Goal: Task Accomplishment & Management: Manage account settings

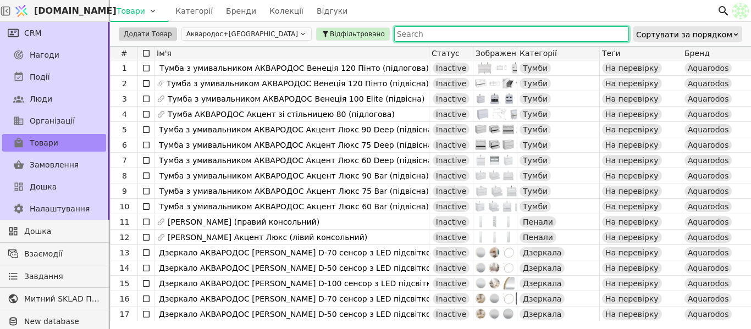
click at [394, 33] on input "text" at bounding box center [511, 33] width 235 height 15
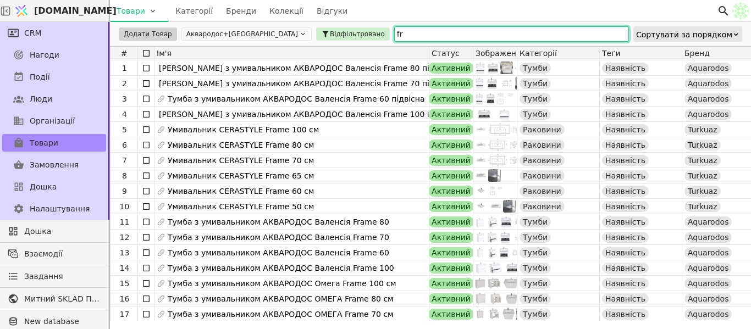
type input "f"
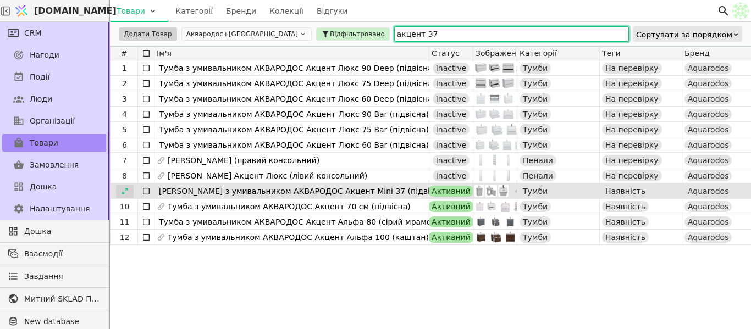
type input "акцент 37"
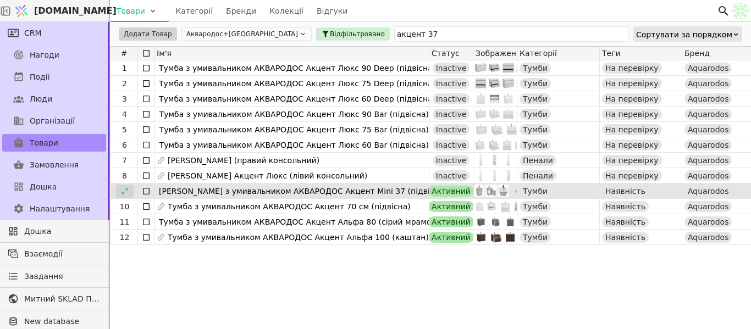
click at [124, 192] on icon at bounding box center [125, 192] width 8 height 8
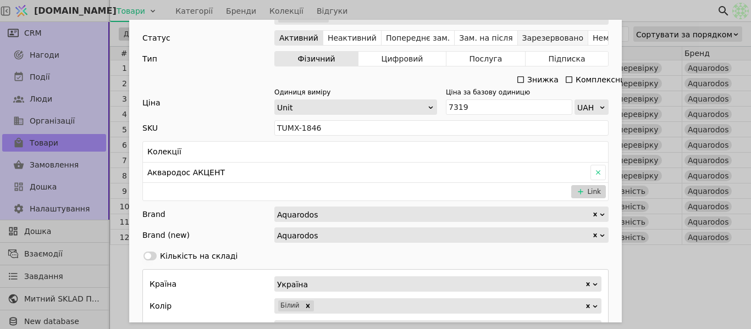
scroll to position [330, 0]
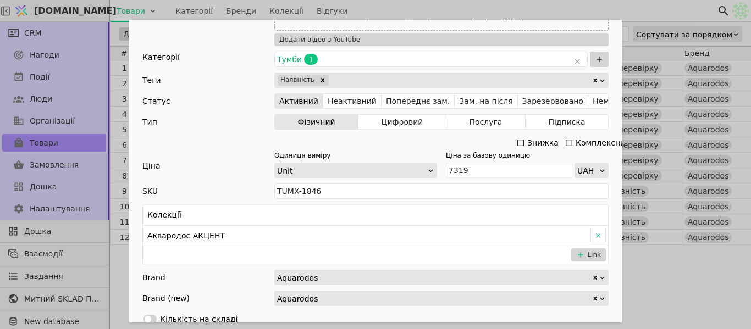
click at [518, 143] on icon "Add Opportunity" at bounding box center [520, 143] width 9 height 9
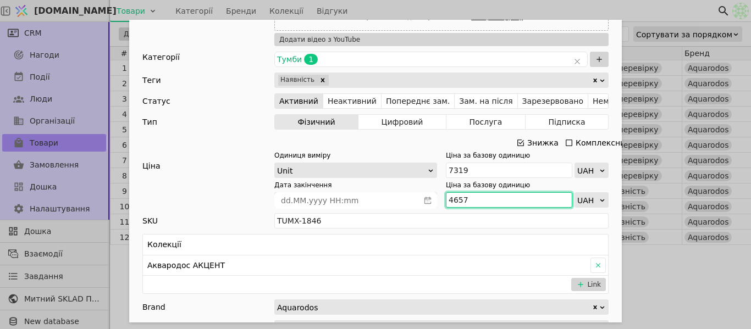
drag, startPoint x: 463, startPoint y: 200, endPoint x: 439, endPoint y: 200, distance: 24.2
click at [439, 200] on div "Дата закінчення Ціна за базову одиницю 4657 UAH" at bounding box center [441, 193] width 334 height 27
paste input "5 124"
click at [453, 197] on input "5 124" at bounding box center [509, 199] width 126 height 15
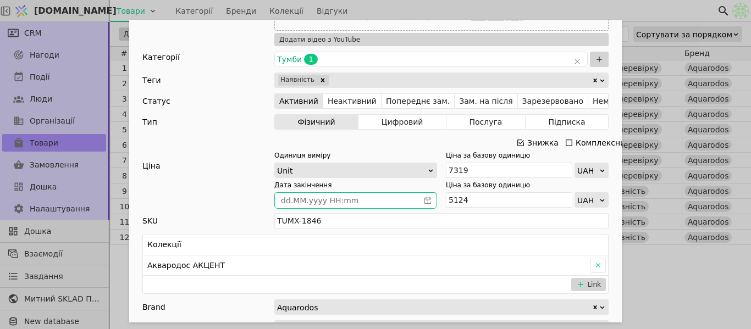
click at [424, 202] on icon "calender simple" at bounding box center [428, 201] width 8 height 8
type input "5124"
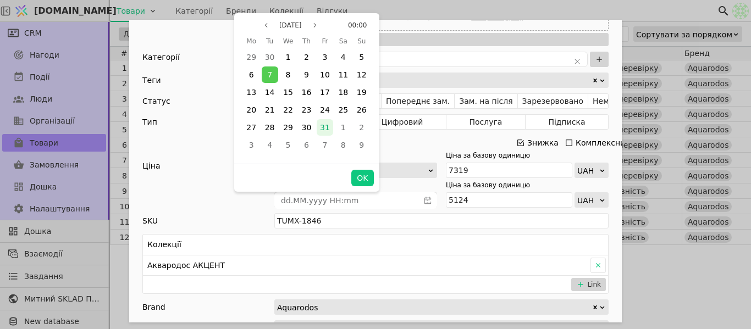
click at [320, 124] on div "31" at bounding box center [325, 127] width 16 height 16
click at [363, 175] on button "OK" at bounding box center [362, 178] width 22 height 16
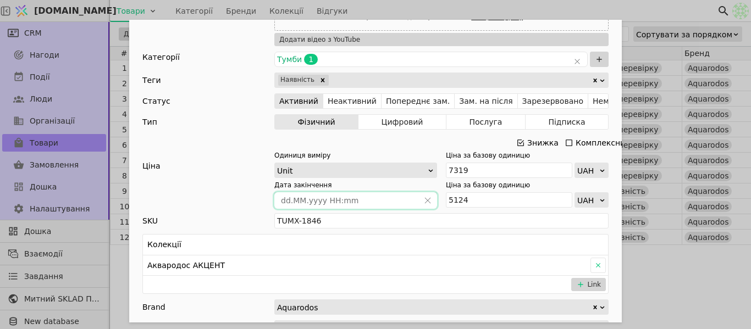
type input "[DATE] 00:00"
click at [594, 4] on div "Ім'я Тумба з умивальником АКВАРОДОС Акцент Mini 37 (підвісна) Посилання tumba-a…" at bounding box center [375, 164] width 751 height 329
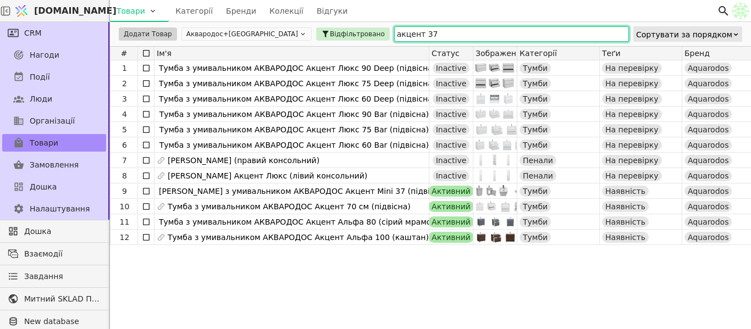
click at [394, 30] on input "акцент 37" at bounding box center [511, 33] width 235 height 15
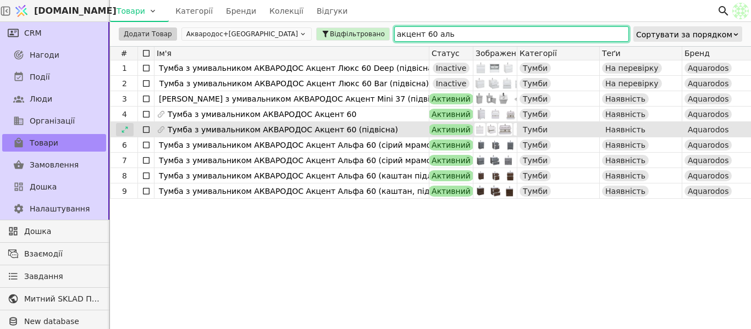
type input "акцент 60 аль"
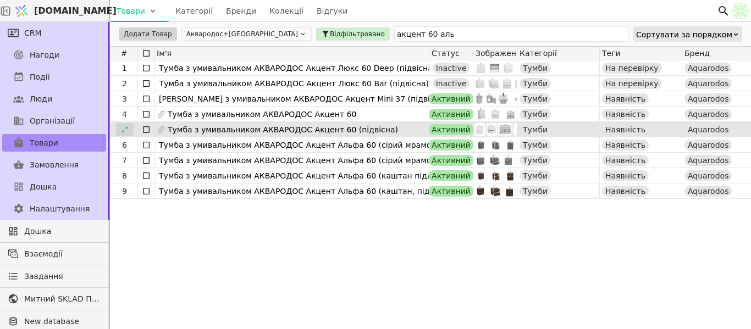
click at [123, 129] on icon at bounding box center [125, 130] width 8 height 8
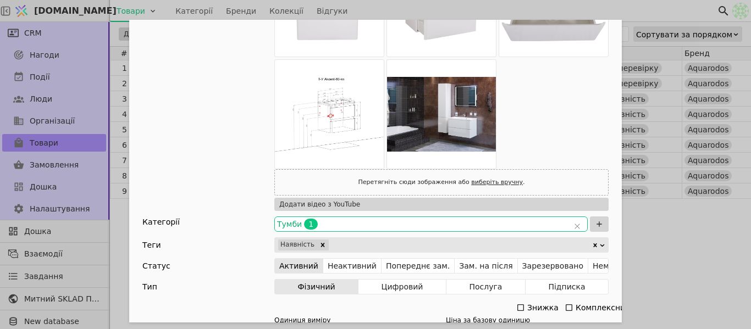
scroll to position [330, 0]
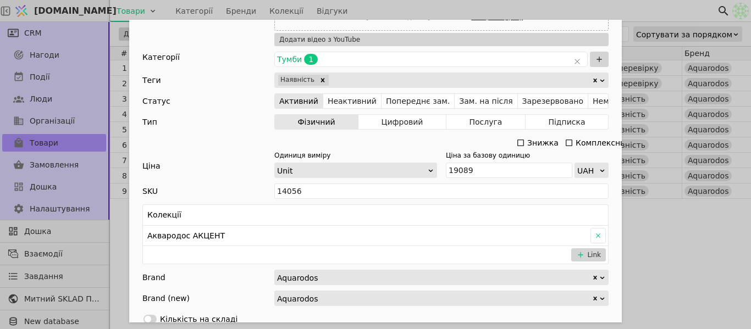
click at [517, 142] on icon "Add Opportunity" at bounding box center [520, 143] width 9 height 9
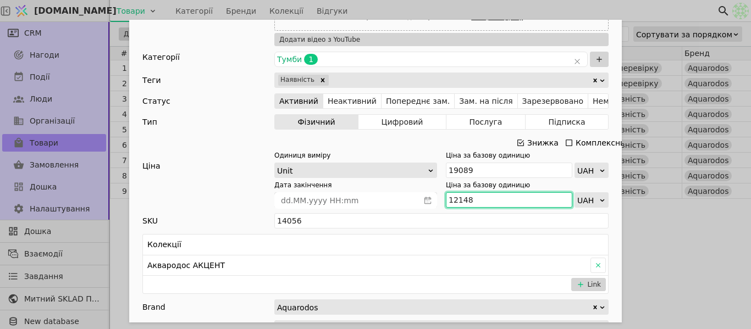
drag, startPoint x: 476, startPoint y: 197, endPoint x: 435, endPoint y: 201, distance: 41.4
click at [435, 201] on div "Дата закінчення Ціна за базову одиницю 12148 UAH" at bounding box center [441, 193] width 334 height 27
paste input "3 363"
click at [455, 200] on input "13 363" at bounding box center [509, 199] width 126 height 15
type input "13363"
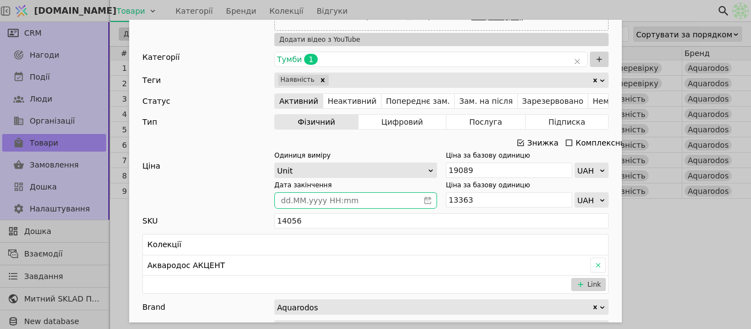
click at [425, 202] on icon "calender simple" at bounding box center [428, 201] width 8 height 8
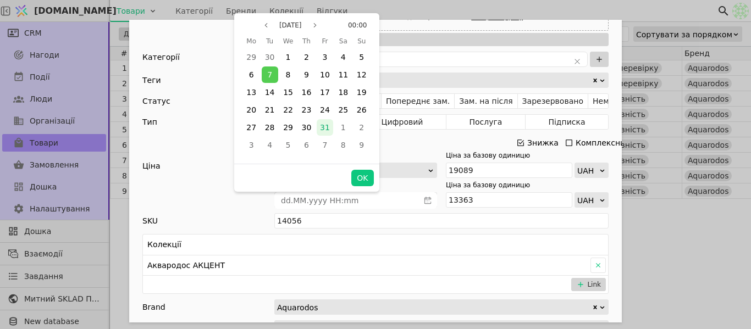
click at [320, 130] on div "31" at bounding box center [325, 127] width 16 height 16
click at [364, 185] on button "OK" at bounding box center [362, 178] width 22 height 16
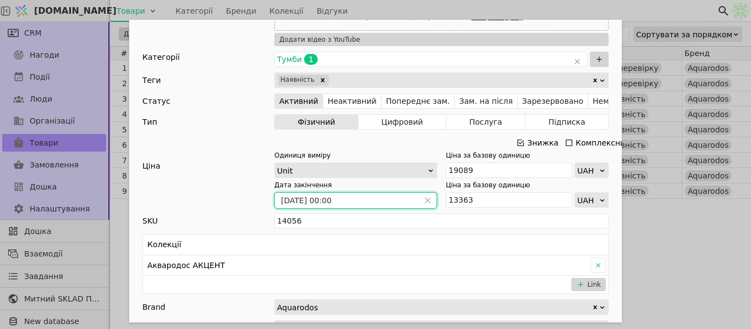
type input "[DATE] 00:00"
click at [629, 7] on div "Ім'я Тумба з умивальником АКВАРОДОС Акцент 60 (підвісна) Посилання tumba-z-umyv…" at bounding box center [375, 164] width 751 height 329
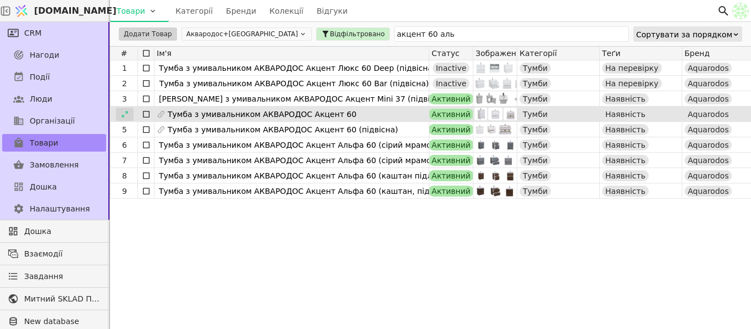
click at [127, 114] on icon at bounding box center [125, 115] width 8 height 8
click at [126, 113] on body "Svit.One Товари Категорії Бренди Колекції Відгуки CRM Нагоди Події Люди Організ…" at bounding box center [375, 164] width 751 height 329
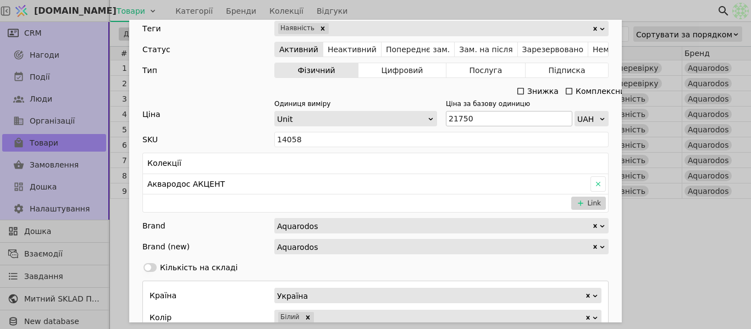
scroll to position [385, 0]
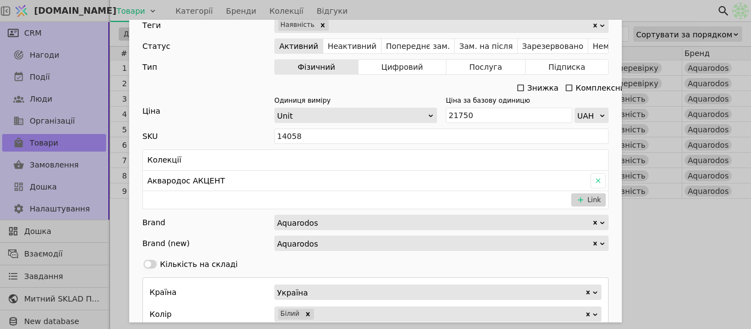
click at [518, 86] on icon "Add Opportunity" at bounding box center [520, 88] width 9 height 9
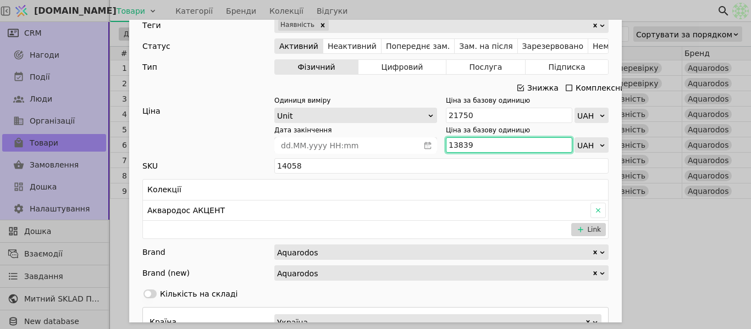
drag, startPoint x: 470, startPoint y: 145, endPoint x: 436, endPoint y: 150, distance: 34.0
click at [436, 150] on div "Дата закінчення Ціна за базову одиницю 13839 UAH" at bounding box center [441, 138] width 334 height 27
paste input "5 223"
click at [453, 146] on input "15 223" at bounding box center [509, 144] width 126 height 15
type input "15223"
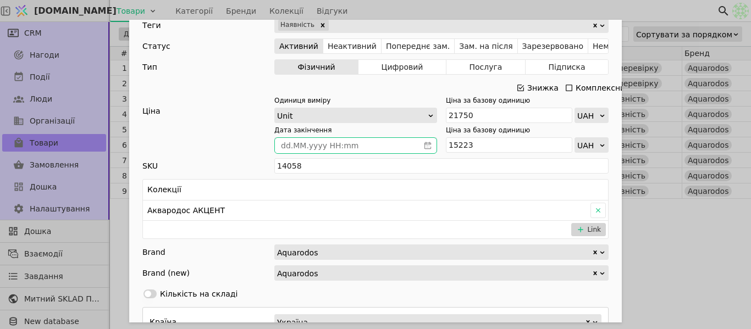
click at [420, 140] on span "Add Opportunity" at bounding box center [428, 145] width 18 height 15
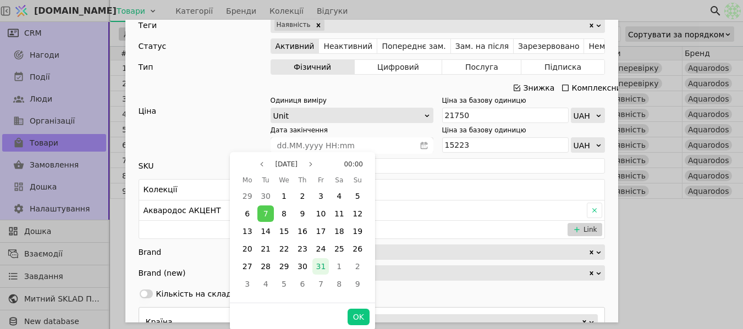
click at [325, 267] on div "31" at bounding box center [320, 266] width 16 height 16
click at [354, 321] on button "OK" at bounding box center [359, 317] width 22 height 16
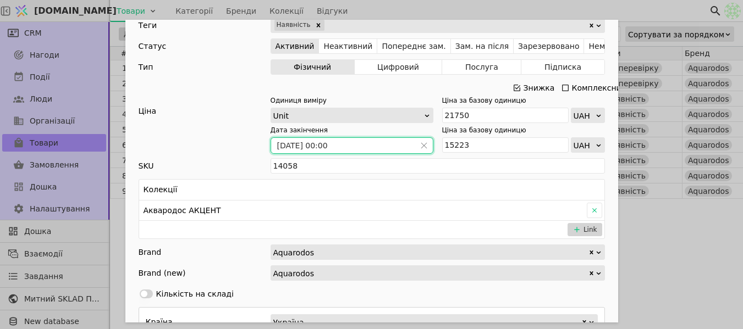
type input "[DATE] 00:00"
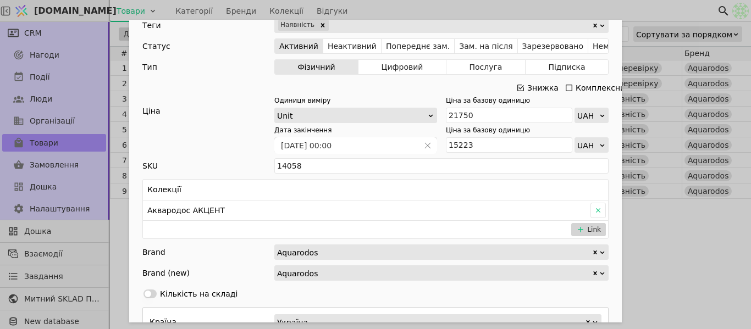
click at [641, 7] on div "Ім'я Тумба з умивальником АКВАРОДОС Акцент 60 Посилання tumba-z-umyvalnykom-aqu…" at bounding box center [375, 164] width 751 height 329
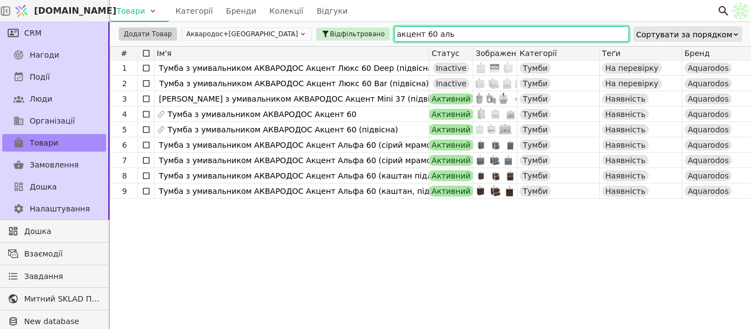
click at [394, 34] on input "акцент 60 аль" at bounding box center [511, 33] width 235 height 15
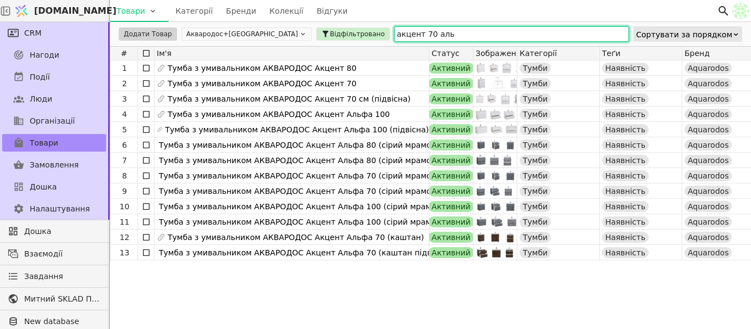
type input "акцент 70 аль"
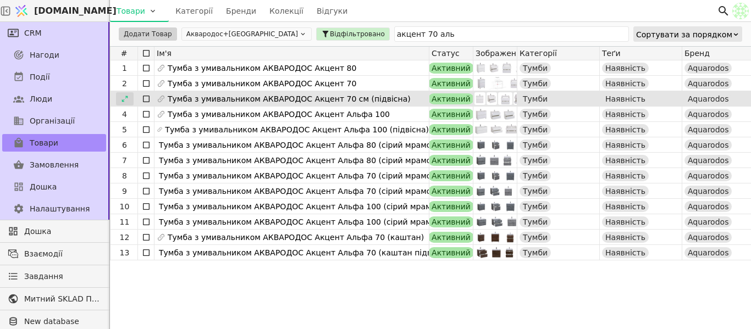
click at [128, 102] on icon at bounding box center [125, 99] width 8 height 8
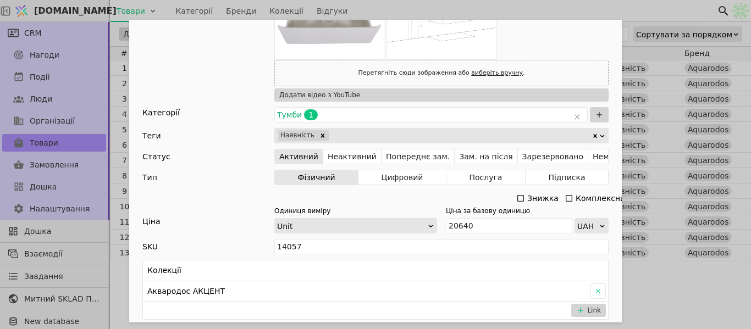
scroll to position [275, 0]
click at [516, 198] on icon "Add Opportunity" at bounding box center [520, 198] width 9 height 9
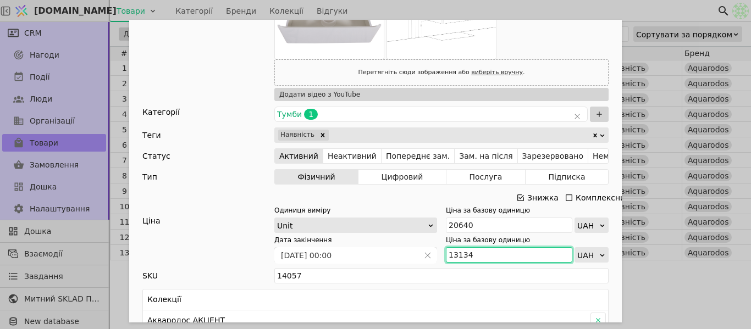
drag, startPoint x: 470, startPoint y: 256, endPoint x: 436, endPoint y: 249, distance: 34.4
click at [436, 249] on div "Дата закінчення 01.01.2025 00:00 Ціна за базову одиницю 13134 UAH" at bounding box center [441, 248] width 334 height 27
paste input "4 448"
type input "14 448"
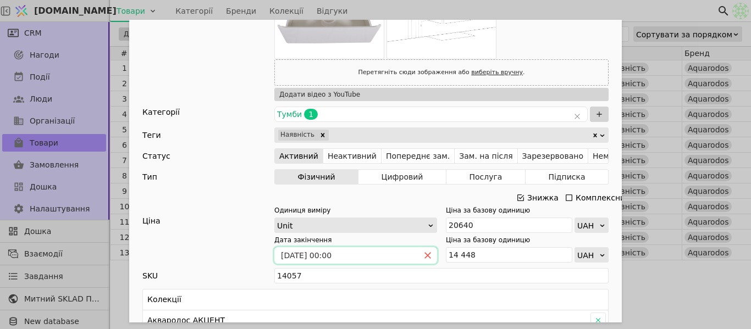
click at [424, 253] on icon "close" at bounding box center [428, 256] width 8 height 8
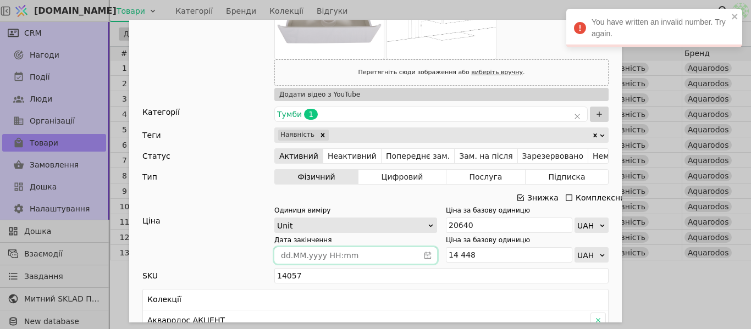
click at [523, 9] on div "Ім'я Тумба з умивальником АКВАРОДОС Акцент 70 см (підвісна) Посилання tumbaz-um…" at bounding box center [375, 164] width 751 height 329
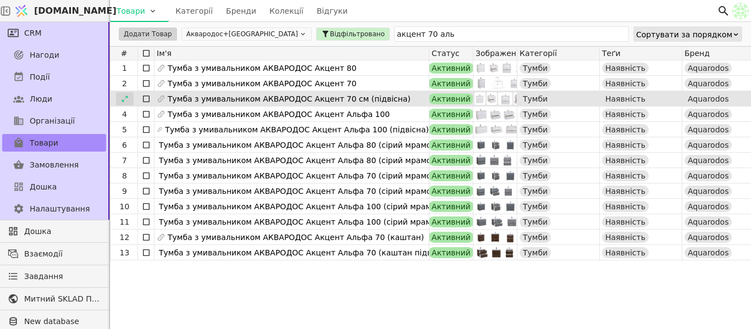
click at [124, 101] on icon at bounding box center [125, 99] width 6 height 6
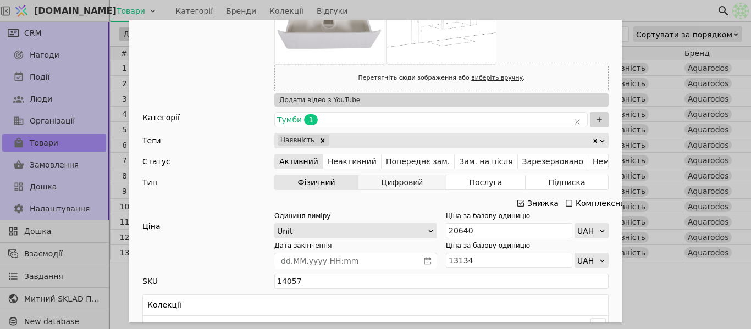
scroll to position [275, 0]
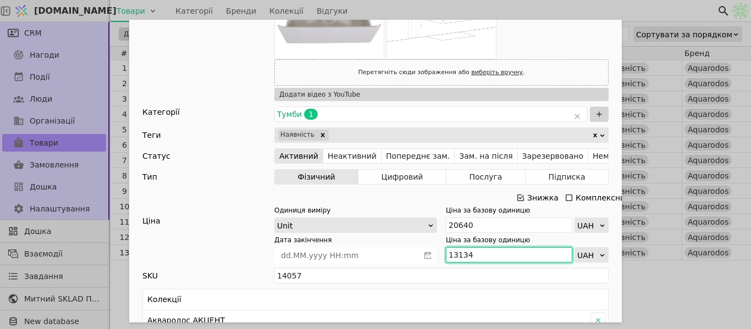
drag, startPoint x: 473, startPoint y: 251, endPoint x: 444, endPoint y: 250, distance: 28.6
click at [446, 250] on input "13134" at bounding box center [509, 254] width 126 height 15
paste input "4 448"
click at [456, 251] on input "14 448" at bounding box center [509, 254] width 126 height 15
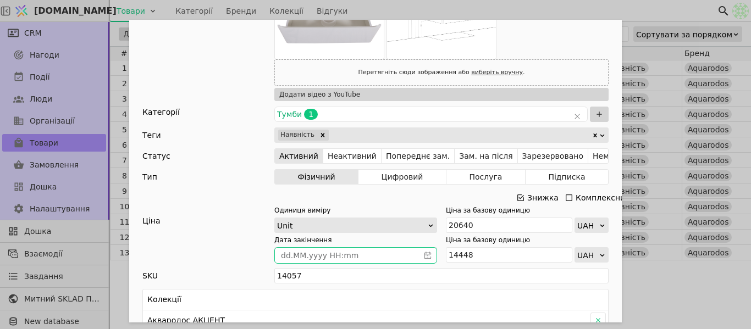
click at [425, 255] on icon "calender simple" at bounding box center [428, 256] width 8 height 8
type input "14448"
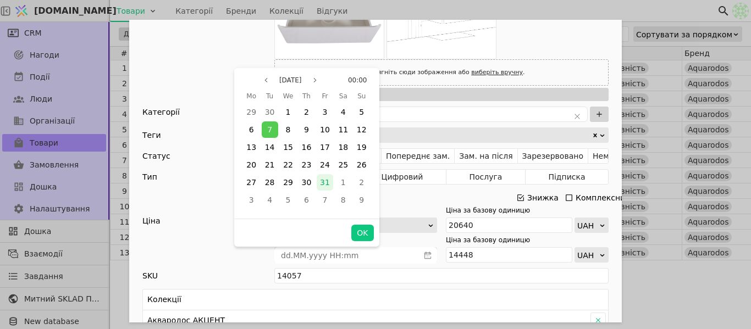
click at [326, 180] on span "31" at bounding box center [325, 182] width 10 height 9
click at [361, 232] on button "OK" at bounding box center [362, 233] width 22 height 16
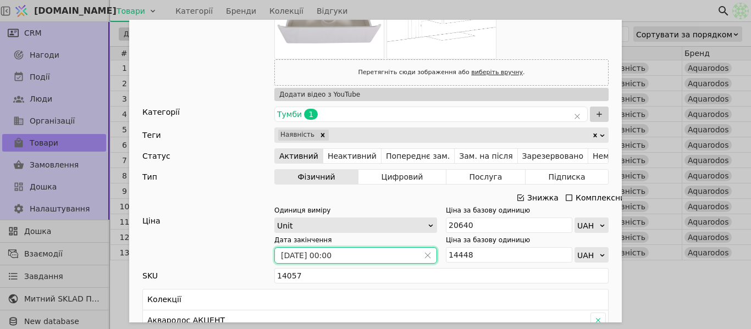
type input "[DATE] 00:00"
click at [569, 13] on div "Ім'я Тумба з умивальником АКВАРОДОС Акцент 70 см (підвісна) Посилання tumbaz-um…" at bounding box center [375, 164] width 751 height 329
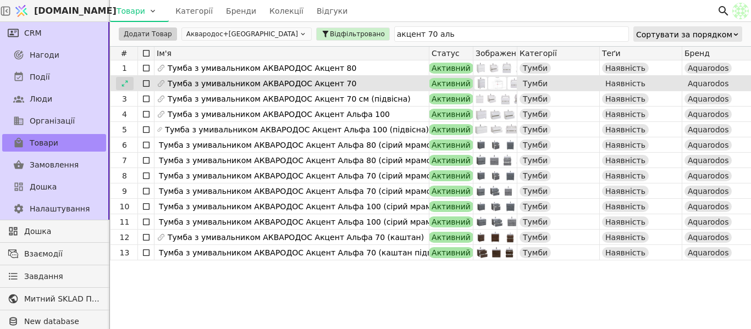
click at [123, 87] on icon at bounding box center [125, 84] width 8 height 8
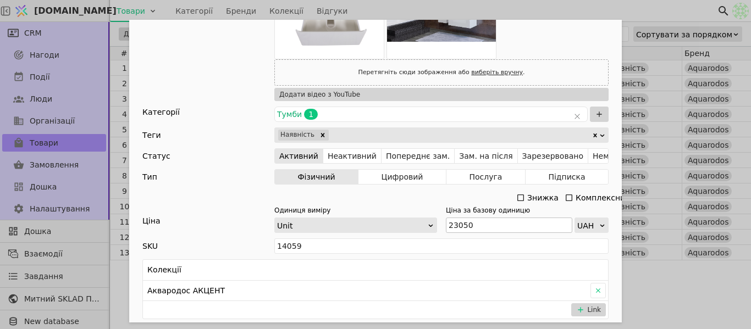
scroll to position [330, 0]
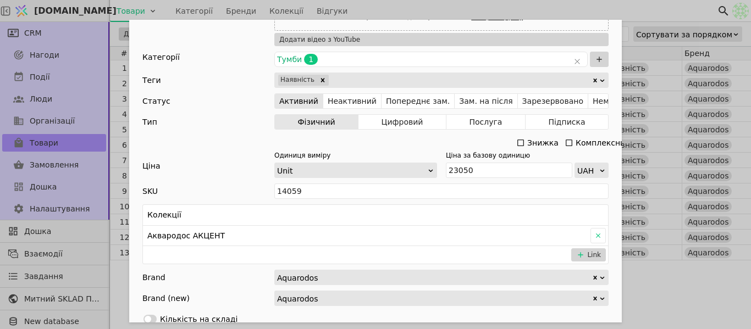
click at [516, 144] on icon "Add Opportunity" at bounding box center [520, 143] width 9 height 9
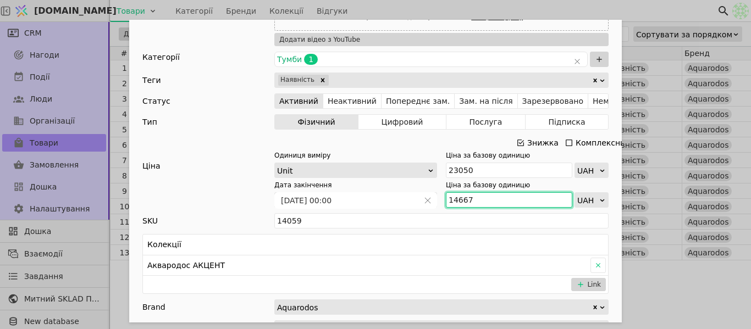
drag, startPoint x: 471, startPoint y: 199, endPoint x: 441, endPoint y: 199, distance: 30.8
click at [441, 199] on div "Дата закінчення 01.01.2025 00:00 Ціна за базову одиницю 14667 UAH" at bounding box center [441, 193] width 334 height 27
paste input "6 135"
click at [457, 199] on input "16 135" at bounding box center [509, 199] width 126 height 15
type input "16135"
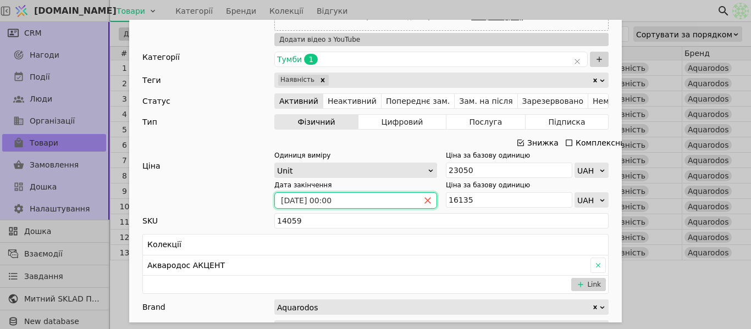
click at [425, 202] on icon "close" at bounding box center [428, 201] width 6 height 6
type input "16135"
click at [425, 202] on icon "calender simple" at bounding box center [428, 201] width 8 height 8
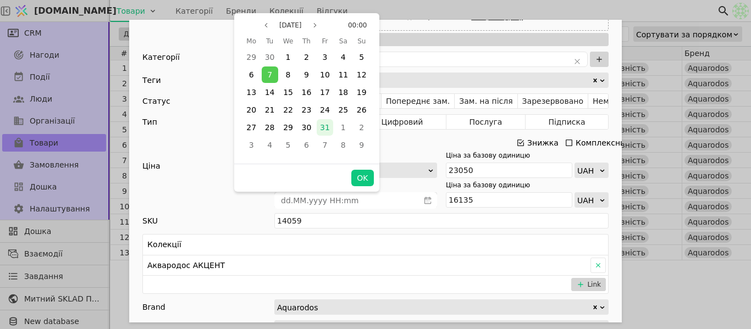
click at [321, 129] on span "31" at bounding box center [325, 127] width 10 height 9
click at [362, 181] on button "OK" at bounding box center [362, 178] width 22 height 16
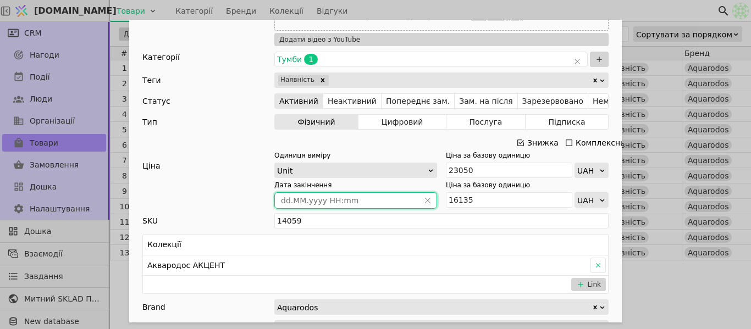
type input "[DATE] 00:00"
click at [571, 14] on div "Ім'я Тумба з умивальником АКВАРОДОС Акцент 70 Посилання tumba-z-umyvalnykom-aqu…" at bounding box center [375, 164] width 751 height 329
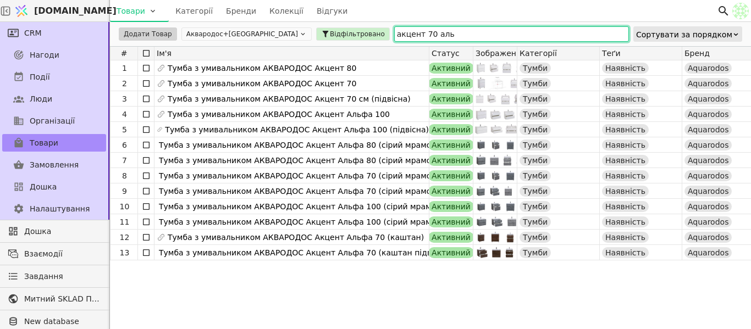
click at [394, 33] on input "акцент 70 аль" at bounding box center [511, 33] width 235 height 15
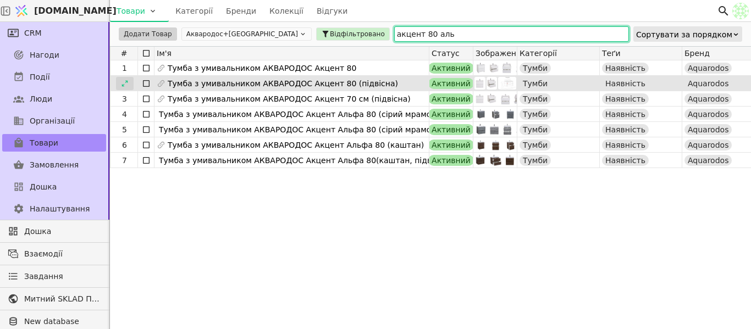
type input "акцент 80 аль"
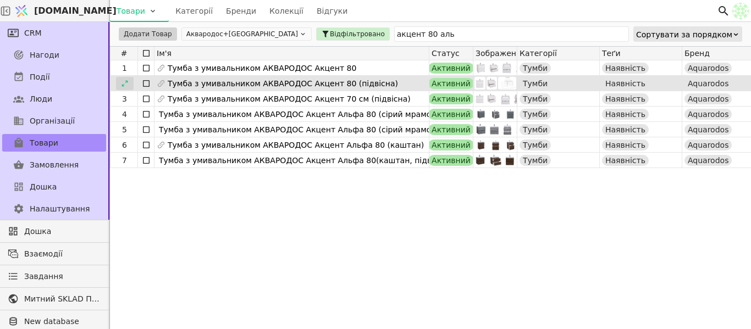
click at [123, 83] on icon at bounding box center [125, 84] width 8 height 8
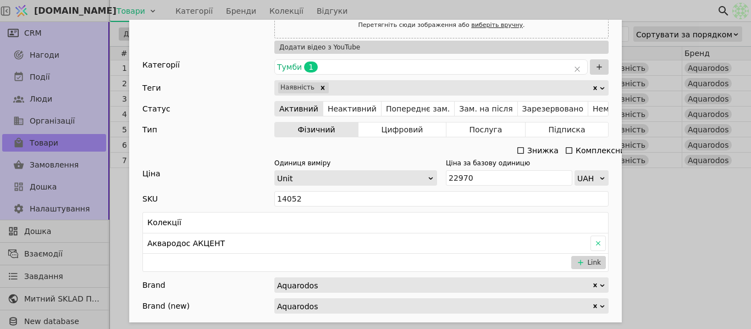
scroll to position [440, 0]
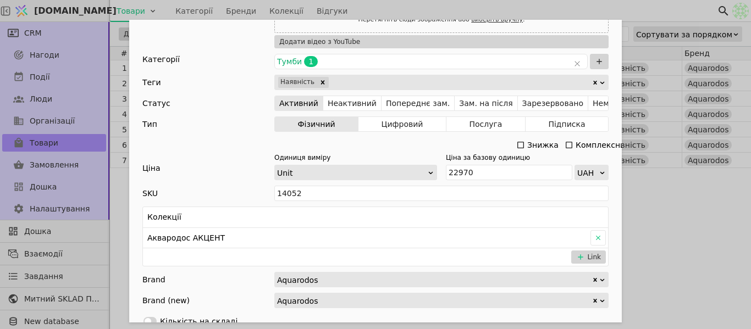
click at [518, 144] on icon "Add Opportunity" at bounding box center [520, 145] width 9 height 9
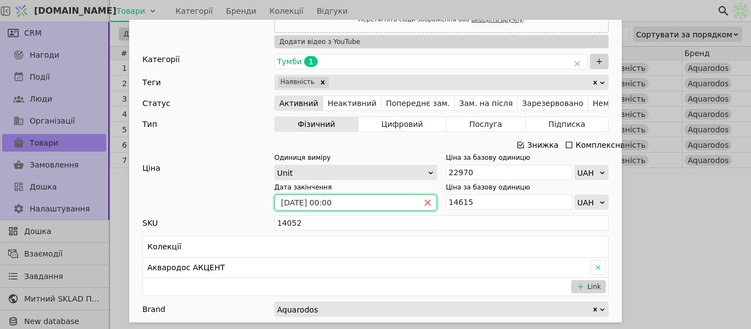
click at [425, 200] on icon "close" at bounding box center [428, 203] width 8 height 8
click at [426, 202] on icon "calender simple" at bounding box center [428, 203] width 8 height 8
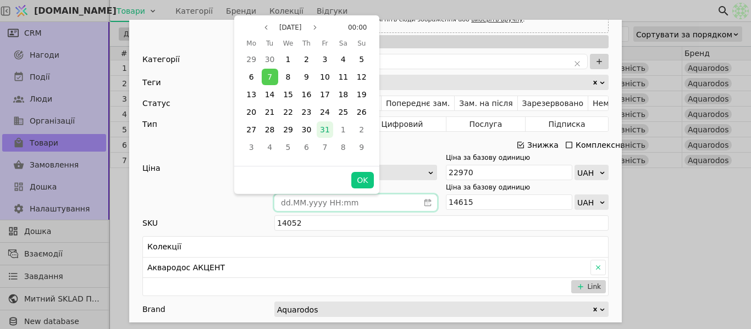
click at [329, 130] on span "31" at bounding box center [325, 129] width 10 height 9
click at [363, 178] on button "OK" at bounding box center [362, 180] width 22 height 16
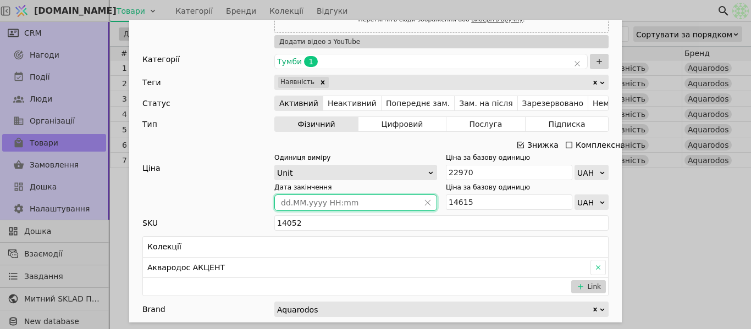
type input "[DATE] 00:00"
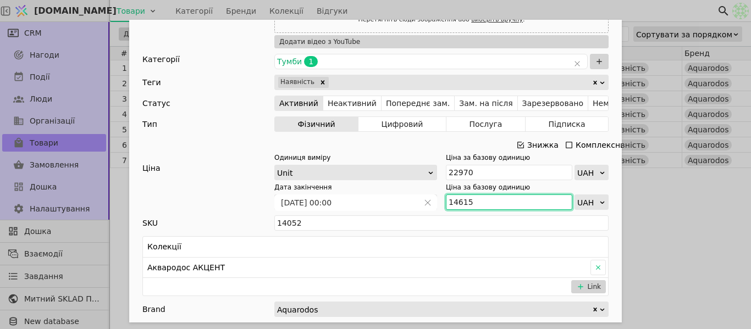
drag, startPoint x: 475, startPoint y: 200, endPoint x: 434, endPoint y: 195, distance: 41.0
click at [434, 195] on div "Дата закінчення 31.10.2025 00:00 Ціна за базову одиницю 14615 UAH" at bounding box center [441, 196] width 334 height 27
paste input "6 077"
click at [455, 205] on input "16 077" at bounding box center [509, 202] width 126 height 15
type input "16077"
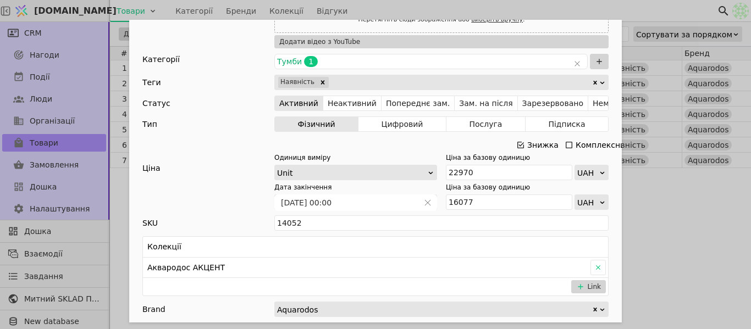
click at [535, 4] on div "Ім'я Тумба з умивальником АКВАРОДОС Акцент 80 (підвісна) Посилання tumba-z-umyv…" at bounding box center [375, 164] width 751 height 329
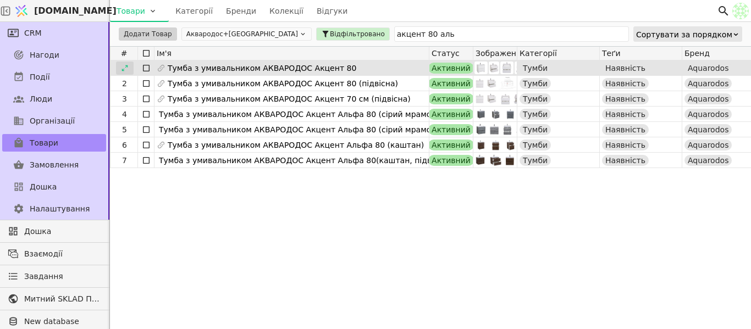
click at [123, 68] on icon at bounding box center [125, 68] width 8 height 8
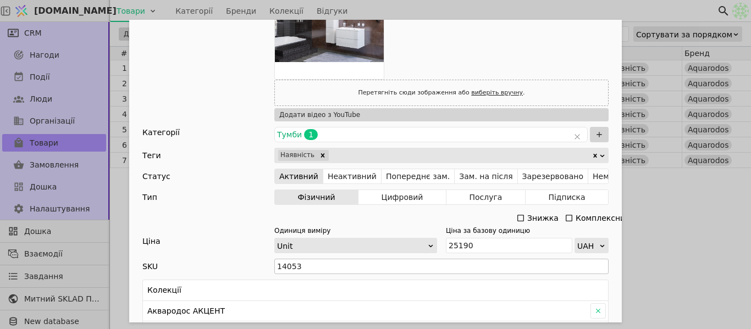
scroll to position [440, 0]
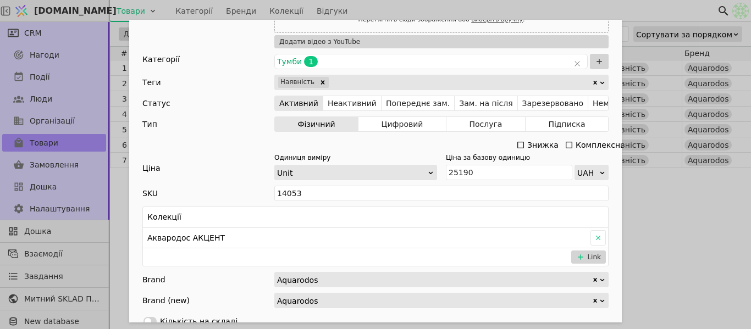
click at [519, 144] on icon "Add Opportunity" at bounding box center [520, 145] width 9 height 9
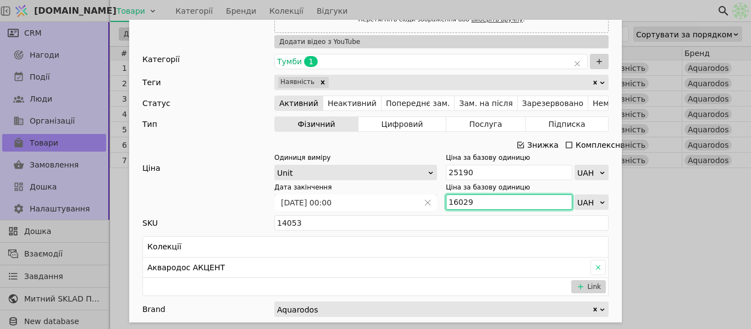
click at [446, 200] on input "16029" at bounding box center [509, 202] width 126 height 15
paste input "7 633"
click at [459, 204] on input "17 633" at bounding box center [509, 202] width 126 height 15
click at [455, 202] on input "17 633" at bounding box center [509, 202] width 126 height 15
type input "17633"
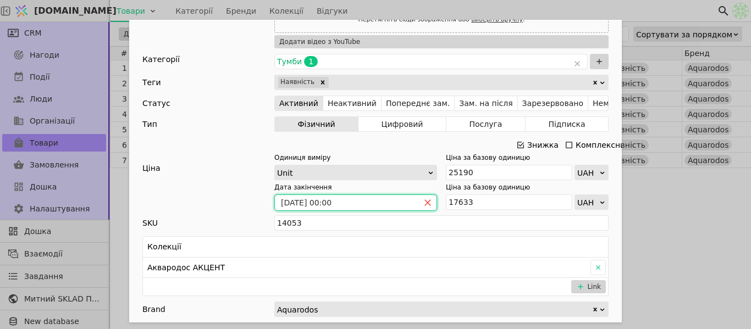
click at [425, 201] on icon "close" at bounding box center [428, 203] width 6 height 6
click at [425, 201] on icon "calender simple" at bounding box center [428, 202] width 7 height 7
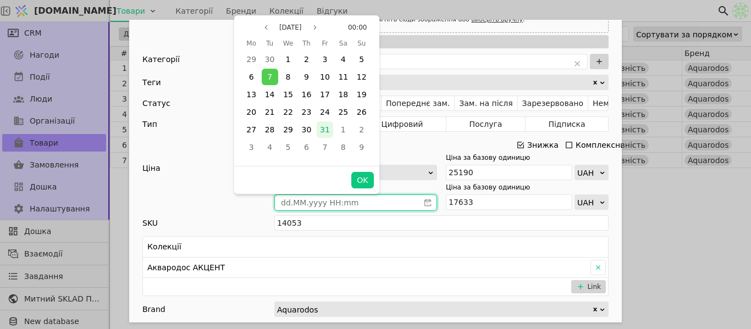
click at [328, 129] on span "31" at bounding box center [325, 129] width 10 height 9
click at [368, 179] on button "OK" at bounding box center [362, 180] width 22 height 16
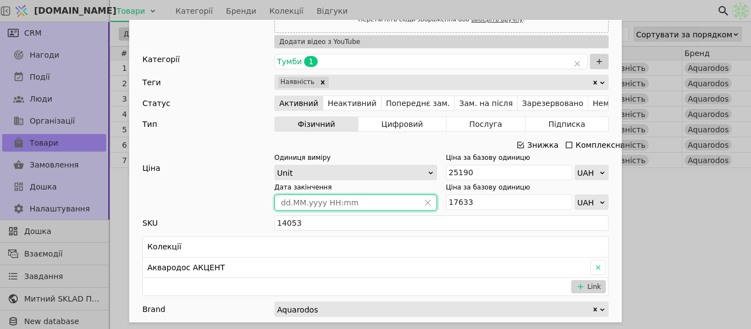
type input "[DATE] 00:00"
click at [610, 13] on div "Ім'я Тумба з умивальником АКВАРОДОС Акцент 80 Посилання tumba-z-umyvalnykom-aqu…" at bounding box center [375, 164] width 751 height 329
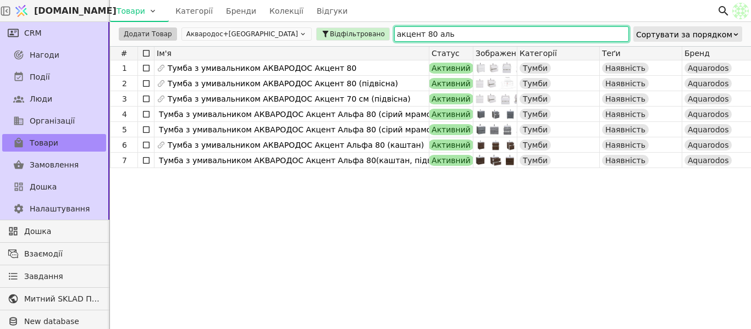
click at [394, 32] on input "акцент 80 аль" at bounding box center [511, 33] width 235 height 15
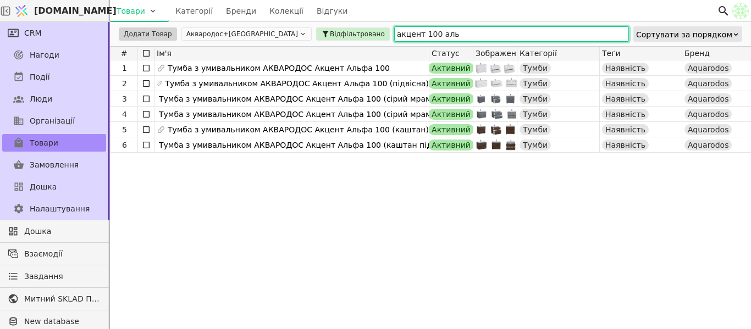
type input "акцент 100 аль"
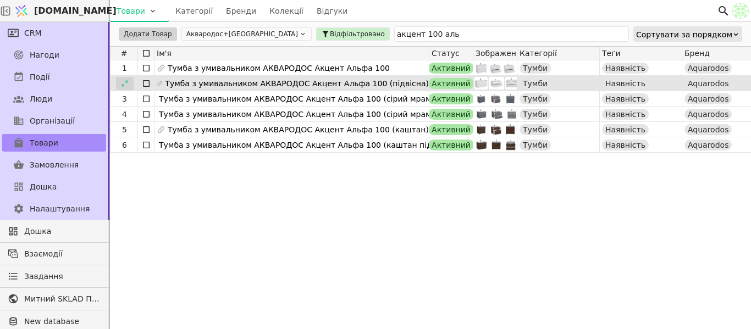
click at [124, 86] on icon at bounding box center [125, 83] width 6 height 6
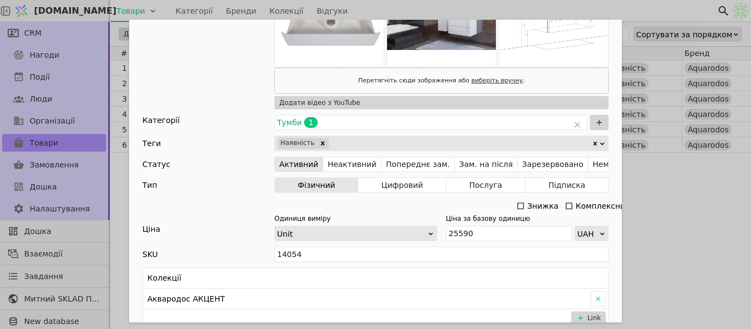
scroll to position [330, 0]
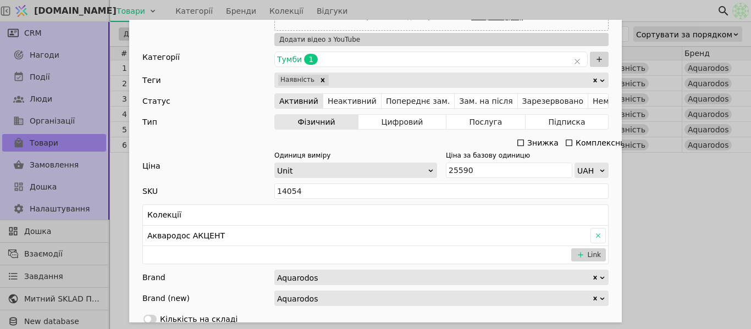
click at [516, 143] on icon "Add Opportunity" at bounding box center [520, 143] width 9 height 9
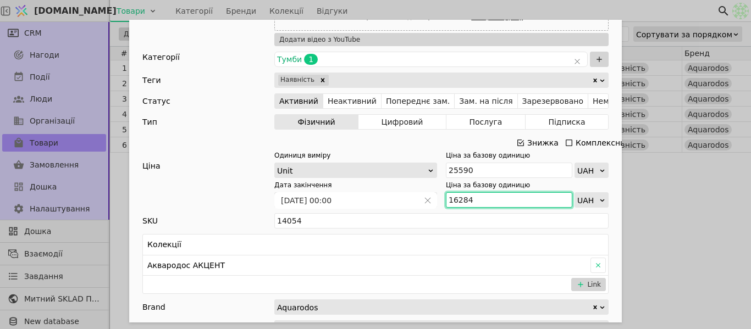
drag, startPoint x: 467, startPoint y: 198, endPoint x: 446, endPoint y: 203, distance: 22.0
click at [446, 203] on input "16284" at bounding box center [509, 199] width 126 height 15
paste input "7 913"
click at [454, 198] on input "17 913" at bounding box center [509, 199] width 126 height 15
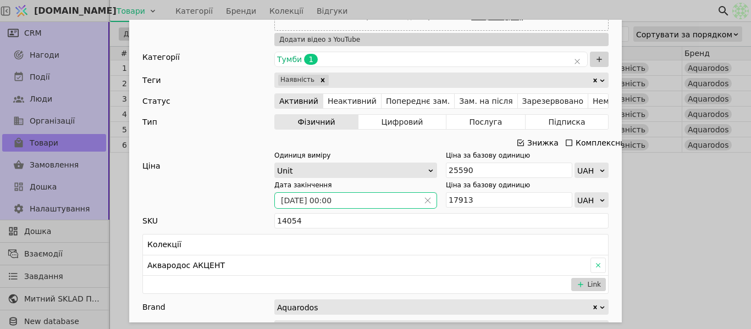
click at [423, 195] on span "Add Opportunity" at bounding box center [428, 200] width 18 height 15
type input "17913"
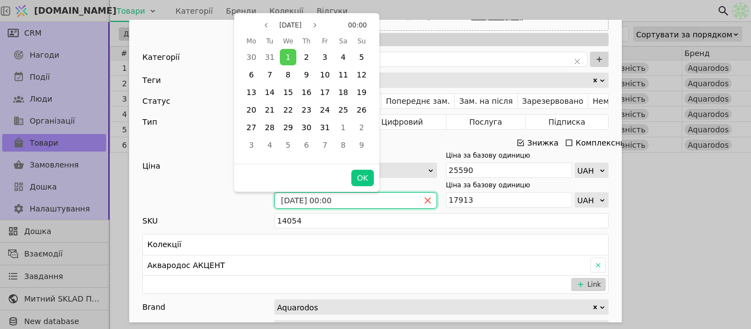
click at [425, 201] on icon "close" at bounding box center [428, 201] width 6 height 6
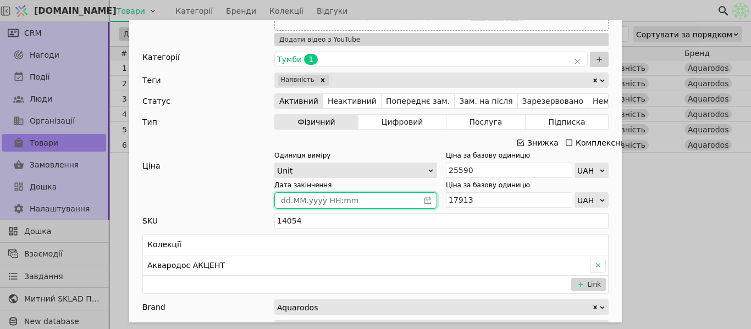
click at [424, 201] on icon "calender simple" at bounding box center [428, 201] width 8 height 8
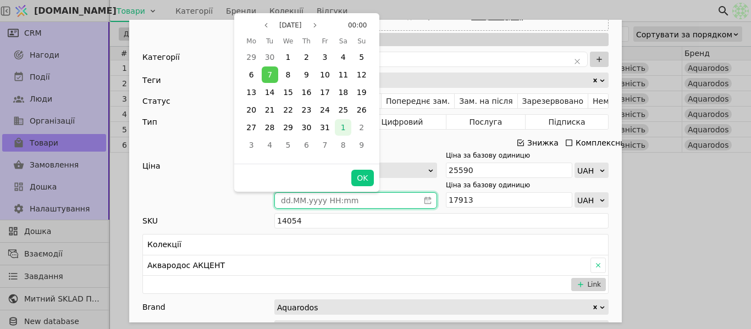
click at [335, 128] on div "1" at bounding box center [343, 127] width 16 height 16
click at [266, 27] on icon "page previous" at bounding box center [266, 25] width 7 height 7
click at [320, 131] on div "31" at bounding box center [325, 127] width 16 height 16
click at [366, 179] on button "OK" at bounding box center [362, 178] width 22 height 16
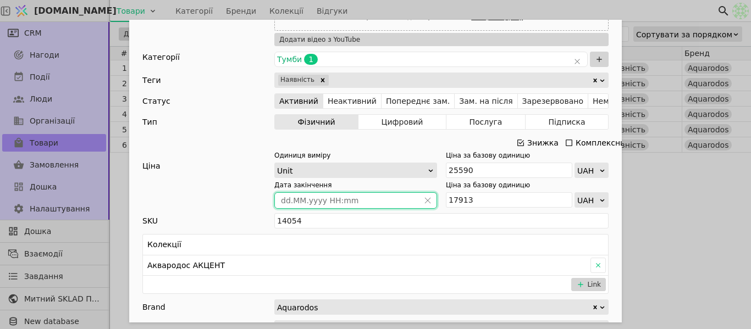
type input "[DATE] 00:00"
click at [689, 188] on div "Ім'я Тумба з умивальником АКВАРОДОС Акцент Альфа 100 (підвісна) Посилання tumba…" at bounding box center [375, 164] width 751 height 329
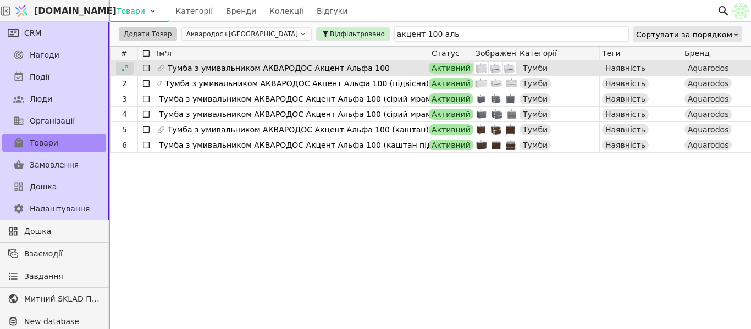
click at [121, 69] on icon at bounding box center [125, 68] width 8 height 8
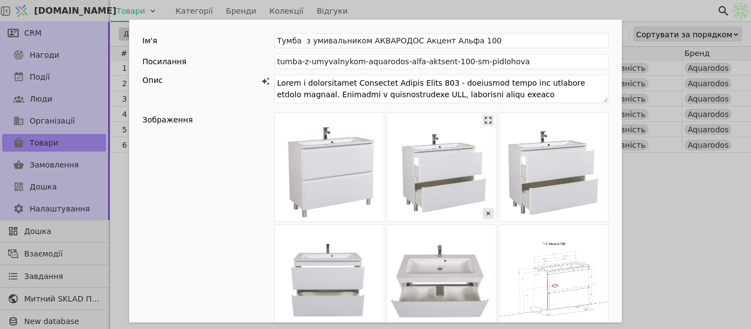
scroll to position [220, 0]
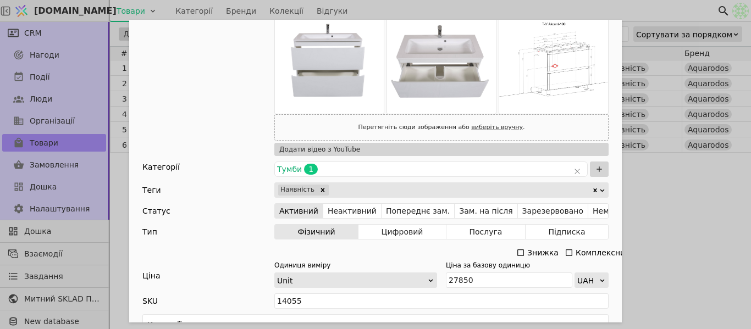
click at [663, 229] on div "Ім'я Тумба з умивальником АКВАРОДОС Акцент Альфа 100 Посилання tumba-z-umyvalny…" at bounding box center [375, 164] width 751 height 329
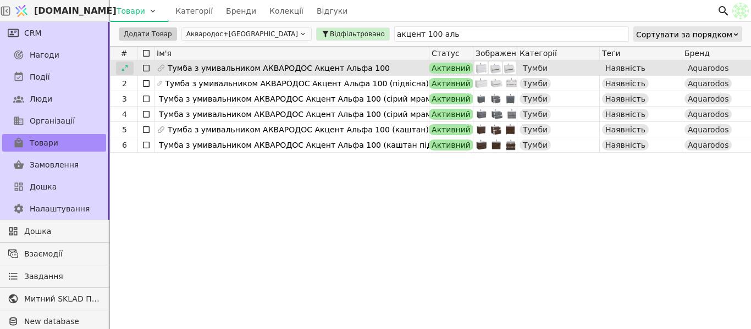
click at [125, 68] on icon at bounding box center [125, 68] width 8 height 8
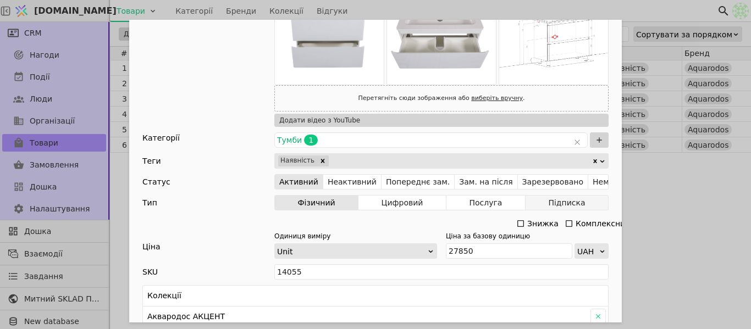
scroll to position [275, 0]
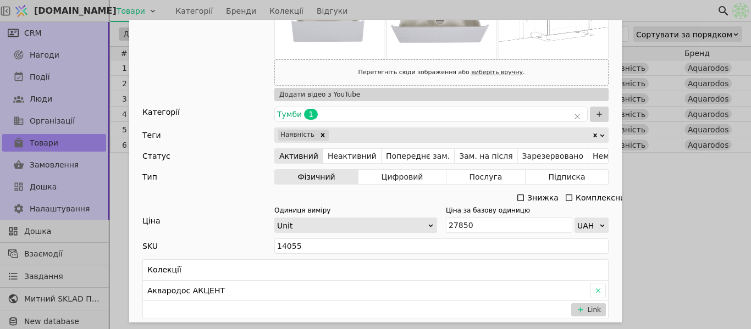
click at [519, 198] on icon "Add Opportunity" at bounding box center [520, 198] width 9 height 9
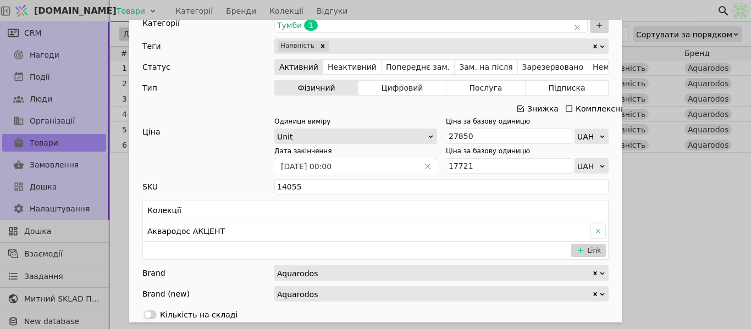
scroll to position [385, 0]
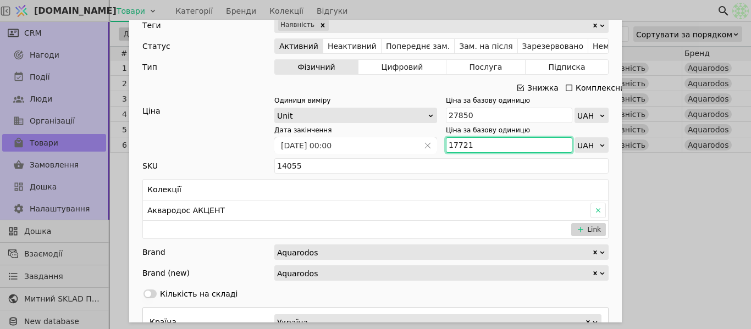
drag, startPoint x: 485, startPoint y: 145, endPoint x: 443, endPoint y: 146, distance: 42.4
click at [446, 146] on input "17721" at bounding box center [509, 144] width 126 height 15
paste input "9 493"
click at [456, 144] on input "19 493" at bounding box center [509, 144] width 126 height 15
type input "19493"
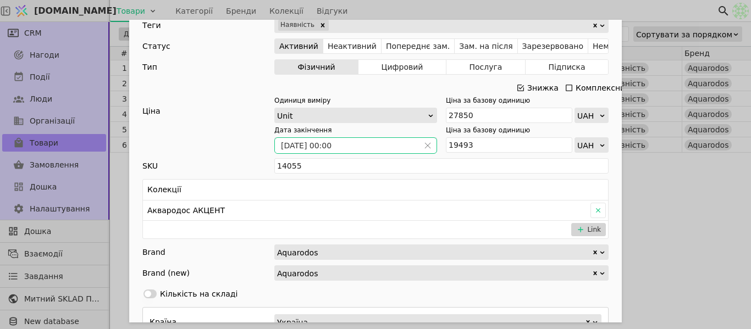
click at [428, 146] on span "Add Opportunity" at bounding box center [428, 145] width 18 height 15
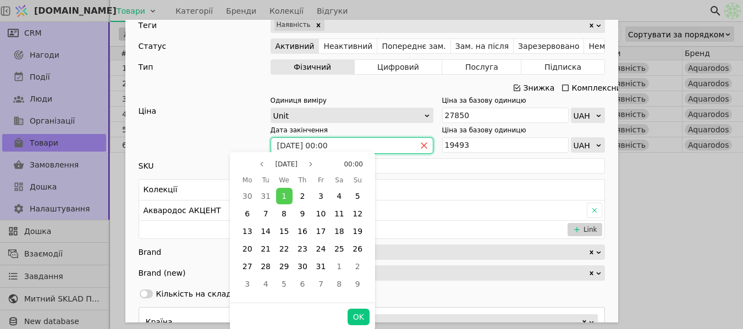
click at [423, 145] on icon "close" at bounding box center [424, 146] width 8 height 8
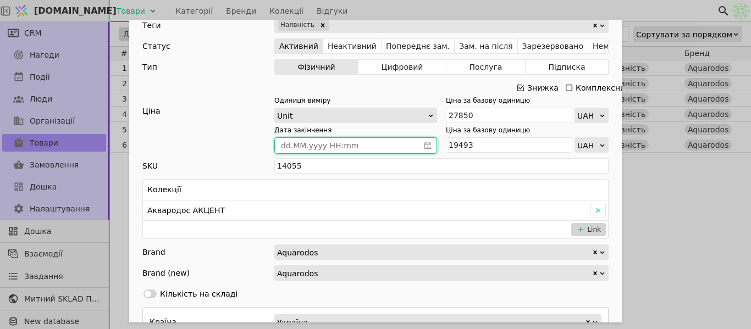
click at [424, 145] on icon "calender simple" at bounding box center [428, 146] width 8 height 8
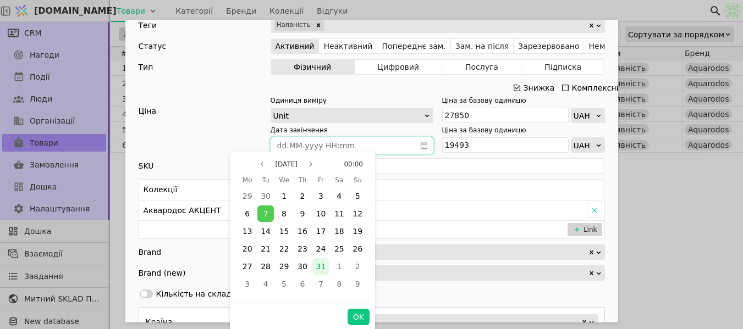
click at [318, 271] on span "31" at bounding box center [321, 266] width 10 height 9
click at [357, 314] on button "OK" at bounding box center [359, 317] width 22 height 16
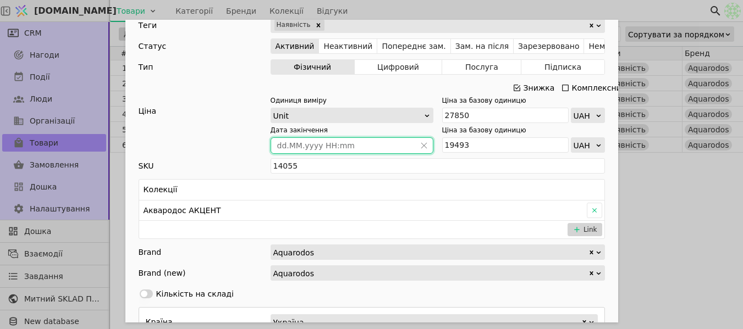
type input "[DATE] 00:00"
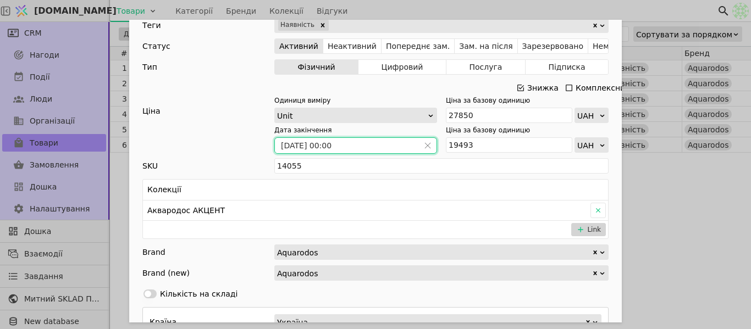
click at [670, 193] on div "Ім'я Тумба з умивальником АКВАРОДОС Акцент Альфа 100 Посилання tumba-z-umyvalny…" at bounding box center [375, 164] width 751 height 329
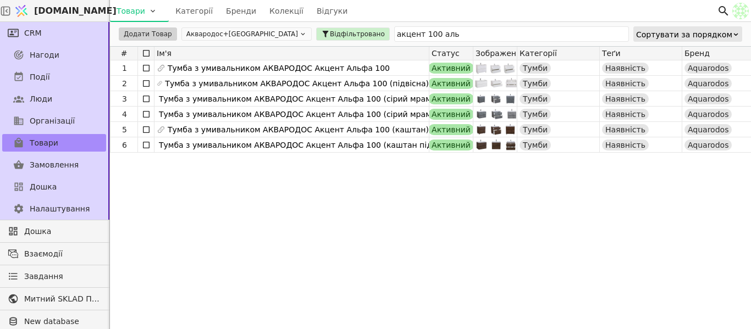
click at [400, 25] on div "Додати Товар Аквародос+TURKUAZ Відфільтровано акцент 100 аль Сортувати за поряд…" at bounding box center [430, 34] width 641 height 24
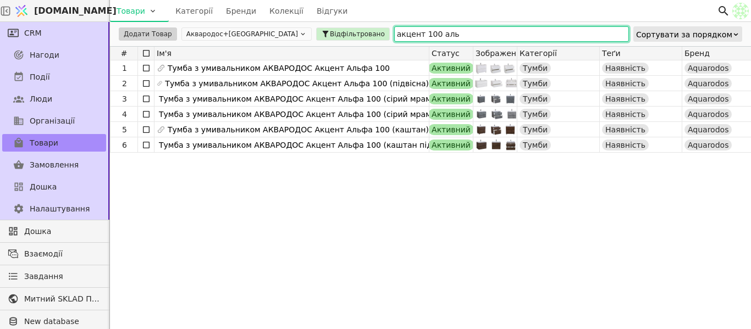
click at [403, 32] on input "акцент 100 аль" at bounding box center [511, 33] width 235 height 15
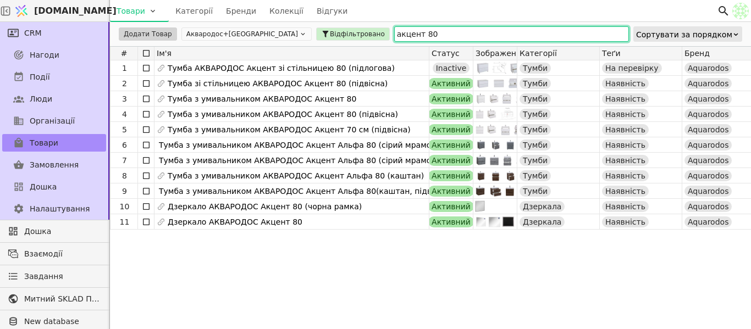
type input "акцент 80"
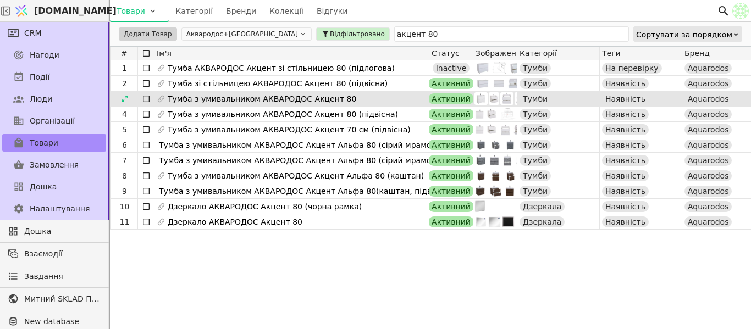
click at [0, 0] on icon at bounding box center [0, 0] width 0 height 0
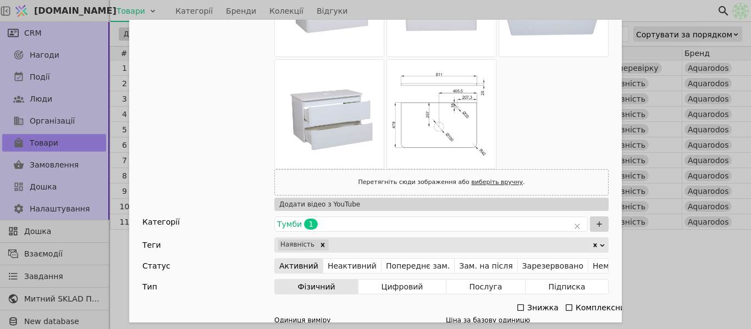
scroll to position [330, 0]
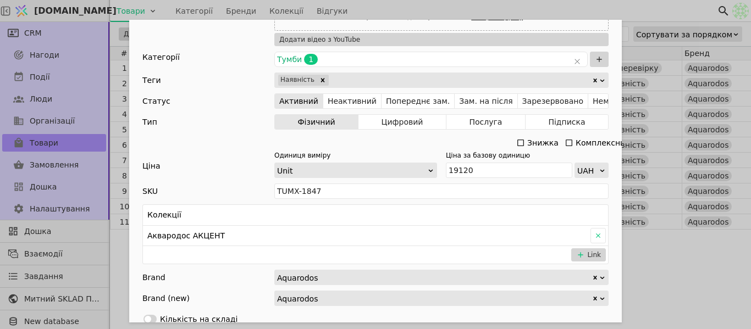
click at [516, 144] on icon "Add Opportunity" at bounding box center [520, 143] width 9 height 9
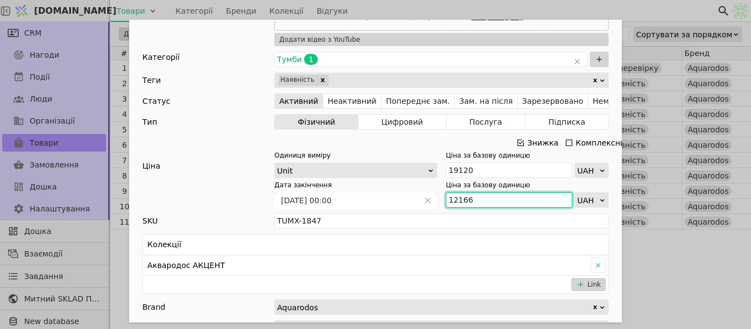
drag, startPoint x: 469, startPoint y: 201, endPoint x: 438, endPoint y: 194, distance: 31.0
click at [438, 194] on div "Дата закінчення 01.01.2025 00:00 Ціна за базову одиницю 12166 UAH" at bounding box center [441, 193] width 334 height 27
paste input "3 384"
click at [454, 199] on input "13 384" at bounding box center [509, 199] width 126 height 15
type input "13384"
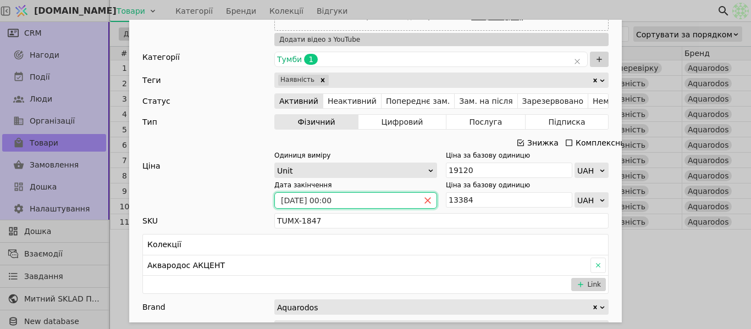
click at [425, 200] on icon "close" at bounding box center [428, 201] width 6 height 6
click at [426, 201] on icon "calender simple" at bounding box center [427, 202] width 3 height 2
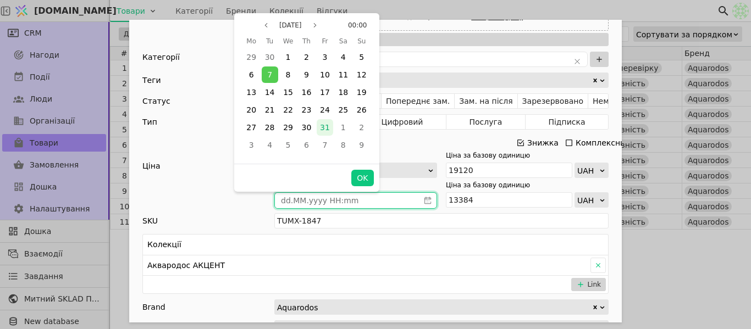
click at [320, 129] on div "31" at bounding box center [325, 127] width 16 height 16
click at [358, 181] on button "OK" at bounding box center [362, 178] width 22 height 16
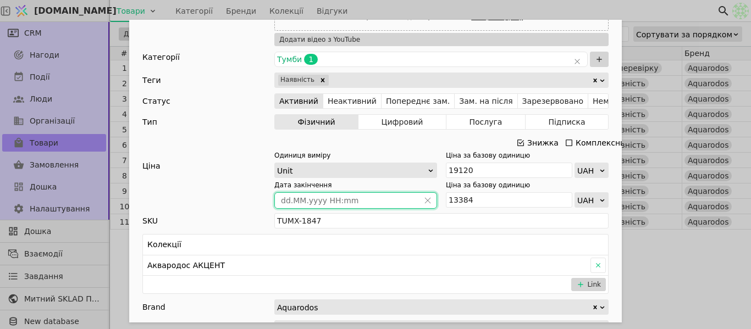
type input "[DATE] 00:00"
click at [531, 10] on div "Ім'я Тумба зі стільницею АКВАРОДОС Акцент 80 (підвісна) Посилання tumba-aquarod…" at bounding box center [375, 164] width 751 height 329
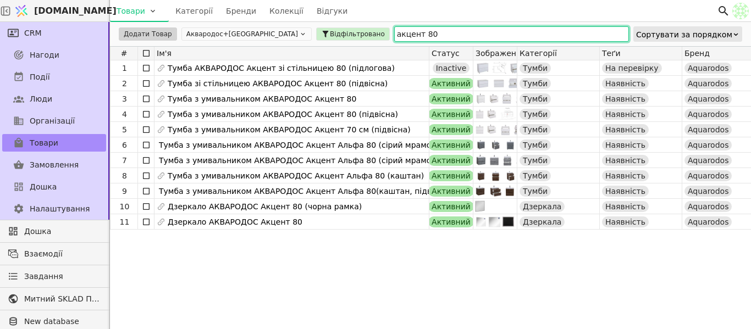
click at [394, 35] on input "акцент 80" at bounding box center [511, 33] width 235 height 15
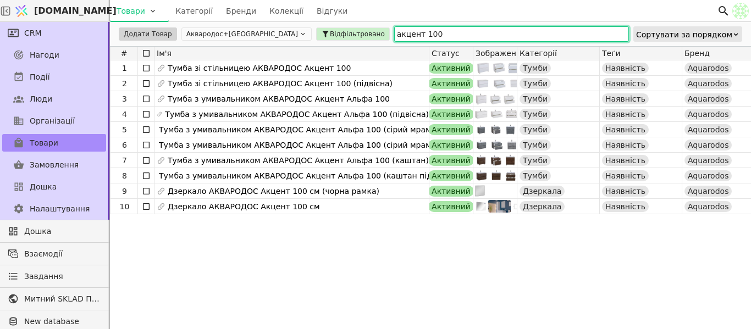
type input "акцент 100"
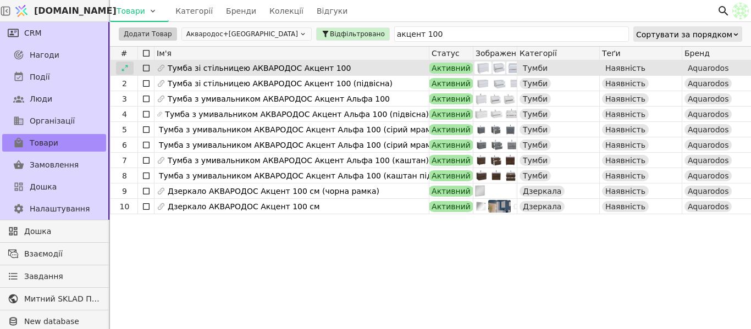
click at [122, 68] on icon at bounding box center [125, 68] width 8 height 8
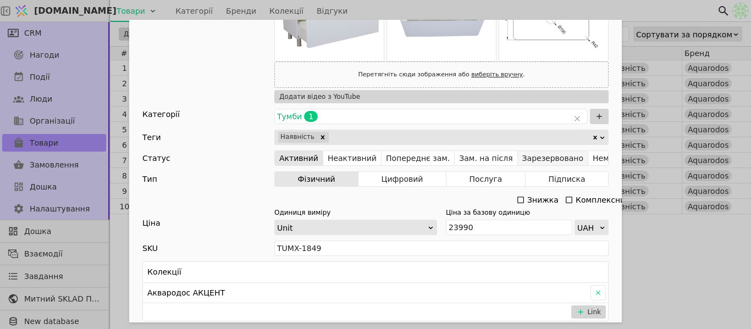
scroll to position [440, 0]
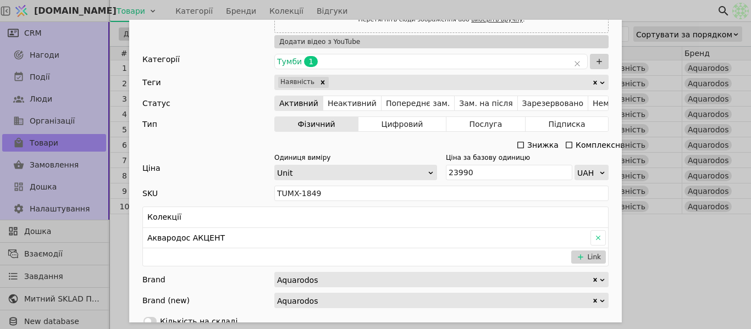
click at [518, 145] on icon "Add Opportunity" at bounding box center [520, 145] width 9 height 9
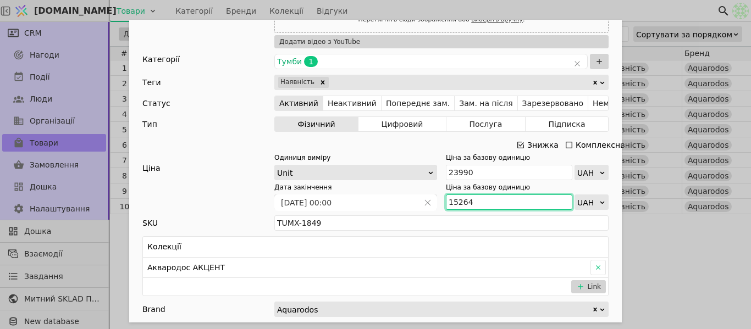
drag, startPoint x: 472, startPoint y: 200, endPoint x: 445, endPoint y: 203, distance: 27.7
click at [446, 203] on input "15264" at bounding box center [509, 202] width 126 height 15
paste input "6 791"
click at [454, 199] on input "16 791" at bounding box center [509, 202] width 126 height 15
type input "16791"
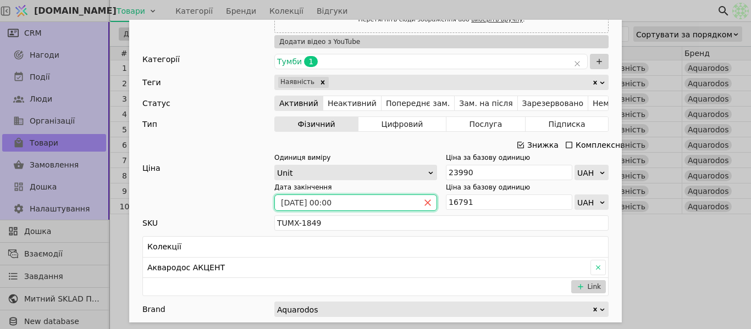
click at [424, 201] on icon "close" at bounding box center [428, 203] width 8 height 8
click at [425, 201] on icon "calender simple" at bounding box center [428, 202] width 7 height 7
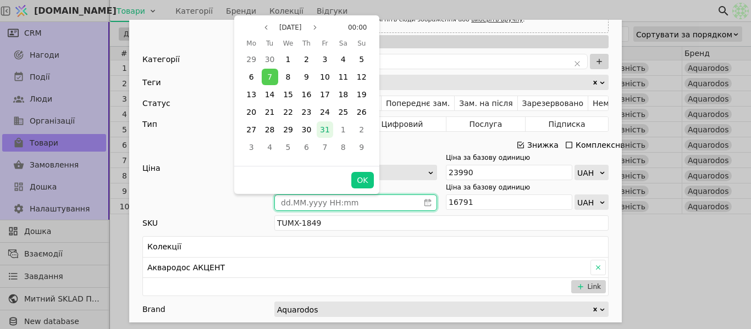
click at [325, 130] on span "31" at bounding box center [325, 129] width 10 height 9
click at [361, 174] on button "OK" at bounding box center [362, 180] width 22 height 16
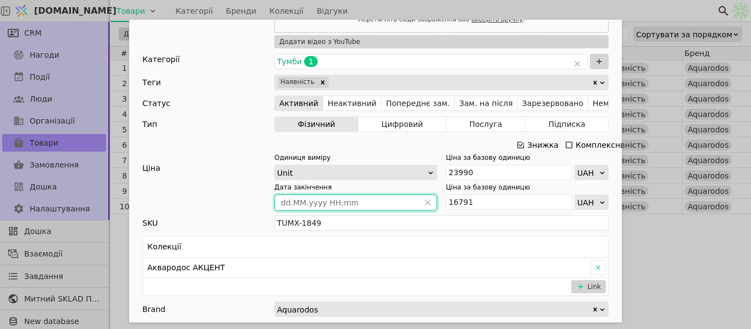
type input "[DATE] 00:00"
click at [559, 12] on div "Ім'я Тумба зі стільницею АКВАРОДОС Акцент 100 Посилання tumba-aquarodos-pidloho…" at bounding box center [375, 164] width 751 height 329
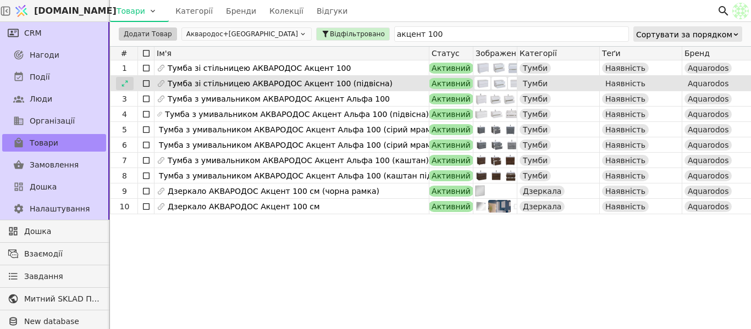
click at [127, 84] on icon at bounding box center [125, 84] width 8 height 8
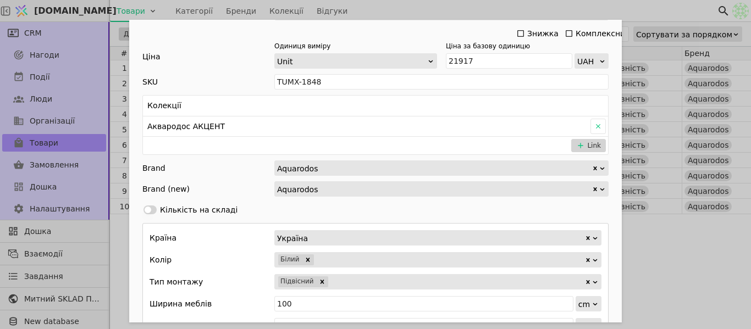
scroll to position [440, 0]
click at [518, 34] on icon "Add Opportunity" at bounding box center [520, 33] width 9 height 9
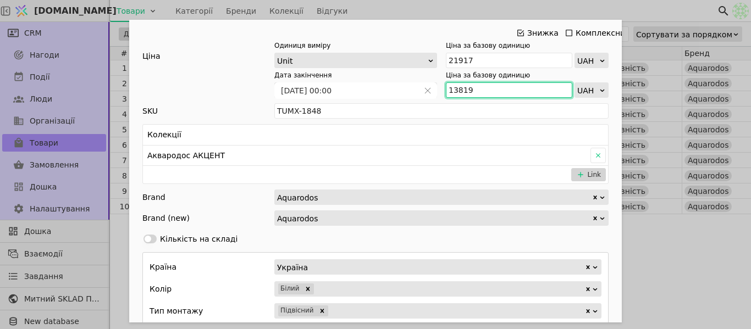
drag, startPoint x: 469, startPoint y: 89, endPoint x: 445, endPoint y: 90, distance: 23.7
click at [446, 90] on input "13819" at bounding box center [509, 89] width 126 height 15
paste input "5 202"
click at [456, 90] on input "15 202" at bounding box center [509, 89] width 126 height 15
type input "15202"
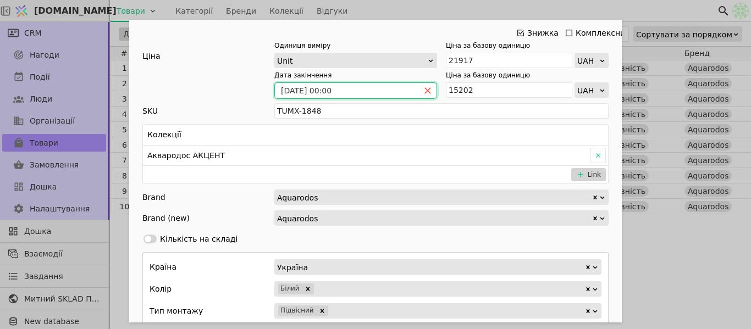
click at [424, 88] on icon "close" at bounding box center [428, 91] width 8 height 8
click at [424, 88] on icon "calender simple" at bounding box center [428, 91] width 8 height 8
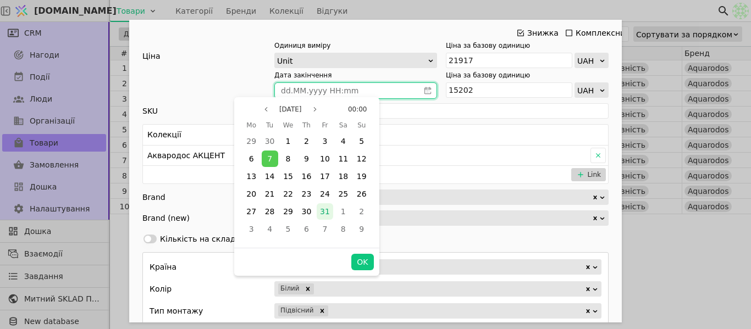
click at [324, 212] on span "31" at bounding box center [325, 211] width 10 height 9
click at [362, 266] on button "OK" at bounding box center [362, 262] width 22 height 16
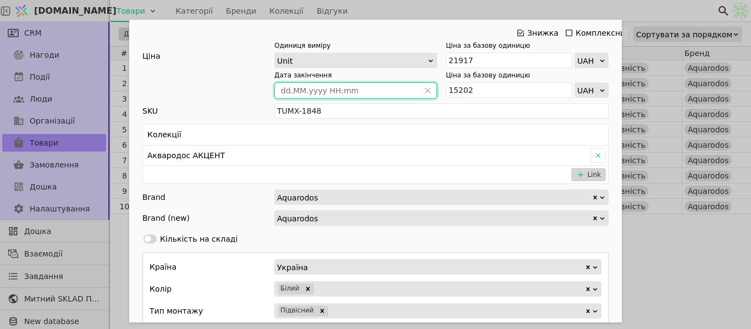
type input "[DATE] 00:00"
click at [630, 12] on div "Ім'я Тумба зі стільницею АКВАРОДОС Акцент 100 (підвісна) Посилання tumba-aquaro…" at bounding box center [375, 164] width 751 height 329
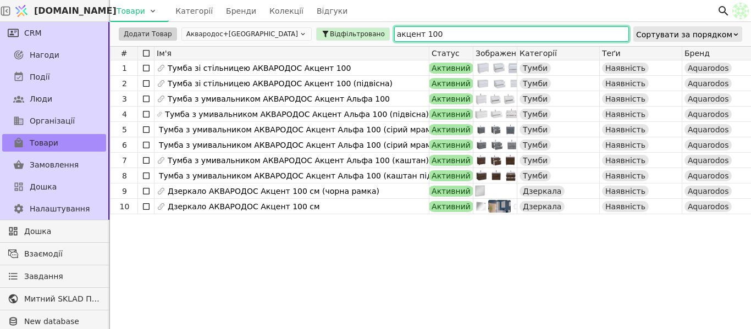
click at [394, 35] on input "акцент 100" at bounding box center [511, 33] width 235 height 15
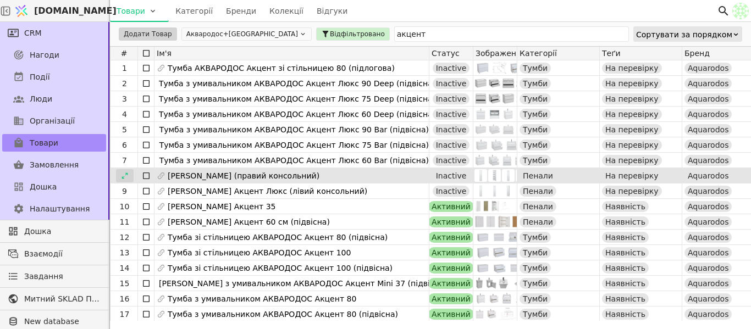
click at [130, 174] on div at bounding box center [125, 175] width 18 height 13
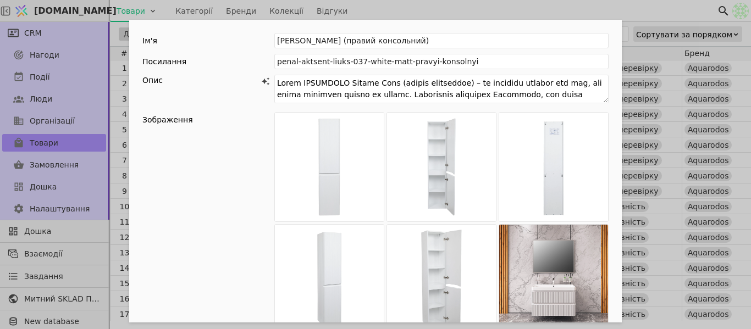
click at [400, 9] on div "Ім'я Пенал АКВАРОДОС Акцент Люкс (правий консольний) Посилання penal-aktsent-li…" at bounding box center [375, 164] width 751 height 329
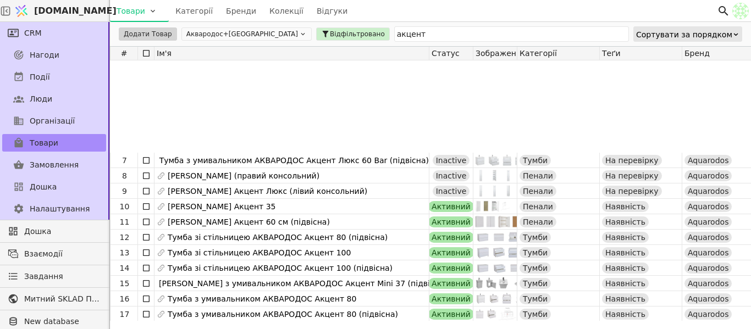
scroll to position [110, 0]
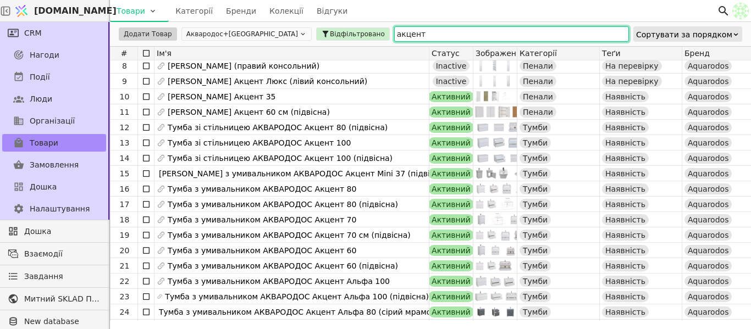
click at [394, 34] on input "акцент" at bounding box center [511, 33] width 235 height 15
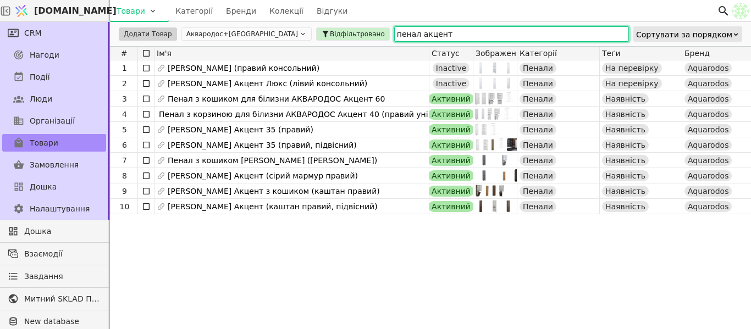
type input "пенал акцент"
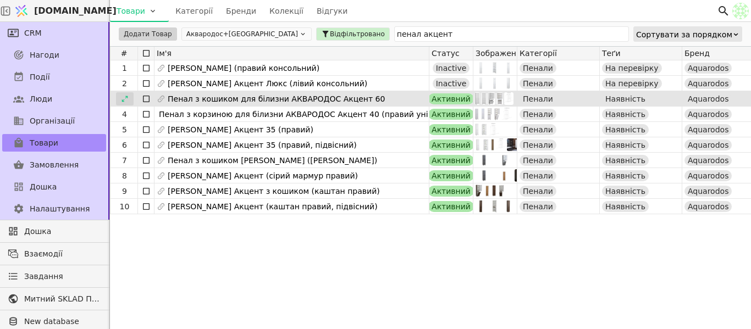
click at [125, 103] on div at bounding box center [125, 98] width 18 height 13
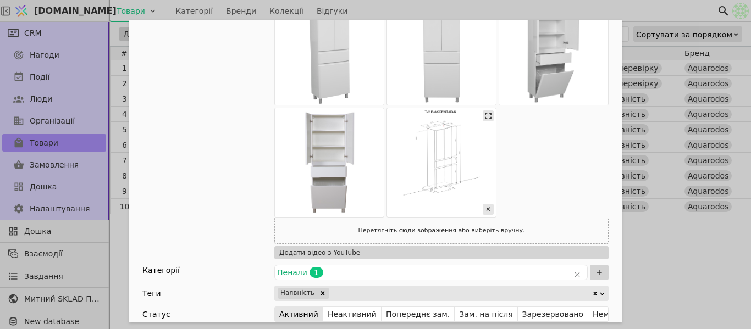
scroll to position [275, 0]
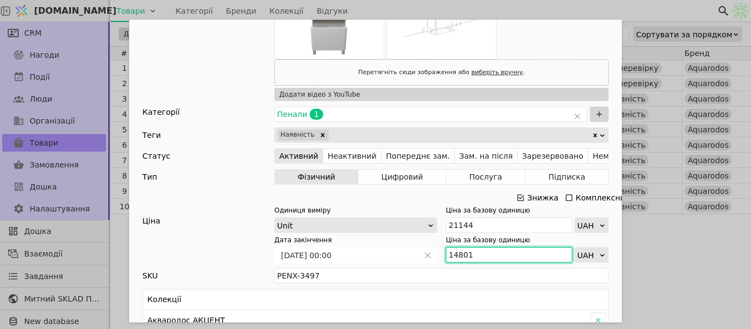
drag, startPoint x: 466, startPoint y: 252, endPoint x: 441, endPoint y: 255, distance: 24.9
click at [441, 255] on div "Дата закінчення 01.01.2025 00:00 Ціна за базову одиницю 14801 UAH" at bounding box center [441, 248] width 334 height 27
paste input "6 282"
type input "16 282"
click at [454, 264] on div "Ім'я Пенал з кошиком для білизни АКВАРОДОС Акцент 60 Посилання penal-aquarodos-…" at bounding box center [375, 225] width 493 height 961
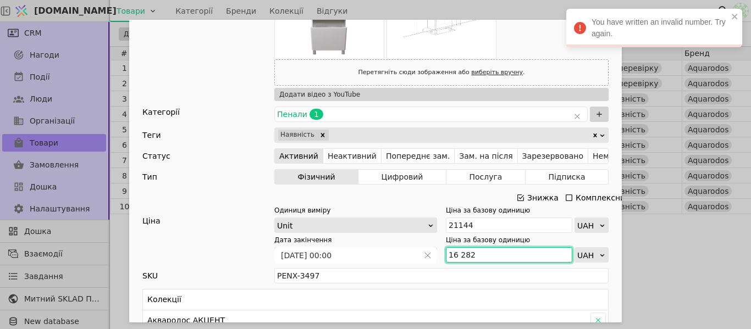
click at [457, 255] on input "16 282" at bounding box center [509, 254] width 126 height 15
click at [503, 9] on div "Ім'я Пенал з кошиком для білизни АКВАРОДОС Акцент 60 Посилання penal-aquarodos-…" at bounding box center [375, 164] width 751 height 329
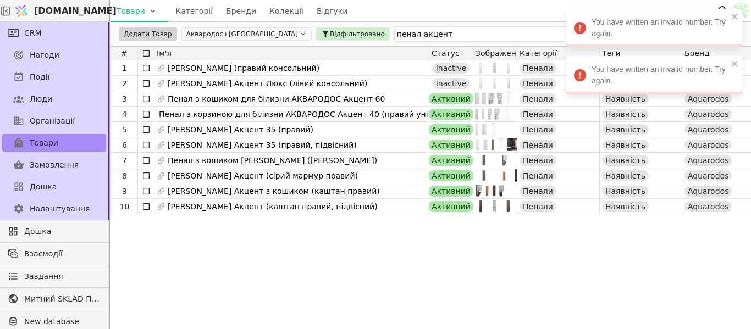
click at [503, 9] on div "Товари Категорії Бренди Колекції Відгуки" at bounding box center [413, 10] width 607 height 21
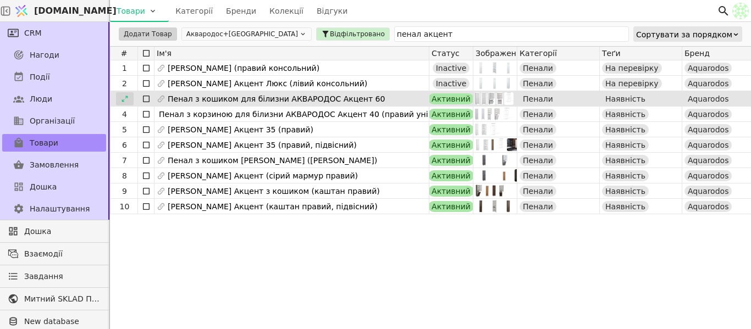
click at [124, 98] on icon at bounding box center [125, 99] width 8 height 8
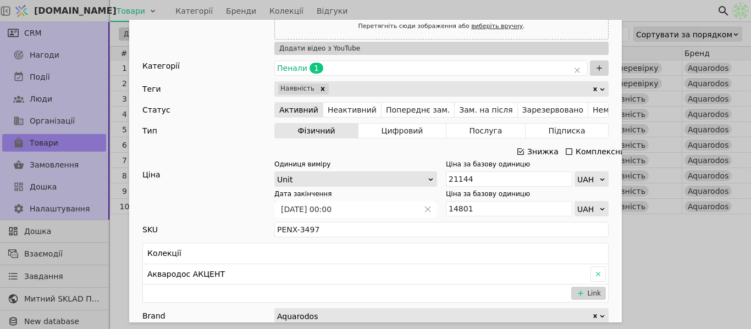
scroll to position [330, 0]
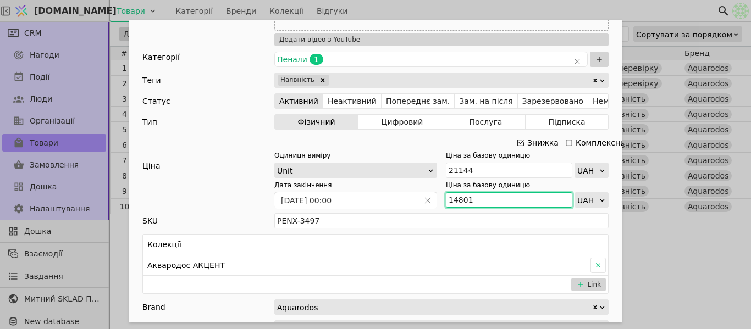
click at [475, 206] on input "14801" at bounding box center [509, 199] width 126 height 15
click at [475, 205] on input "14801" at bounding box center [509, 199] width 126 height 15
paste input "6 282"
click at [455, 203] on input "16 282" at bounding box center [509, 199] width 126 height 15
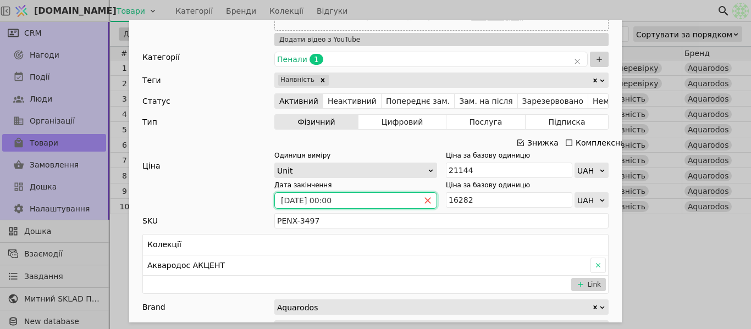
click at [424, 197] on icon "close" at bounding box center [428, 201] width 8 height 8
type input "16282"
click at [424, 198] on icon "calender simple" at bounding box center [428, 201] width 8 height 8
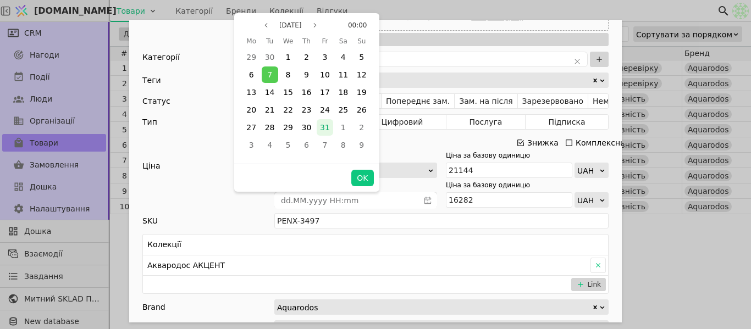
click at [323, 126] on span "31" at bounding box center [325, 127] width 10 height 9
click at [366, 177] on button "OK" at bounding box center [362, 178] width 22 height 16
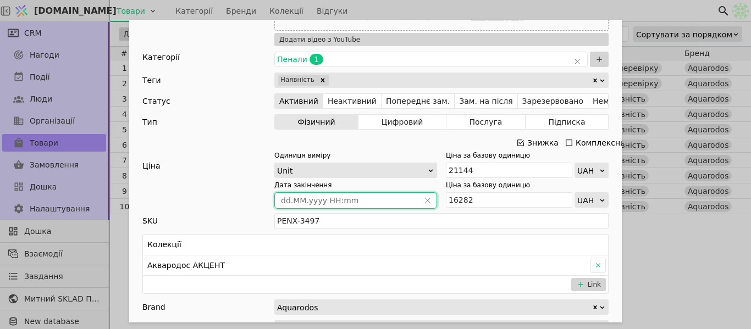
type input "[DATE] 00:00"
click at [644, 8] on div "Ім'я Пенал з кошиком для білизни АКВАРОДОС Акцент 60 Посилання penal-aquarodos-…" at bounding box center [375, 164] width 751 height 329
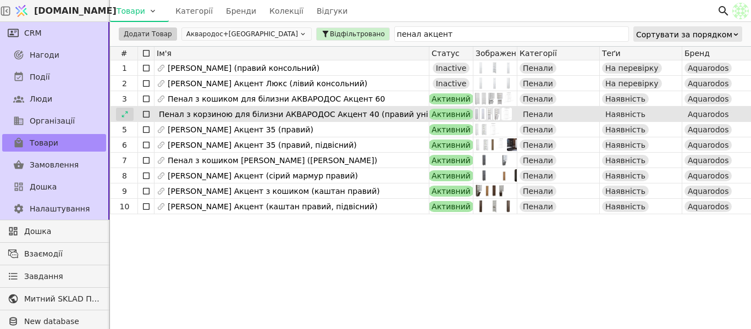
click at [127, 114] on icon at bounding box center [125, 115] width 8 height 8
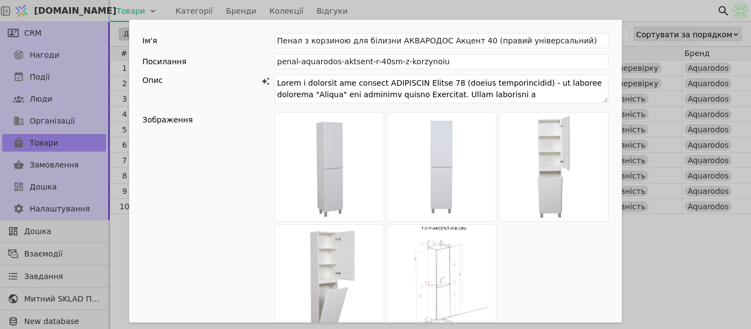
click at [519, 10] on div "Ім'я Пенал з корзиною для білизни АКВАРОДОС Акцент 40 (правий універсальний) По…" at bounding box center [375, 164] width 751 height 329
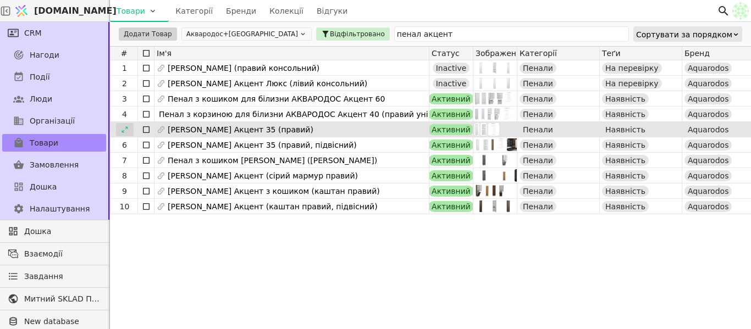
click at [123, 130] on icon at bounding box center [125, 130] width 8 height 8
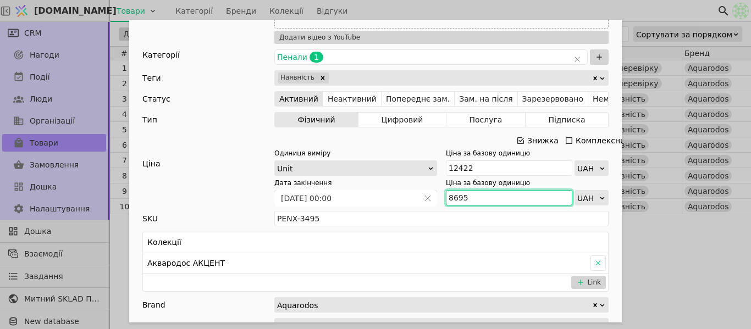
click at [485, 200] on input "8695" at bounding box center [509, 197] width 126 height 15
paste input "9 56"
click at [452, 197] on input "9 565" at bounding box center [509, 197] width 126 height 15
type input "9565"
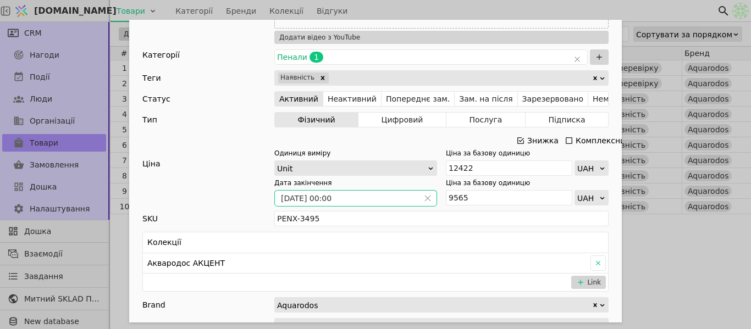
click at [430, 198] on span "Add Opportunity" at bounding box center [428, 198] width 18 height 15
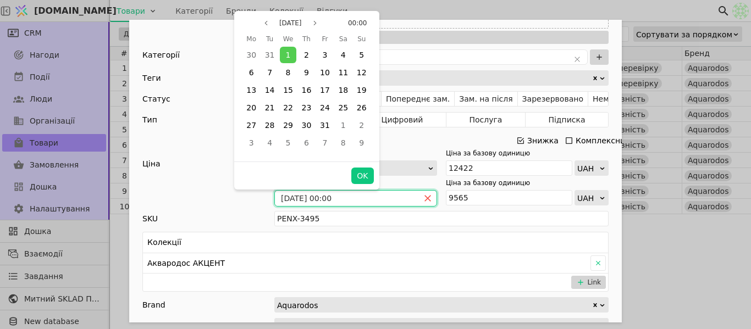
click at [427, 198] on icon "close" at bounding box center [428, 199] width 8 height 8
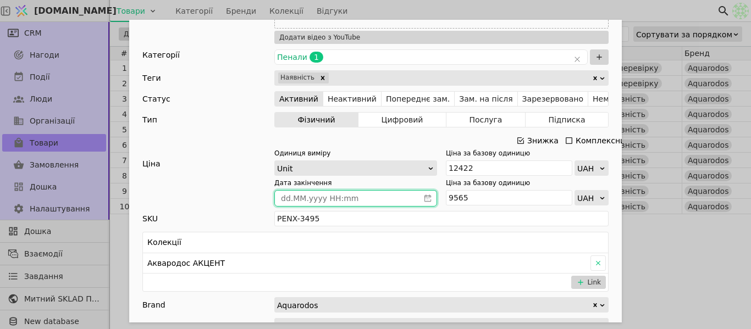
click at [426, 200] on icon "calender simple" at bounding box center [428, 199] width 8 height 8
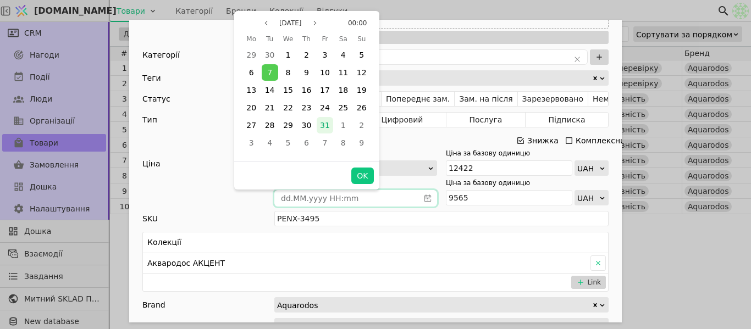
click at [323, 125] on span "31" at bounding box center [325, 125] width 10 height 9
click at [359, 179] on button "OK" at bounding box center [362, 176] width 22 height 16
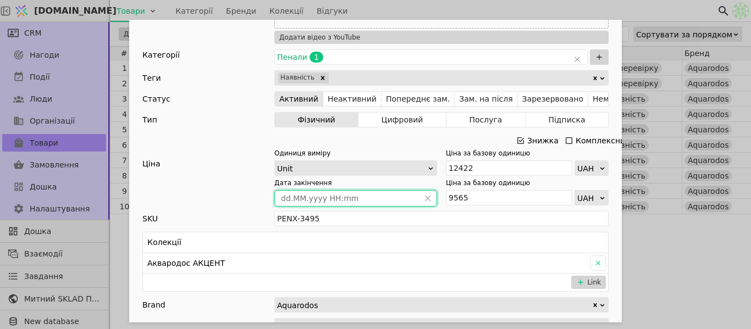
type input "[DATE] 00:00"
click at [671, 232] on div "Ім'я Пенал АКВАРОДОС Акцент 35 (правий) Посилання penal-aquarodos-aktsent-r-35s…" at bounding box center [375, 164] width 751 height 329
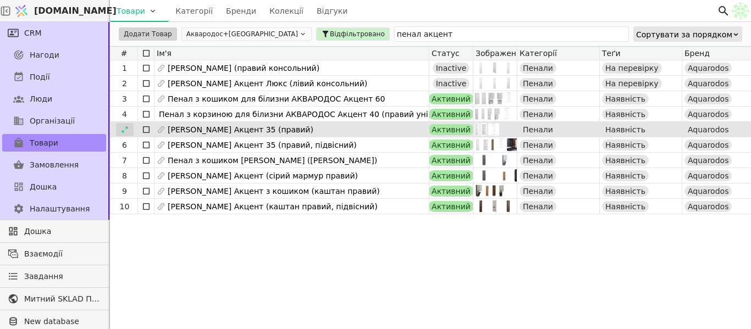
click at [122, 131] on icon at bounding box center [125, 130] width 8 height 8
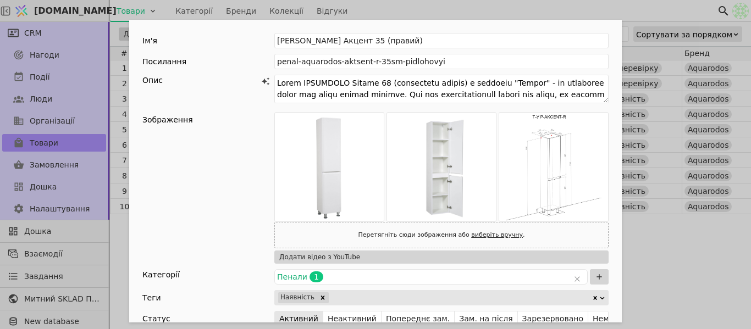
click at [365, 14] on div "Ім'я Пенал АКВАРОДОС Акцент 35 (правий) Посилання penal-aquarodos-aktsent-r-35s…" at bounding box center [375, 164] width 751 height 329
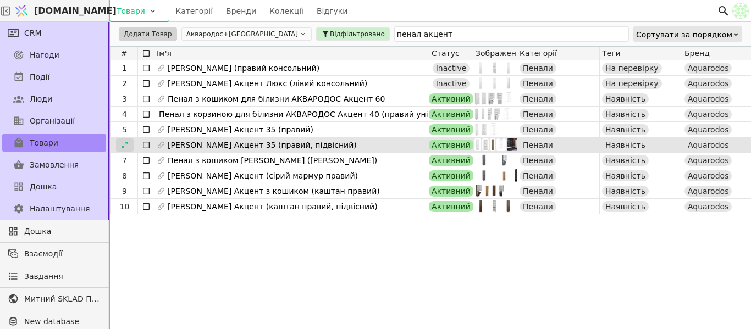
click at [126, 150] on div at bounding box center [125, 145] width 18 height 13
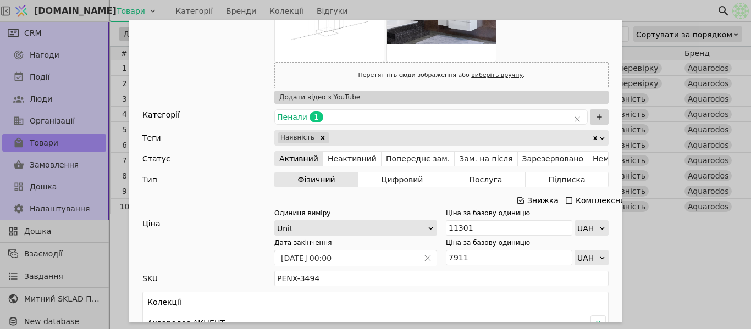
scroll to position [275, 0]
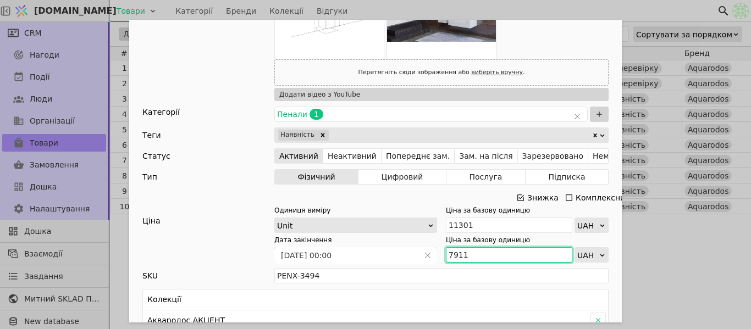
drag, startPoint x: 463, startPoint y: 255, endPoint x: 437, endPoint y: 258, distance: 26.1
click at [436, 258] on div "Дата закінчення 01.01.2025 00:00 Ціна за базову одиницю 7911 UAH" at bounding box center [441, 248] width 334 height 27
paste input "8 702"
click at [452, 254] on input "8 702" at bounding box center [509, 254] width 126 height 15
type input "8702"
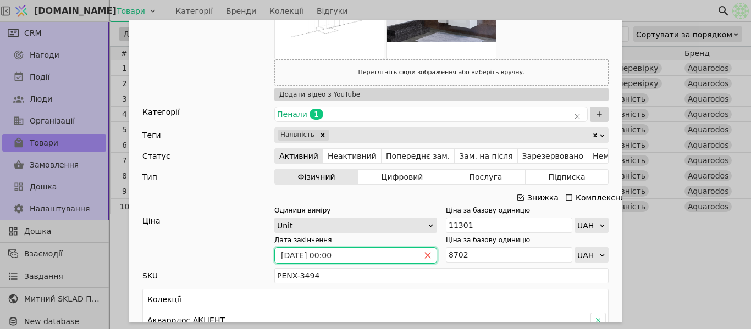
click at [424, 252] on icon "close" at bounding box center [428, 256] width 8 height 8
click at [426, 252] on icon "calender simple" at bounding box center [428, 256] width 8 height 8
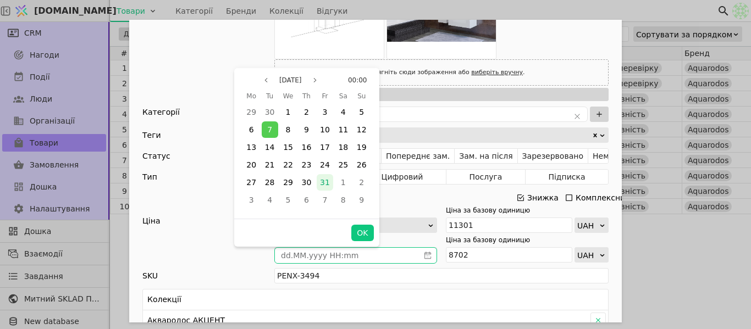
click at [328, 183] on span "31" at bounding box center [325, 182] width 10 height 9
click at [359, 241] on button "OK" at bounding box center [362, 233] width 22 height 16
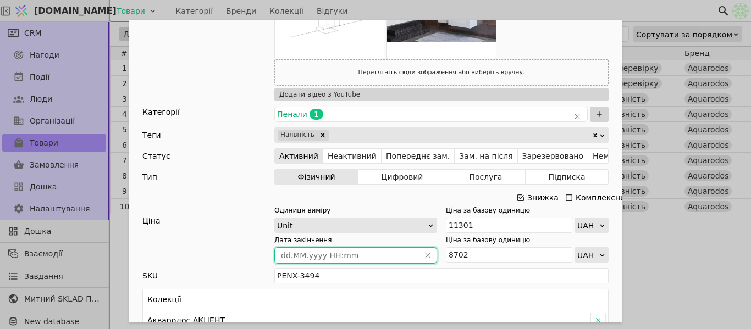
type input "[DATE] 00:00"
click at [613, 10] on div "Ім'я Пенал АКВАРОДОС Акцент 35 (правий, підвісний) Посилання penal-aquarodos-ak…" at bounding box center [375, 164] width 751 height 329
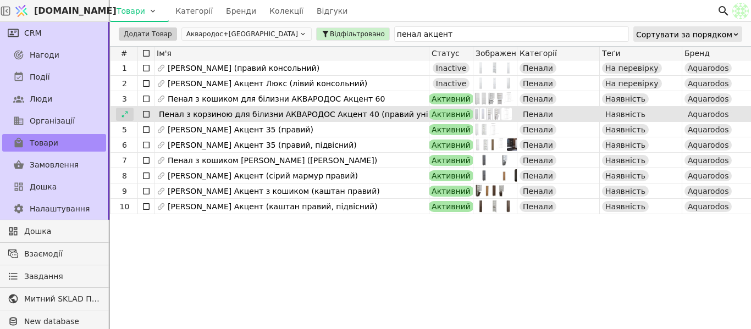
click at [125, 117] on icon at bounding box center [125, 115] width 8 height 8
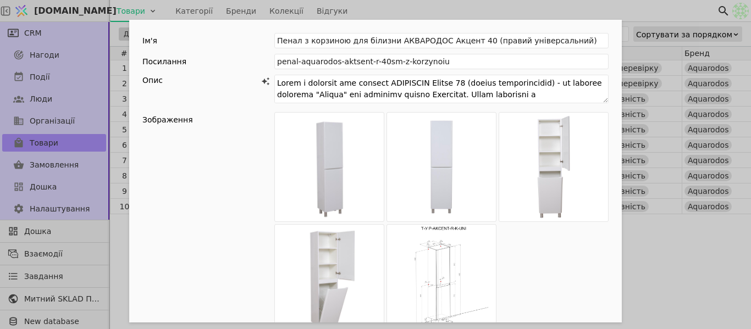
click at [434, 13] on div "Ім'я Пенал з корзиною для білизни АКВАРОДОС Акцент 40 (правий універсальний) По…" at bounding box center [375, 164] width 751 height 329
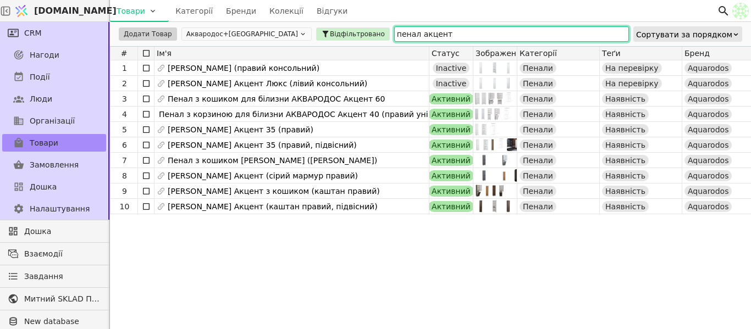
click at [394, 32] on input "пенал акцент" at bounding box center [511, 33] width 235 height 15
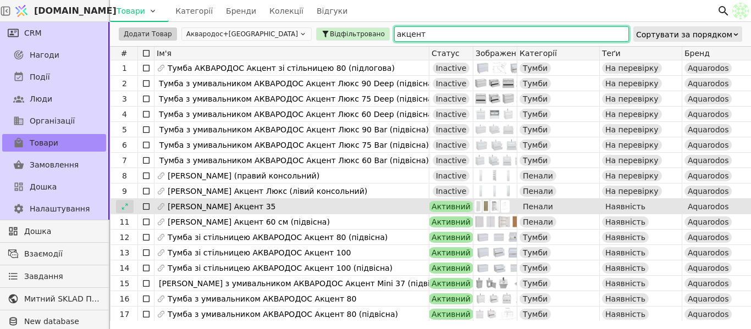
type input "акцент"
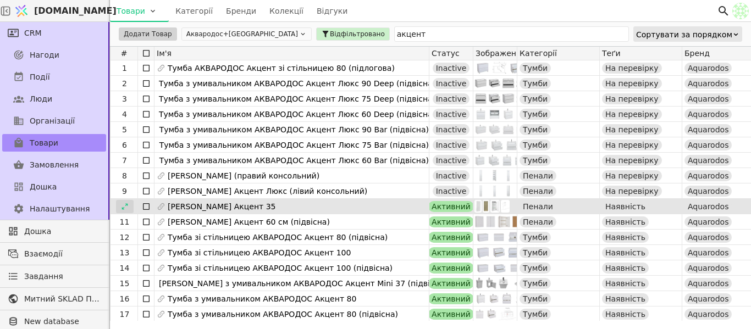
click at [130, 206] on div at bounding box center [125, 206] width 18 height 13
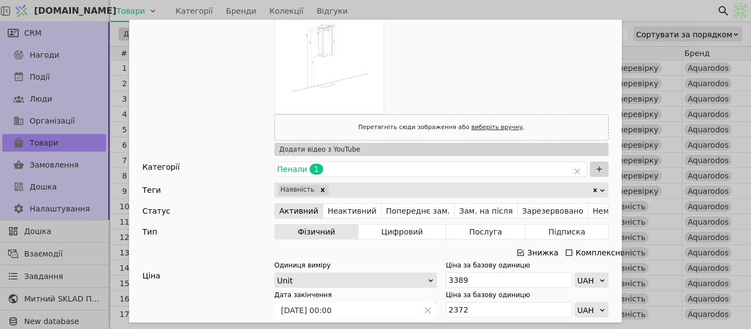
scroll to position [330, 0]
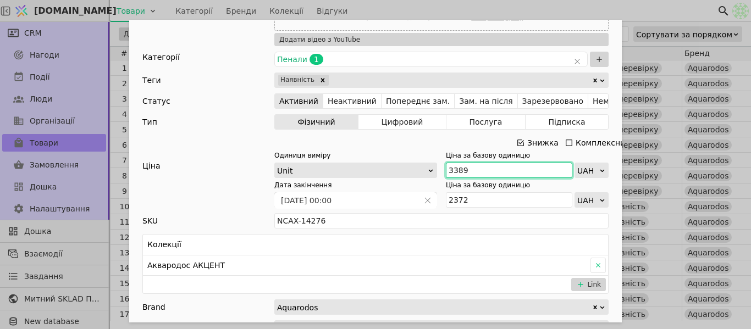
click at [469, 171] on input "3389" at bounding box center [509, 170] width 126 height 15
type input "3729"
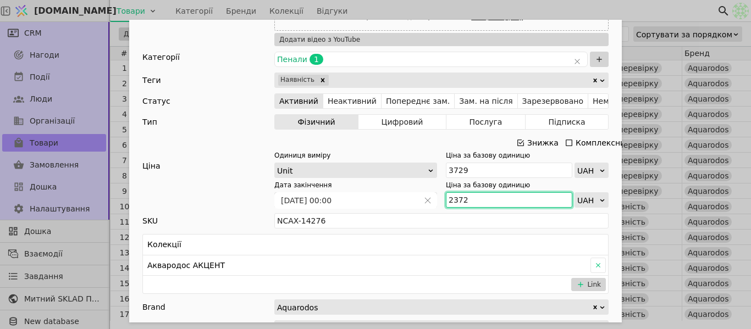
drag, startPoint x: 464, startPoint y: 197, endPoint x: 475, endPoint y: 195, distance: 11.2
click at [438, 206] on div "Дата закінчення 01.01.2025 00:00 Ціна за базову одиницю 2372 UAH" at bounding box center [441, 193] width 334 height 27
paste input "2 611"
click at [454, 200] on input "2 611" at bounding box center [509, 199] width 126 height 15
type input "2611"
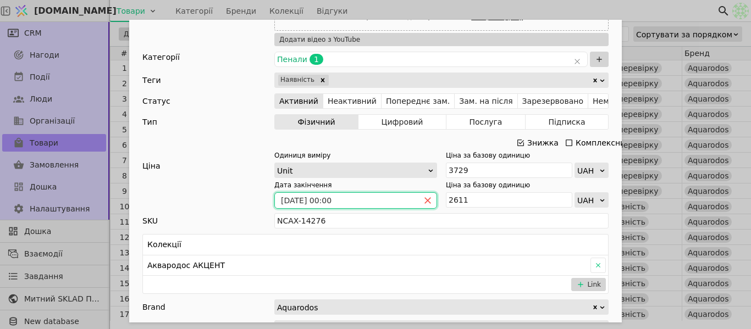
click at [426, 200] on icon "close" at bounding box center [428, 201] width 8 height 8
type input "2611"
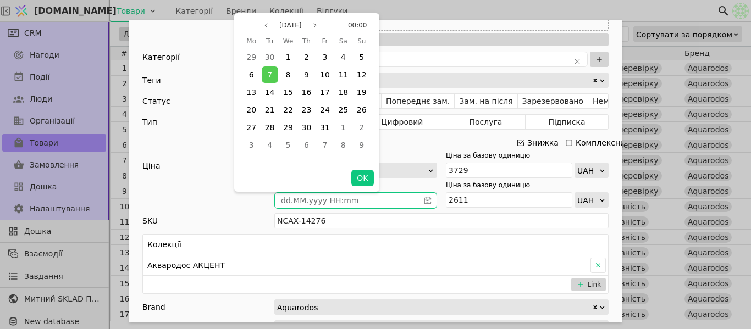
click at [426, 200] on icon "calender simple" at bounding box center [428, 201] width 8 height 8
click at [321, 130] on span "31" at bounding box center [325, 127] width 10 height 9
drag, startPoint x: 367, startPoint y: 174, endPoint x: 465, endPoint y: 50, distance: 158.2
click at [366, 174] on button "OK" at bounding box center [362, 178] width 22 height 16
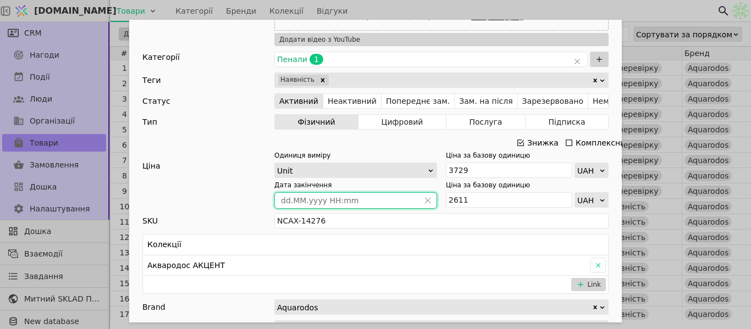
type input "[DATE] 00:00"
click at [501, 7] on div "Ім'я Шафа АКВАРОДОС Акцент 35 Посилання shafa-aktsent-navisna-odnodverna-35-sm …" at bounding box center [375, 164] width 751 height 329
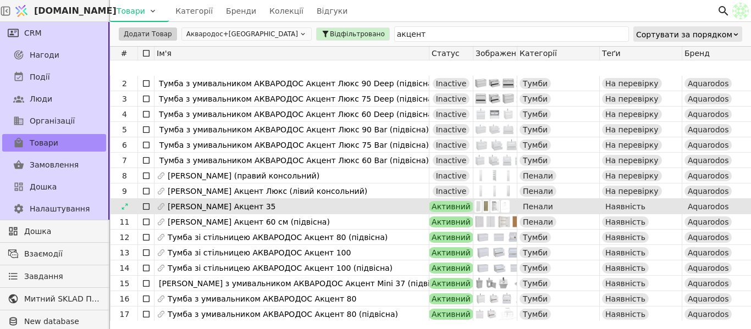
scroll to position [55, 0]
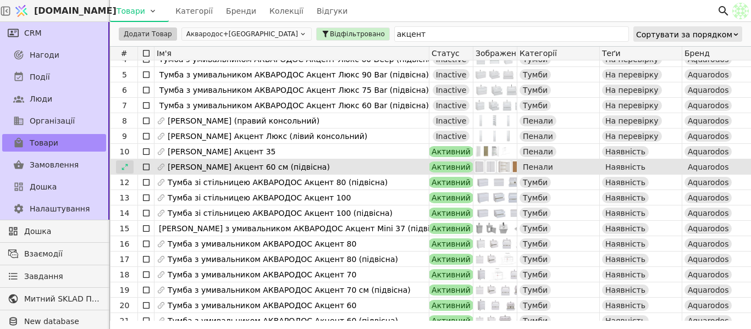
click at [129, 166] on div at bounding box center [125, 167] width 18 height 13
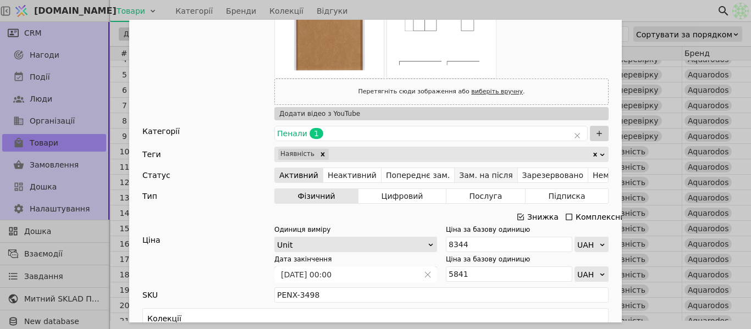
scroll to position [275, 0]
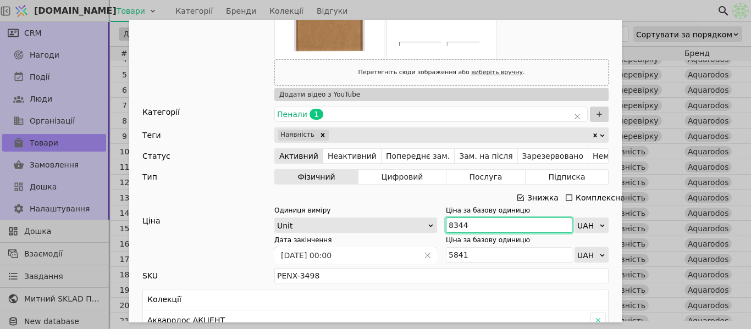
click at [475, 219] on input "8344" at bounding box center [509, 225] width 126 height 15
type input "8"
type input "9176"
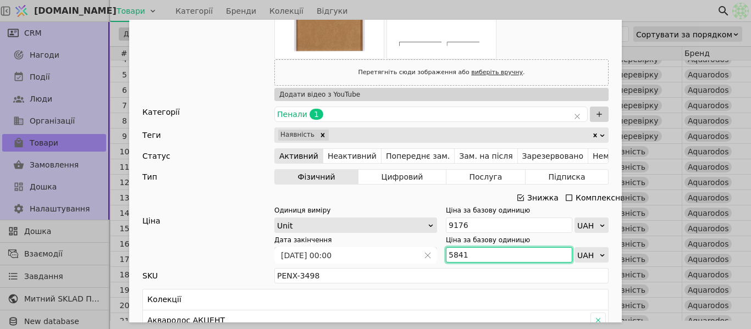
click at [467, 259] on input "5841" at bounding box center [509, 254] width 126 height 15
click at [466, 257] on input "5841" at bounding box center [509, 254] width 126 height 15
paste input "6 426"
click at [450, 256] on input "6 426" at bounding box center [509, 254] width 126 height 15
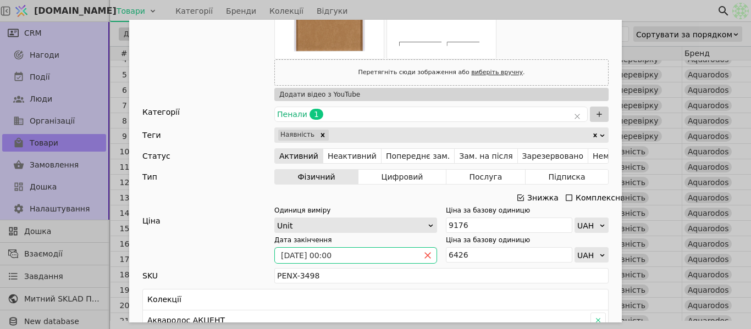
click at [421, 253] on span "Add Opportunity" at bounding box center [428, 255] width 18 height 15
type input "6426"
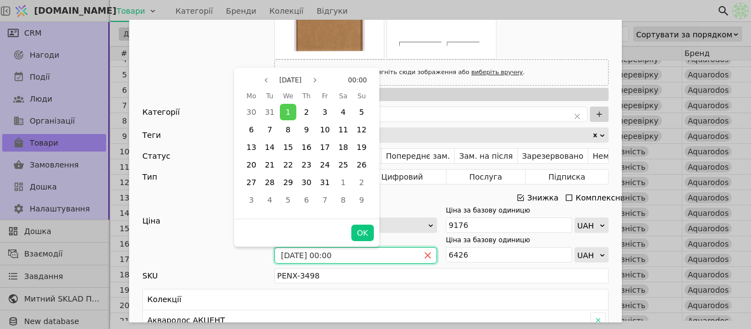
click at [426, 256] on icon "close" at bounding box center [428, 256] width 8 height 8
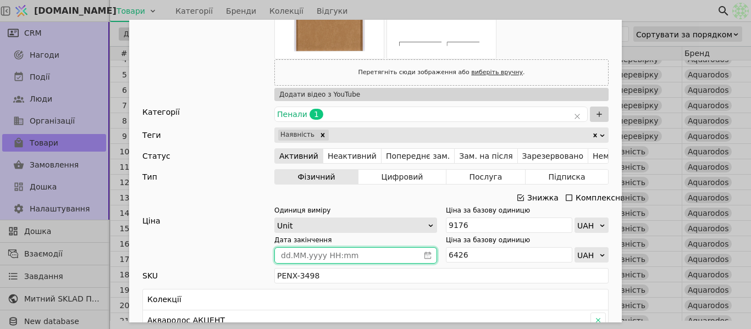
click at [426, 256] on icon "calender simple" at bounding box center [428, 256] width 8 height 8
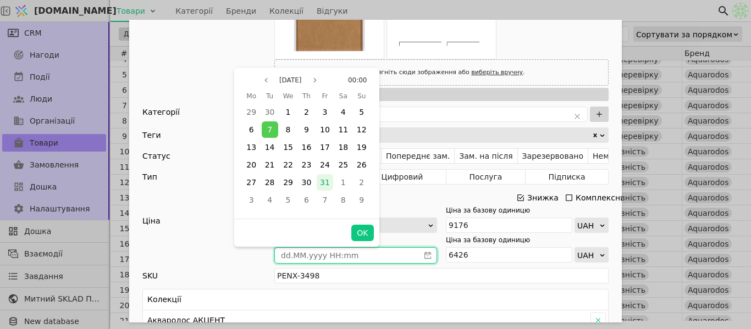
click at [323, 179] on span "31" at bounding box center [325, 182] width 10 height 9
click at [370, 241] on button "OK" at bounding box center [362, 233] width 22 height 16
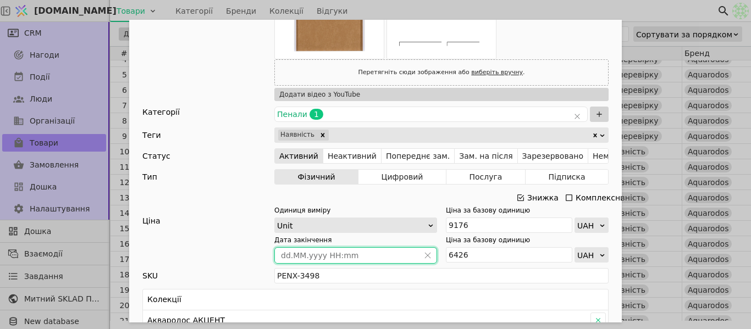
type input "[DATE] 00:00"
click at [636, 8] on div "Ім'я Шафа АКВАРОДОС Акцент 60 см (підвісна) Посилання shafa-aquarodos-aktsent-6…" at bounding box center [375, 164] width 751 height 329
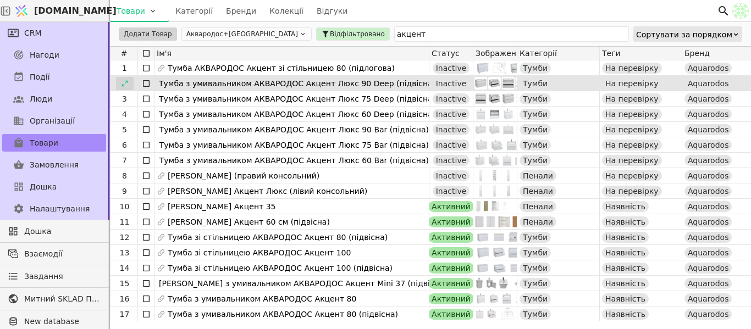
click at [130, 84] on div at bounding box center [125, 83] width 18 height 13
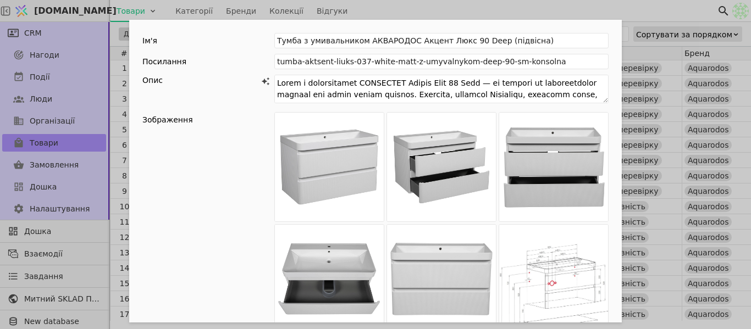
click at [522, 3] on div "Ім'я Тумба з умивальником АКВАРОДОС Акцент Люкс 90 Deep (підвісна) Посилання tu…" at bounding box center [375, 164] width 751 height 329
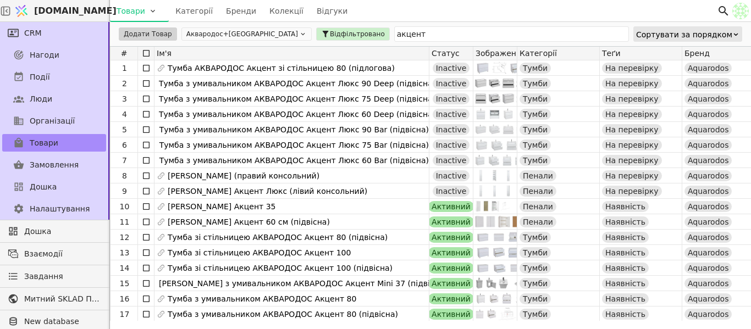
click at [522, 3] on div "Товари Категорії Бренди Колекції Відгуки" at bounding box center [413, 10] width 607 height 21
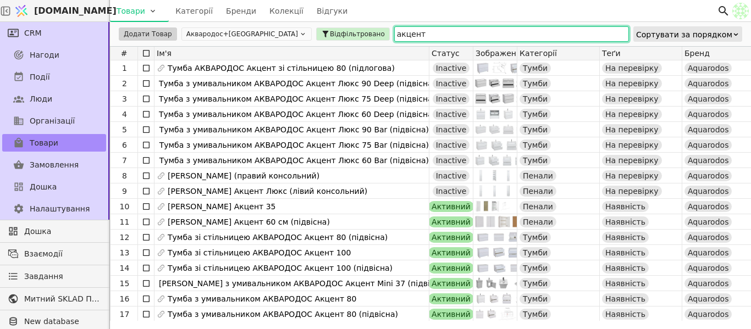
click at [394, 40] on input "акцент" at bounding box center [511, 33] width 235 height 15
type input "а"
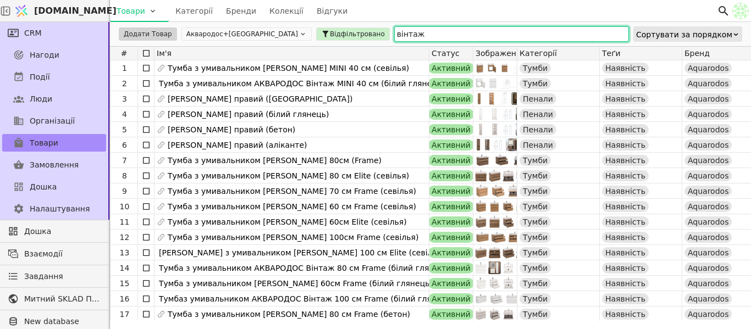
type input "вінтаж"
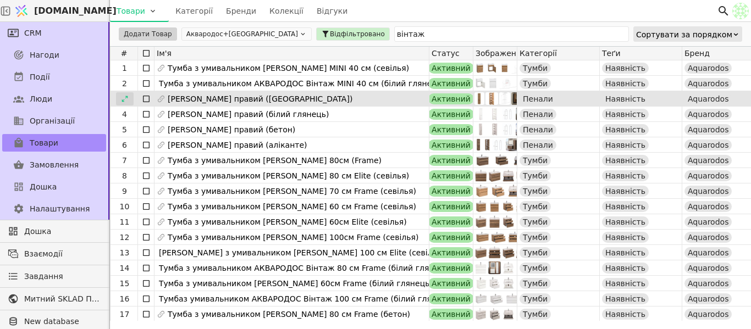
click at [120, 98] on div at bounding box center [125, 98] width 18 height 13
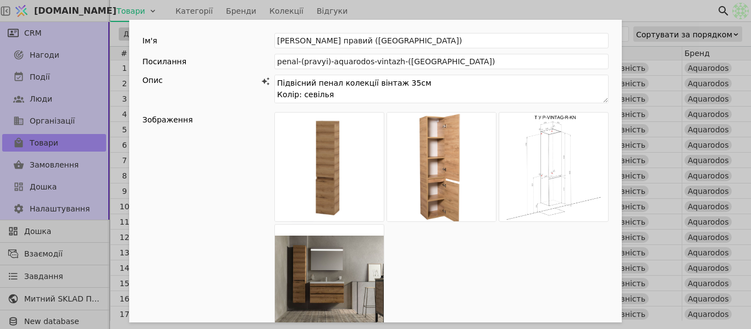
scroll to position [220, 0]
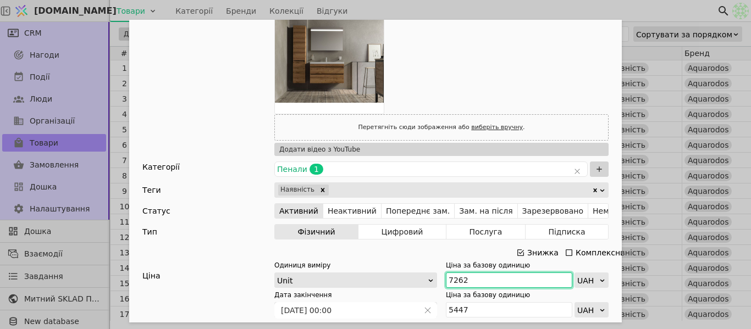
click at [474, 283] on input "7262" at bounding box center [509, 280] width 126 height 15
click at [682, 9] on body "Svit.One Товари Категорії Бренди Колекції Відгуки CRM Нагоди Події Люди Організ…" at bounding box center [375, 164] width 751 height 329
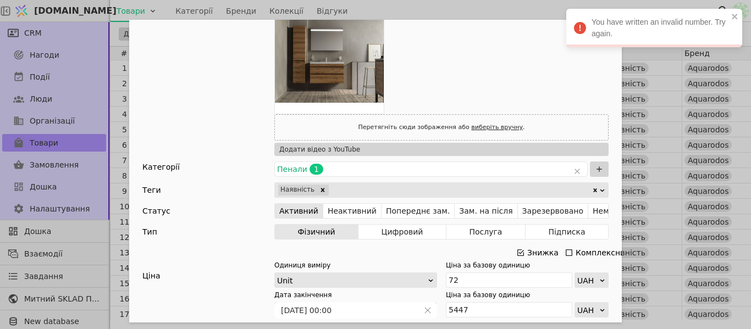
click at [588, 12] on div "You have written an invalid number. Try again." at bounding box center [654, 28] width 176 height 38
click at [481, 1] on div "Ім'я Пенал АКВАРОДОС Вінтаж правий (севілья) Посилання penal-(pravyi)-aquarodos…" at bounding box center [375, 164] width 751 height 329
click at [481, 2] on div "Ім'я Пенал АКВАРОДОС Вінтаж правий (севілья) Посилання penal-(pravyi)-aquarodos…" at bounding box center [375, 164] width 751 height 329
click at [485, 3] on div "Ім'я Пенал АКВАРОДОС Вінтаж правий (севілья) Посилання penal-(pravyi)-aquarodos…" at bounding box center [375, 164] width 751 height 329
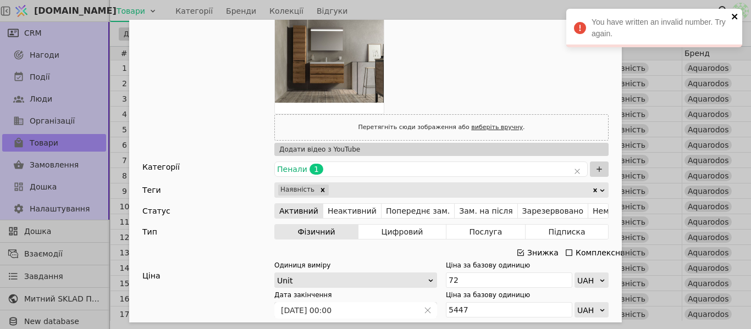
click at [736, 16] on icon "close" at bounding box center [734, 16] width 5 height 5
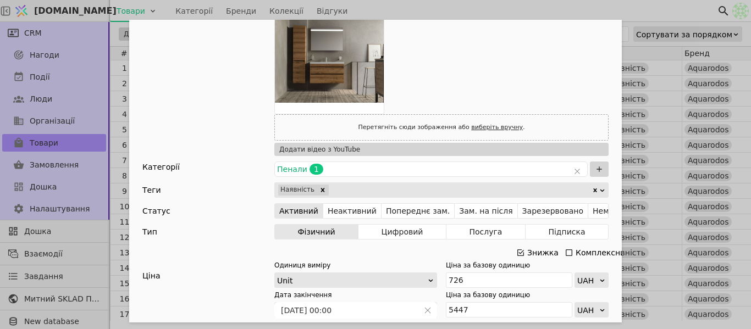
click at [497, 13] on div "Ім'я Пенал АКВАРОДОС Вінтаж правий (севілья) Посилання penal-(pravyi)-aquarodos…" at bounding box center [375, 164] width 751 height 329
click at [496, 13] on div "Ім'я Пенал АКВАРОДОС Вінтаж правий (севілья) Посилання penal-(pravyi)-aquarodos…" at bounding box center [375, 164] width 751 height 329
type input "726"
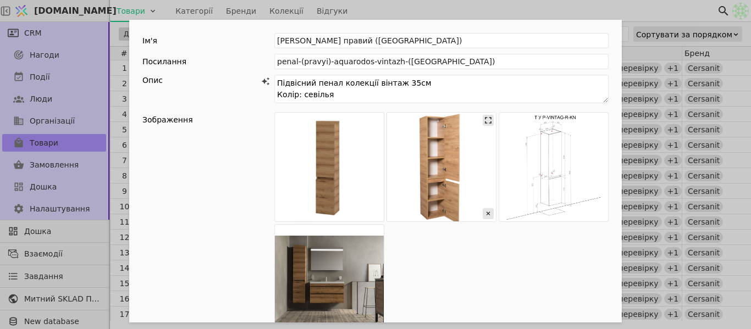
scroll to position [275, 0]
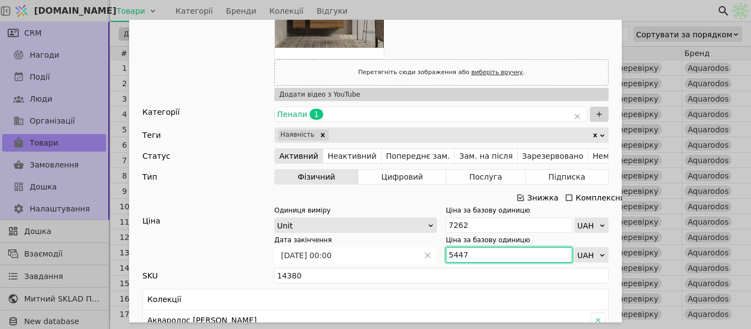
click at [478, 260] on input "5447" at bounding box center [509, 254] width 126 height 15
paste input "991"
click at [452, 260] on input "5 991" at bounding box center [509, 254] width 126 height 15
type input "5991"
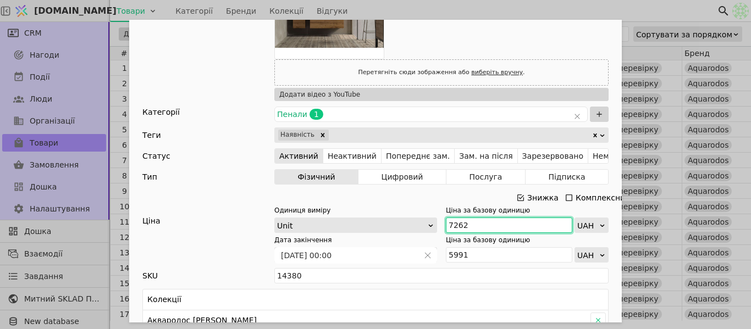
click at [469, 229] on input "7262" at bounding box center [509, 225] width 126 height 15
type input "7988"
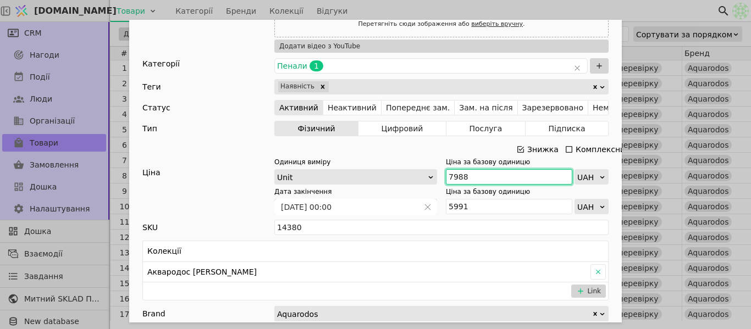
scroll to position [385, 0]
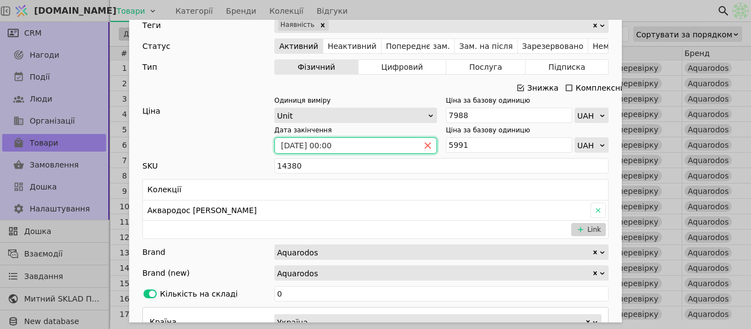
click at [425, 147] on icon "close" at bounding box center [428, 146] width 8 height 8
click at [424, 144] on icon "calender simple" at bounding box center [428, 146] width 8 height 8
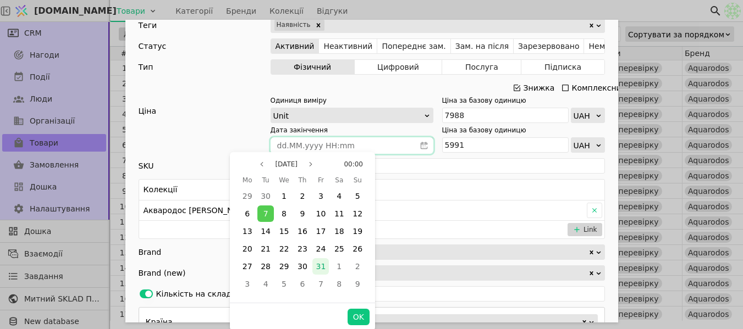
click at [317, 263] on span "31" at bounding box center [321, 266] width 10 height 9
click at [357, 321] on button "OK" at bounding box center [359, 317] width 22 height 16
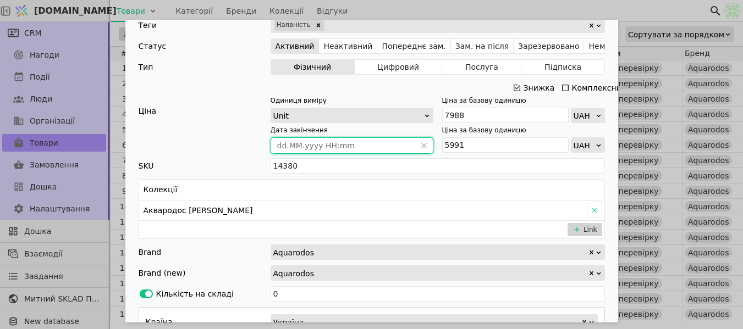
type input "[DATE] 00:00"
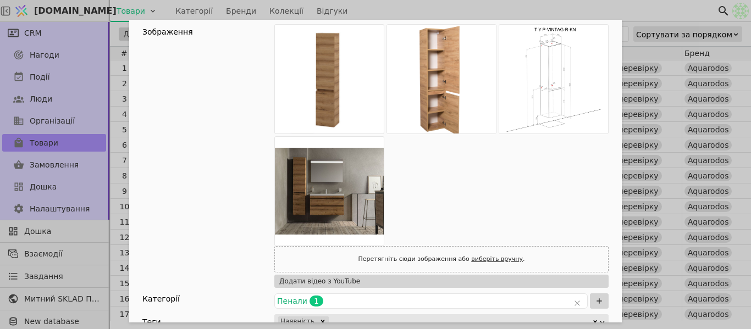
scroll to position [0, 0]
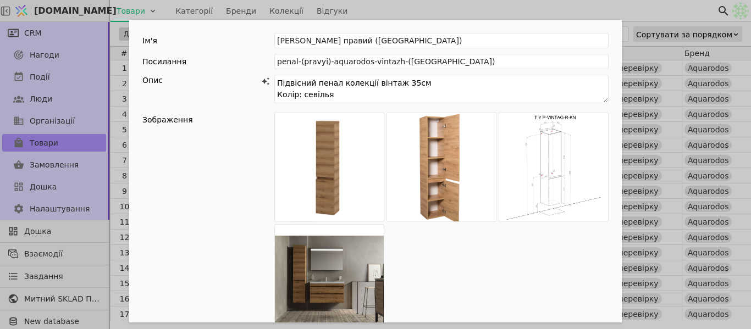
click at [459, 7] on div "Ім'я Пенал АКВАРОДОС Вінтаж правий (севілья) Посилання penal-(pravyi)-aquarodos…" at bounding box center [375, 164] width 751 height 329
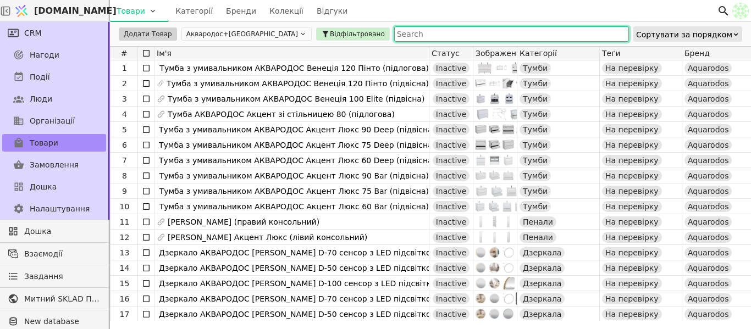
click at [394, 36] on input "text" at bounding box center [511, 33] width 235 height 15
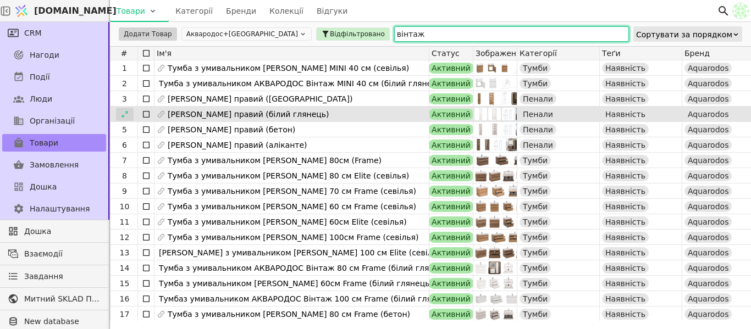
type input "вінтаж"
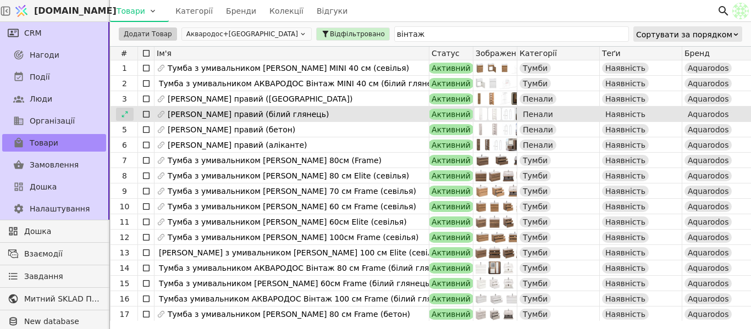
click at [129, 113] on div at bounding box center [125, 114] width 18 height 13
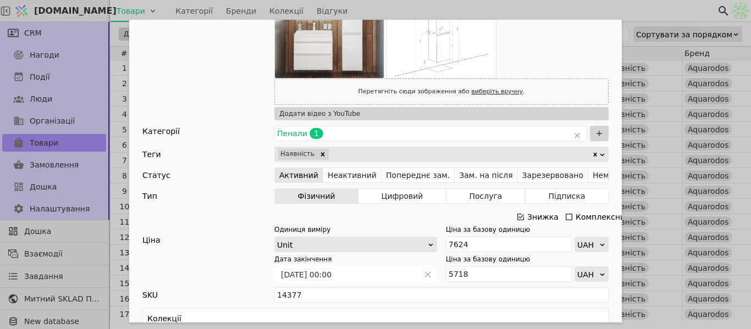
scroll to position [275, 0]
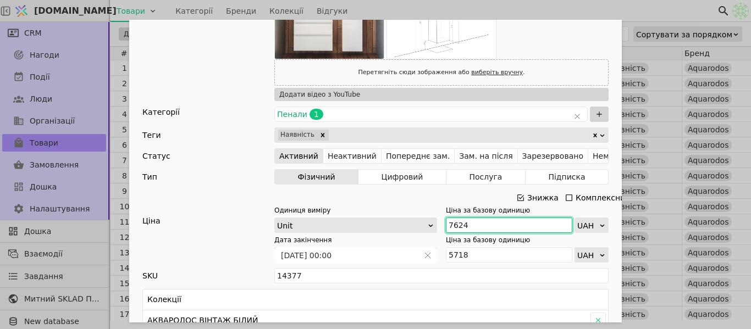
click at [482, 224] on input "7624" at bounding box center [509, 225] width 126 height 15
type input "7"
type input "8387"
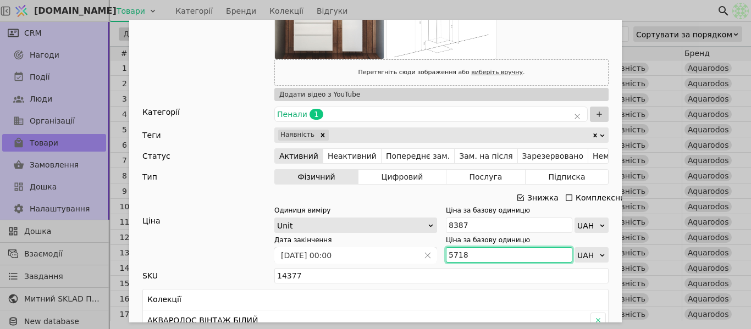
click at [486, 251] on input "5718" at bounding box center [509, 254] width 126 height 15
click at [485, 252] on input "5718" at bounding box center [509, 254] width 126 height 15
click at [479, 254] on input "5718" at bounding box center [509, 254] width 126 height 15
paste input "6 291"
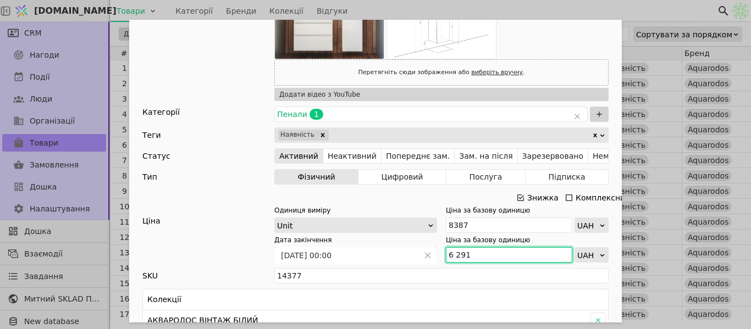
click at [452, 252] on input "6 291" at bounding box center [509, 254] width 126 height 15
type input "6291"
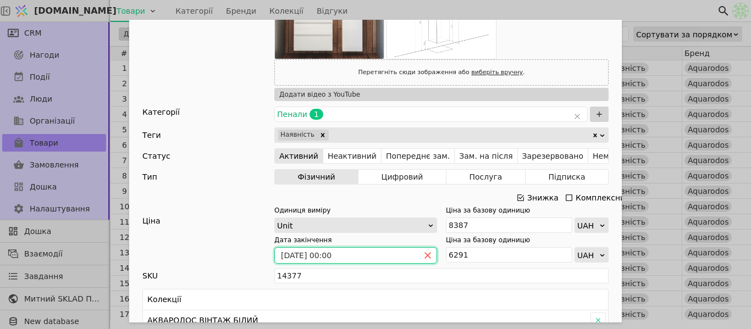
click at [425, 258] on icon "close" at bounding box center [428, 256] width 8 height 8
click at [425, 255] on icon "calender simple" at bounding box center [428, 256] width 8 height 8
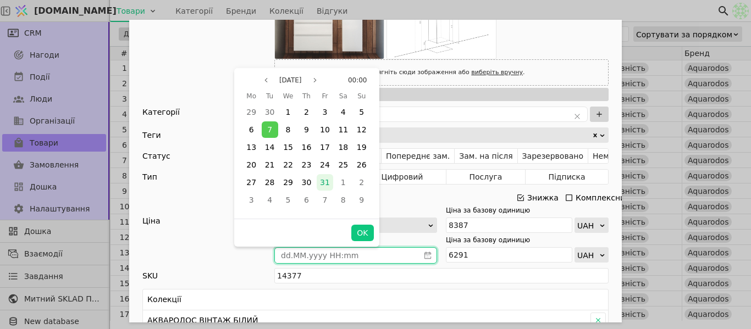
click at [328, 189] on div "31" at bounding box center [325, 182] width 16 height 16
click at [360, 239] on button "OK" at bounding box center [362, 233] width 22 height 16
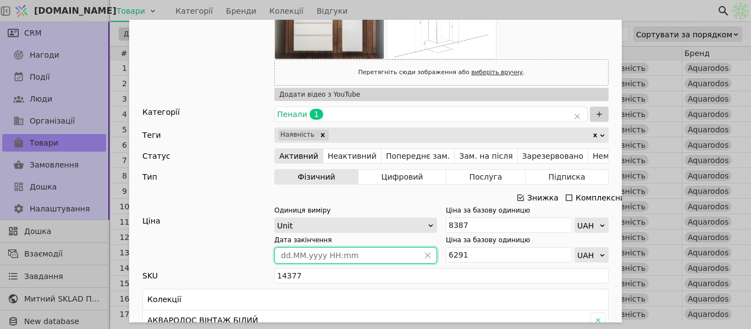
type input "[DATE] 00:00"
click at [653, 14] on div "Ім'я Пенал АКВАРОДОС Вінтаж правий (білий глянець) Посилання penal-(pravyi)-aqu…" at bounding box center [375, 164] width 751 height 329
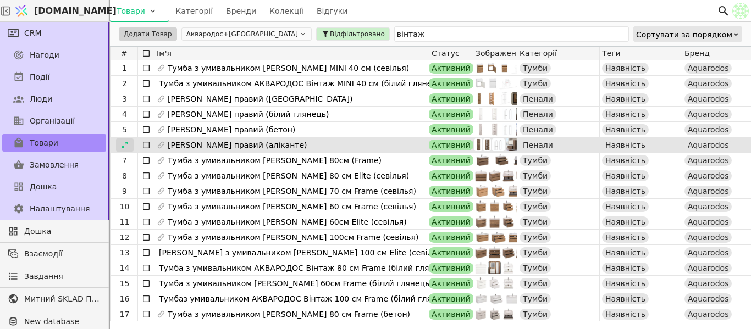
click at [123, 142] on icon at bounding box center [125, 145] width 8 height 8
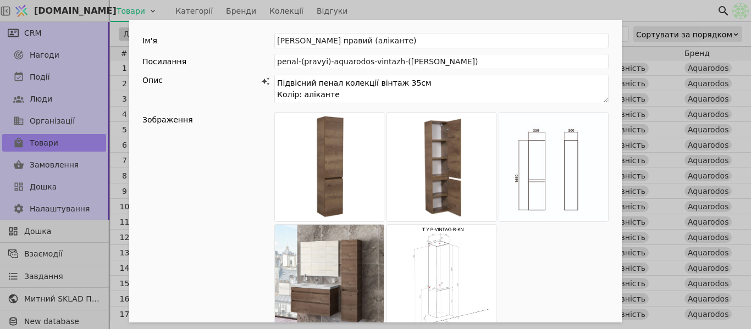
scroll to position [330, 0]
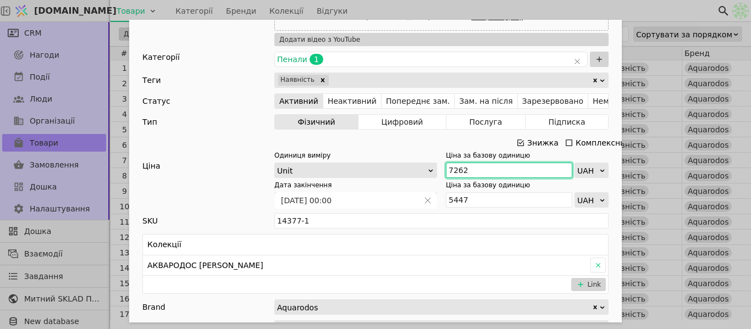
click at [477, 173] on input "7262" at bounding box center [509, 170] width 126 height 15
type input "7988"
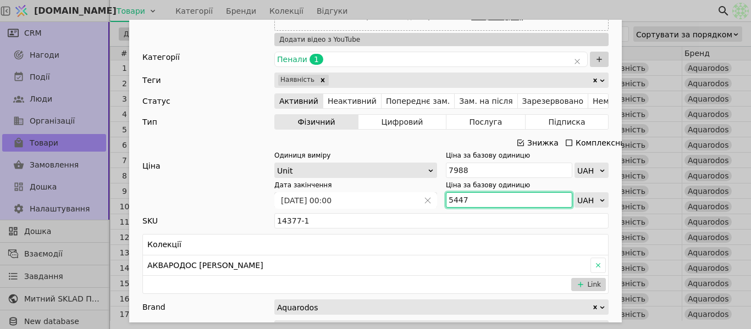
drag, startPoint x: 448, startPoint y: 206, endPoint x: 455, endPoint y: 202, distance: 8.1
click at [446, 205] on input "5447" at bounding box center [509, 199] width 126 height 15
paste input "991"
click at [454, 200] on input "5 991" at bounding box center [509, 199] width 126 height 15
click at [452, 198] on input "5 991" at bounding box center [509, 199] width 126 height 15
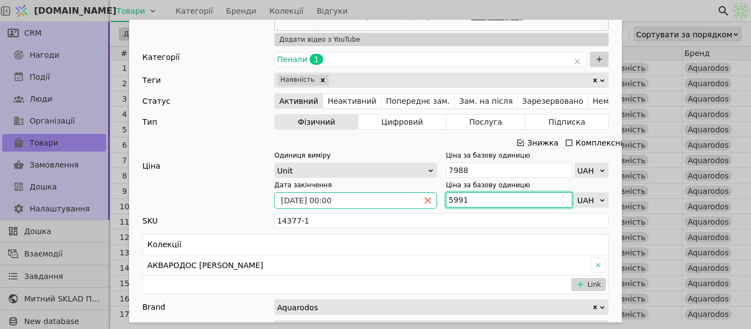
type input "5991"
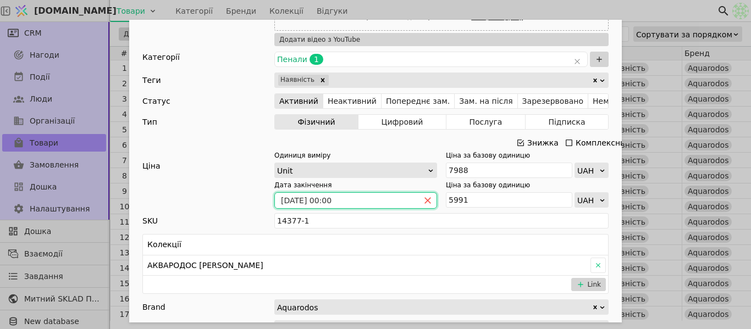
click at [424, 200] on icon "close" at bounding box center [428, 201] width 8 height 8
click at [424, 200] on icon "calender simple" at bounding box center [428, 201] width 8 height 8
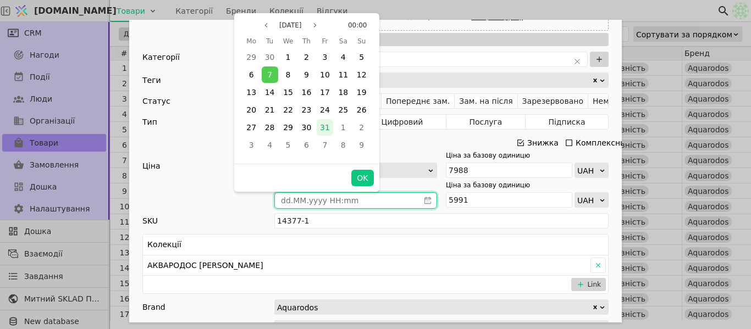
click at [326, 128] on span "31" at bounding box center [325, 127] width 10 height 9
click at [362, 181] on button "OK" at bounding box center [362, 178] width 22 height 16
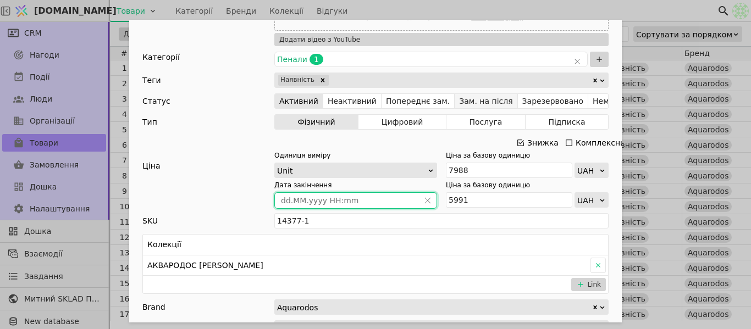
type input "[DATE] 00:00"
click at [536, 8] on div "Ім'я Пенал АКВАРОДОС Вінтаж правий (аліканте) Посилання penal-(pravyi)-aquarodo…" at bounding box center [375, 164] width 751 height 329
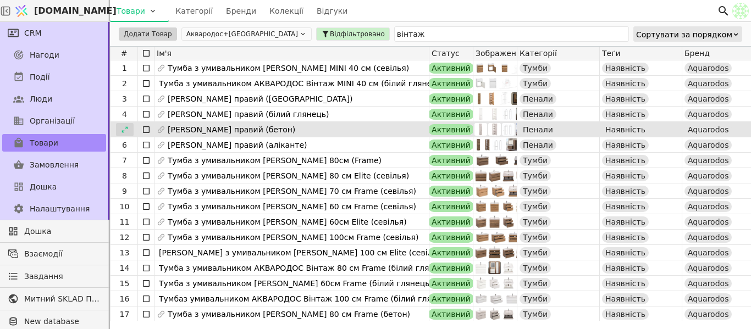
click at [126, 126] on icon at bounding box center [125, 130] width 8 height 8
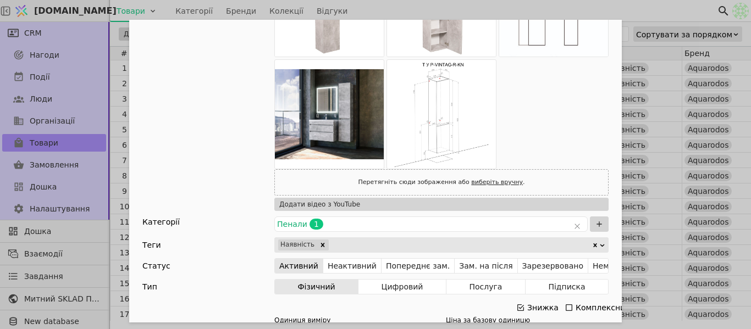
scroll to position [275, 0]
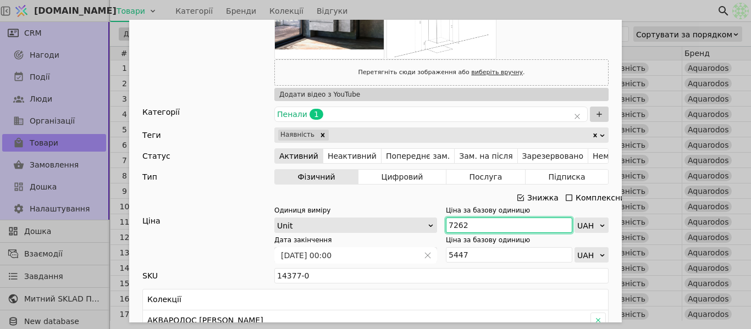
click at [504, 228] on input "7262" at bounding box center [509, 225] width 126 height 15
click at [500, 225] on input "7262" at bounding box center [509, 225] width 126 height 15
type input "7988"
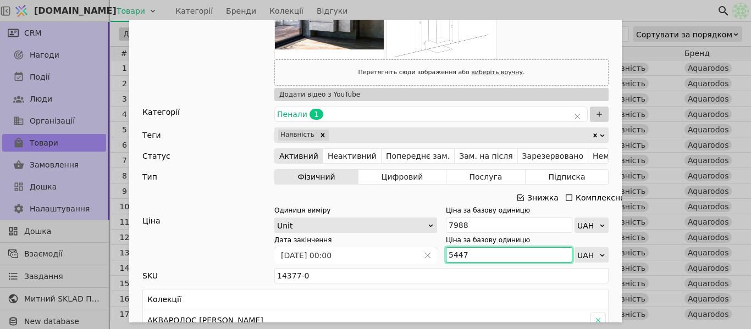
drag, startPoint x: 470, startPoint y: 258, endPoint x: 446, endPoint y: 259, distance: 24.2
click at [446, 259] on input "5447" at bounding box center [509, 254] width 126 height 15
paste input "991"
click at [452, 257] on input "5 991" at bounding box center [509, 254] width 126 height 15
type input "5991"
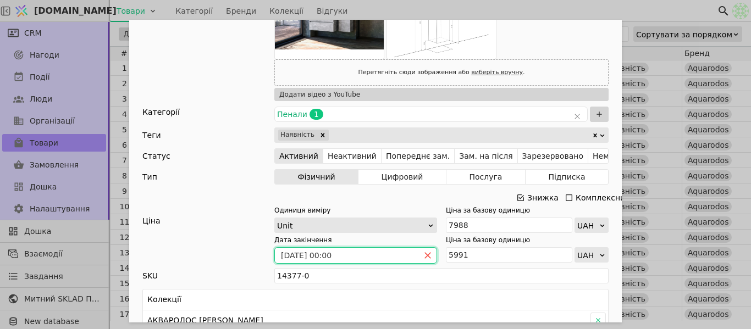
click at [426, 254] on icon "close" at bounding box center [428, 256] width 6 height 6
click at [428, 255] on span "Add Opportunity" at bounding box center [428, 255] width 18 height 15
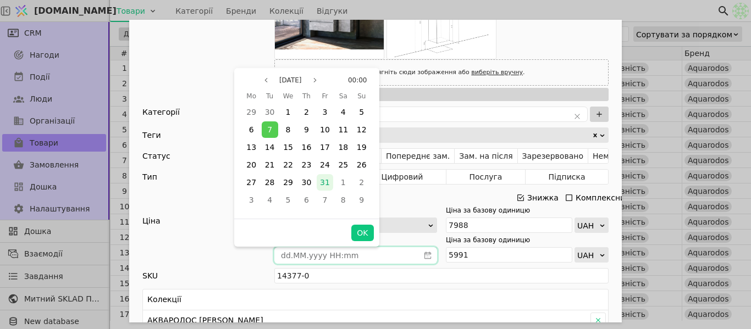
click at [325, 184] on span "31" at bounding box center [325, 182] width 10 height 9
click at [361, 233] on button "OK" at bounding box center [362, 233] width 22 height 16
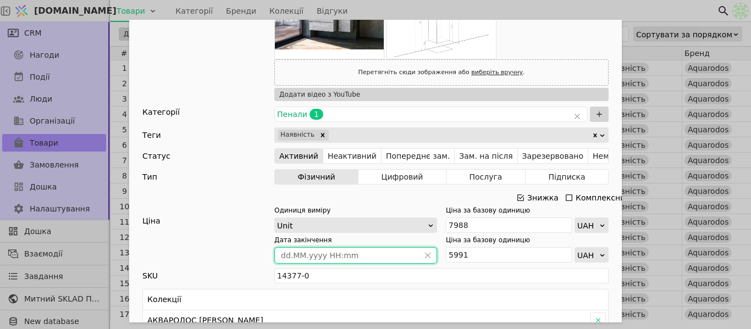
type input "[DATE] 00:00"
click at [646, 9] on div "Ім'я Пенал АКВАРОДОС Вінтаж правий (бетон) Посилання penal-(pravyi)-aquarodos-v…" at bounding box center [375, 164] width 751 height 329
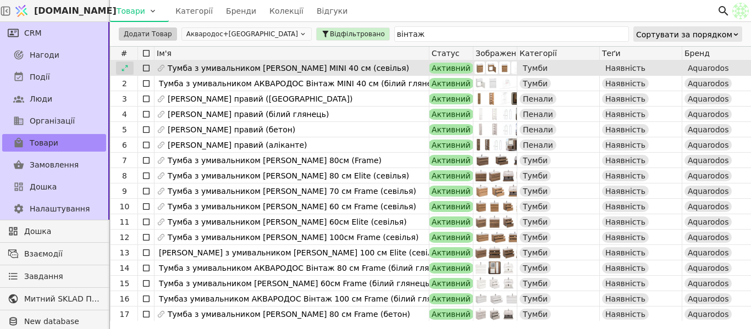
click at [117, 69] on div at bounding box center [125, 68] width 18 height 13
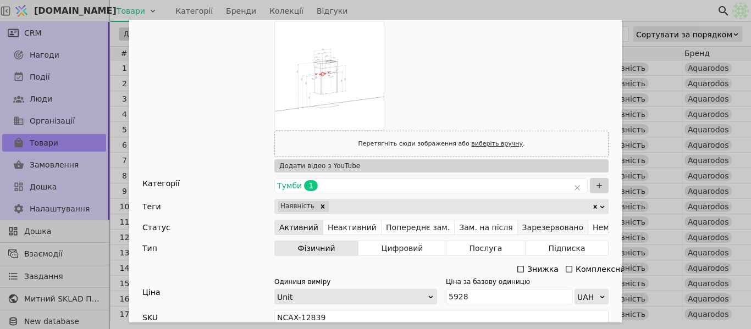
scroll to position [275, 0]
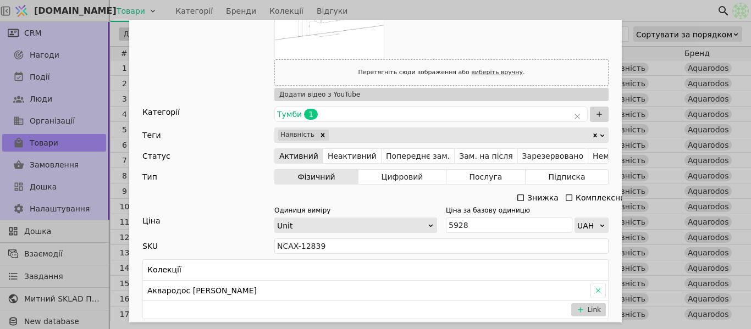
click at [516, 197] on icon "Add Opportunity" at bounding box center [520, 198] width 9 height 9
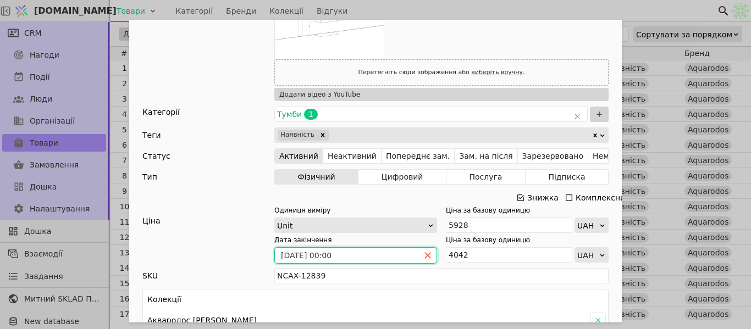
click at [427, 254] on icon "close" at bounding box center [428, 256] width 8 height 8
click at [427, 254] on icon "calender simple" at bounding box center [428, 255] width 7 height 7
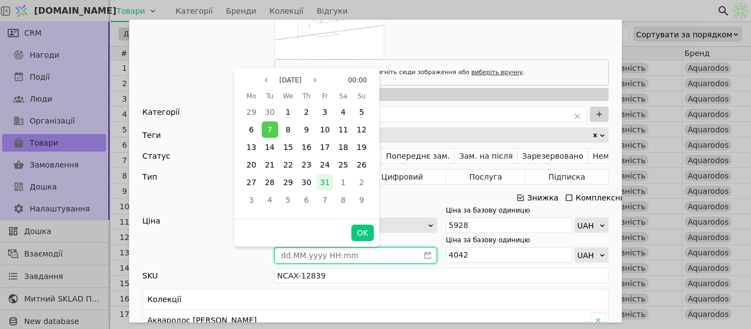
click at [328, 179] on span "31" at bounding box center [325, 182] width 10 height 9
click at [362, 239] on button "OK" at bounding box center [362, 233] width 22 height 16
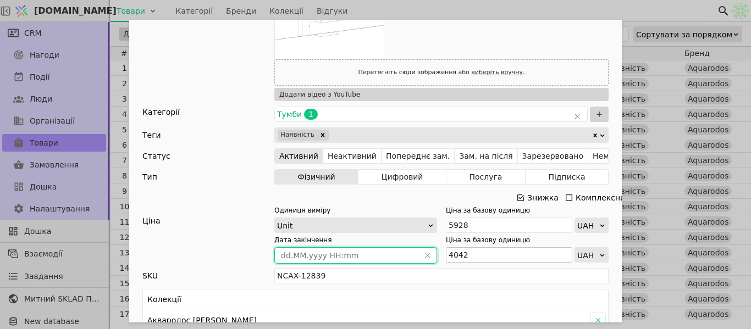
type input "[DATE] 00:00"
click at [470, 248] on input "4042" at bounding box center [509, 254] width 126 height 15
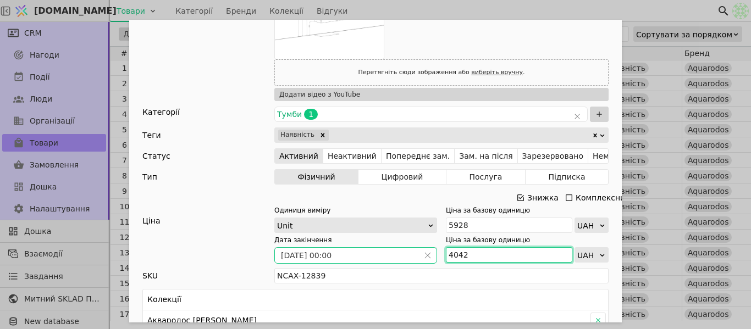
click at [472, 256] on input "4042" at bounding box center [509, 254] width 126 height 15
click at [471, 256] on input "4042" at bounding box center [509, 254] width 126 height 15
click at [471, 255] on input "4042" at bounding box center [509, 254] width 126 height 15
paste input "446"
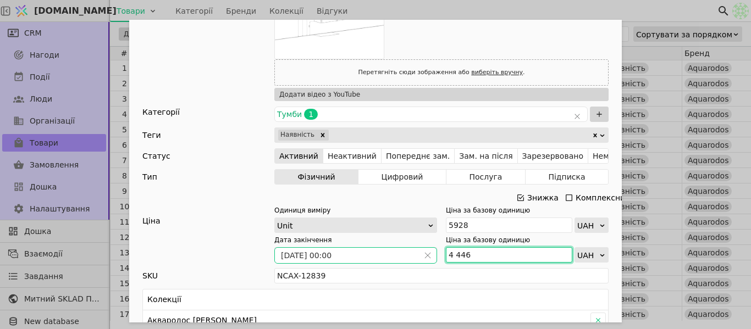
click at [450, 255] on input "4 446" at bounding box center [509, 254] width 126 height 15
type input "4446"
click at [563, 5] on div "Ім'я Тумба з умивальником АКВАРОДОС Вінтаж MINI 40 см (севілья) Посилання tumba…" at bounding box center [375, 164] width 751 height 329
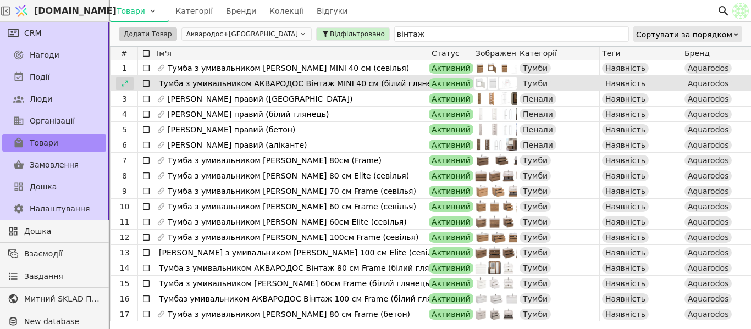
click at [126, 81] on icon at bounding box center [125, 83] width 6 height 6
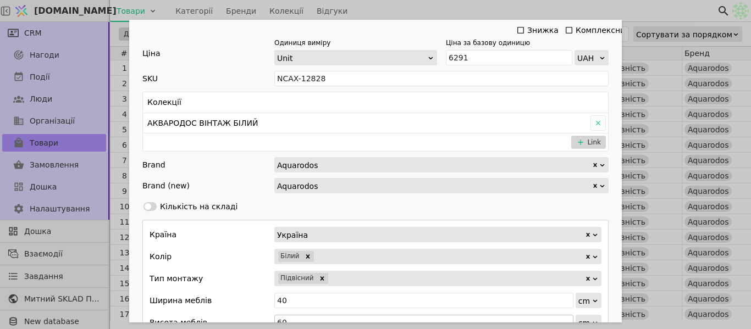
scroll to position [220, 0]
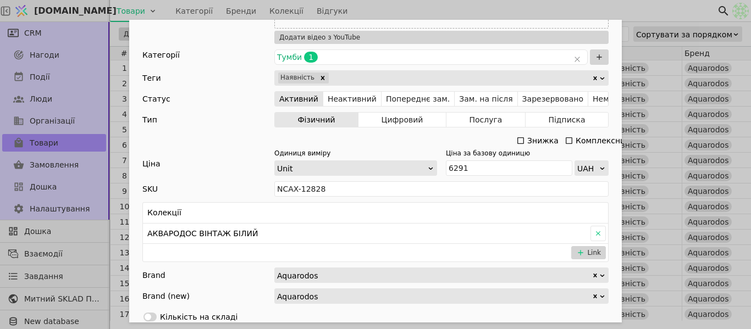
click at [518, 141] on icon "Add Opportunity" at bounding box center [520, 140] width 9 height 9
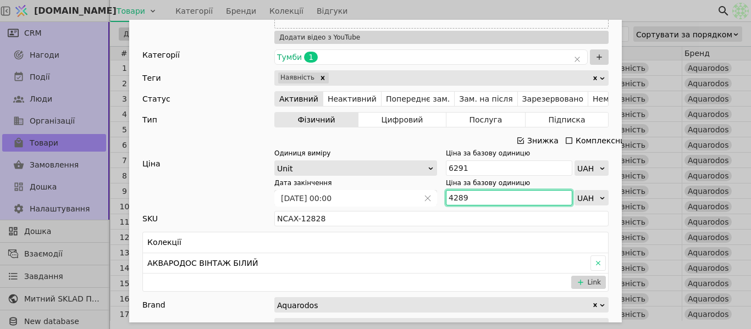
click at [446, 198] on input "4289" at bounding box center [509, 197] width 126 height 15
paste input "71"
click at [453, 194] on input "4 719" at bounding box center [509, 197] width 126 height 15
type input "4719"
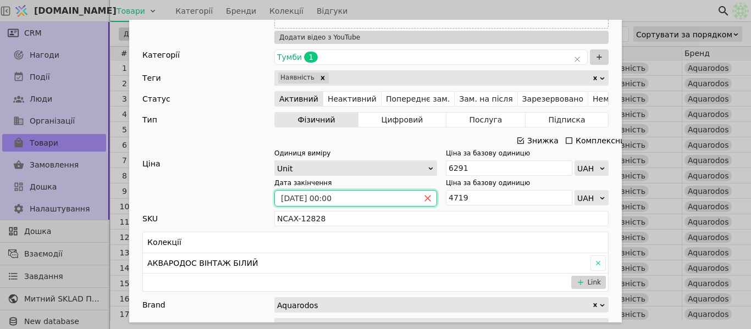
click at [426, 197] on icon "close" at bounding box center [428, 199] width 8 height 8
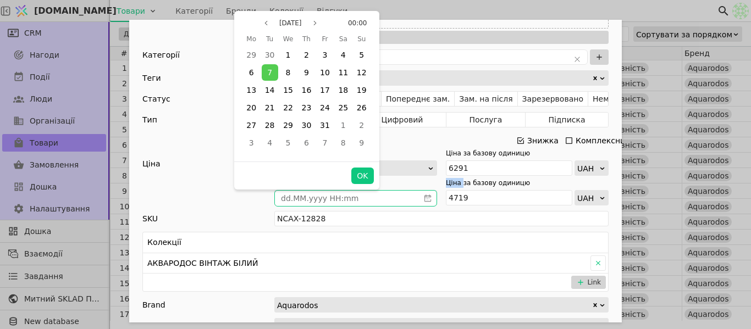
click at [426, 197] on icon "calender simple" at bounding box center [428, 198] width 7 height 7
click at [331, 126] on div "31" at bounding box center [325, 125] width 16 height 16
click at [359, 177] on button "OK" at bounding box center [362, 176] width 22 height 16
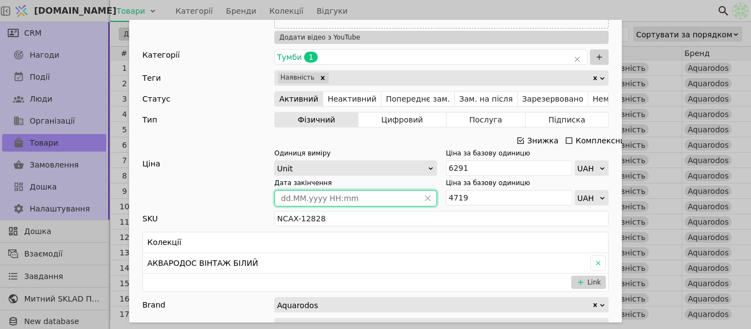
type input "[DATE] 00:00"
click at [521, 7] on div "Ім'я Тумба з умивальником АКВАРОДОС Вінтаж MINI 40 см (білий глянець) Посилання…" at bounding box center [375, 164] width 751 height 329
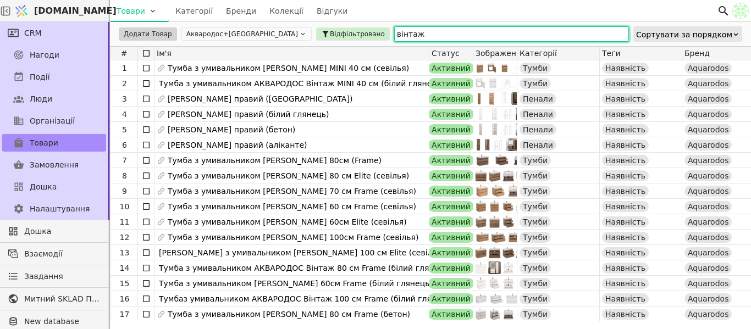
click at [394, 29] on input "вінтаж" at bounding box center [511, 33] width 235 height 15
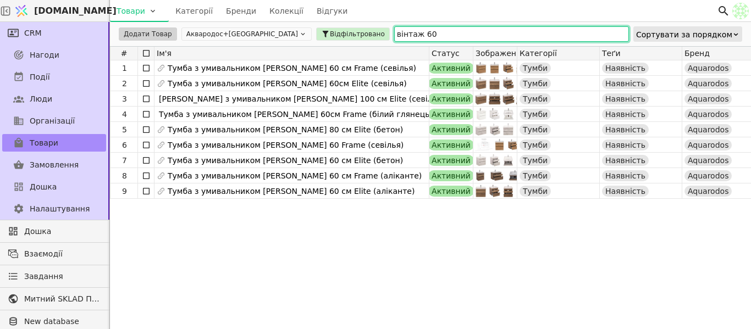
type input "вінтаж 60"
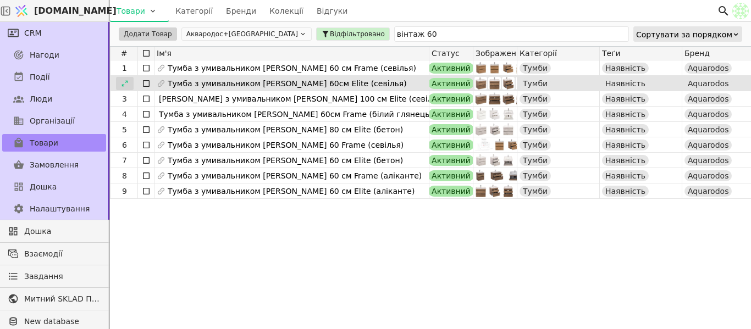
click at [119, 83] on div at bounding box center [125, 83] width 18 height 13
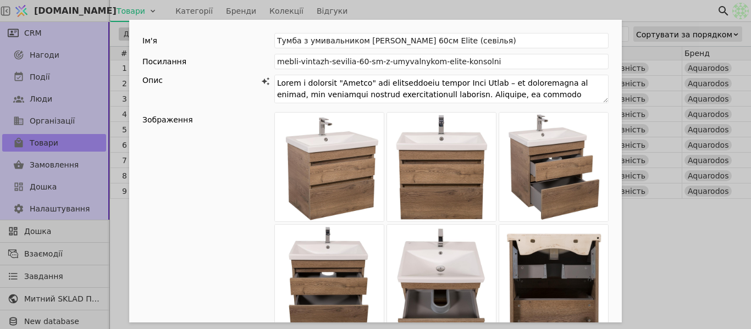
scroll to position [330, 0]
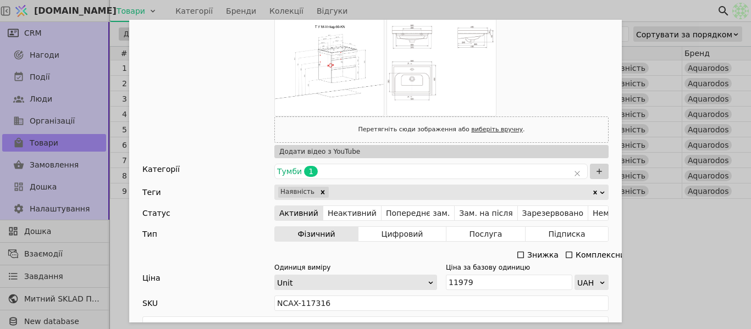
click at [518, 257] on icon "Add Opportunity" at bounding box center [521, 255] width 7 height 7
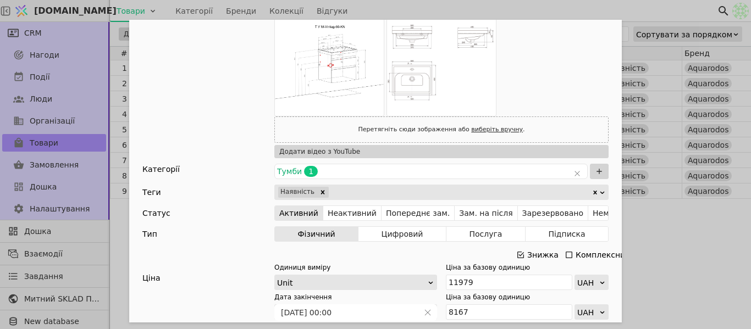
scroll to position [440, 0]
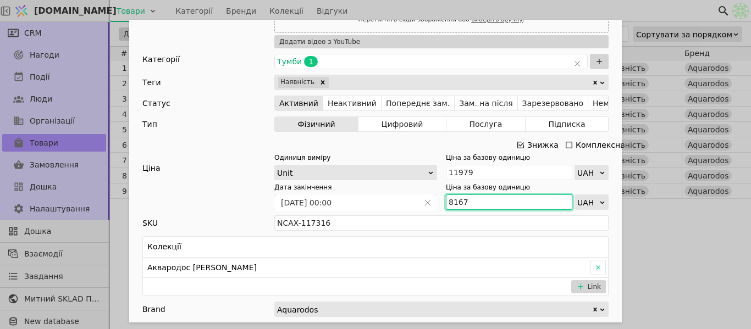
click at [474, 199] on input "8167" at bounding box center [509, 202] width 126 height 15
paste input "985"
click at [452, 202] on input "8 985" at bounding box center [509, 202] width 126 height 15
type input "8985"
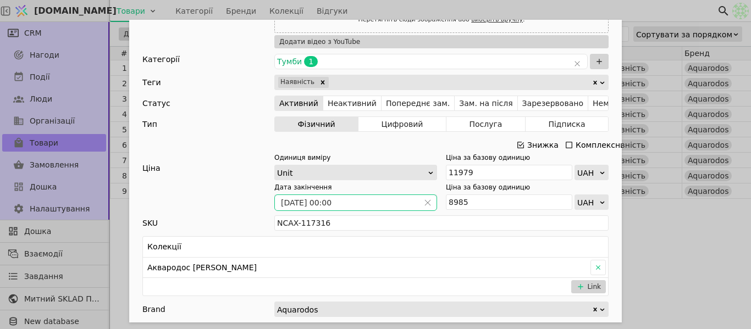
click at [428, 203] on span "Add Opportunity" at bounding box center [428, 202] width 18 height 15
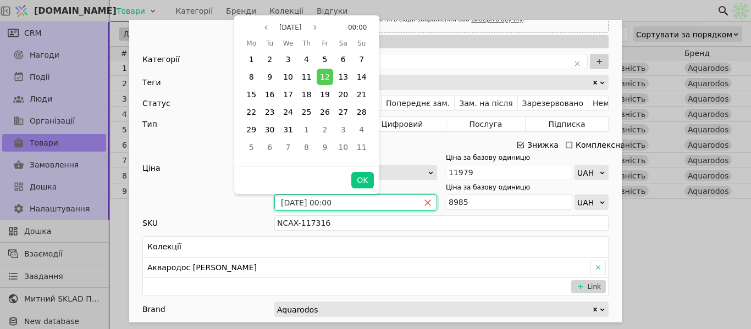
click at [426, 201] on icon "close" at bounding box center [428, 203] width 8 height 8
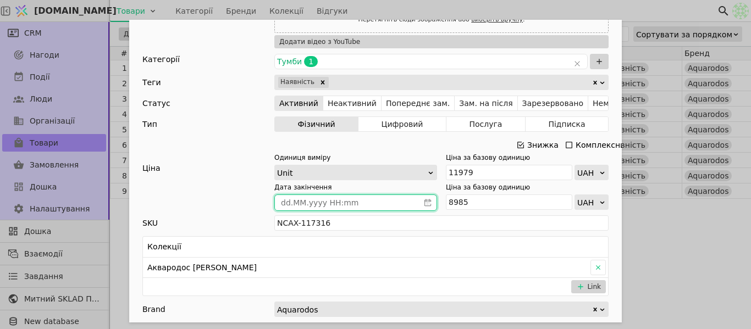
click at [426, 201] on icon "calender simple" at bounding box center [428, 203] width 8 height 8
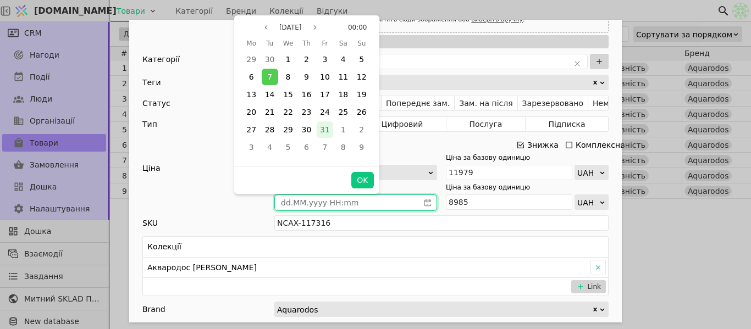
click at [323, 134] on span "31" at bounding box center [325, 129] width 10 height 9
click at [359, 185] on button "OK" at bounding box center [362, 180] width 22 height 16
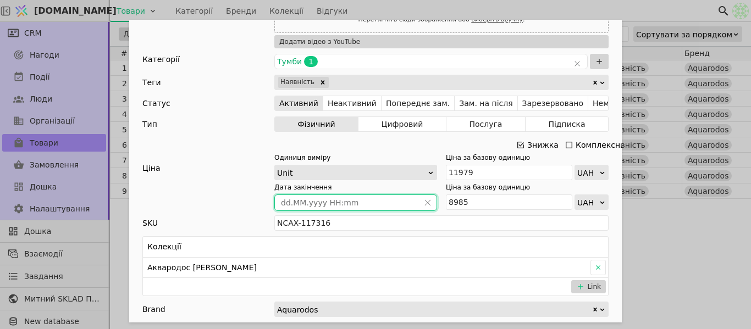
type input "[DATE] 00:00"
click at [648, 229] on div "Ім'я Тумба з умивальником АКВАРОДОС Вінтаж 60см Elite (севілья) Посилання mebli…" at bounding box center [375, 164] width 751 height 329
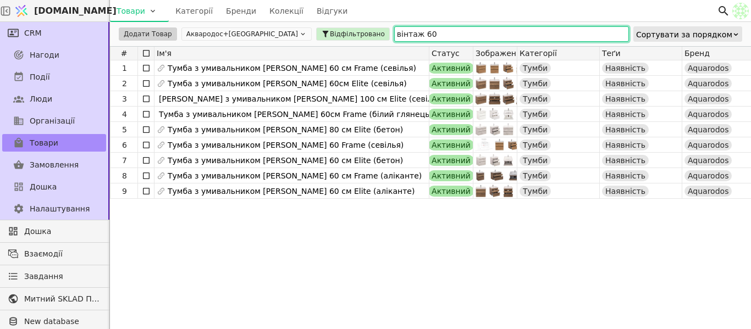
click at [394, 29] on input "вінтаж 60" at bounding box center [511, 33] width 235 height 15
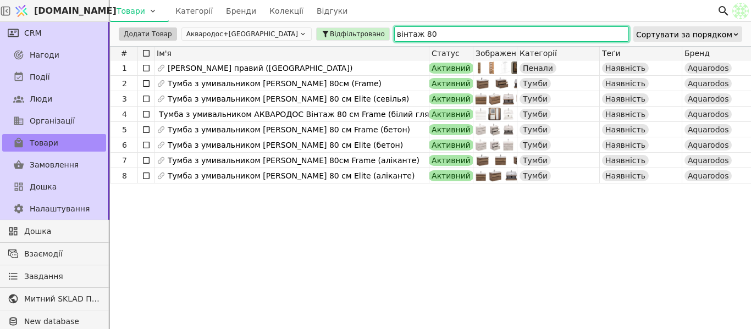
type input "вінтаж 80"
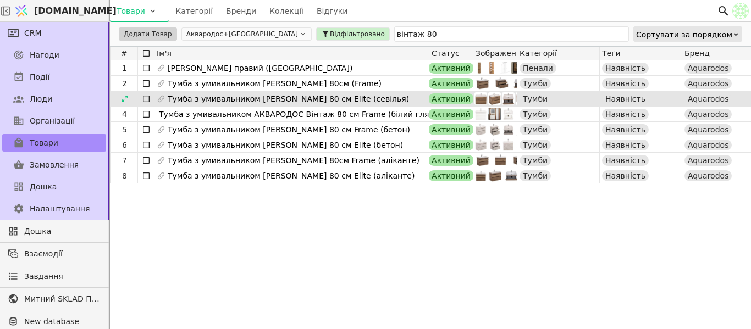
click at [128, 101] on icon at bounding box center [125, 99] width 8 height 8
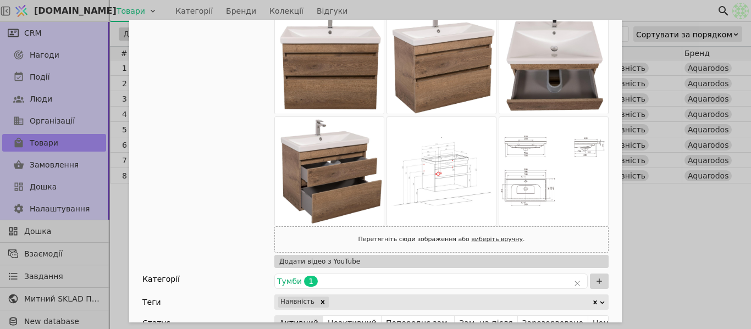
scroll to position [220, 0]
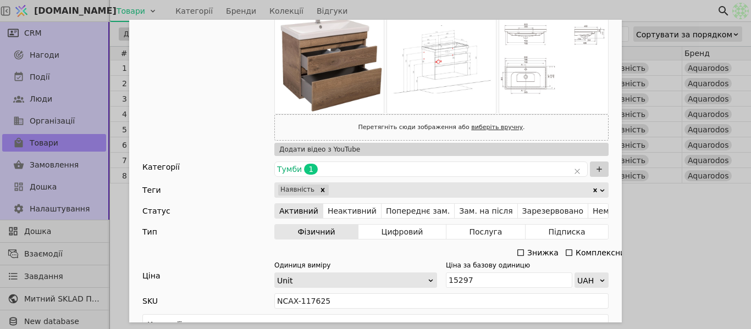
drag, startPoint x: 515, startPoint y: 251, endPoint x: 507, endPoint y: 255, distance: 8.9
click at [516, 251] on icon "Add Opportunity" at bounding box center [520, 253] width 9 height 9
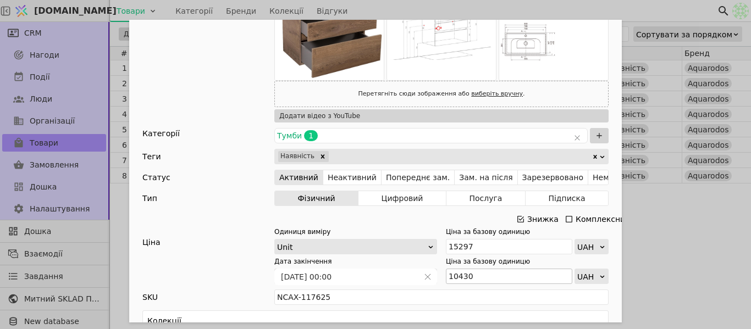
scroll to position [330, 0]
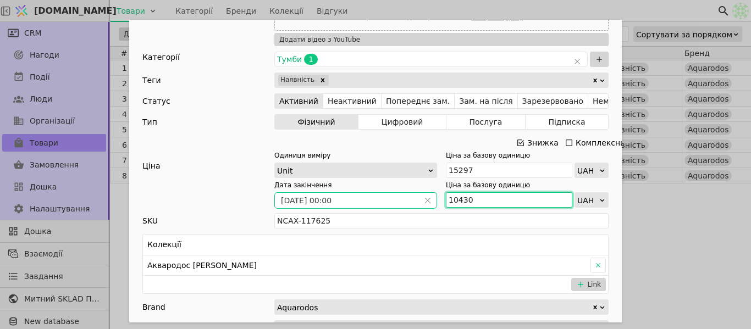
drag, startPoint x: 465, startPoint y: 197, endPoint x: 430, endPoint y: 201, distance: 35.9
click at [429, 200] on div "Дата закінчення [DATE] 00:00 Ціна за базову одиницю 10430 UAH" at bounding box center [441, 193] width 334 height 27
paste input "1 473"
click at [455, 197] on input "11 473" at bounding box center [509, 199] width 126 height 15
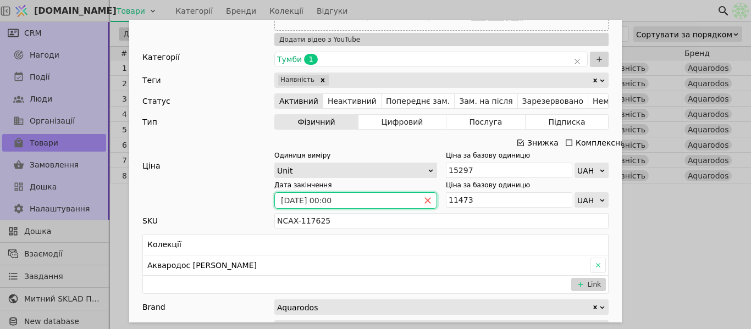
click at [426, 197] on icon "close" at bounding box center [428, 201] width 8 height 8
type input "11473"
click at [426, 197] on icon "calender simple" at bounding box center [428, 201] width 8 height 8
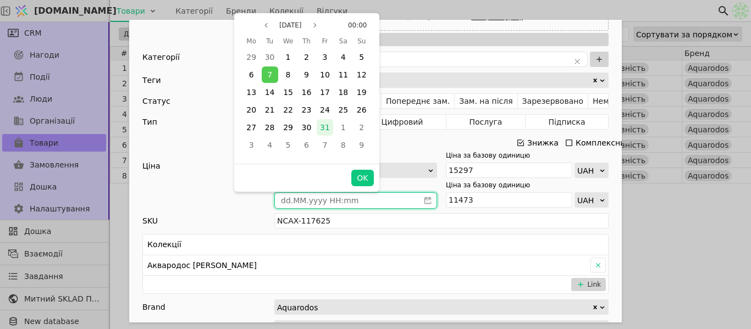
click at [327, 123] on span "31" at bounding box center [325, 127] width 10 height 9
click at [358, 180] on button "OK" at bounding box center [362, 178] width 22 height 16
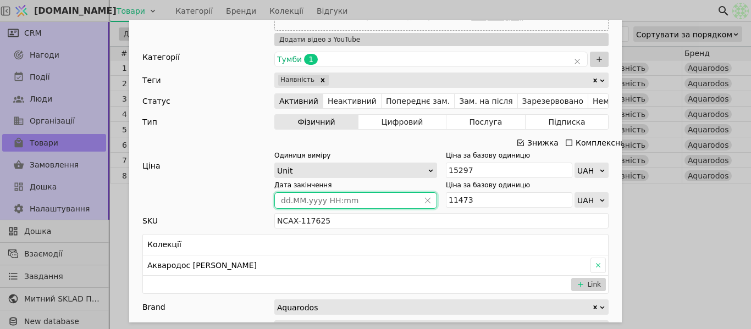
type input "[DATE] 00:00"
click at [709, 236] on div "Ім'я Тумба з умивальником АКВАРОДОС Вінтаж 80 см Elite (севілья) Посилання mebl…" at bounding box center [375, 164] width 751 height 329
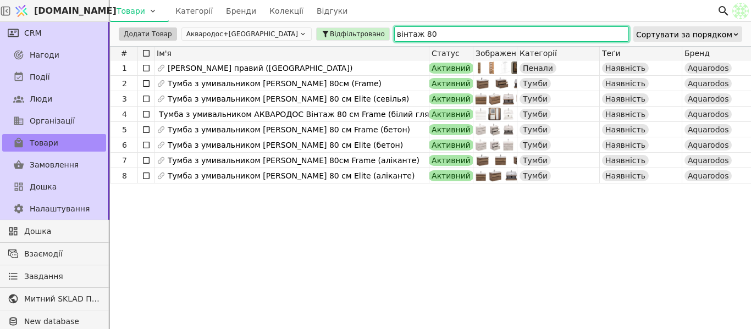
click at [394, 36] on input "вінтаж 80" at bounding box center [511, 33] width 235 height 15
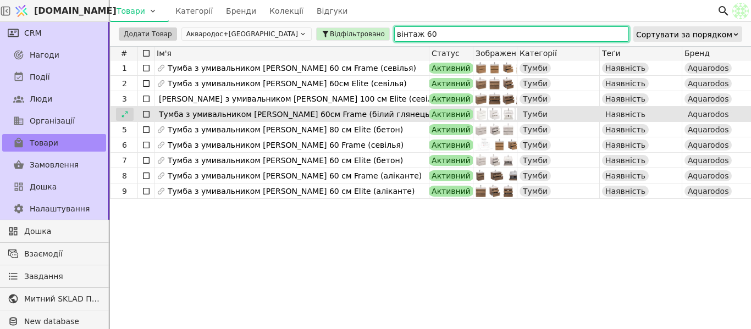
type input "вінтаж 60"
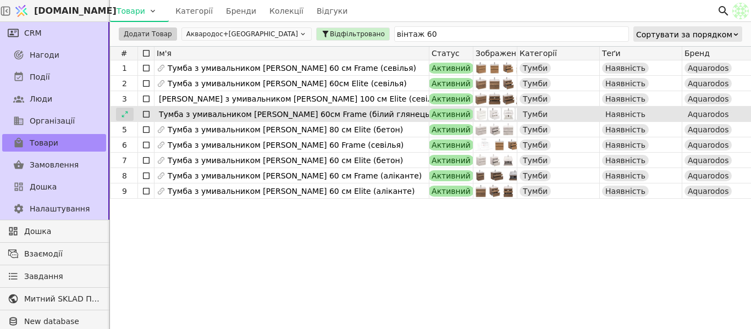
click at [124, 112] on icon at bounding box center [125, 115] width 8 height 8
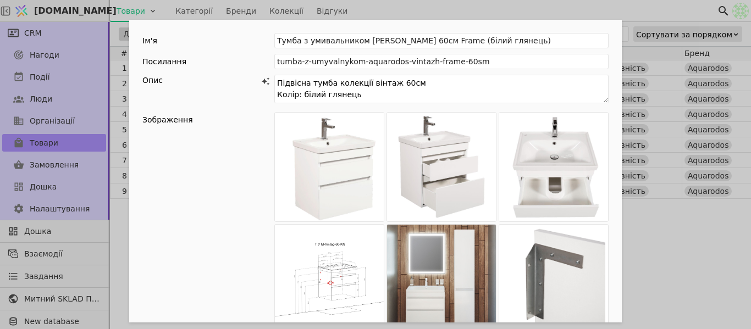
click at [652, 256] on div "Ім'я [PERSON_NAME] з умивальником АКВАРОДОС Вінтаж 60см Frame (білий глянець) П…" at bounding box center [375, 164] width 751 height 329
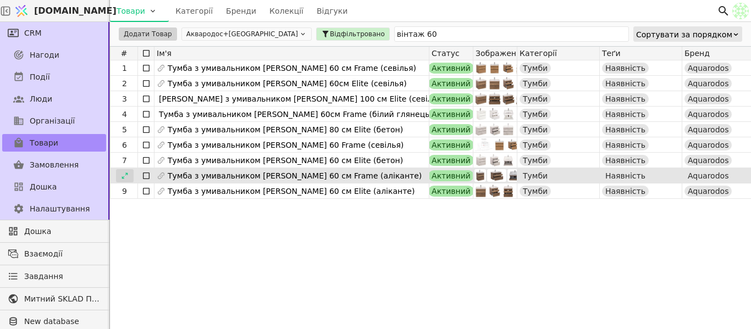
click at [121, 174] on icon at bounding box center [125, 176] width 8 height 8
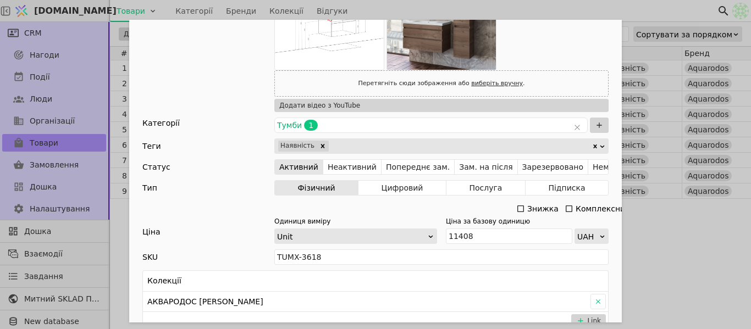
scroll to position [275, 0]
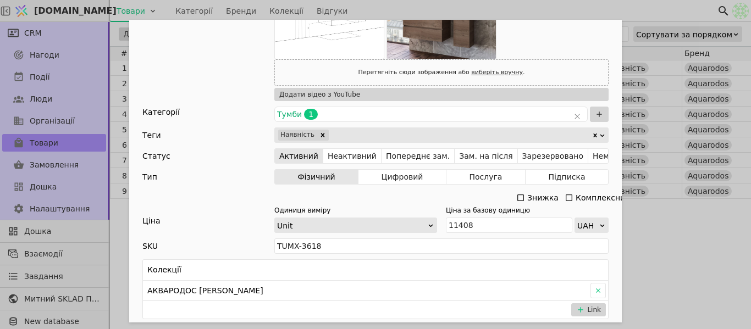
click at [519, 199] on icon "Add Opportunity" at bounding box center [520, 198] width 9 height 9
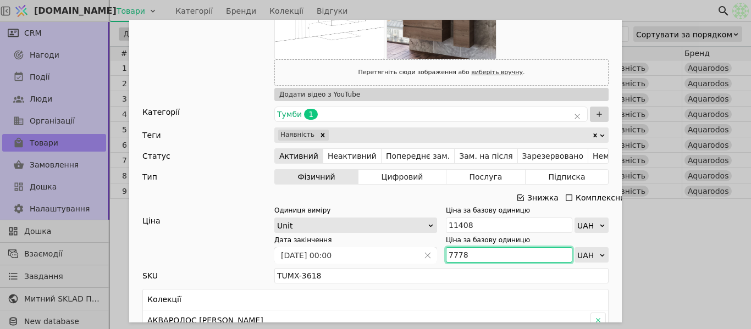
click at [446, 258] on input "7778" at bounding box center [509, 254] width 126 height 15
paste input "8 556"
click at [452, 250] on input "8 556" at bounding box center [509, 254] width 126 height 15
type input "8556"
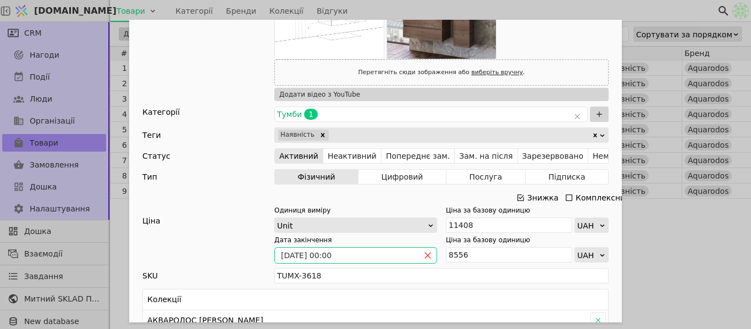
click at [427, 254] on span "Add Opportunity" at bounding box center [428, 255] width 18 height 15
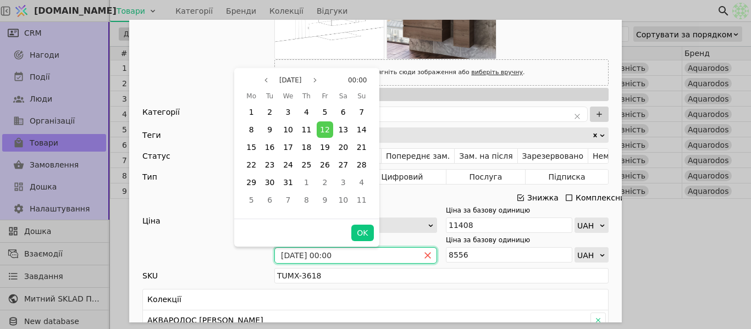
click at [427, 254] on icon "close" at bounding box center [428, 256] width 8 height 8
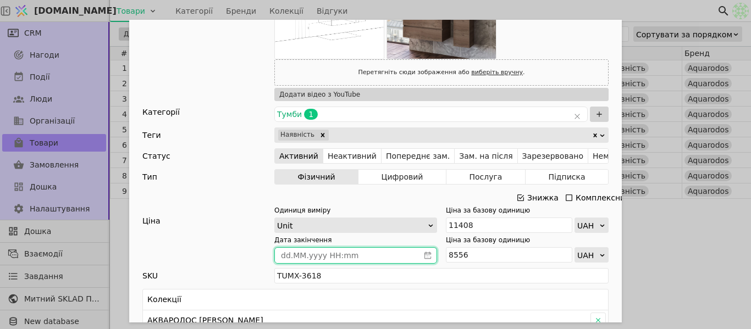
click at [426, 253] on icon "calender simple" at bounding box center [428, 256] width 8 height 8
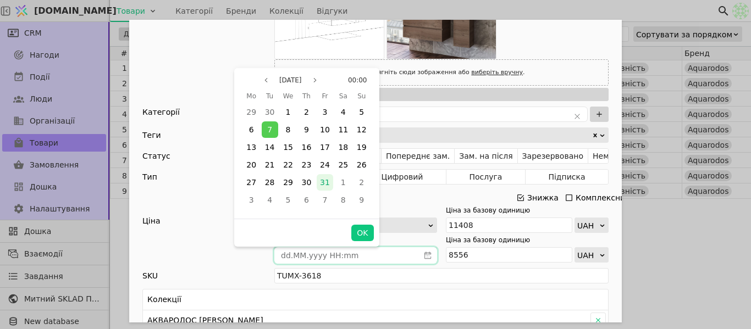
click at [326, 177] on div "31" at bounding box center [325, 182] width 16 height 16
click at [363, 234] on button "OK" at bounding box center [362, 233] width 22 height 16
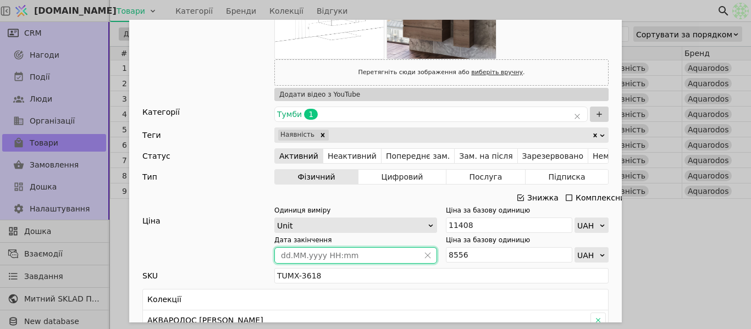
type input "[DATE] 00:00"
click at [711, 230] on div "Ім'я Тумба з умивальником АКВАРОДОС Вінтаж 60 см Frame (аліканте) Посилання tum…" at bounding box center [375, 164] width 751 height 329
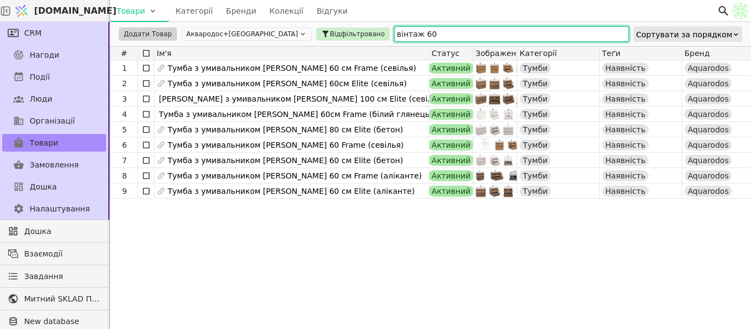
click at [394, 33] on input "вінтаж 60" at bounding box center [511, 33] width 235 height 15
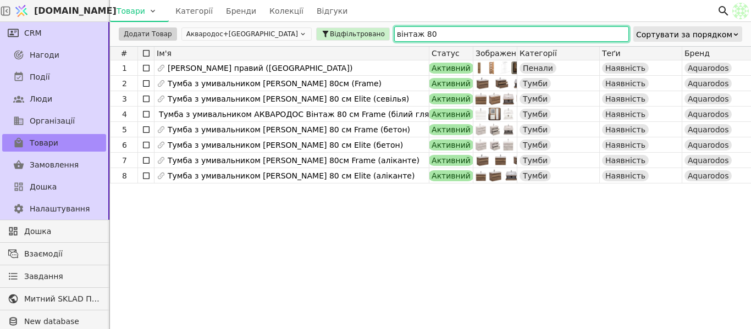
type input "вінтаж 80"
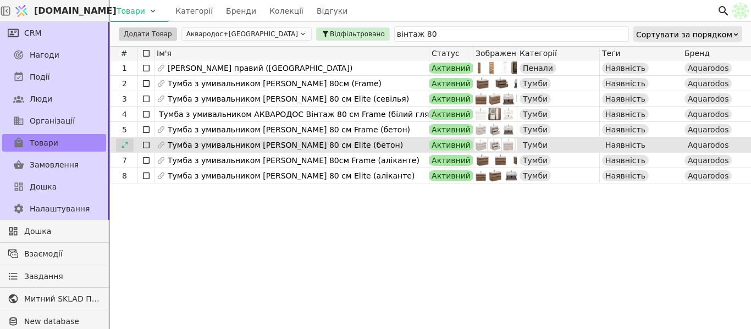
click at [122, 145] on icon at bounding box center [125, 145] width 8 height 8
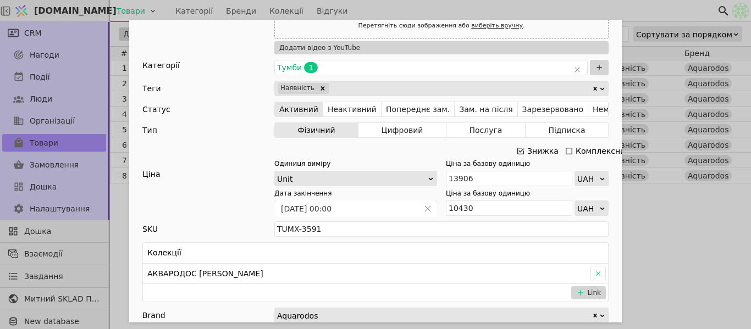
scroll to position [440, 0]
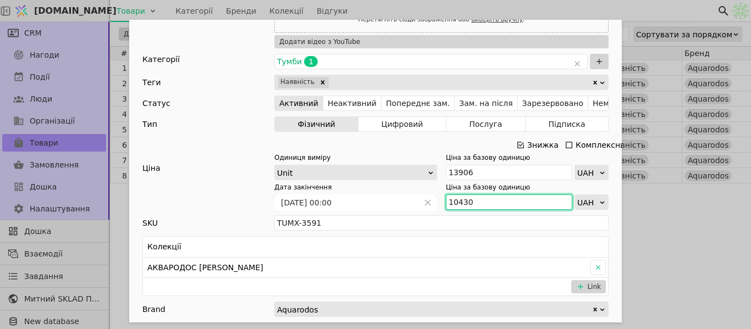
click at [476, 202] on input "10430" at bounding box center [509, 202] width 126 height 15
paste input "1 473"
click at [455, 199] on input "11 473" at bounding box center [509, 202] width 126 height 15
type input "11473"
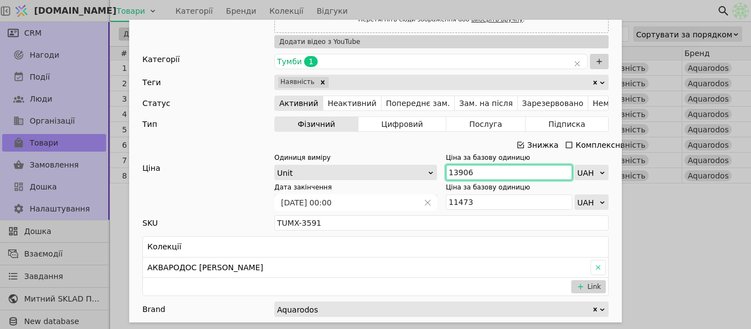
click at [511, 168] on input "13906" at bounding box center [509, 172] width 126 height 15
paste input "5 297"
click at [456, 172] on input "15 297" at bounding box center [509, 172] width 126 height 15
type input "15297"
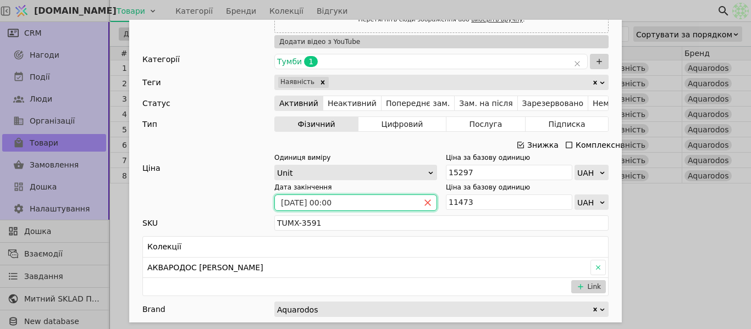
click at [425, 205] on icon "close" at bounding box center [428, 203] width 6 height 6
click at [426, 204] on icon "calender simple" at bounding box center [427, 204] width 3 height 2
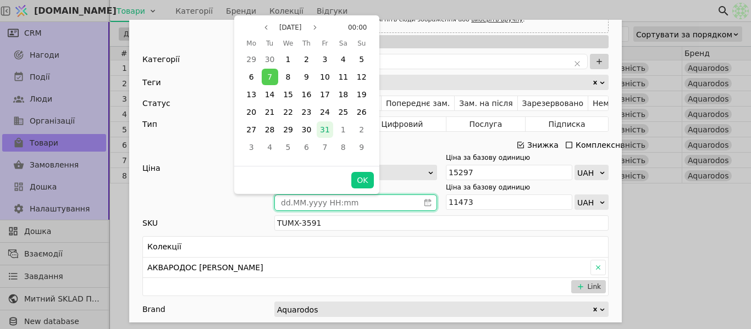
click at [321, 129] on span "31" at bounding box center [325, 129] width 10 height 9
click at [357, 177] on button "OK" at bounding box center [362, 180] width 22 height 16
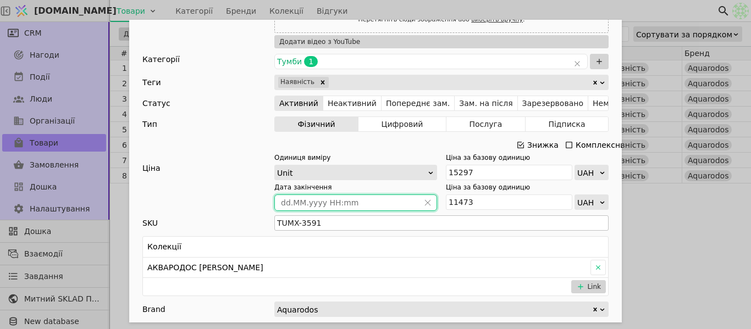
type input "[DATE] 00:00"
click at [676, 223] on div "Ім'я Тумба з умивальником АКВАРОДОС Вінтаж 80 см Elite (бетон) Посилання tumba-…" at bounding box center [375, 164] width 751 height 329
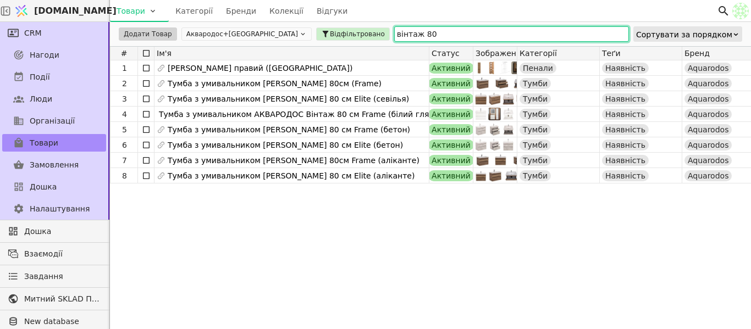
click at [394, 32] on input "вінтаж 80" at bounding box center [511, 33] width 235 height 15
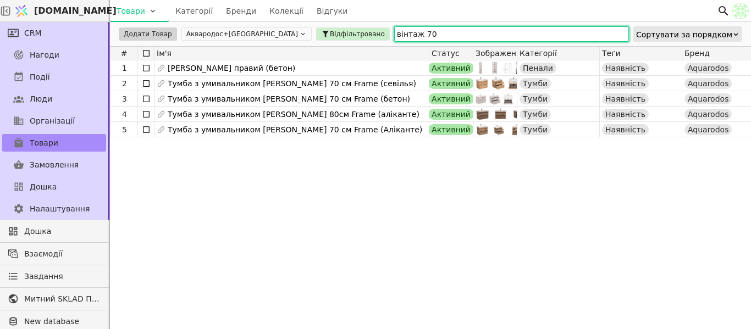
type input "вінтаж 70"
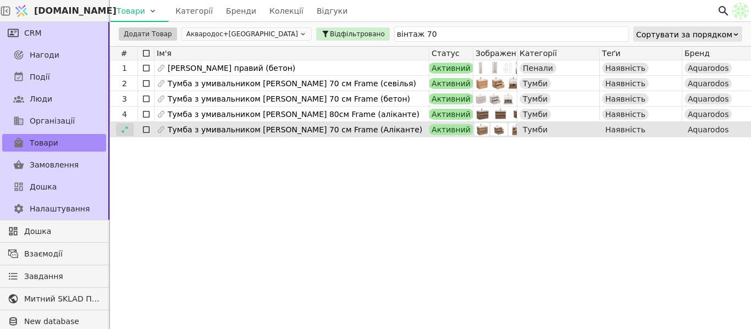
click at [122, 128] on icon at bounding box center [125, 130] width 8 height 8
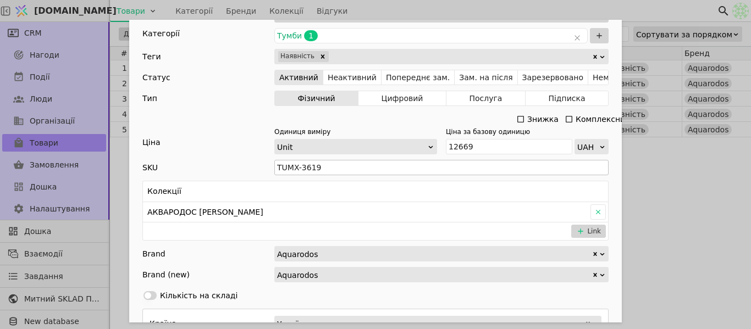
scroll to position [385, 0]
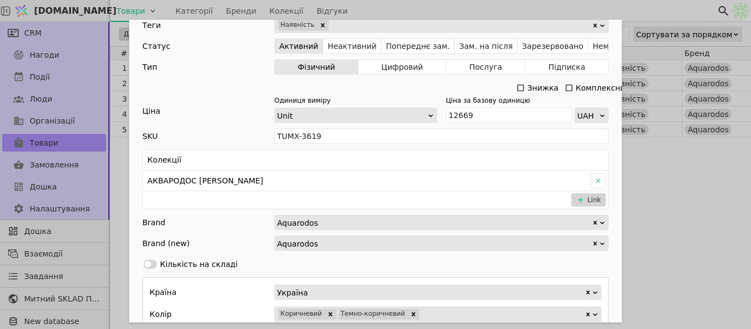
click at [516, 89] on icon "Add Opportunity" at bounding box center [520, 88] width 9 height 9
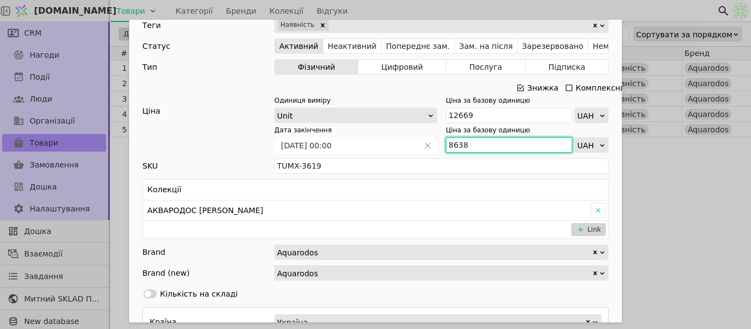
drag, startPoint x: 466, startPoint y: 146, endPoint x: 437, endPoint y: 145, distance: 29.2
click at [436, 145] on div "Дата закінчення [DATE] 00:00 Ціна за базову одиницю 8638 UAH" at bounding box center [441, 138] width 334 height 27
paste input "9 502"
click at [453, 142] on input "9 502" at bounding box center [509, 144] width 126 height 15
type input "9502"
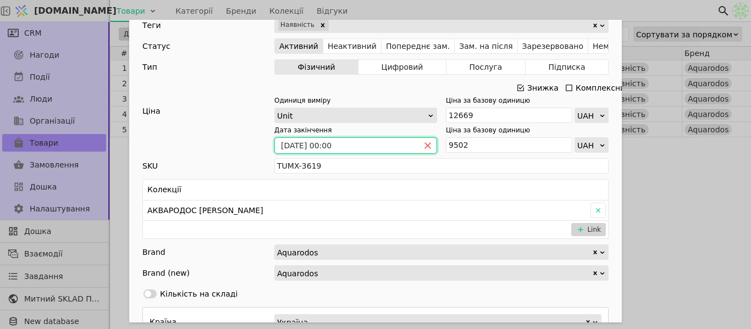
click at [425, 146] on icon "close" at bounding box center [428, 146] width 6 height 6
click at [425, 146] on icon "calender simple" at bounding box center [428, 146] width 8 height 8
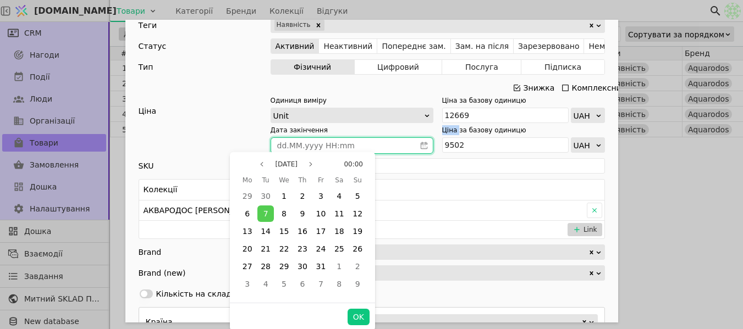
click at [320, 262] on span "31" at bounding box center [321, 266] width 10 height 9
click at [365, 320] on button "OK" at bounding box center [359, 317] width 22 height 16
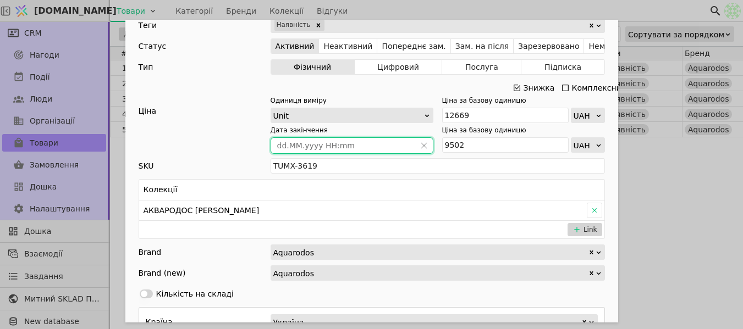
type input "[DATE] 00:00"
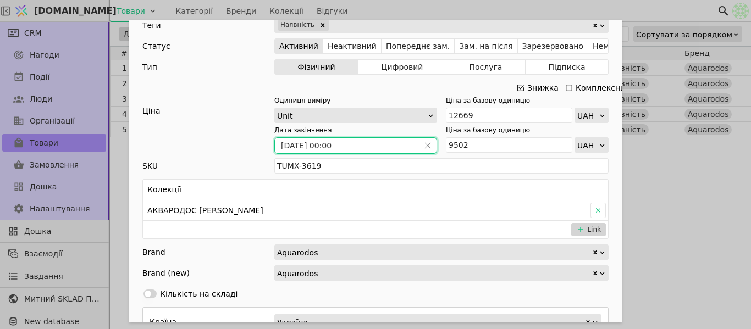
click at [652, 187] on div "Ім'я Тумба з умивальником АКВАРОДОС Вінтаж 70 см Frame (Аліканте) Посилання tum…" at bounding box center [375, 164] width 751 height 329
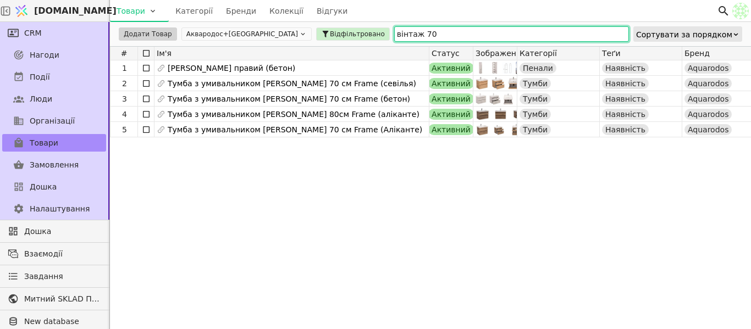
click at [394, 36] on input "вінтаж 70" at bounding box center [511, 33] width 235 height 15
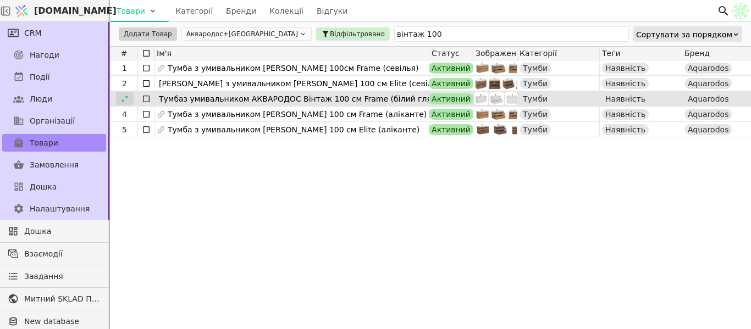
click at [127, 102] on icon at bounding box center [125, 99] width 8 height 8
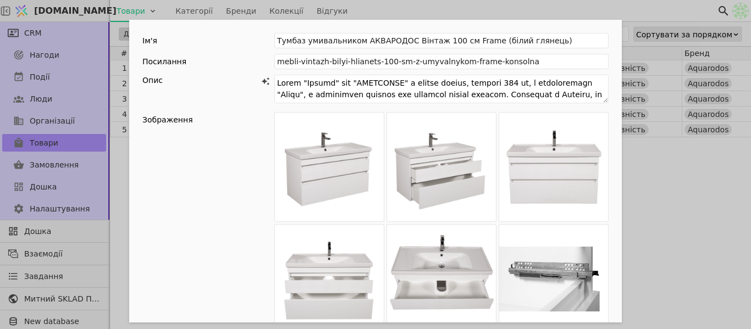
click at [450, 14] on div "Ім'я Тумбаз умивальником АКВАРОДОС Вінтаж 100 см Frame (білий глянець) Посиланн…" at bounding box center [375, 164] width 751 height 329
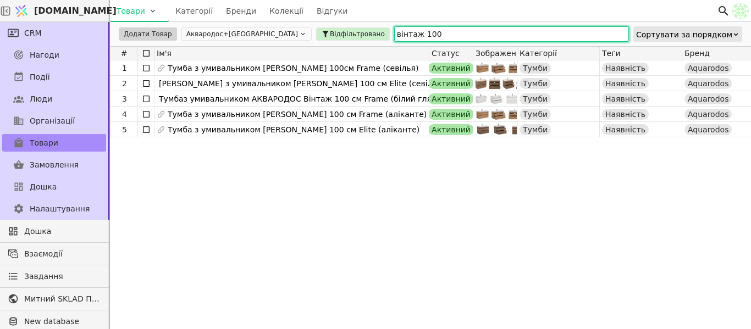
click at [394, 30] on input "вінтаж 100" at bounding box center [511, 33] width 235 height 15
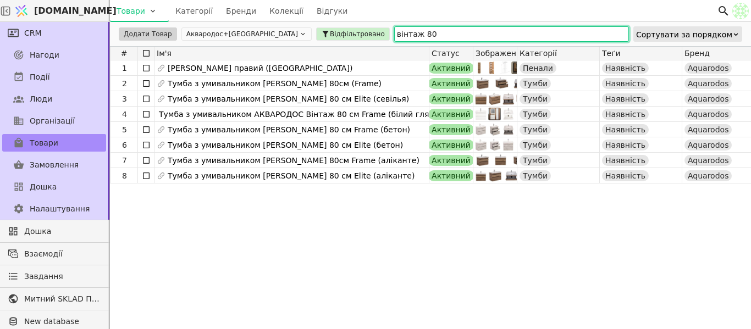
type input "вінтаж 80"
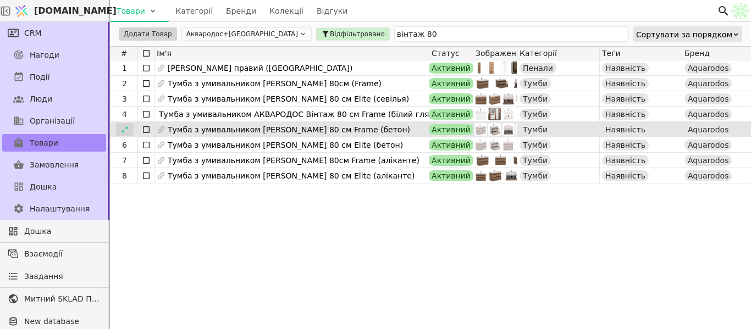
click at [126, 125] on div at bounding box center [125, 129] width 18 height 13
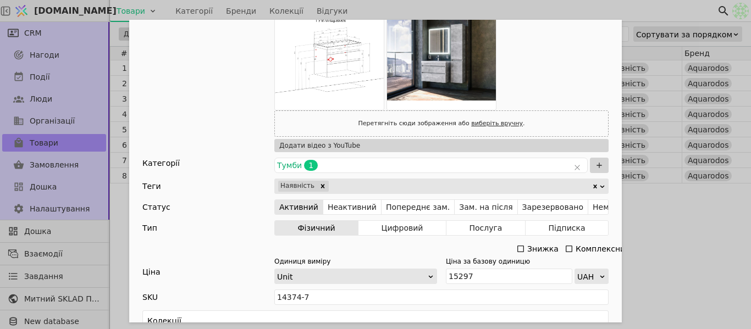
scroll to position [330, 0]
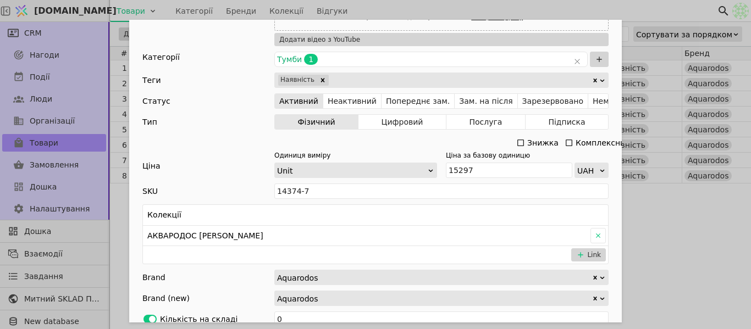
click at [522, 143] on div "Знижка" at bounding box center [538, 142] width 44 height 15
click at [516, 142] on icon "Add Opportunity" at bounding box center [520, 143] width 9 height 9
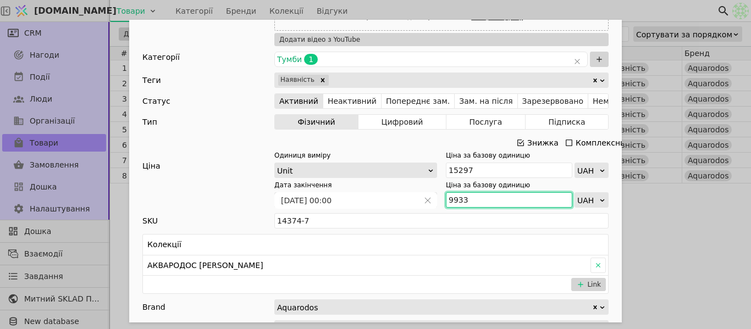
drag, startPoint x: 467, startPoint y: 200, endPoint x: 442, endPoint y: 202, distance: 25.9
click at [438, 202] on div "Дата закінчення [DATE] 00:00 Ціна за базову одиницю 9933 UAH" at bounding box center [441, 193] width 334 height 27
click at [472, 199] on input "9933" at bounding box center [509, 199] width 126 height 15
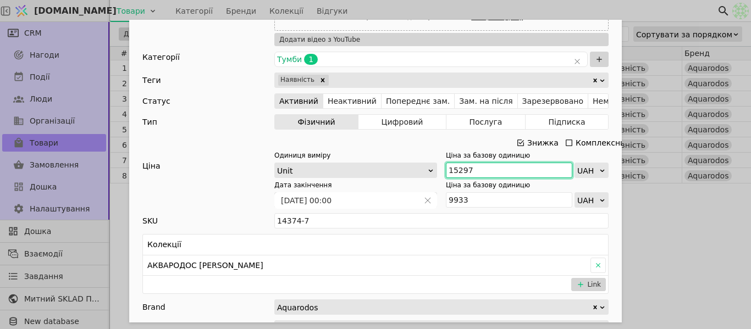
click at [469, 169] on input "15297" at bounding box center [509, 170] width 126 height 15
type input "145"
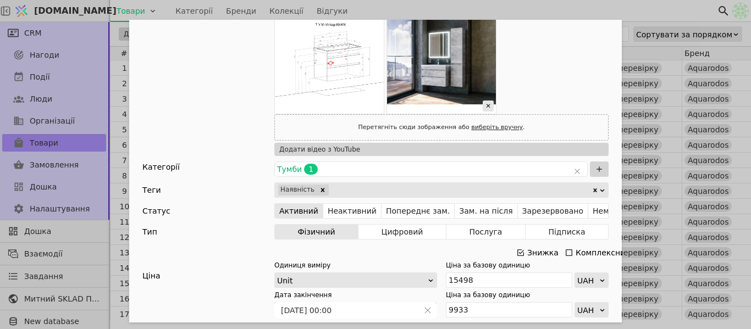
scroll to position [330, 0]
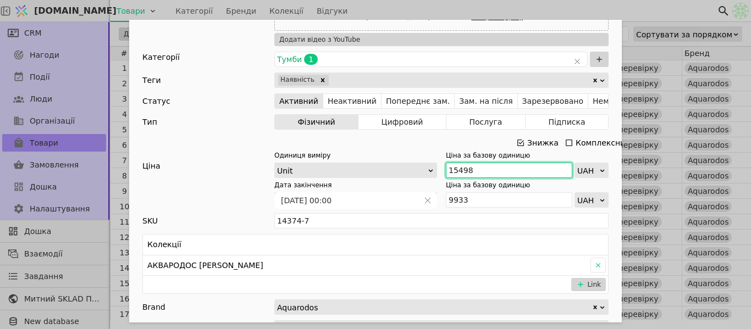
click at [471, 168] on input "15498" at bounding box center [509, 170] width 126 height 15
type input "14598"
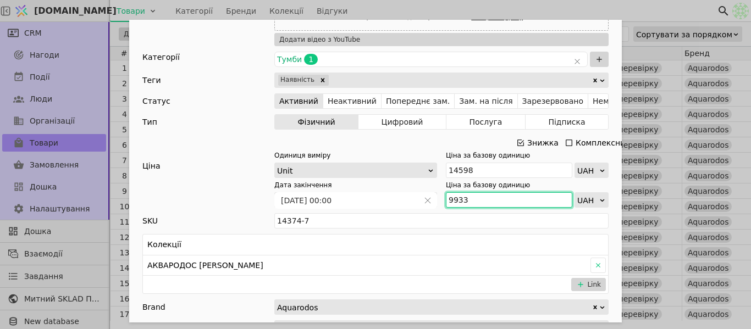
drag, startPoint x: 450, startPoint y: 202, endPoint x: 438, endPoint y: 200, distance: 12.4
click at [438, 200] on div "Дата закінчення [DATE] 00:00 Ціна за базову одиницю 9933 UAH" at bounding box center [441, 193] width 334 height 27
paste input "10 926"
click at [455, 199] on input "10 926" at bounding box center [509, 199] width 126 height 15
type input "10926"
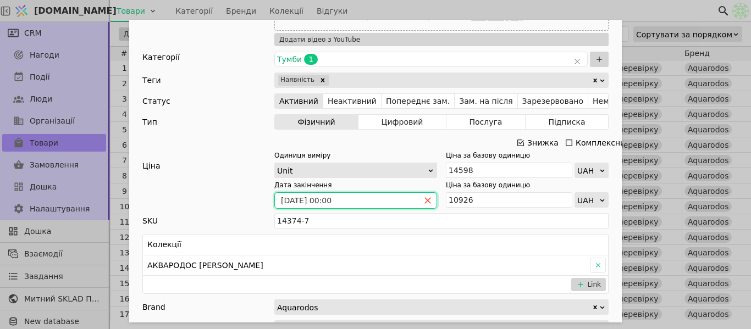
click at [424, 197] on icon "close" at bounding box center [428, 201] width 8 height 8
click at [425, 201] on icon "calender simple" at bounding box center [428, 201] width 8 height 8
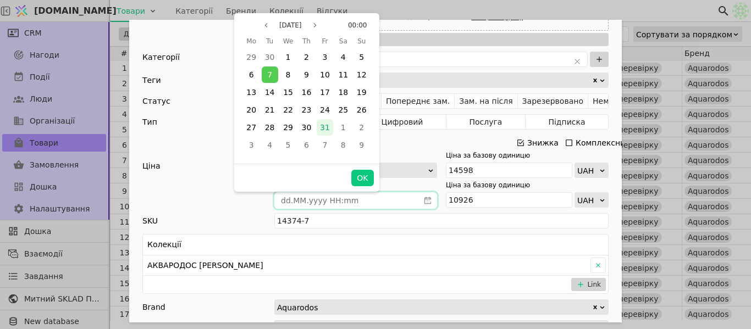
click at [326, 128] on span "31" at bounding box center [325, 127] width 10 height 9
click at [365, 173] on button "OK" at bounding box center [362, 178] width 22 height 16
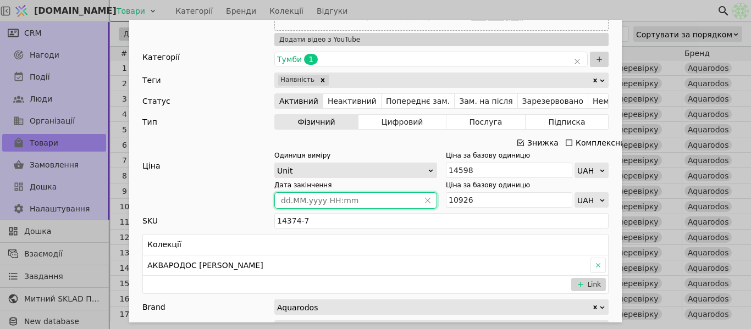
type input "[DATE] 00:00"
click at [585, 13] on div "Ім'я [PERSON_NAME] з умивальником [PERSON_NAME] 80 см Frame (бетон) Посилання t…" at bounding box center [375, 164] width 751 height 329
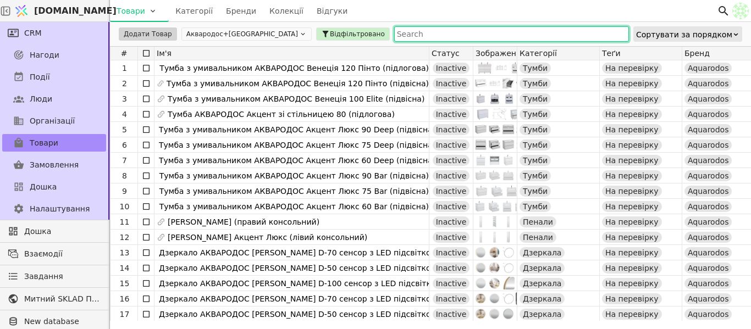
click at [394, 32] on input "text" at bounding box center [511, 33] width 235 height 15
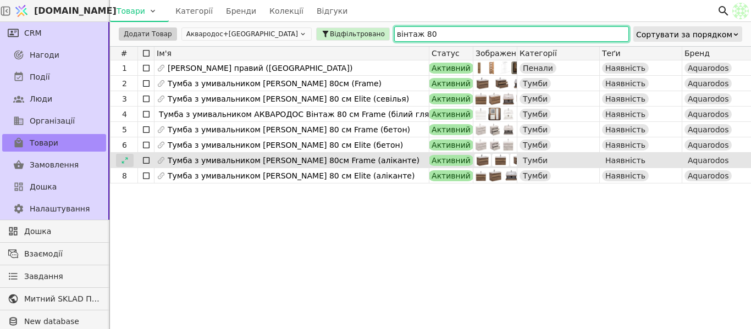
type input "вінтаж 80"
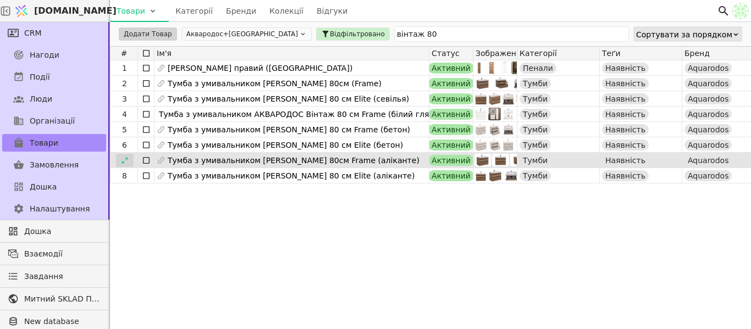
click at [124, 164] on icon at bounding box center [125, 161] width 8 height 8
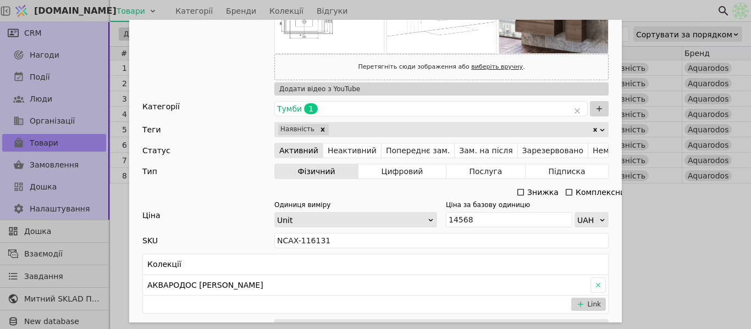
scroll to position [440, 0]
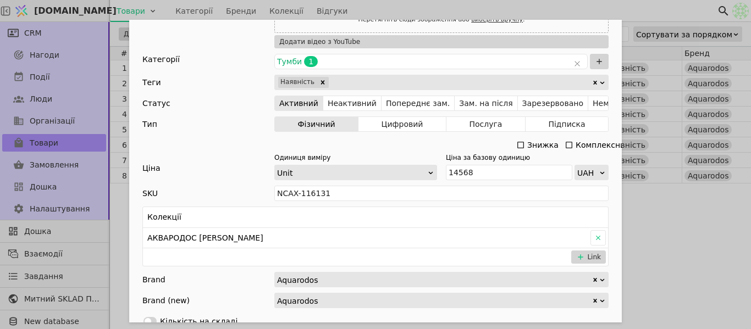
click at [516, 146] on icon "Add Opportunity" at bounding box center [520, 145] width 9 height 9
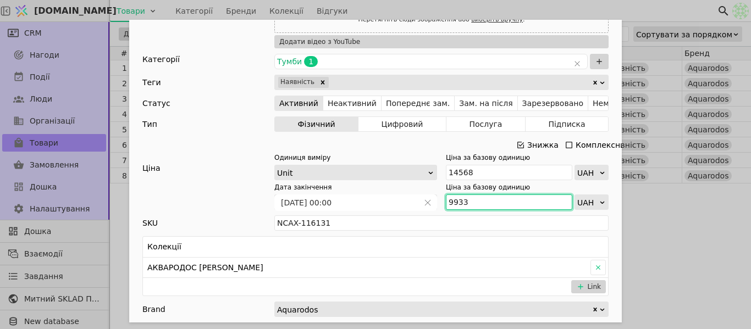
click at [472, 204] on input "9933" at bounding box center [509, 202] width 126 height 15
paste input "10 926"
type input "10 926"
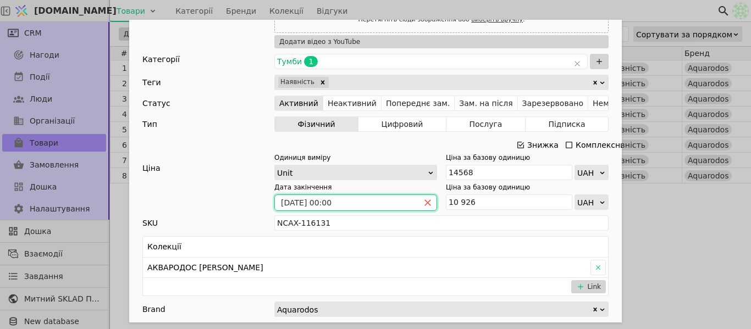
click at [424, 199] on icon "close" at bounding box center [428, 203] width 8 height 8
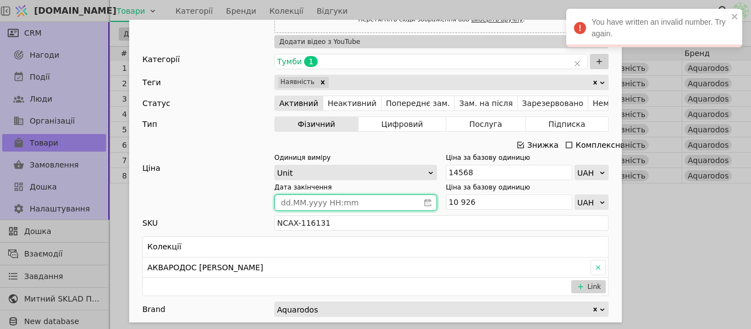
click at [424, 199] on icon "calender simple" at bounding box center [428, 203] width 8 height 8
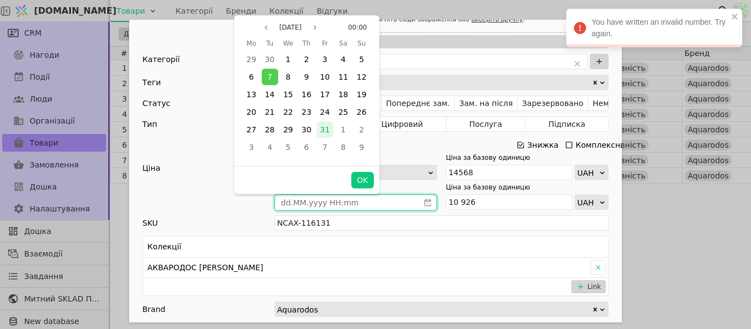
click at [333, 128] on div "31" at bounding box center [325, 130] width 18 height 18
click at [360, 180] on button "OK" at bounding box center [362, 180] width 22 height 16
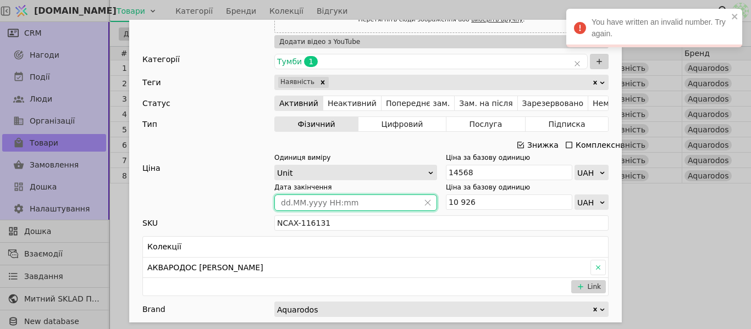
type input "[DATE] 00:00"
click at [692, 229] on div "Ім'я [PERSON_NAME] з умивальником [PERSON_NAME] 80см Frame (аліканте) Посилання…" at bounding box center [375, 164] width 751 height 329
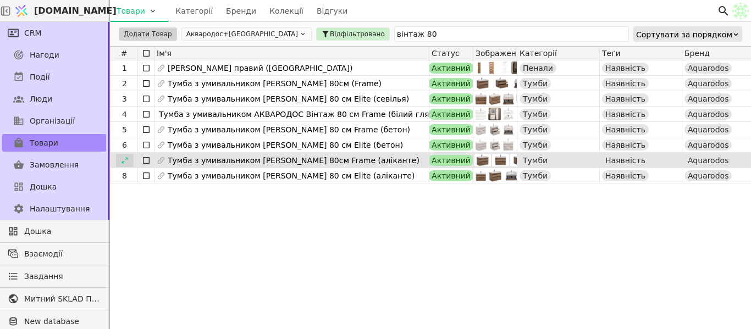
click at [126, 158] on icon at bounding box center [125, 160] width 6 height 6
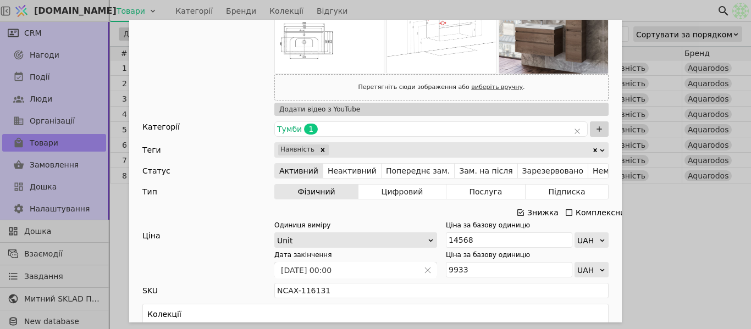
scroll to position [440, 0]
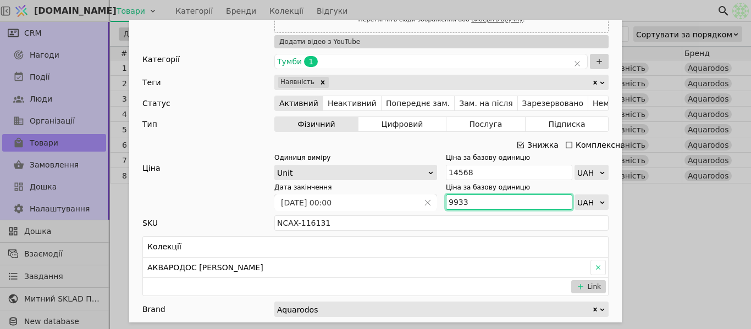
click at [485, 202] on input "9933" at bounding box center [509, 202] width 126 height 15
type input "9"
paste input "10 926"
click at [458, 200] on input "10 926" at bounding box center [509, 202] width 126 height 15
click at [455, 200] on input "10 926" at bounding box center [509, 202] width 126 height 15
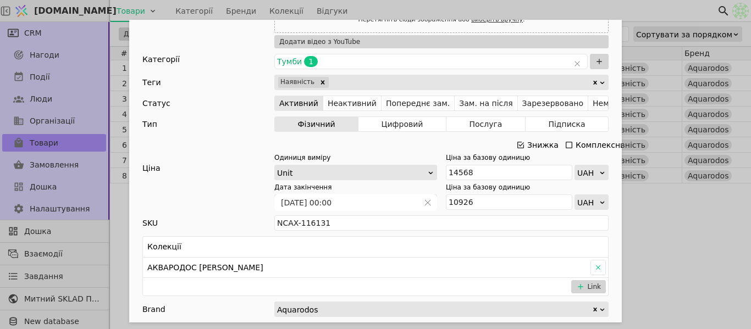
click at [686, 214] on div "Ім'я [PERSON_NAME] з умивальником [PERSON_NAME] 80см Frame (аліканте) Посилання…" at bounding box center [375, 164] width 751 height 329
type input "10926"
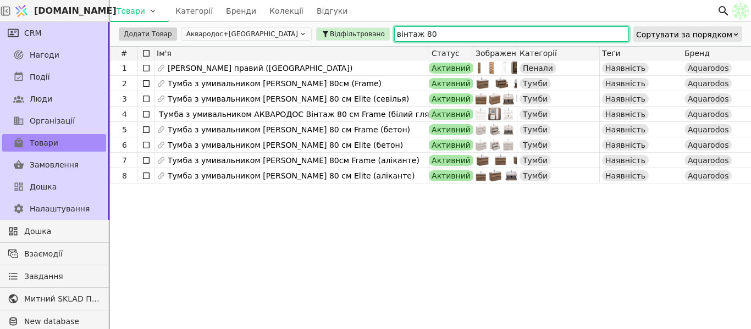
click at [394, 32] on input "вінтаж 80" at bounding box center [511, 33] width 235 height 15
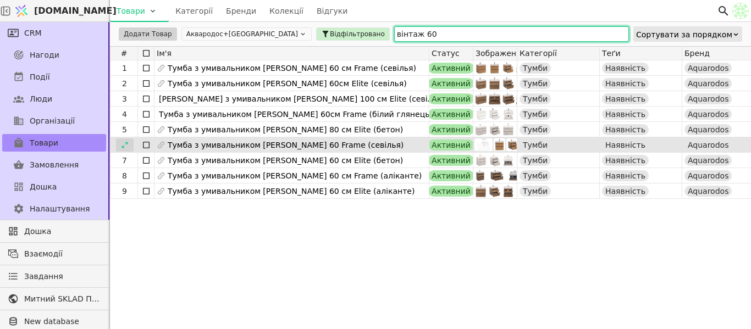
type input "вінтаж 60"
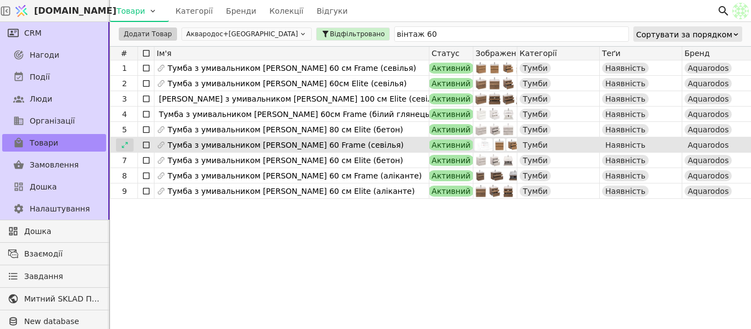
click at [123, 145] on icon at bounding box center [125, 145] width 8 height 8
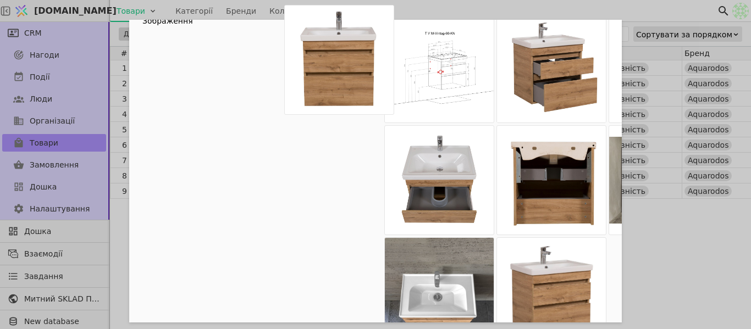
drag, startPoint x: 453, startPoint y: 58, endPoint x: 344, endPoint y: 62, distance: 109.5
click at [344, 62] on div "Add Opportunity" at bounding box center [441, 180] width 334 height 334
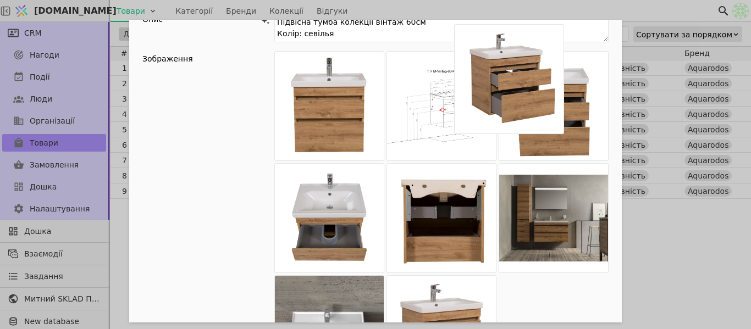
scroll to position [61, 0]
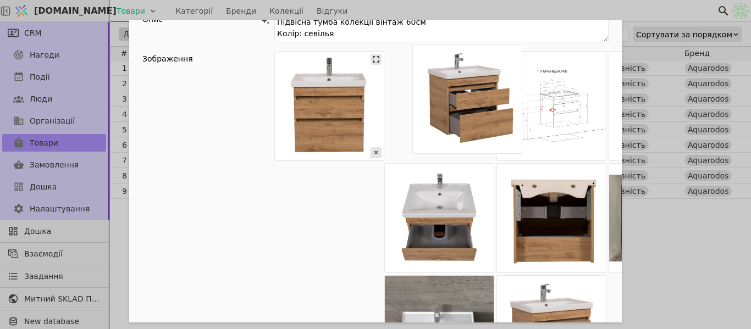
drag, startPoint x: 546, startPoint y: 92, endPoint x: 371, endPoint y: 126, distance: 178.6
click at [371, 126] on div "Add Opportunity" at bounding box center [441, 218] width 334 height 334
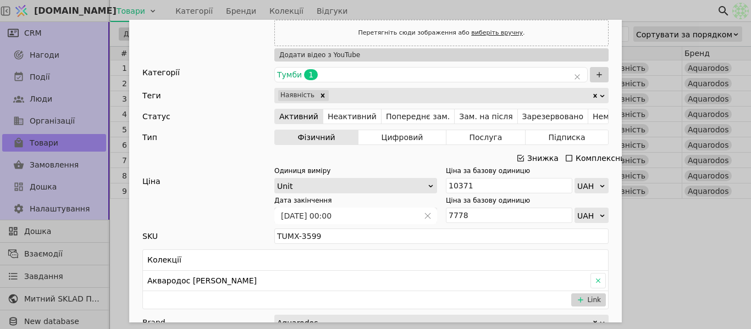
scroll to position [446, 0]
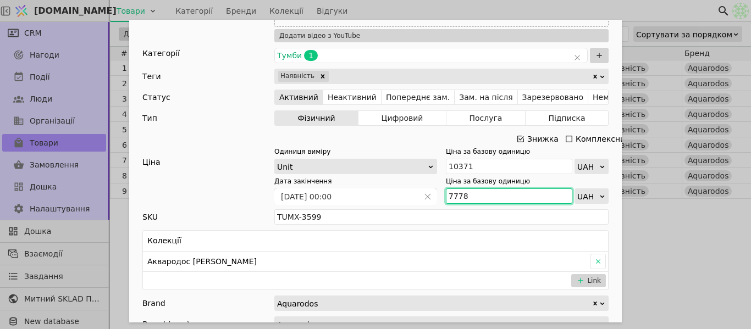
click at [472, 198] on input "7778" at bounding box center [509, 196] width 126 height 15
paste input "8 556"
type input "8 556"
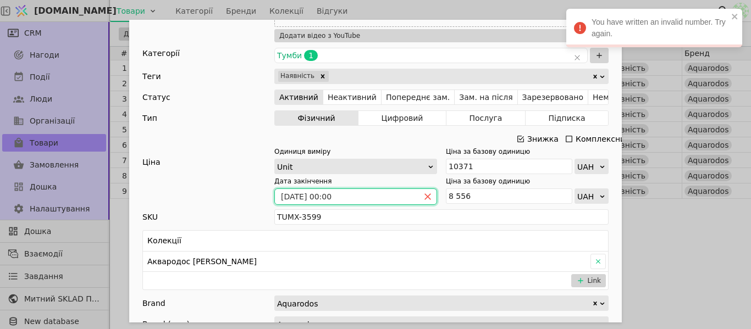
click at [424, 197] on icon "close" at bounding box center [428, 197] width 8 height 8
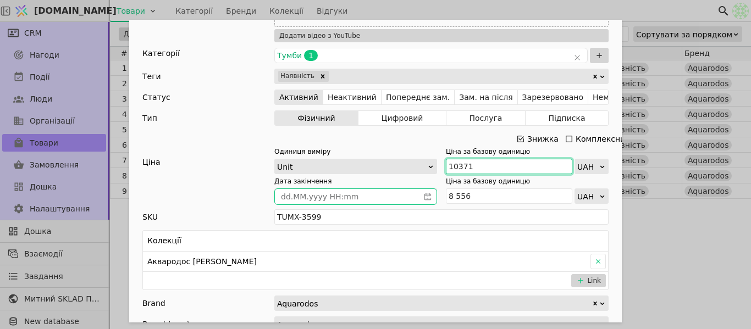
click at [482, 167] on input "10371" at bounding box center [509, 166] width 126 height 15
drag, startPoint x: 482, startPoint y: 167, endPoint x: 476, endPoint y: 164, distance: 5.9
click at [476, 164] on input "10371" at bounding box center [509, 166] width 126 height 15
paste input "1 408"
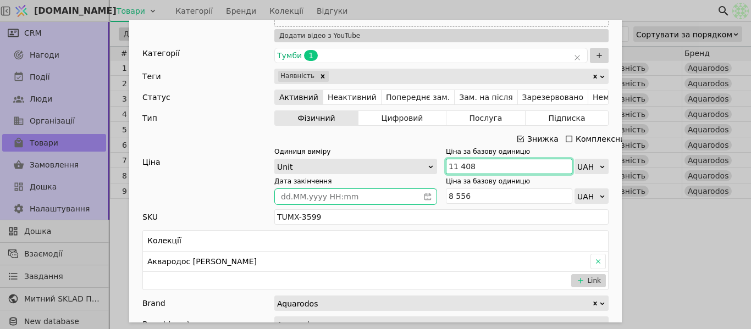
click at [453, 166] on input "11 408" at bounding box center [509, 166] width 126 height 15
click at [456, 167] on input "11 408" at bounding box center [509, 166] width 126 height 15
type input "11408"
click at [424, 197] on icon "calender simple" at bounding box center [428, 197] width 8 height 8
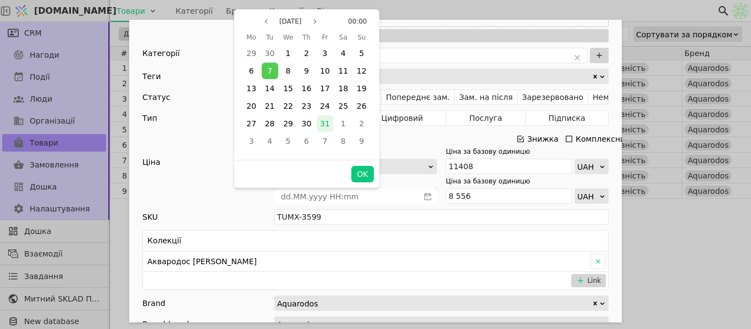
click at [323, 125] on span "31" at bounding box center [325, 123] width 10 height 9
click at [371, 174] on button "OK" at bounding box center [362, 174] width 22 height 16
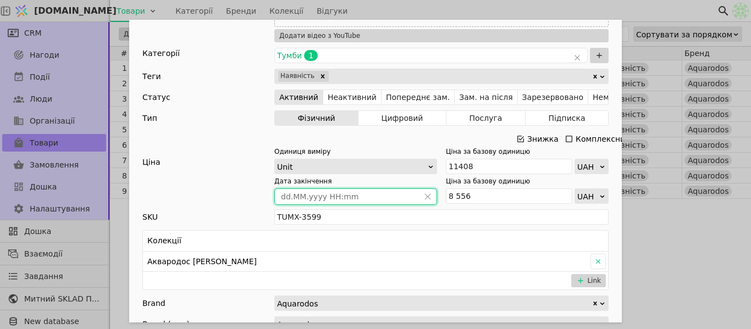
type input "[DATE] 00:00"
click at [542, 14] on div "Ім'я [PERSON_NAME] з умивальником АКВАРОДОС Вінтаж 60 Frame (севілья) Посилання…" at bounding box center [375, 164] width 751 height 329
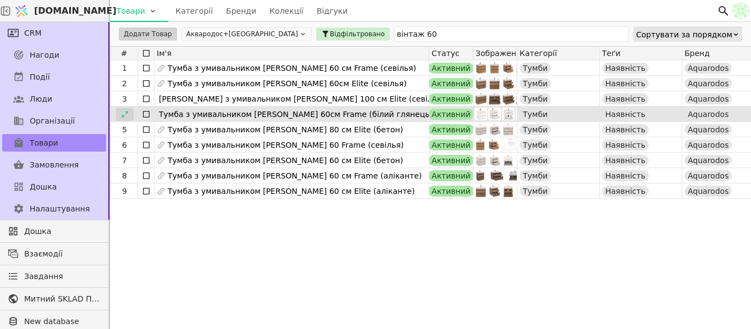
click at [126, 114] on icon at bounding box center [125, 115] width 8 height 8
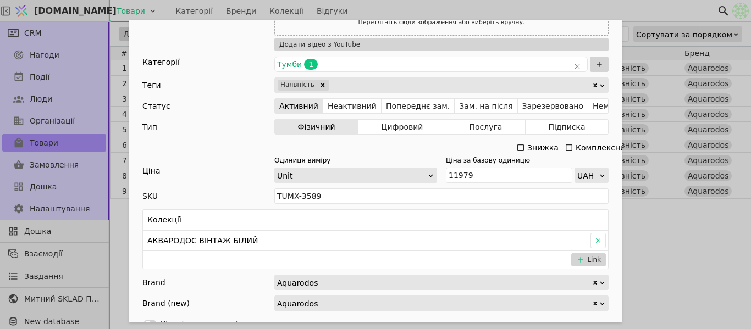
scroll to position [440, 0]
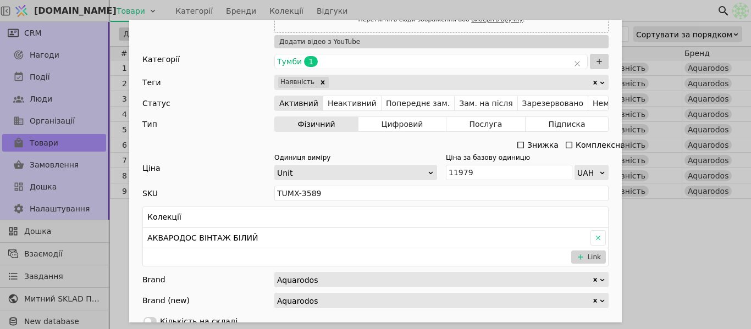
click at [516, 146] on icon "Add Opportunity" at bounding box center [520, 145] width 9 height 9
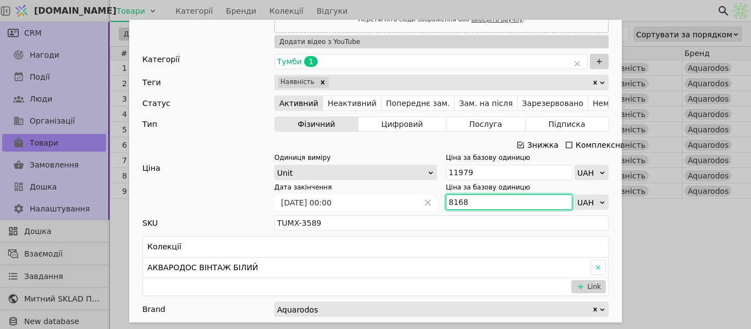
click at [473, 206] on input "8168" at bounding box center [509, 202] width 126 height 15
paste input "985"
click at [452, 200] on input "8 985" at bounding box center [509, 202] width 126 height 15
type input "8985"
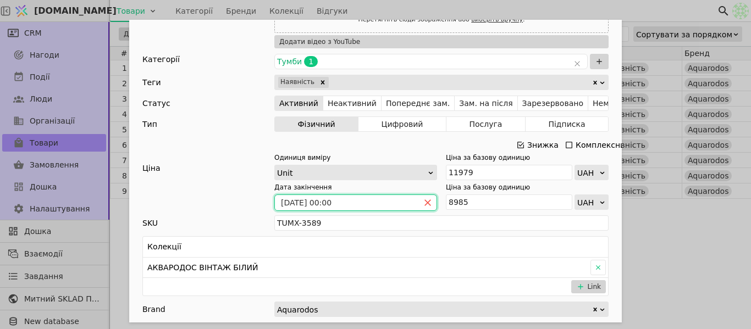
click at [426, 205] on icon "close" at bounding box center [428, 203] width 8 height 8
click at [425, 201] on icon "calender simple" at bounding box center [428, 202] width 7 height 7
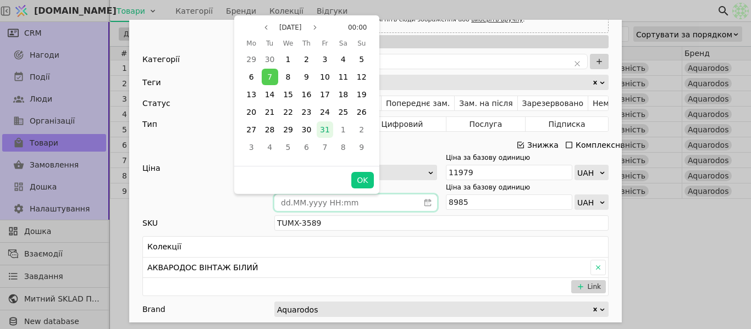
click at [328, 129] on span "31" at bounding box center [325, 129] width 10 height 9
click at [361, 175] on button "OK" at bounding box center [362, 180] width 22 height 16
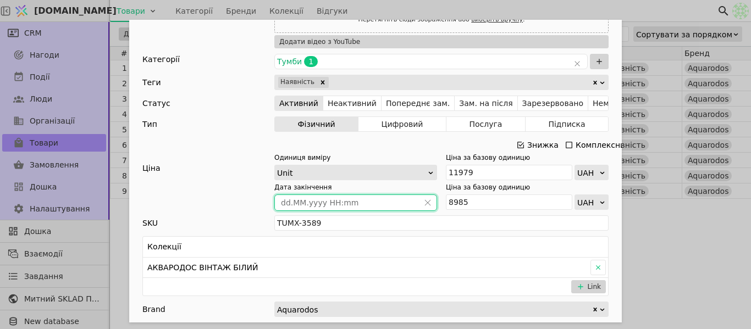
type input "[DATE] 00:00"
click at [688, 225] on div "Ім'я [PERSON_NAME] з умивальником АКВАРОДОС Вінтаж 60см Frame (білий глянець) П…" at bounding box center [375, 164] width 751 height 329
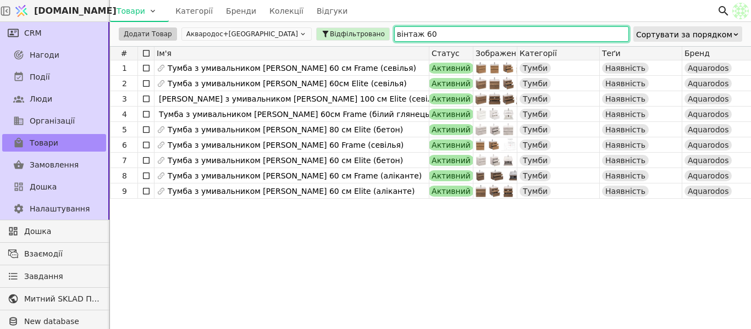
click at [394, 34] on input "вінтаж 60" at bounding box center [511, 33] width 235 height 15
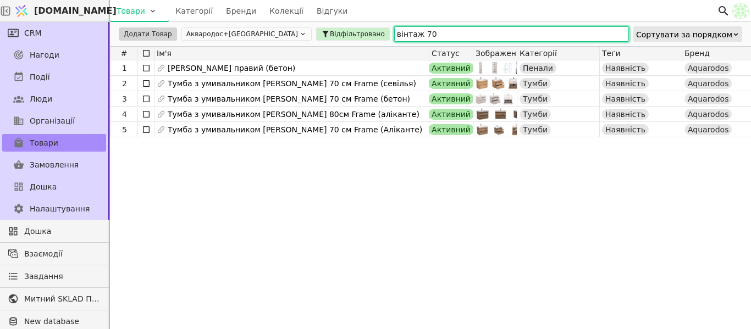
type input "вінтаж 70"
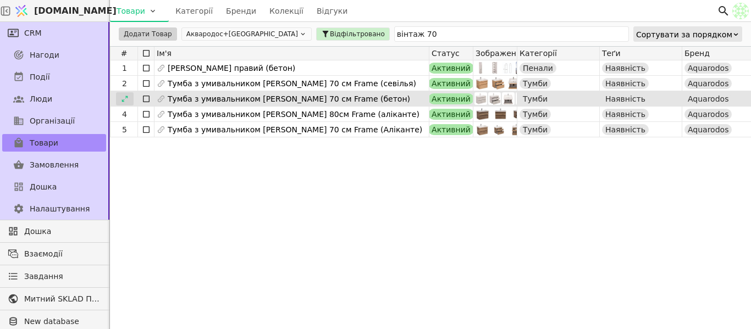
click at [130, 99] on div at bounding box center [125, 98] width 18 height 13
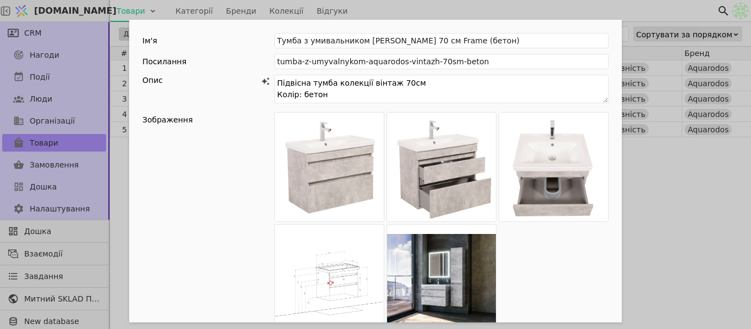
scroll to position [330, 0]
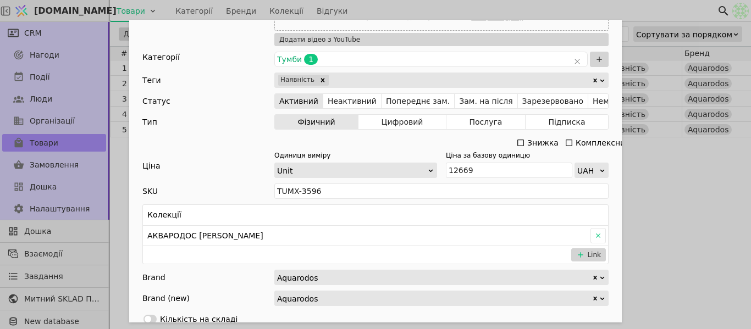
click at [518, 146] on icon "Add Opportunity" at bounding box center [520, 143] width 9 height 9
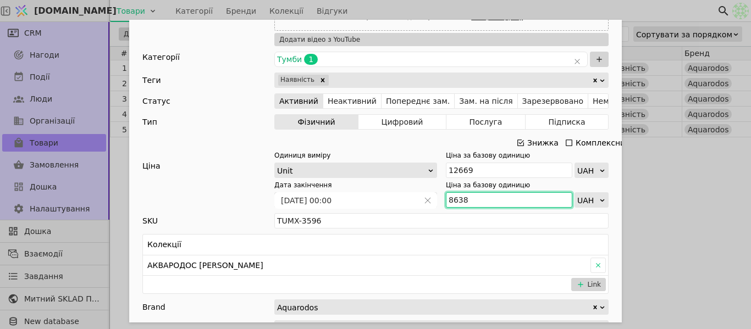
click at [476, 201] on input "8638" at bounding box center [509, 199] width 126 height 15
click at [475, 200] on input "8638" at bounding box center [509, 199] width 126 height 15
paste input "9 502"
click at [450, 200] on input "9 502" at bounding box center [509, 199] width 126 height 15
type input "9502"
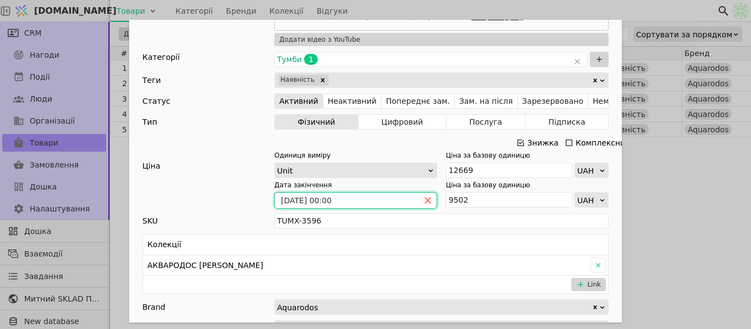
click at [425, 200] on icon "close" at bounding box center [428, 201] width 8 height 8
click at [426, 201] on icon "calender simple" at bounding box center [427, 202] width 3 height 2
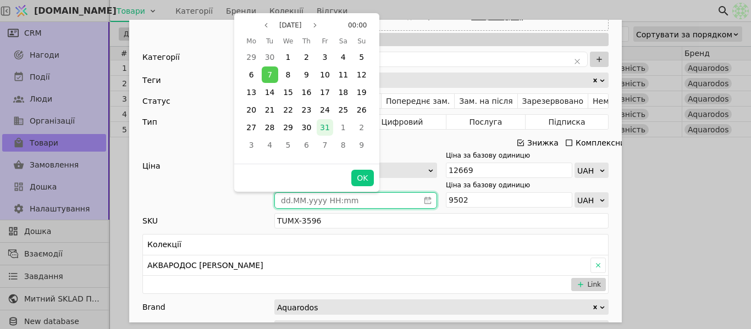
click at [329, 126] on span "31" at bounding box center [325, 127] width 10 height 9
click at [362, 174] on button "OK" at bounding box center [362, 178] width 22 height 16
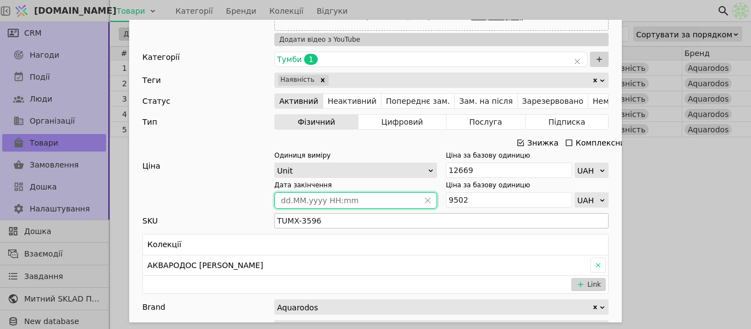
type input "[DATE] 00:00"
click at [654, 193] on div "Ім'я [PERSON_NAME] з умивальником [PERSON_NAME] 70 см Frame (бетон) Посилання t…" at bounding box center [375, 164] width 751 height 329
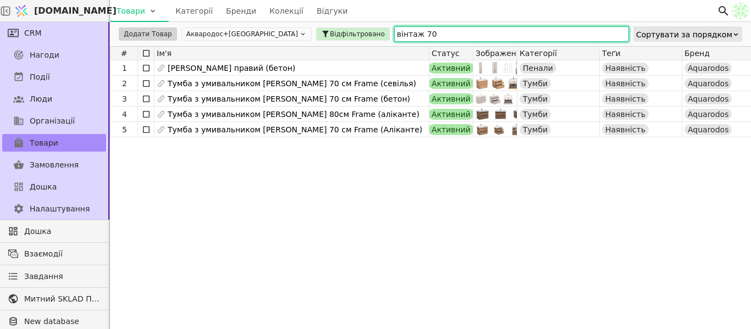
click at [394, 30] on input "вінтаж 70" at bounding box center [511, 33] width 235 height 15
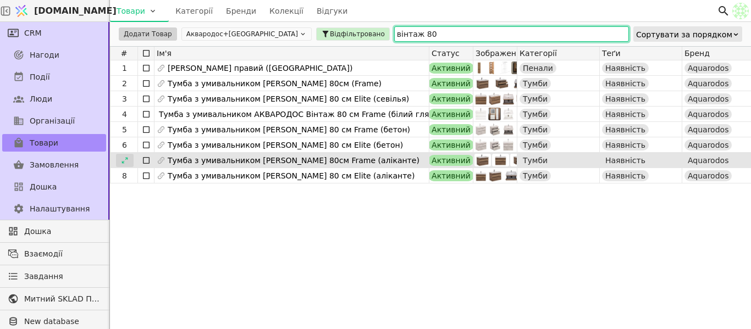
type input "вінтаж 80"
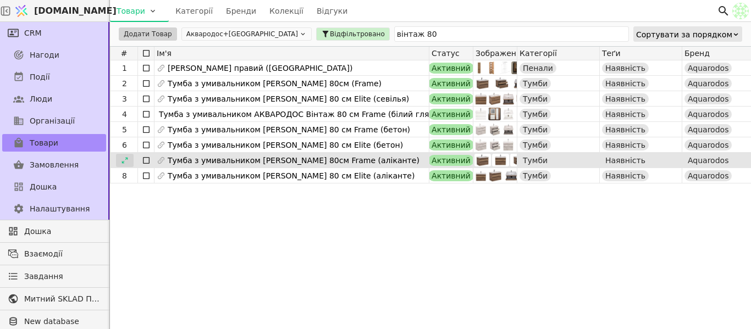
click at [128, 164] on div at bounding box center [125, 160] width 18 height 13
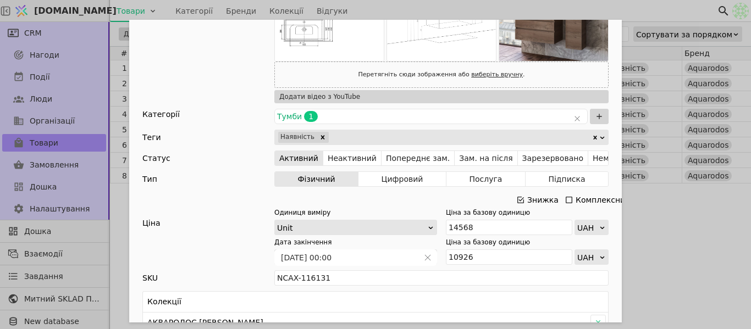
scroll to position [550, 0]
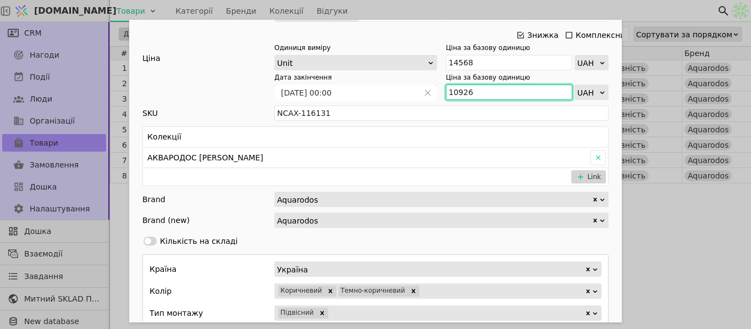
click at [493, 97] on input "10926" at bounding box center [509, 92] width 126 height 15
click at [492, 89] on input "10926" at bounding box center [509, 92] width 126 height 15
paste input "11 473"
drag, startPoint x: 467, startPoint y: 90, endPoint x: 431, endPoint y: 92, distance: 35.8
click at [432, 92] on div "Дата закінчення [DATE] 00:00 Ціна за базову одиницю 1092611 473 UAH" at bounding box center [441, 86] width 334 height 27
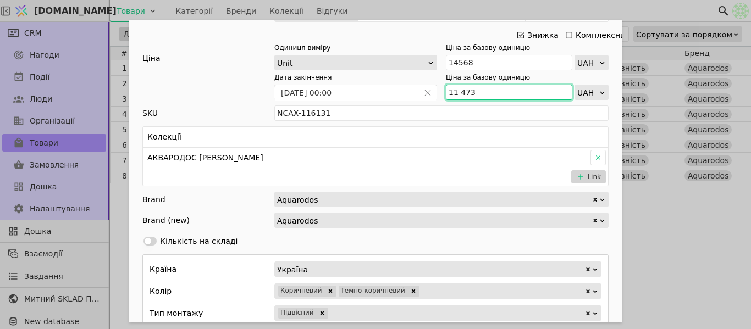
type input "11 473"
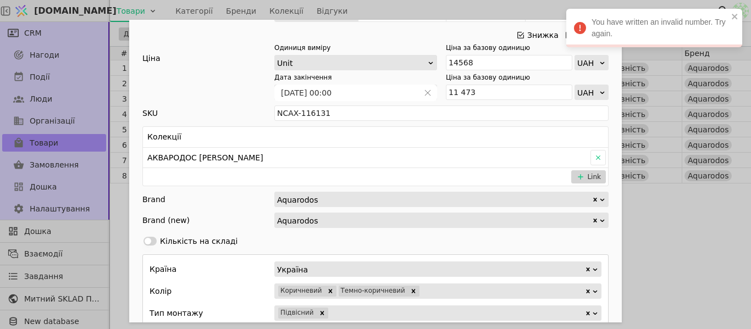
click at [713, 265] on div "Ім'я [PERSON_NAME] з умивальником [PERSON_NAME] 80см Frame (аліканте) Посилання…" at bounding box center [375, 164] width 751 height 329
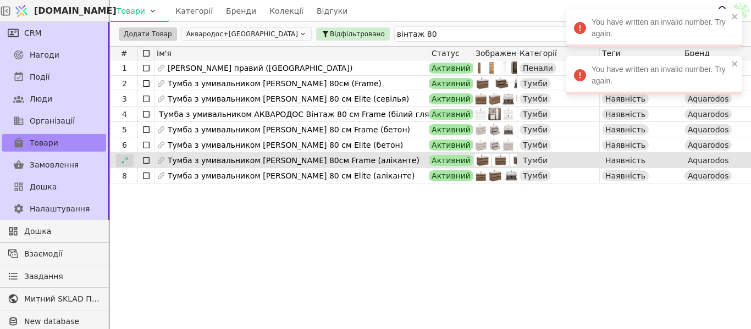
click at [124, 157] on icon at bounding box center [125, 161] width 8 height 8
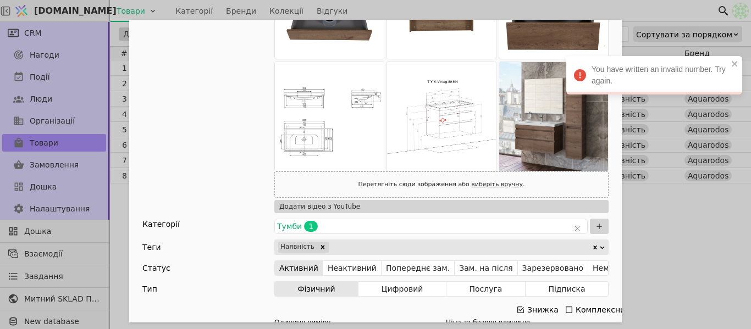
scroll to position [440, 0]
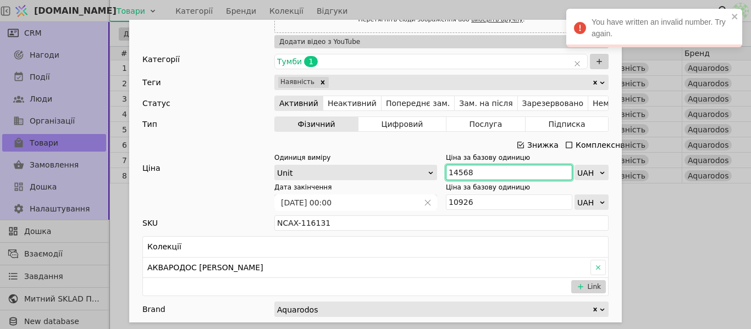
click at [492, 173] on input "14568" at bounding box center [509, 172] width 126 height 15
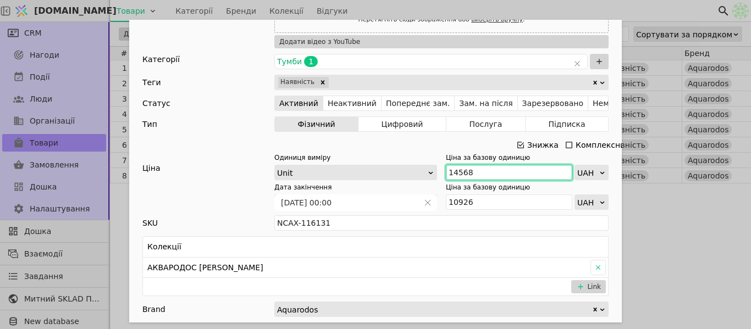
paste input "5 297"
click at [457, 168] on input "15 297" at bounding box center [509, 172] width 126 height 15
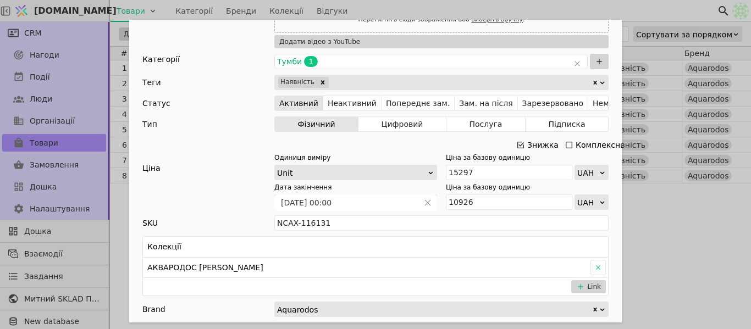
click at [715, 205] on div "Ім'я [PERSON_NAME] з умивальником [PERSON_NAME] 80см Frame (аліканте) Посилання…" at bounding box center [375, 164] width 751 height 329
type input "15297"
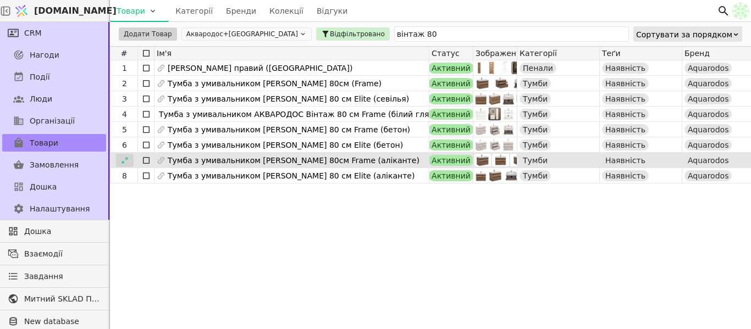
click at [123, 161] on icon at bounding box center [125, 161] width 8 height 8
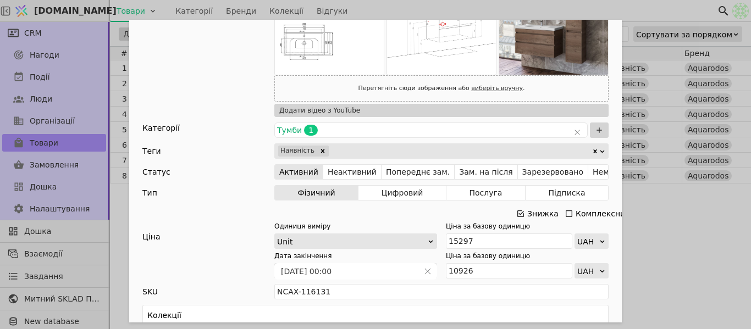
scroll to position [440, 0]
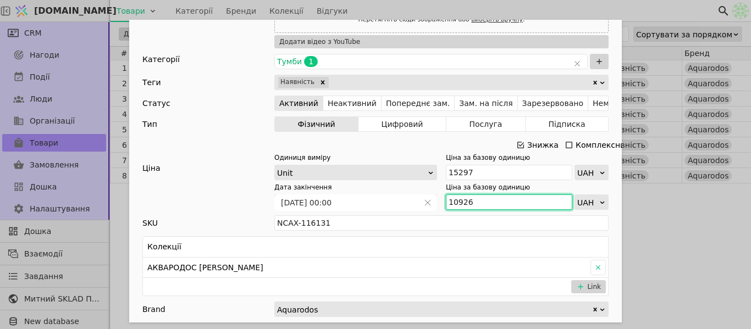
drag, startPoint x: 475, startPoint y: 203, endPoint x: 434, endPoint y: 196, distance: 41.4
click at [434, 196] on div "Дата закінчення [DATE] 00:00 Ціна за базову одиницю 10926 UAH" at bounding box center [441, 196] width 334 height 27
paste input "1 473"
click at [456, 200] on input "11 473" at bounding box center [509, 202] width 126 height 15
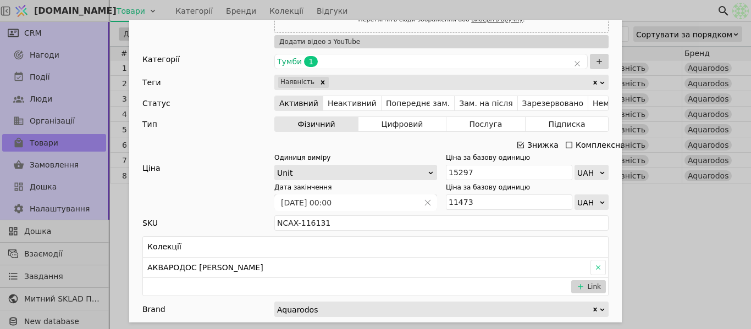
click at [696, 227] on div "Ім'я [PERSON_NAME] з умивальником [PERSON_NAME] 80см Frame (аліканте) Посилання…" at bounding box center [375, 164] width 751 height 329
type input "11473"
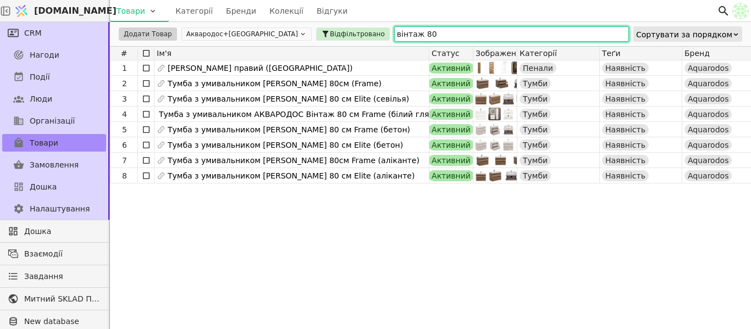
click at [394, 29] on input "вінтаж 80" at bounding box center [511, 33] width 235 height 15
click at [394, 31] on input "вінтаж 80" at bounding box center [511, 33] width 235 height 15
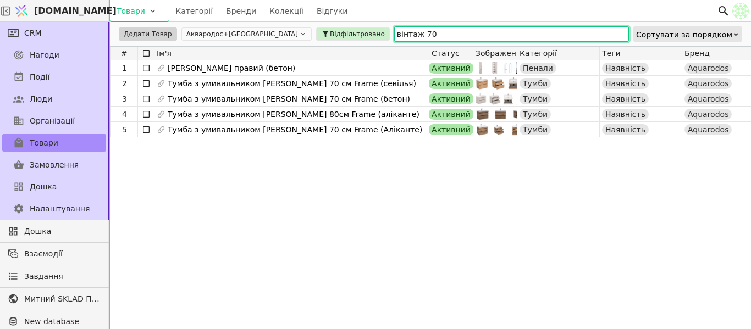
type input "вінтаж 70"
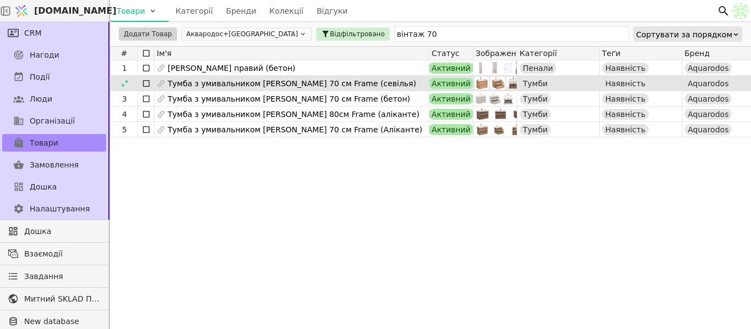
click at [135, 79] on div "2" at bounding box center [124, 83] width 27 height 15
click at [128, 84] on icon at bounding box center [125, 84] width 8 height 8
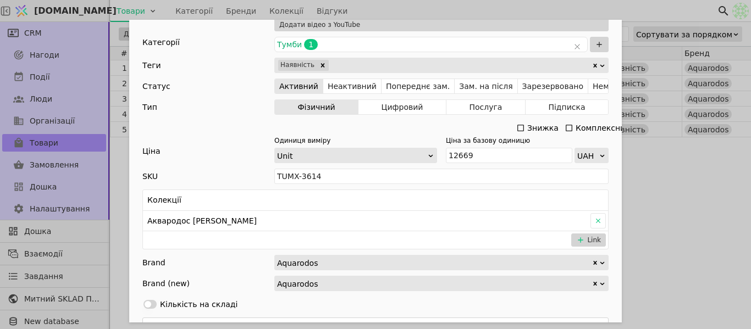
scroll to position [220, 0]
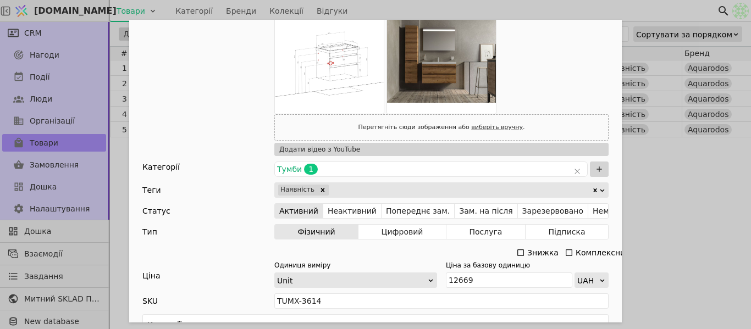
click at [518, 255] on icon "Add Opportunity" at bounding box center [521, 253] width 7 height 7
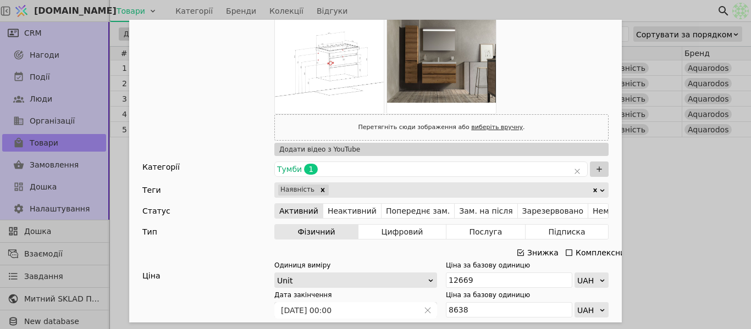
scroll to position [385, 0]
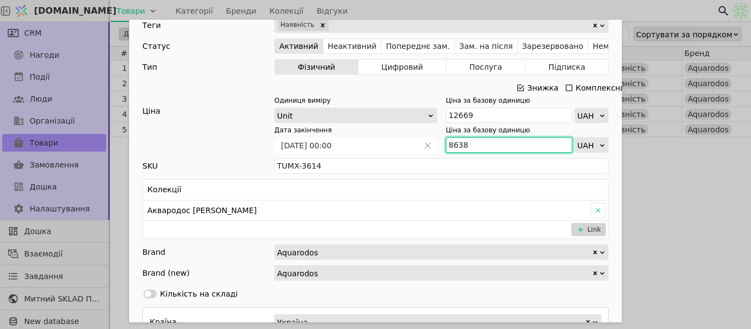
drag, startPoint x: 469, startPoint y: 144, endPoint x: 439, endPoint y: 144, distance: 29.2
click at [439, 144] on div "Дата закінчення [DATE] 00:00 Ціна за базову одиницю 8638 UAH" at bounding box center [441, 138] width 334 height 27
paste input "9 502"
click at [453, 144] on input "9 502" at bounding box center [509, 144] width 126 height 15
type input "9502"
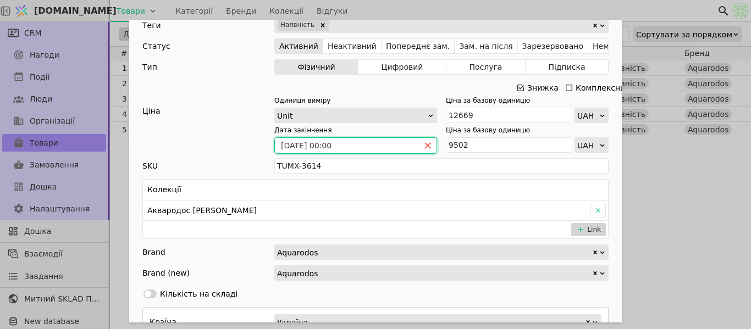
click at [426, 147] on icon "close" at bounding box center [428, 146] width 8 height 8
click at [426, 147] on icon "calender simple" at bounding box center [428, 146] width 8 height 8
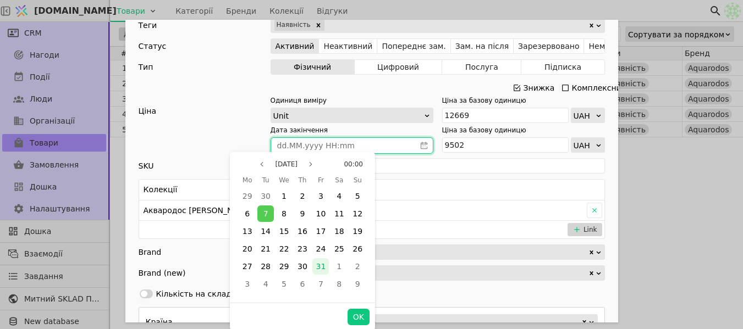
click at [320, 269] on span "31" at bounding box center [321, 266] width 10 height 9
click at [364, 315] on button "OK" at bounding box center [359, 317] width 22 height 16
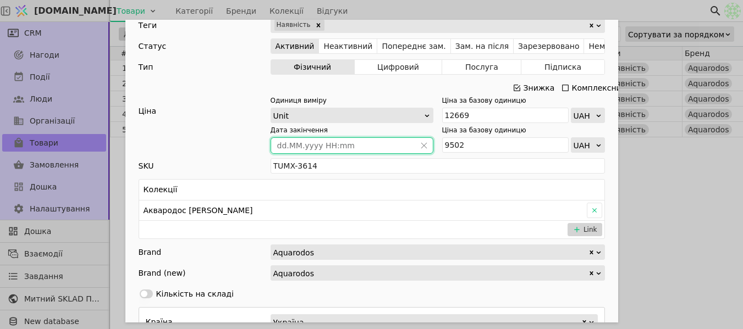
type input "[DATE] 00:00"
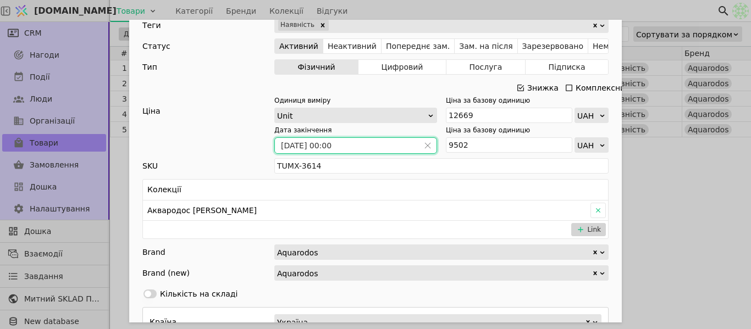
click at [672, 164] on div "Ім'я [PERSON_NAME] з умивальником [PERSON_NAME] 70 см Frame (севілья) Посилання…" at bounding box center [375, 164] width 751 height 329
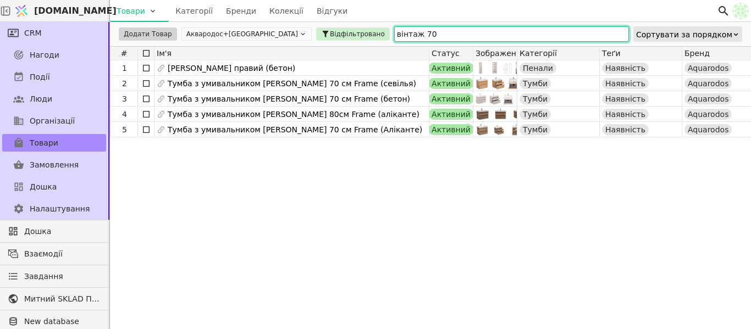
click at [394, 32] on input "вінтаж 70" at bounding box center [511, 33] width 235 height 15
click at [394, 33] on input "вінтаж 70" at bounding box center [511, 33] width 235 height 15
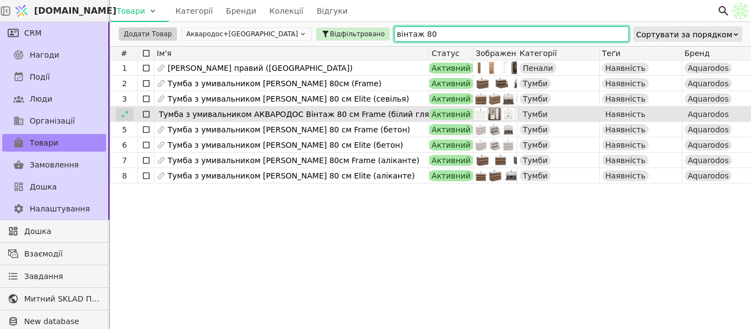
type input "вінтаж 80"
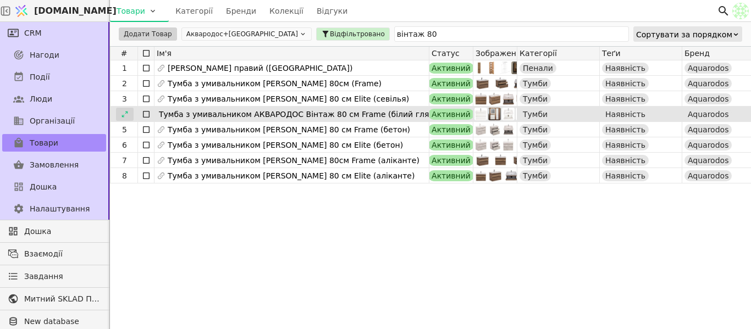
click at [129, 113] on div at bounding box center [125, 114] width 18 height 13
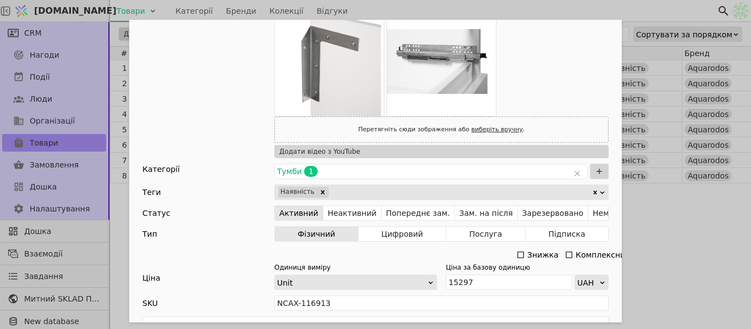
scroll to position [495, 0]
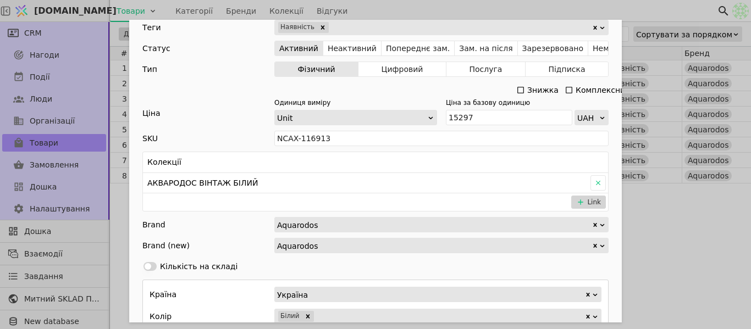
click at [518, 89] on icon "Add Opportunity" at bounding box center [520, 90] width 9 height 9
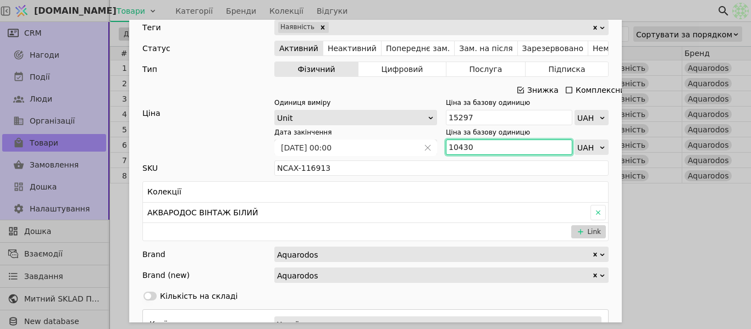
drag, startPoint x: 468, startPoint y: 150, endPoint x: 451, endPoint y: 149, distance: 17.1
click at [436, 145] on div "Дата закінчення [DATE] 00:00 Ціна за базову одиницю 10430 UAH" at bounding box center [441, 141] width 334 height 27
paste input "1 473"
click at [458, 146] on input "11 473" at bounding box center [509, 147] width 126 height 15
click at [455, 146] on input "11 473" at bounding box center [509, 147] width 126 height 15
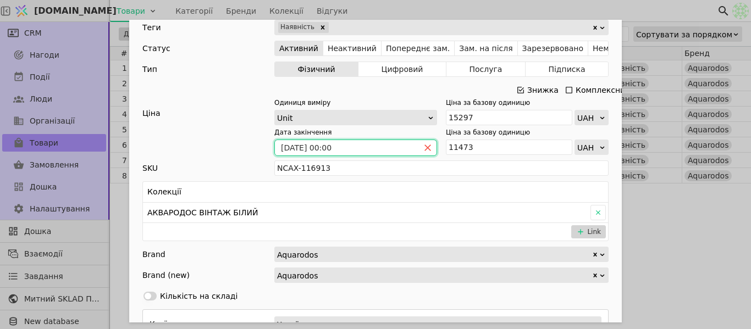
click at [427, 145] on icon "close" at bounding box center [428, 148] width 8 height 8
type input "11473"
click at [425, 146] on icon "calender simple" at bounding box center [428, 148] width 8 height 8
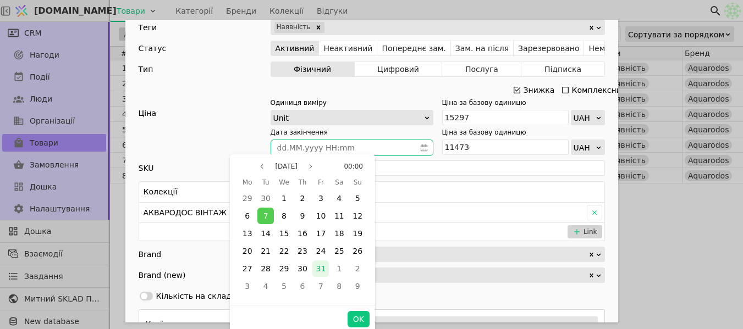
click at [320, 268] on span "31" at bounding box center [321, 269] width 10 height 9
click at [363, 322] on button "OK" at bounding box center [359, 319] width 22 height 16
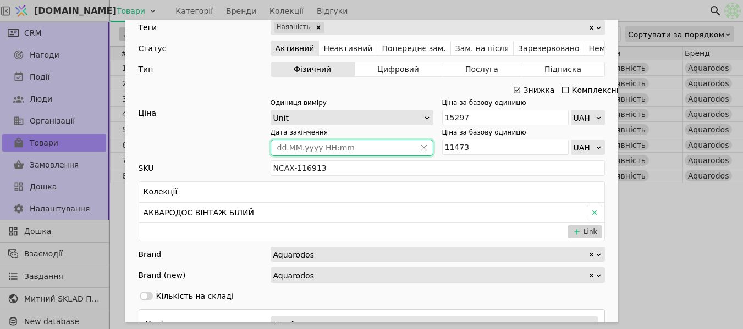
type input "[DATE] 00:00"
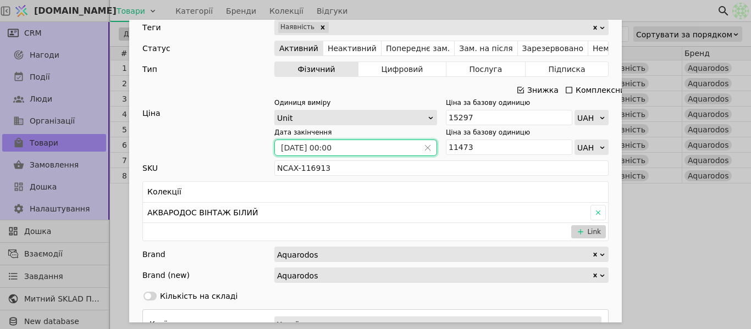
click at [697, 200] on div "Ім'я [PERSON_NAME] з умивальником АКВАРОДОС Вінтаж 80 см Frame (білий глянець) …" at bounding box center [375, 164] width 751 height 329
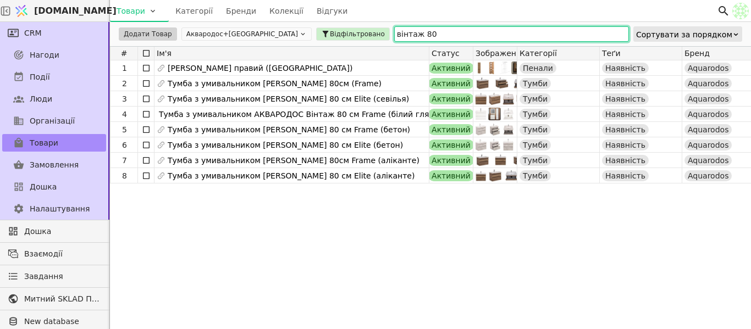
click at [394, 31] on input "вінтаж 80" at bounding box center [511, 33] width 235 height 15
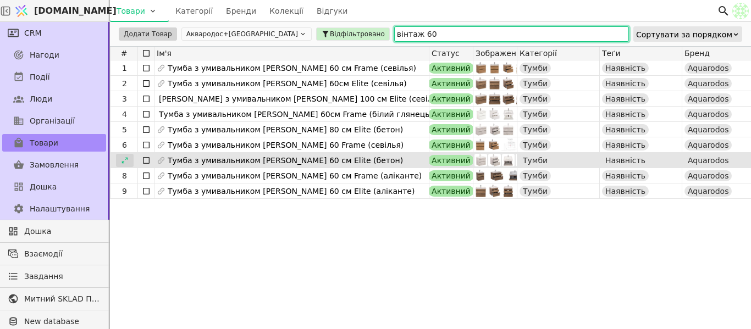
type input "вінтаж 60"
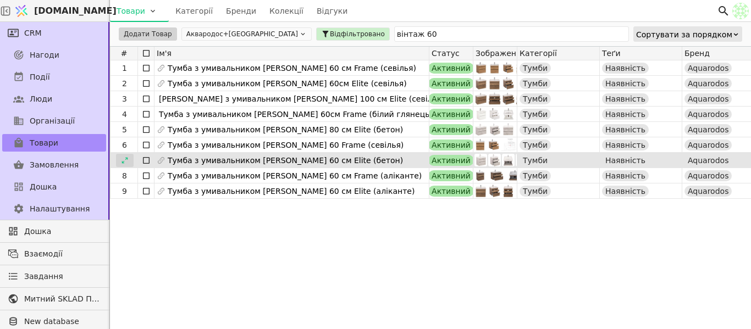
click at [123, 157] on icon at bounding box center [125, 161] width 8 height 8
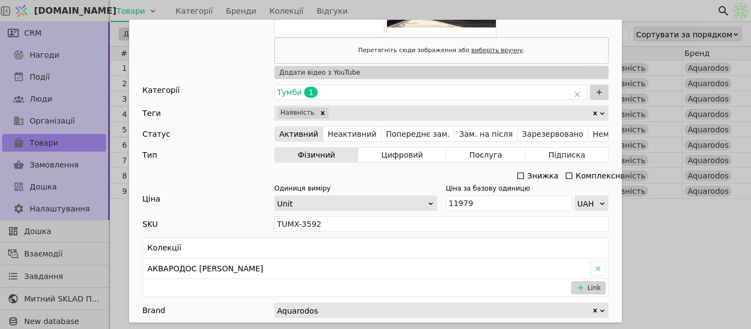
scroll to position [330, 0]
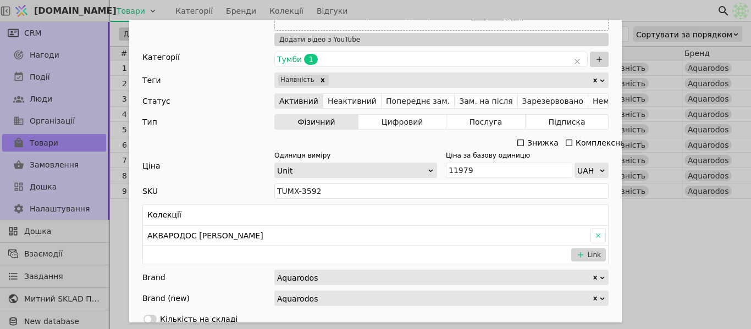
click at [521, 142] on icon "Add Opportunity" at bounding box center [520, 143] width 9 height 9
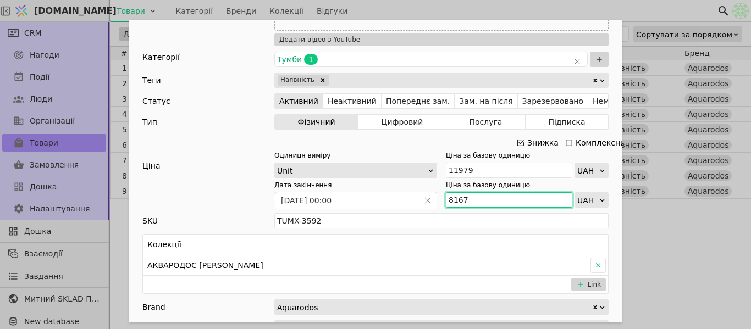
drag, startPoint x: 475, startPoint y: 200, endPoint x: 439, endPoint y: 201, distance: 35.8
click at [439, 201] on div "Дата закінчення [DATE] 00:00 Ціна за базову одиницю 8167 UAH" at bounding box center [441, 193] width 334 height 27
paste input "8 985"
click at [455, 196] on input "8 985" at bounding box center [509, 199] width 126 height 15
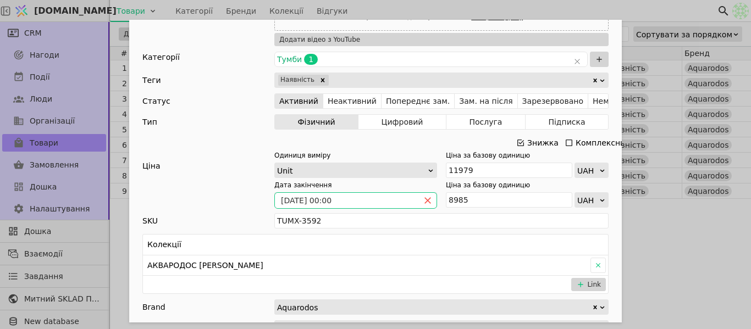
click at [428, 203] on span "Add Opportunity" at bounding box center [428, 200] width 18 height 15
type input "8985"
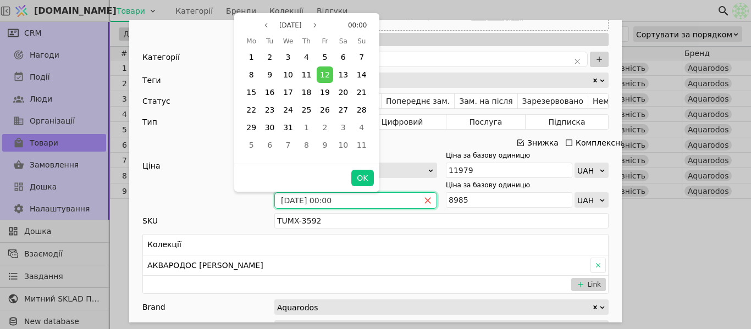
click at [425, 197] on icon "close" at bounding box center [428, 201] width 8 height 8
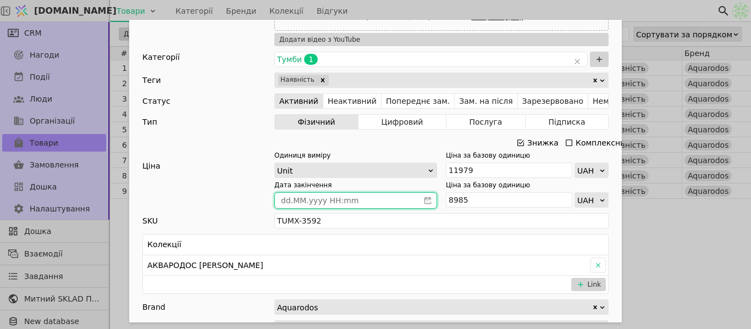
click at [425, 197] on icon "calender simple" at bounding box center [428, 200] width 7 height 7
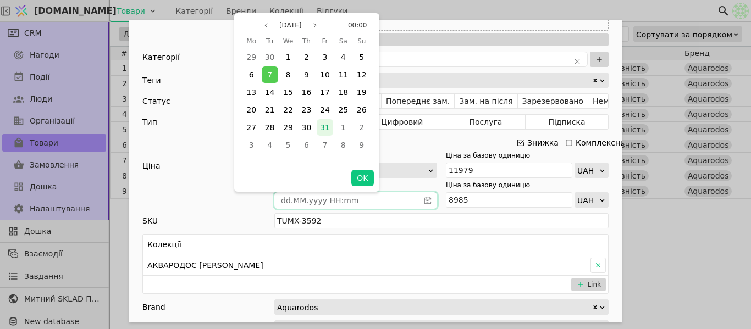
click at [321, 122] on div "31" at bounding box center [325, 127] width 16 height 16
click at [360, 177] on button "OK" at bounding box center [362, 178] width 22 height 16
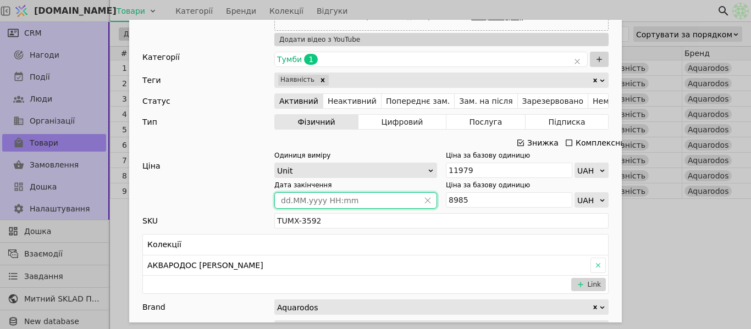
type input "[DATE] 00:00"
click at [475, 4] on div "Ім'я [PERSON_NAME] з умивальником [PERSON_NAME] 60 см Elite (бетон) Посилання t…" at bounding box center [375, 164] width 751 height 329
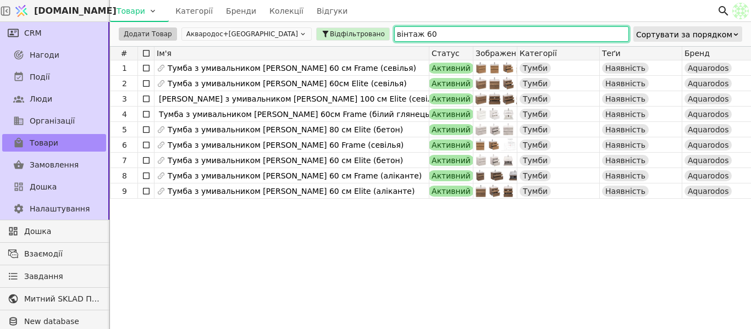
click at [394, 31] on input "вінтаж 60" at bounding box center [511, 33] width 235 height 15
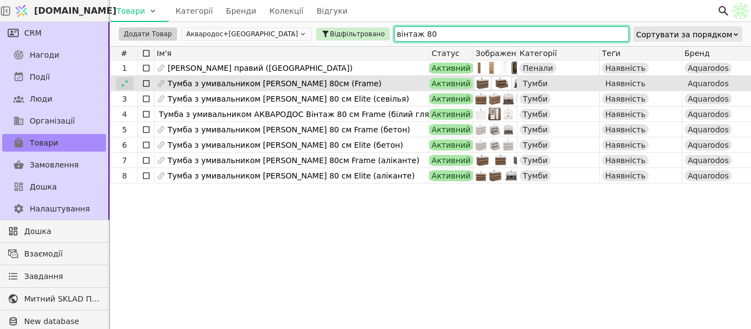
type input "вінтаж 80"
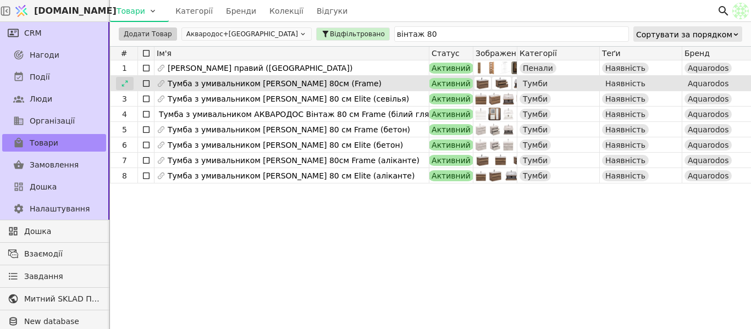
click at [127, 83] on icon at bounding box center [125, 84] width 8 height 8
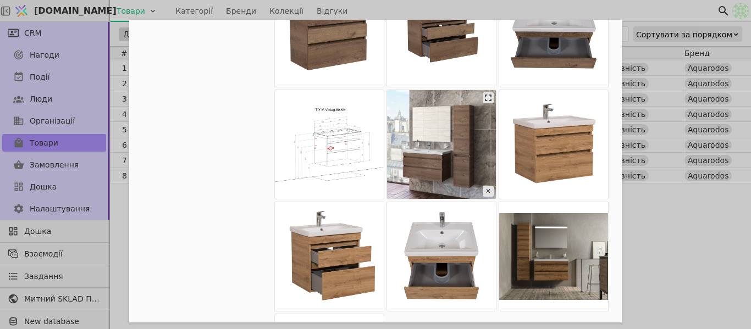
scroll to position [110, 0]
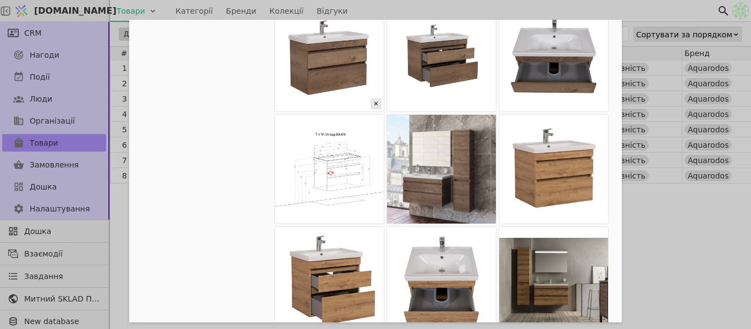
click at [0, 0] on icon "Add Opportunity" at bounding box center [0, 0] width 0 height 0
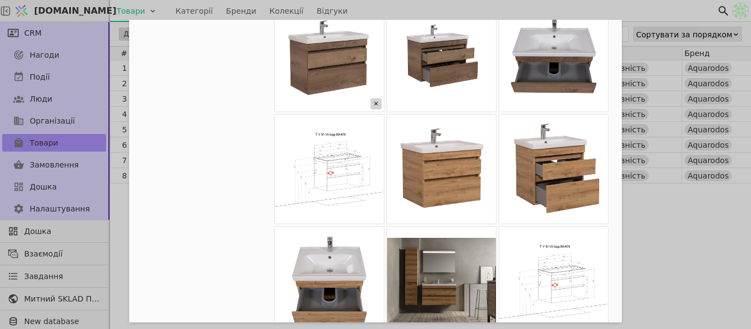
click at [371, 105] on icon "Add Opportunity" at bounding box center [376, 103] width 11 height 11
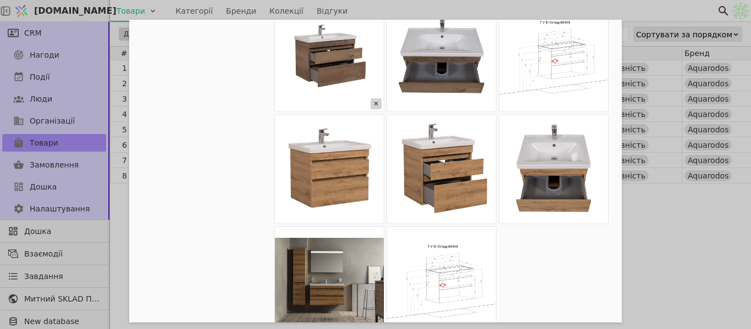
click at [375, 103] on icon "Add Opportunity" at bounding box center [376, 103] width 11 height 11
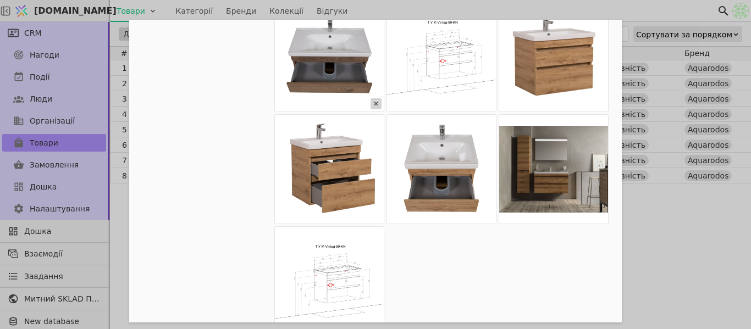
click at [375, 103] on icon "Add Opportunity" at bounding box center [376, 103] width 11 height 11
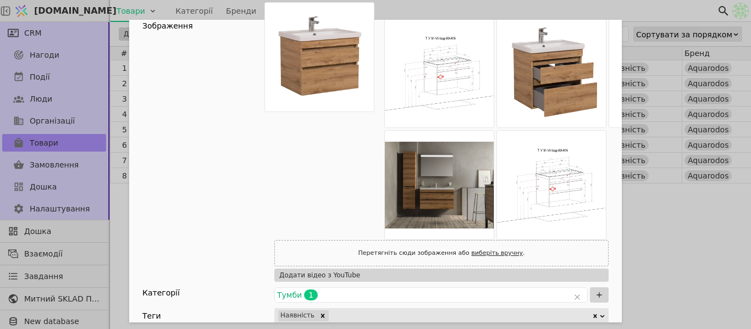
drag, startPoint x: 432, startPoint y: 72, endPoint x: 311, endPoint y: 83, distance: 121.5
click at [296, 76] on div "Add Opportunity" at bounding box center [441, 129] width 334 height 222
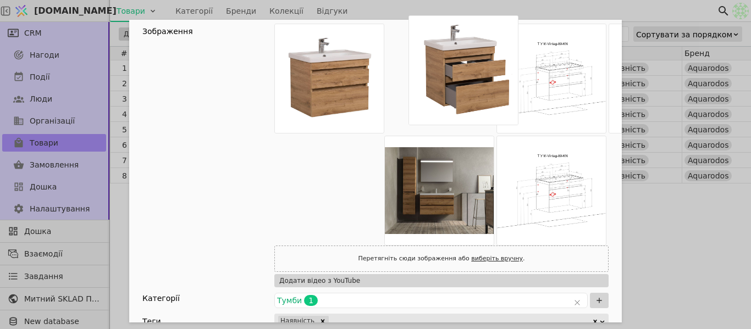
scroll to position [83, 0]
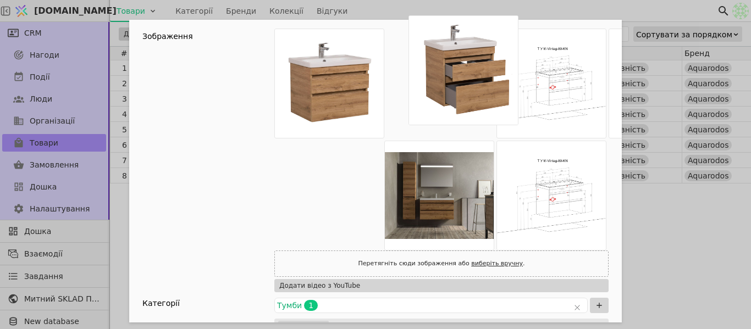
drag, startPoint x: 517, startPoint y: 90, endPoint x: 454, endPoint y: 87, distance: 62.7
click at [454, 87] on div "Add Opportunity" at bounding box center [441, 140] width 334 height 222
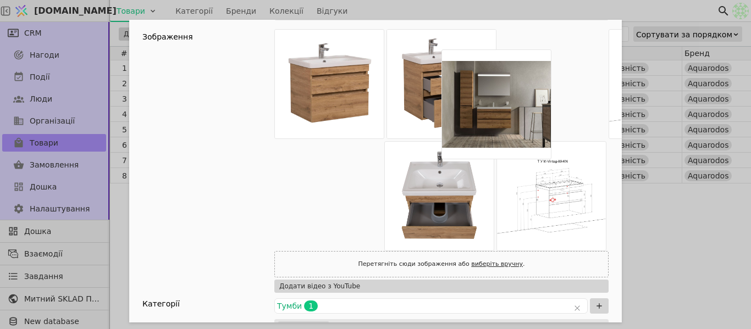
drag, startPoint x: 453, startPoint y: 197, endPoint x: 511, endPoint y: 101, distance: 112.0
click at [511, 101] on div "Add Opportunity" at bounding box center [441, 140] width 334 height 222
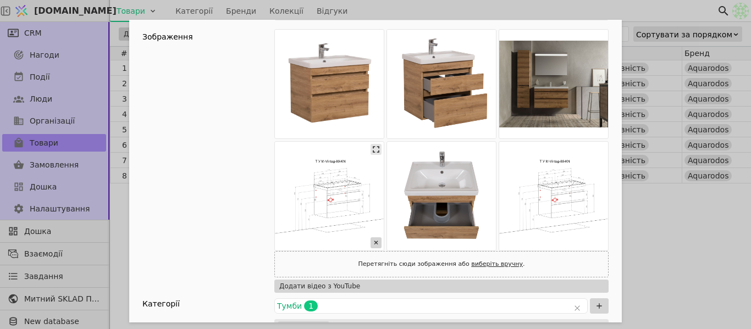
click at [375, 240] on icon "Add Opportunity" at bounding box center [376, 243] width 11 height 11
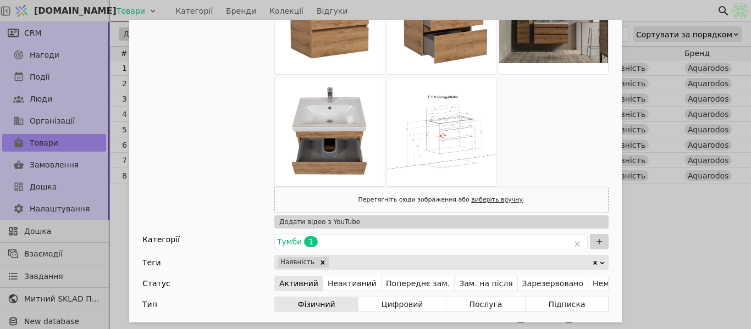
scroll to position [248, 0]
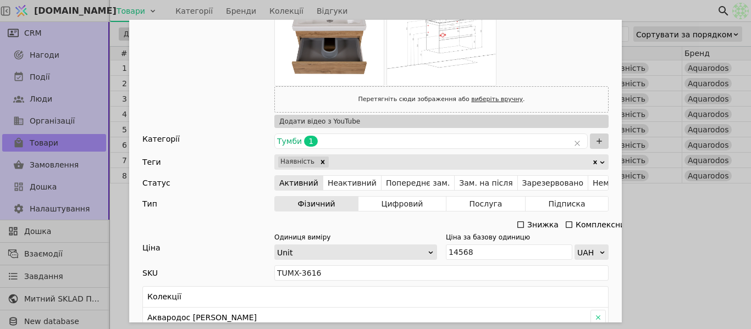
click at [527, 222] on div "Знижка" at bounding box center [542, 224] width 31 height 15
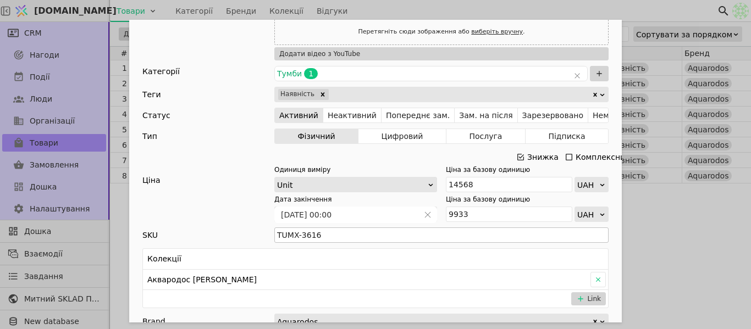
scroll to position [358, 0]
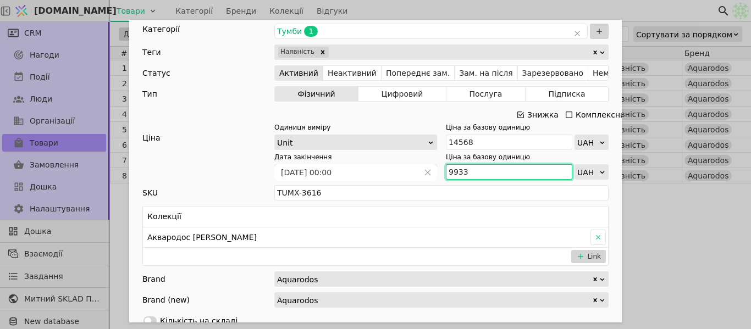
click at [477, 174] on input "9933" at bounding box center [509, 171] width 126 height 15
paste input "10 926"
click at [453, 173] on input "10 926" at bounding box center [509, 171] width 126 height 15
click at [455, 173] on input "10 926" at bounding box center [509, 171] width 126 height 15
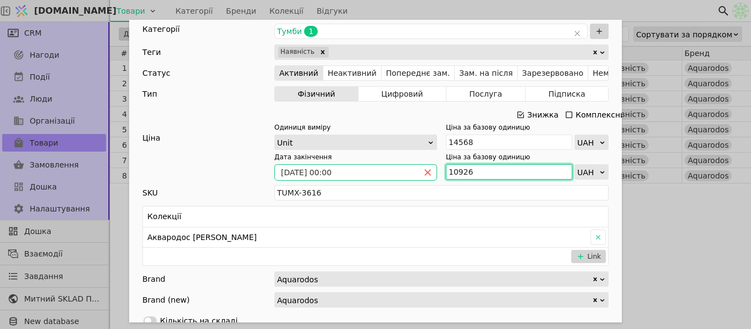
type input "10926"
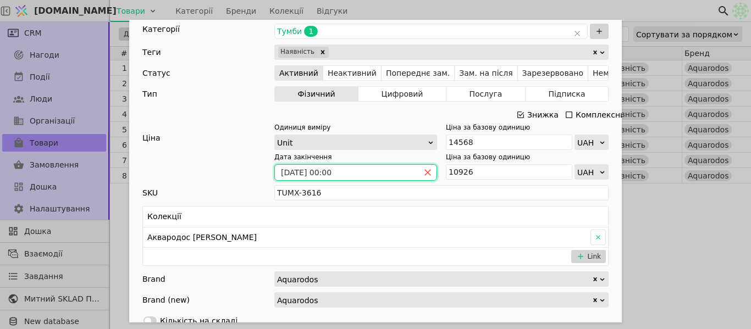
click at [425, 169] on icon "close" at bounding box center [428, 173] width 8 height 8
click at [425, 169] on icon "calender simple" at bounding box center [428, 172] width 7 height 7
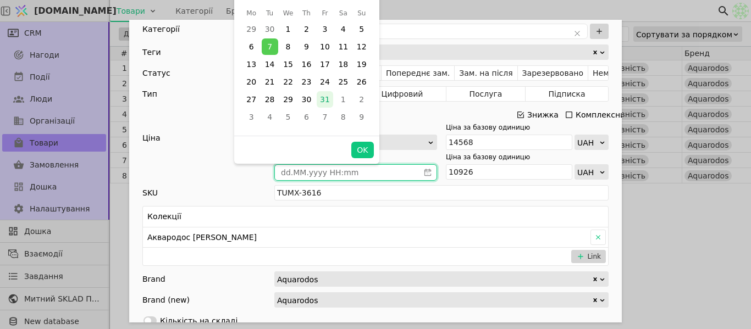
click at [328, 104] on span "31" at bounding box center [325, 99] width 10 height 9
drag, startPoint x: 360, startPoint y: 155, endPoint x: 389, endPoint y: 147, distance: 30.3
click at [357, 155] on button "OK" at bounding box center [362, 150] width 22 height 16
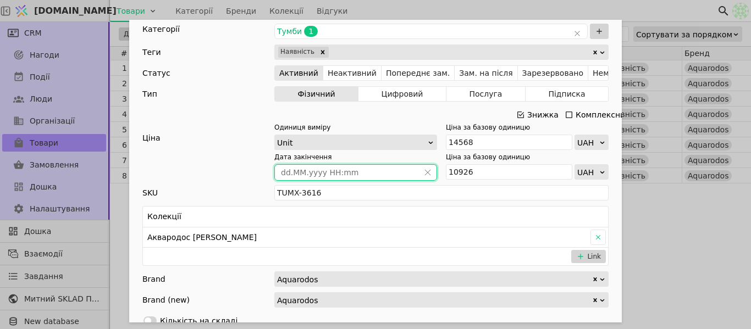
type input "[DATE] 00:00"
click at [668, 217] on div "Ім'я Тумба з умивальником [PERSON_NAME] 80см (Frame) Посилання tumba-z-umyvalny…" at bounding box center [375, 164] width 751 height 329
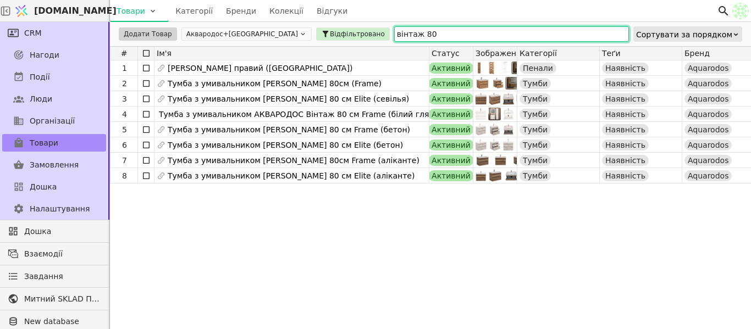
click at [394, 31] on input "вінтаж 80" at bounding box center [511, 33] width 235 height 15
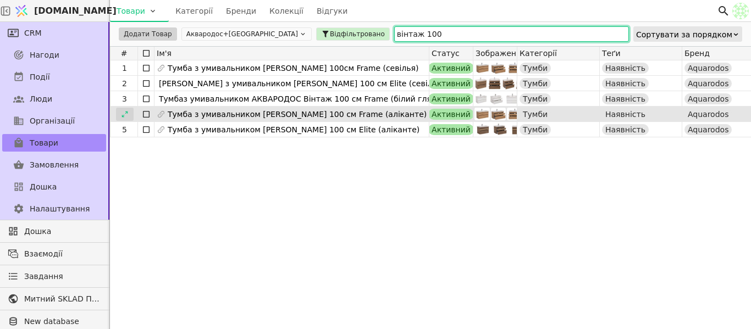
type input "вінтаж 100"
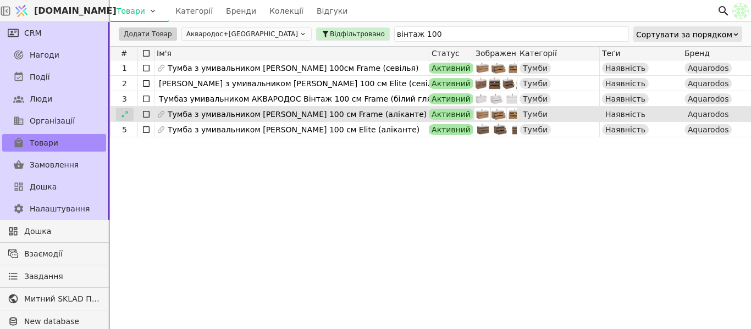
click at [129, 117] on div at bounding box center [125, 114] width 18 height 13
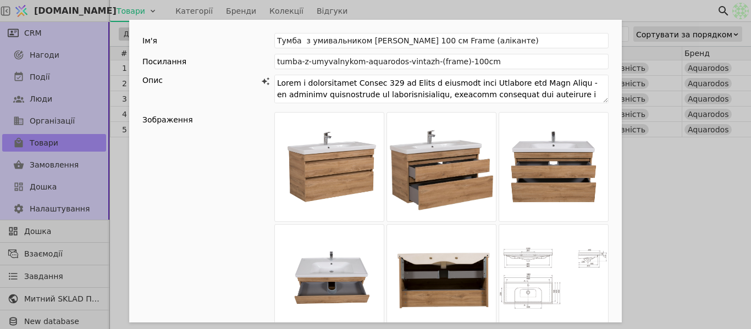
click at [475, 8] on div "Ім'я [PERSON_NAME] з умивальником [PERSON_NAME] 100 cм Frame (аліканте) Посилан…" at bounding box center [375, 164] width 751 height 329
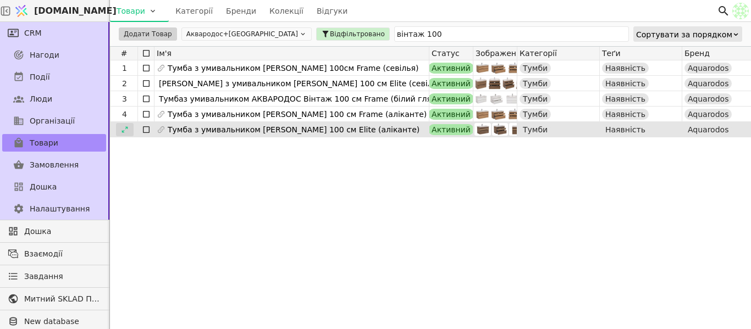
click at [117, 130] on div at bounding box center [125, 129] width 18 height 13
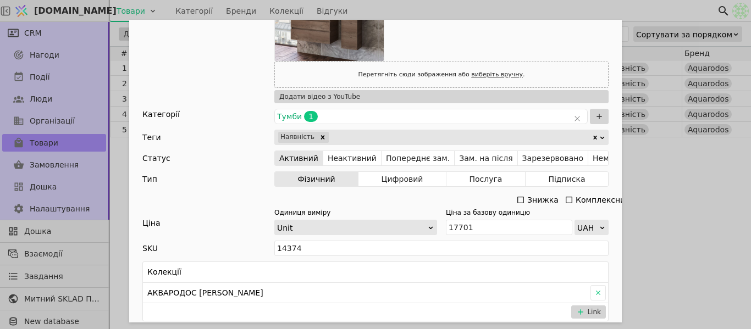
scroll to position [440, 0]
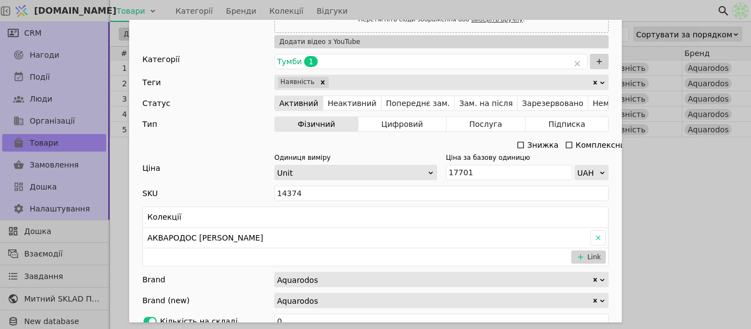
click at [519, 146] on icon "Add Opportunity" at bounding box center [520, 145] width 9 height 9
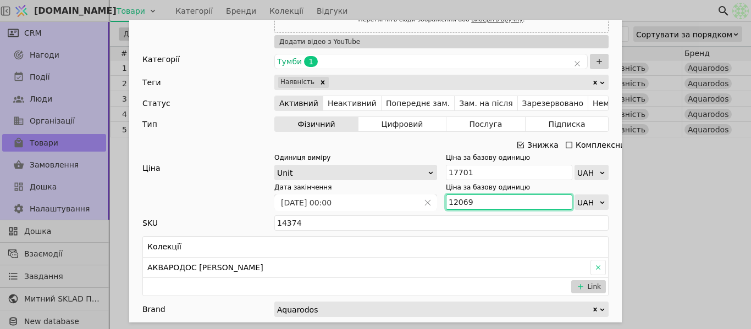
click at [483, 198] on input "12069" at bounding box center [509, 202] width 126 height 15
paste input "3 276"
click at [455, 197] on input "13 276" at bounding box center [509, 202] width 126 height 15
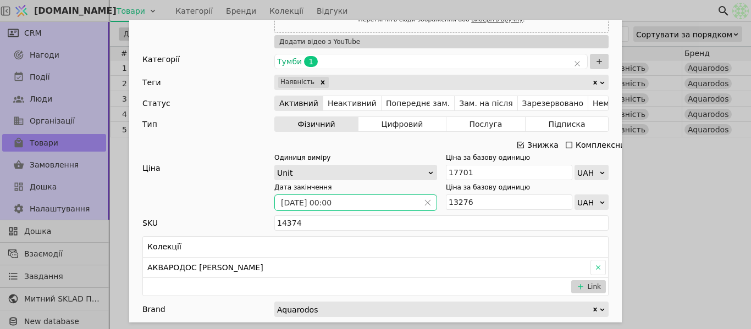
click at [426, 198] on span "Add Opportunity" at bounding box center [428, 202] width 18 height 15
type input "13276"
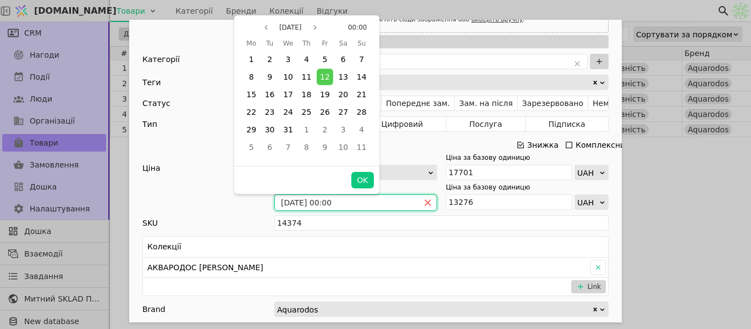
click at [427, 201] on icon "close" at bounding box center [428, 203] width 8 height 8
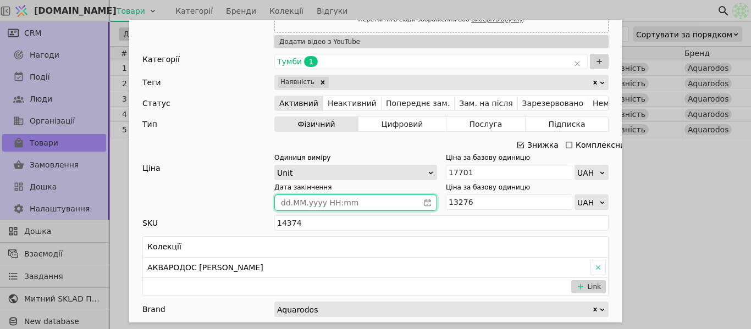
click at [427, 201] on icon "calender simple" at bounding box center [428, 202] width 7 height 7
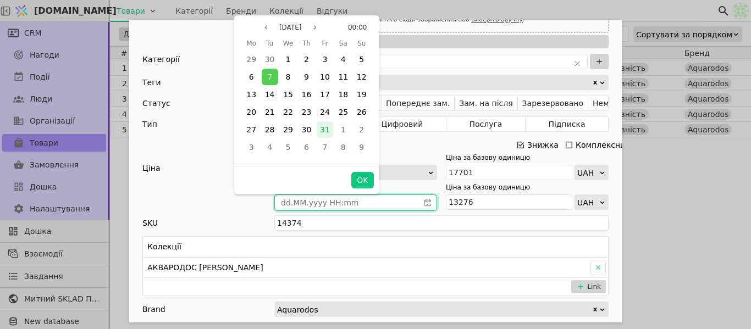
click at [329, 128] on span "31" at bounding box center [325, 129] width 10 height 9
click at [359, 180] on button "OK" at bounding box center [362, 180] width 22 height 16
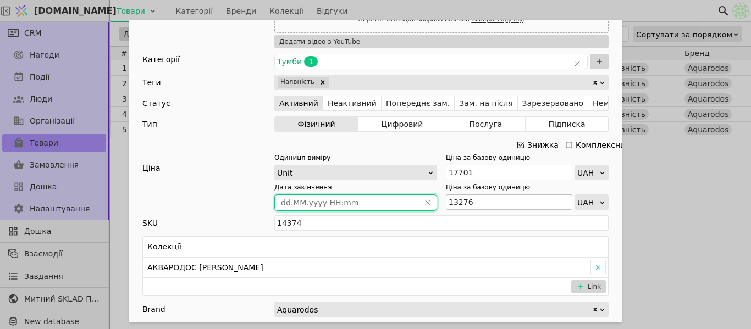
type input "[DATE] 00:00"
click at [704, 196] on div "Ім'я Тумба з умивальником [PERSON_NAME] 100 см Elite (аліканте) Посилання tumba…" at bounding box center [375, 164] width 751 height 329
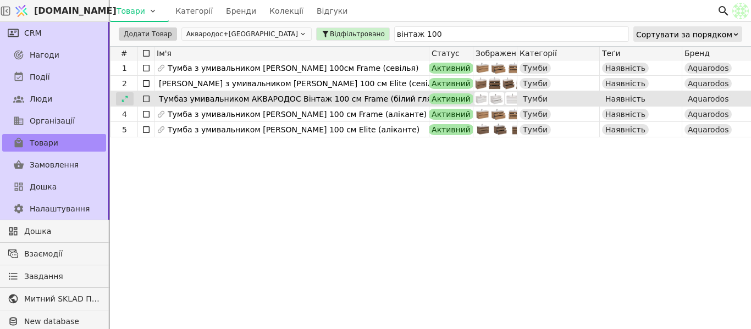
click at [123, 103] on div at bounding box center [125, 98] width 18 height 13
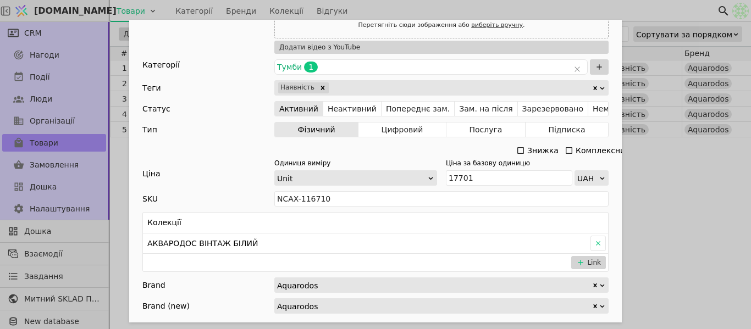
scroll to position [550, 0]
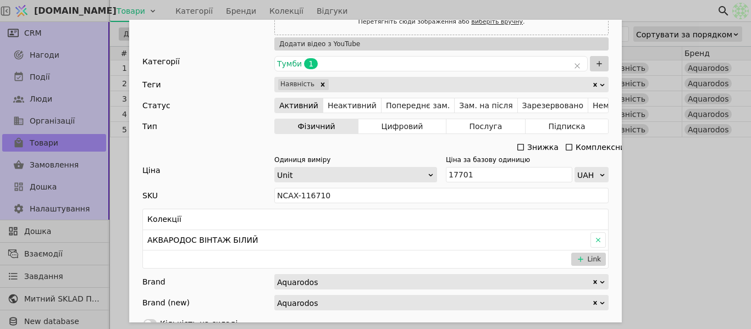
click at [518, 150] on icon "Add Opportunity" at bounding box center [521, 147] width 7 height 7
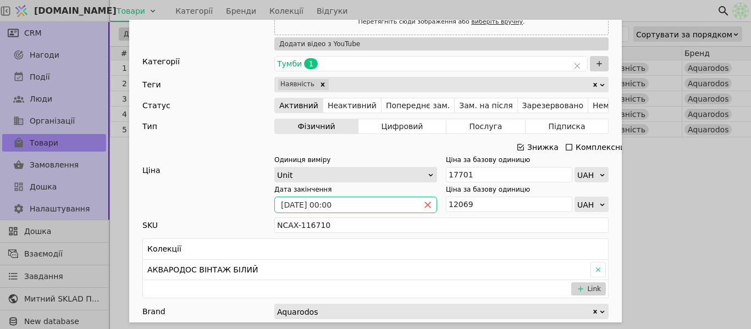
click at [424, 201] on span "Add Opportunity" at bounding box center [428, 204] width 18 height 15
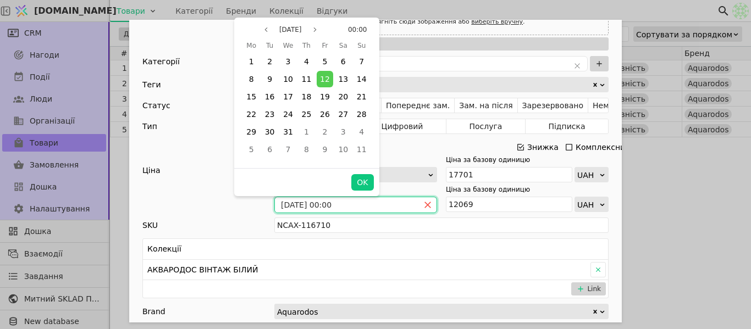
click at [425, 206] on icon "close" at bounding box center [428, 205] width 6 height 6
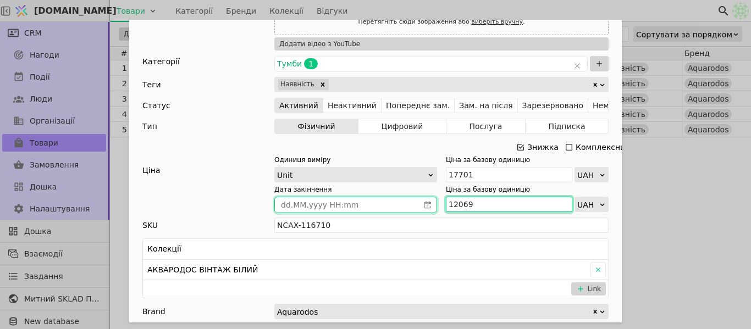
click at [472, 206] on input "12069" at bounding box center [509, 204] width 126 height 15
paste input "13 276"
click at [463, 202] on input "1206913 276" at bounding box center [509, 204] width 126 height 15
click at [469, 203] on input "1206913 276" at bounding box center [509, 204] width 126 height 15
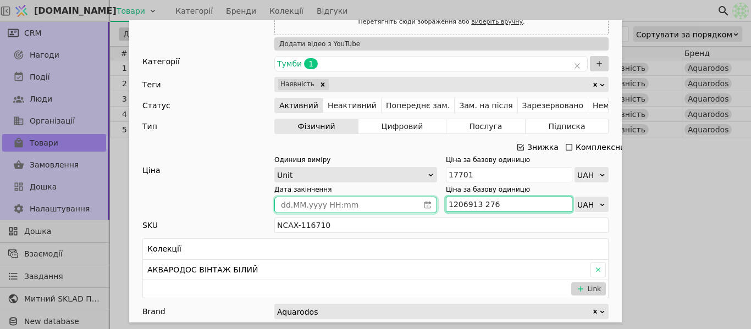
click at [465, 202] on input "1206913 276" at bounding box center [509, 204] width 126 height 15
type input "13 276"
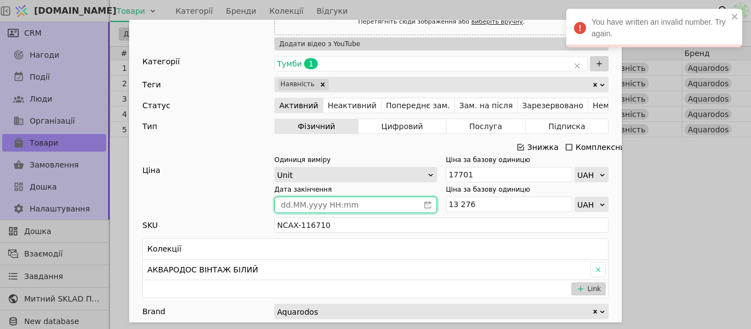
click at [422, 197] on span "Add Opportunity" at bounding box center [428, 204] width 18 height 15
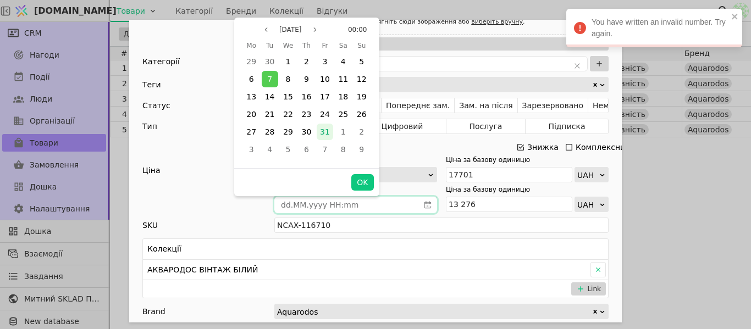
click at [331, 127] on div "31" at bounding box center [325, 132] width 16 height 16
click at [362, 186] on button "OK" at bounding box center [362, 182] width 22 height 16
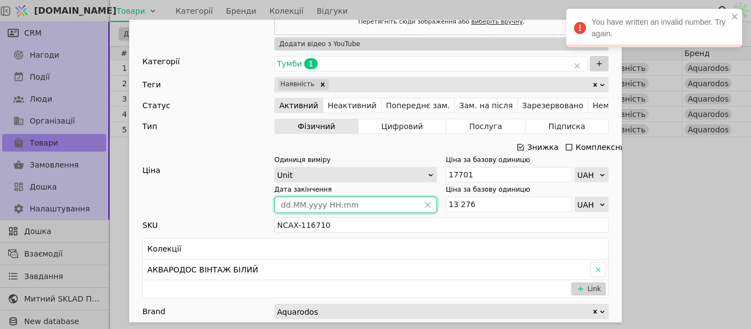
type input "[DATE] 00:00"
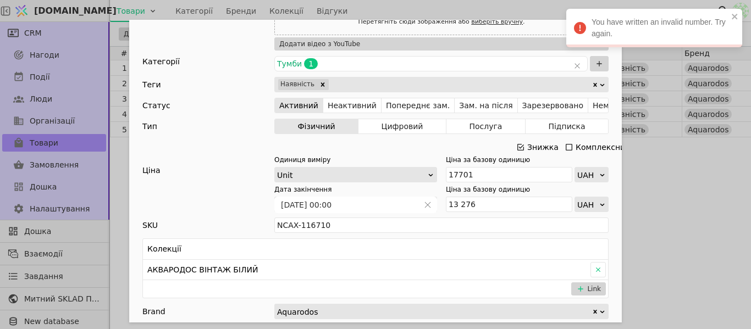
click at [678, 198] on div "Ім'я [PERSON_NAME] умивальником АКВАРОДОС Вінтаж 100 см Frame (білий глянець) П…" at bounding box center [375, 164] width 751 height 329
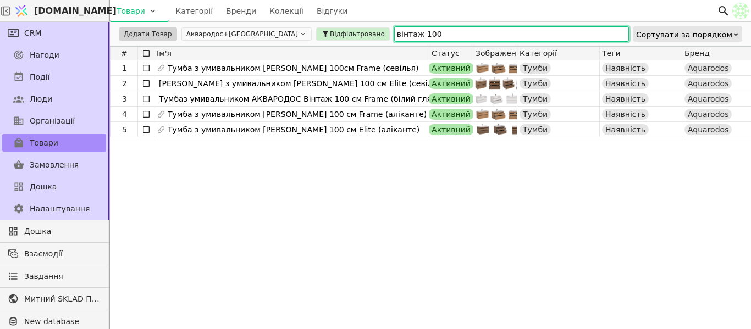
click at [394, 33] on input "вінтаж 100" at bounding box center [511, 33] width 235 height 15
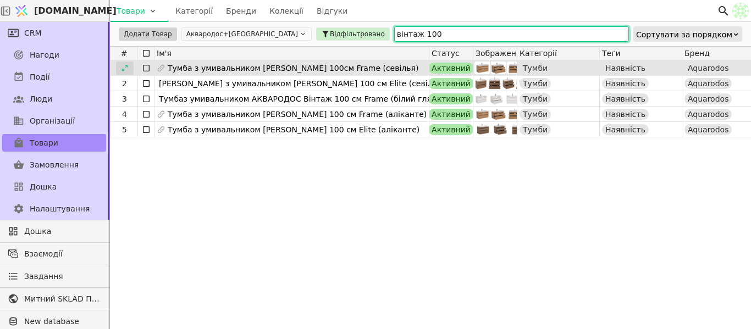
type input "вінтаж 100"
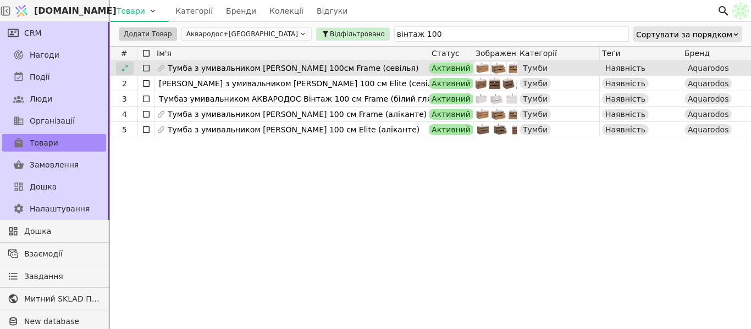
click at [121, 69] on icon at bounding box center [125, 68] width 8 height 8
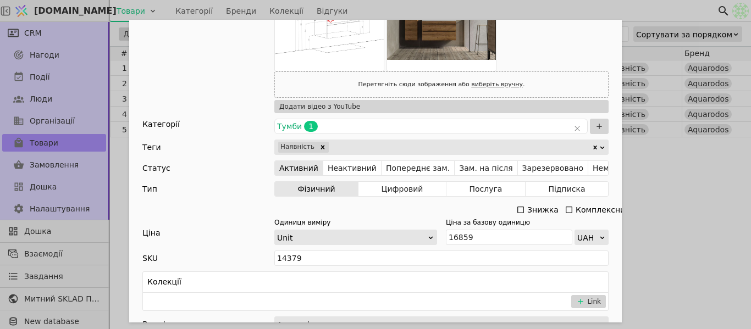
scroll to position [275, 0]
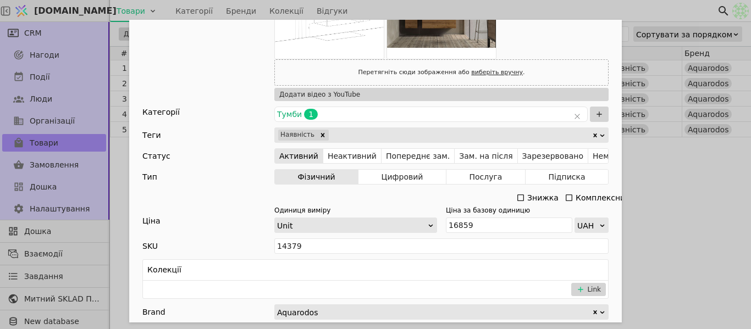
click at [521, 195] on icon "Add Opportunity" at bounding box center [520, 198] width 9 height 9
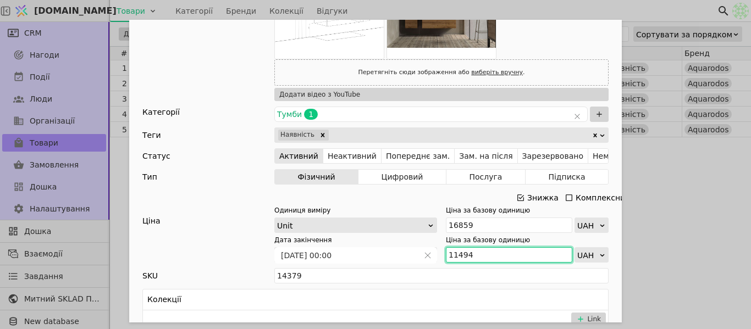
click at [482, 254] on input "11494" at bounding box center [509, 254] width 126 height 15
paste input "2 645"
click at [455, 256] on input "12 645" at bounding box center [509, 254] width 126 height 15
type input "12645"
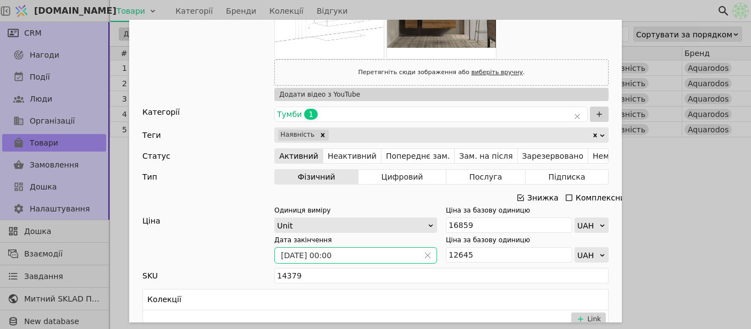
click at [419, 258] on span "Add Opportunity" at bounding box center [428, 255] width 18 height 15
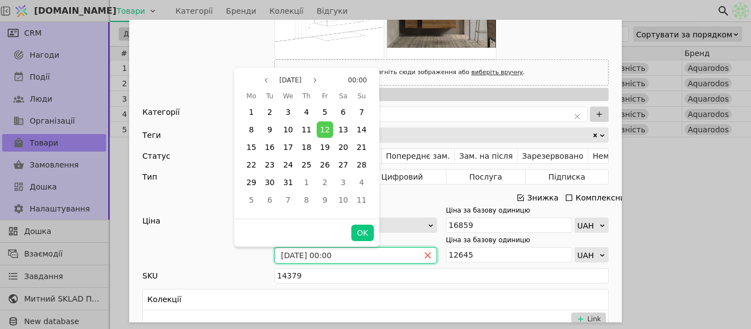
click at [424, 257] on icon "close" at bounding box center [428, 256] width 8 height 8
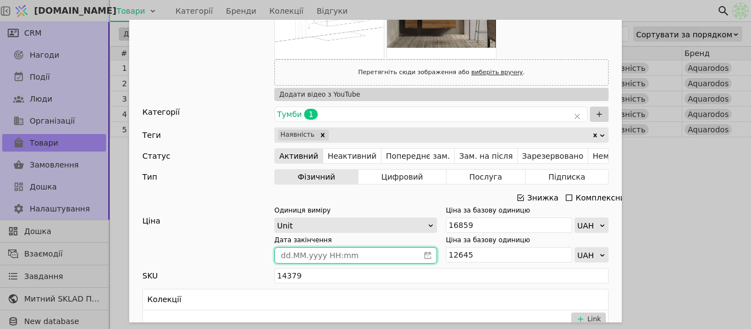
click at [425, 257] on icon "calender simple" at bounding box center [428, 256] width 8 height 8
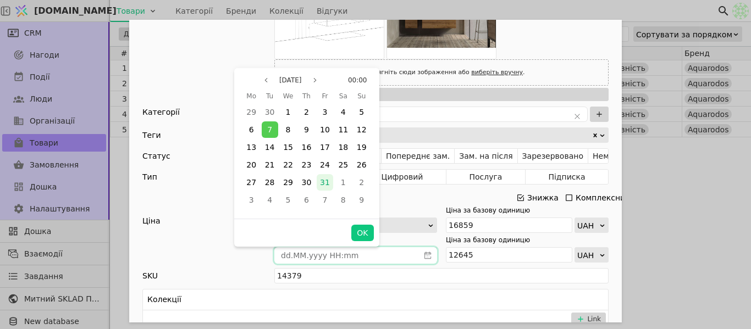
click at [322, 179] on span "31" at bounding box center [325, 182] width 10 height 9
click at [373, 236] on button "OK" at bounding box center [362, 233] width 22 height 16
click at [364, 234] on div "Одиниця виміру Unit Ціна за базову одиницю 16859 UAH Дата закінчення Ціна за ба…" at bounding box center [441, 234] width 334 height 57
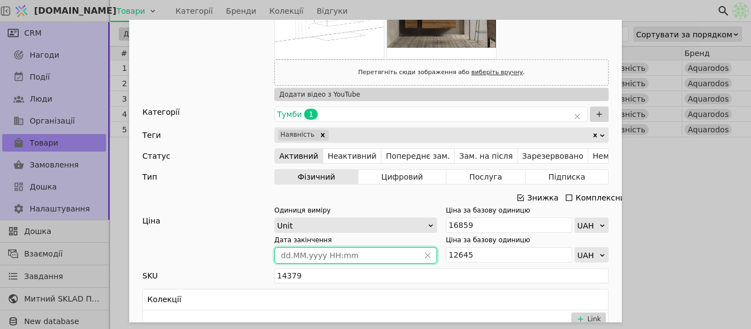
type input "[DATE] 00:00"
click at [733, 201] on div "Ім'я [PERSON_NAME] з умивальником [PERSON_NAME] 100см Frame (севілья) Посилання…" at bounding box center [375, 164] width 751 height 329
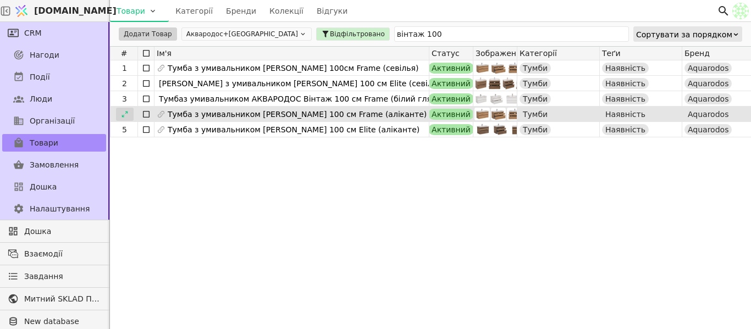
click at [118, 113] on div at bounding box center [125, 114] width 18 height 13
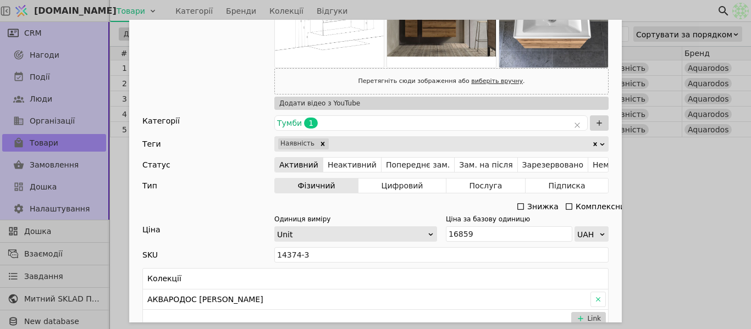
scroll to position [440, 0]
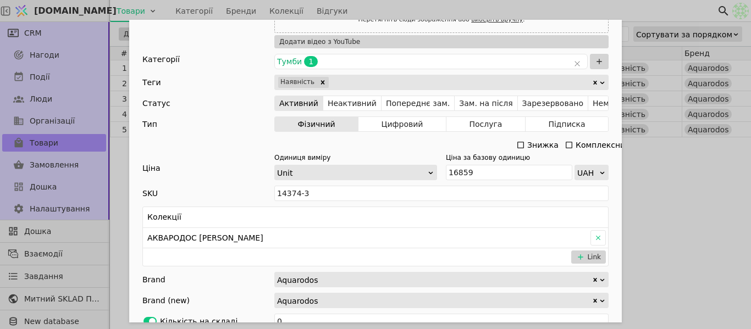
click at [518, 146] on icon "Add Opportunity" at bounding box center [520, 145] width 9 height 9
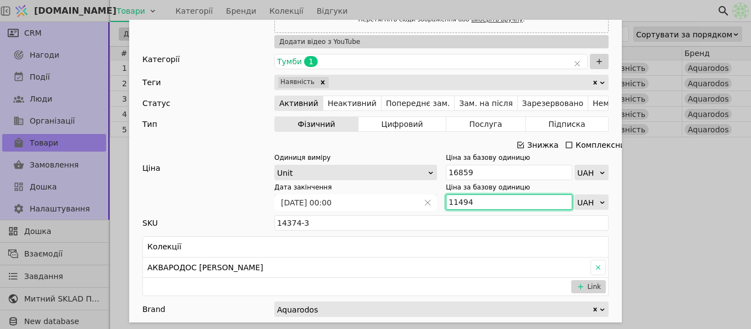
click at [478, 207] on input "11494" at bounding box center [509, 202] width 126 height 15
paste input "2 645"
click at [449, 203] on input "12 645" at bounding box center [509, 202] width 126 height 15
click at [454, 202] on input "12 645" at bounding box center [509, 202] width 126 height 15
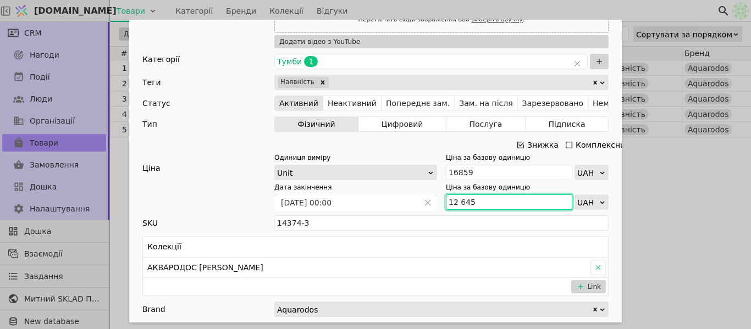
click at [454, 202] on input "12 645" at bounding box center [509, 202] width 126 height 15
click at [455, 202] on input "12 645" at bounding box center [509, 202] width 126 height 15
type input "12645"
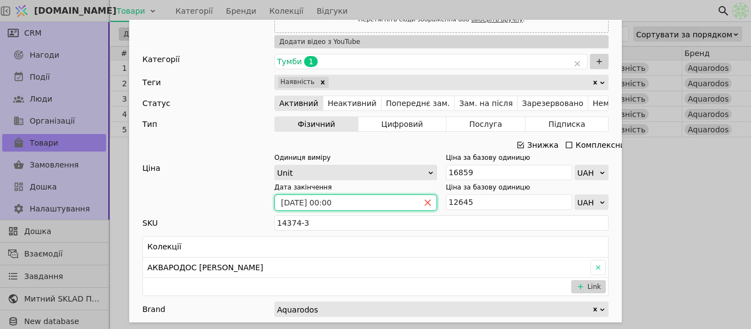
click at [424, 200] on icon "close" at bounding box center [428, 203] width 8 height 8
click at [424, 200] on icon "calender simple" at bounding box center [428, 203] width 8 height 8
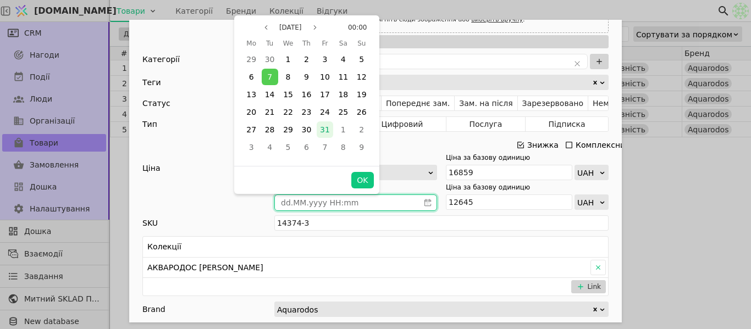
click at [331, 128] on div "31" at bounding box center [325, 130] width 16 height 16
click at [359, 174] on button "OK" at bounding box center [362, 180] width 22 height 16
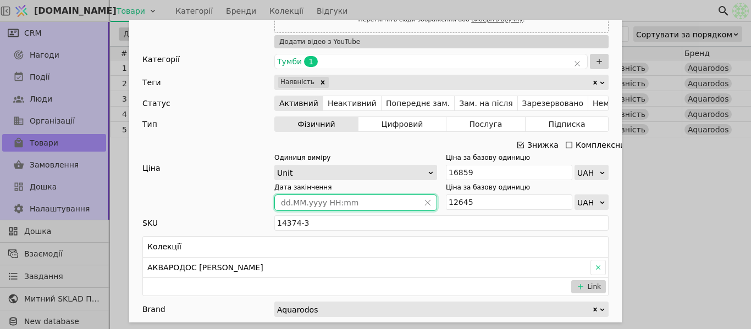
type input "[DATE] 00:00"
click at [706, 206] on div "Ім'я [PERSON_NAME] з умивальником [PERSON_NAME] 100 cм Frame (аліканте) Посилан…" at bounding box center [375, 164] width 751 height 329
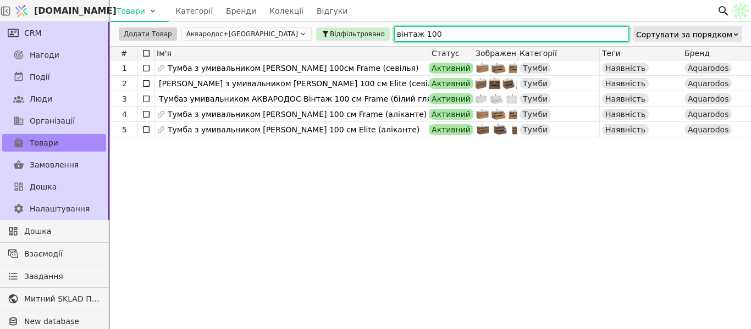
click at [415, 32] on input "вінтаж 100" at bounding box center [511, 33] width 235 height 15
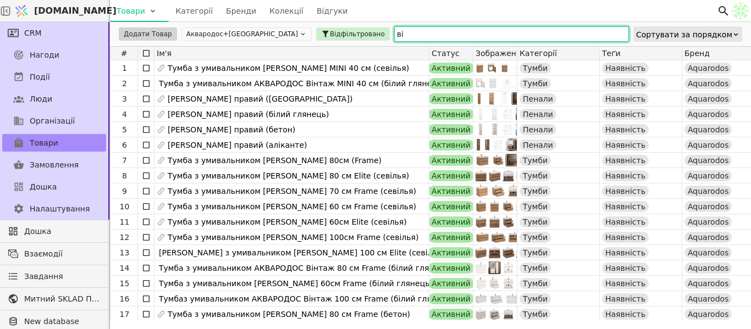
type input "в"
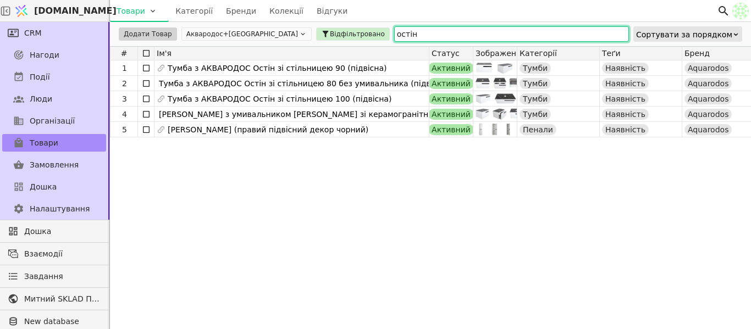
type input "остін"
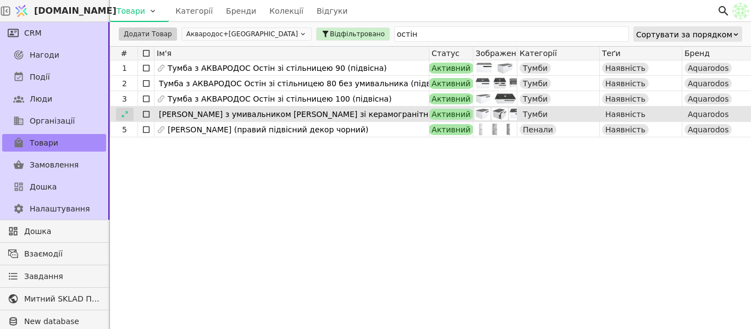
click at [129, 118] on div at bounding box center [125, 114] width 18 height 13
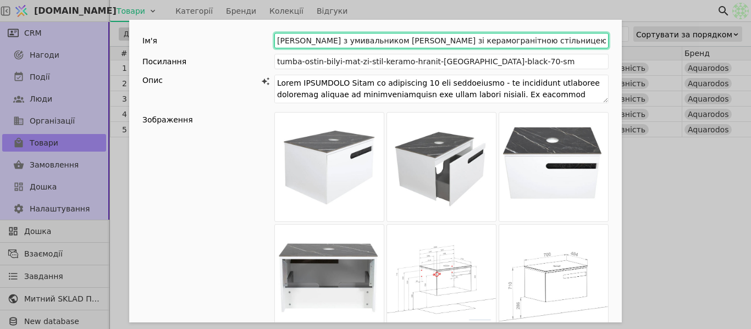
click at [357, 39] on input "[PERSON_NAME] з умивальником [PERSON_NAME] зі керамогранітною стільницею 70 (пі…" at bounding box center [441, 40] width 334 height 15
type input "Тумба АКВАРОДОС Остін зі керамогранітною стільницею 70 (підвісна )"
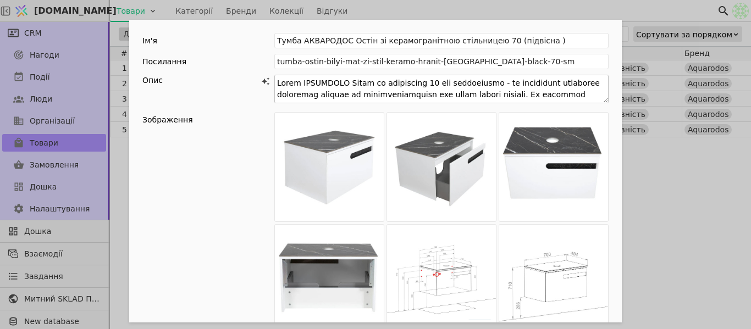
click at [468, 84] on textarea "Add Opportunity" at bounding box center [441, 89] width 334 height 29
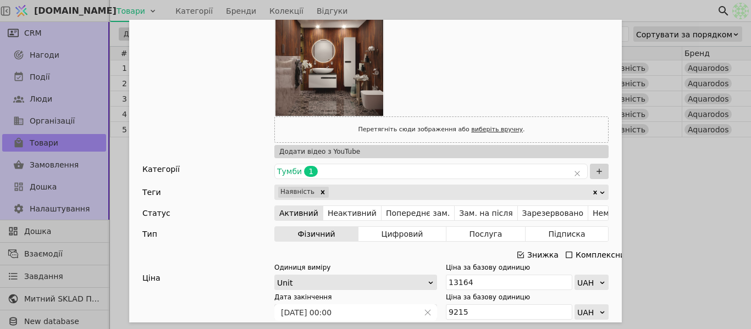
scroll to position [440, 0]
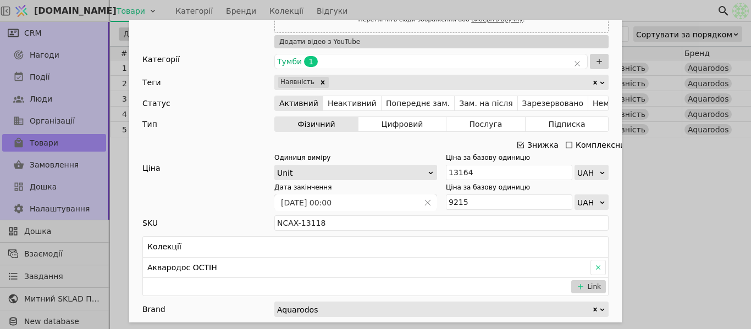
type textarea "Lorem IPSUMDOLO Sitam co adipiscing 34 eli seddoeiusmo - te incididunt utlabore…"
click at [665, 195] on div "Ім'я Тумба АКВАРОДОС Остін зі керамогранітною стільницею 70 (підвісна ) Посилан…" at bounding box center [375, 164] width 751 height 329
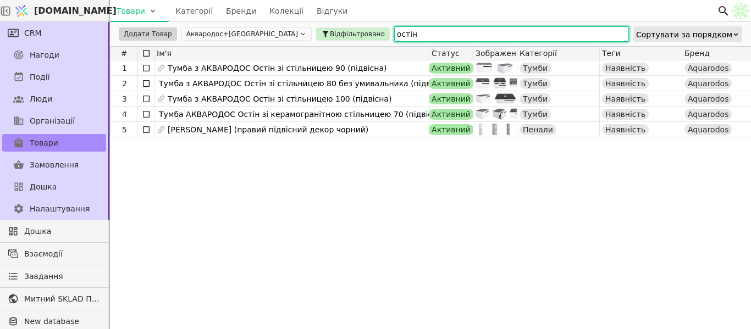
click at [394, 34] on input "остін" at bounding box center [511, 33] width 235 height 15
type input "о"
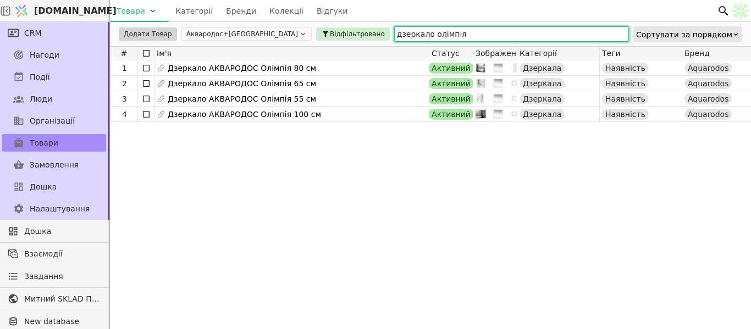
type input "дзеркало олімпія"
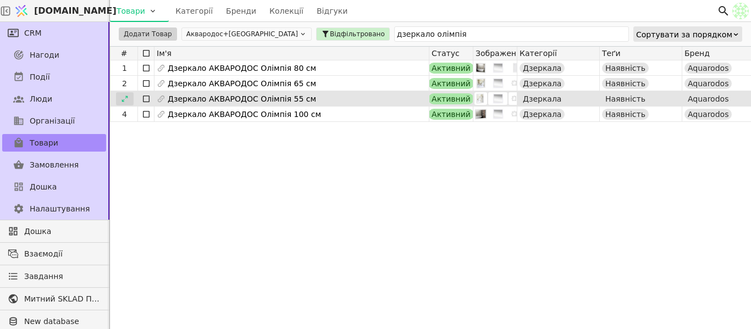
click at [125, 98] on icon at bounding box center [125, 99] width 8 height 8
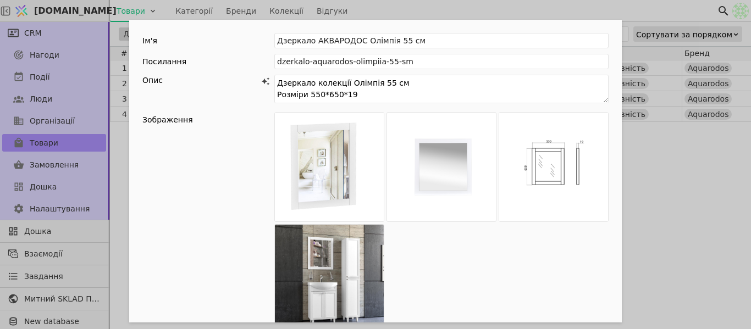
scroll to position [330, 0]
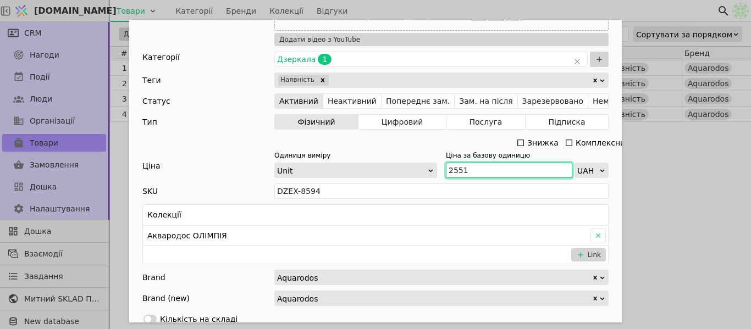
click at [492, 165] on input "2551" at bounding box center [509, 170] width 126 height 15
paste input "807"
click at [452, 169] on input "2 807" at bounding box center [509, 170] width 126 height 15
type input "2807"
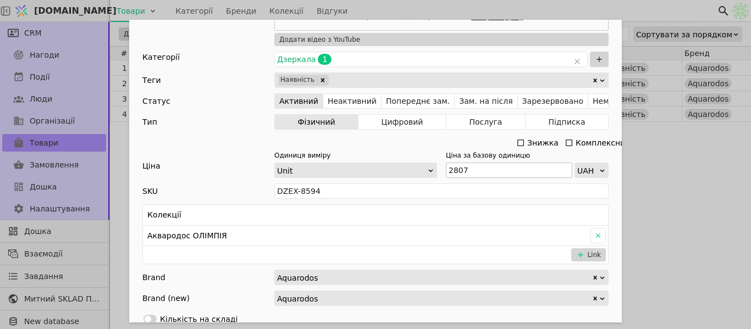
click at [519, 144] on icon "Add Opportunity" at bounding box center [520, 143] width 9 height 9
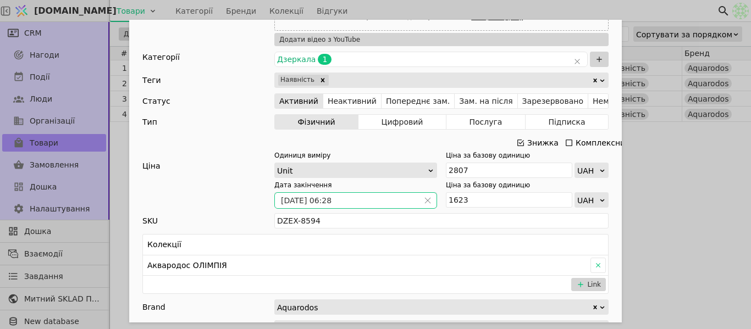
click at [426, 196] on span "Add Opportunity" at bounding box center [428, 200] width 18 height 15
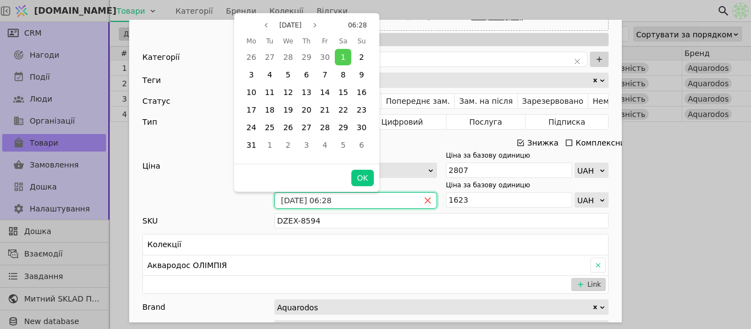
click at [426, 199] on icon "close" at bounding box center [428, 201] width 8 height 8
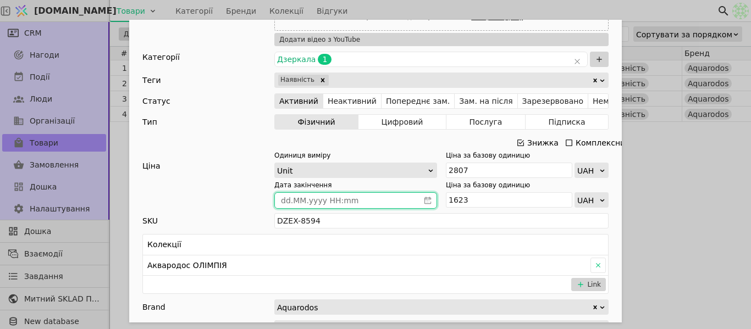
click at [426, 199] on icon "calender simple" at bounding box center [428, 200] width 7 height 7
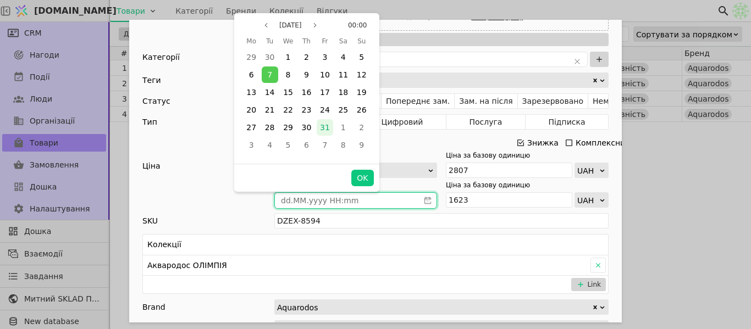
click at [326, 120] on div "31" at bounding box center [325, 127] width 16 height 16
click at [371, 174] on button "OK" at bounding box center [362, 178] width 22 height 16
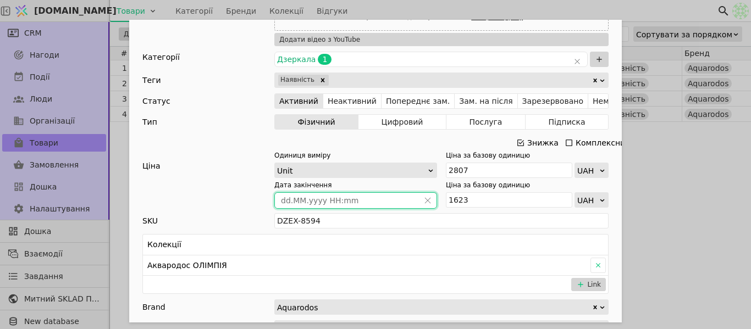
type input "[DATE] 00:00"
click at [477, 199] on input "1623" at bounding box center [509, 199] width 126 height 15
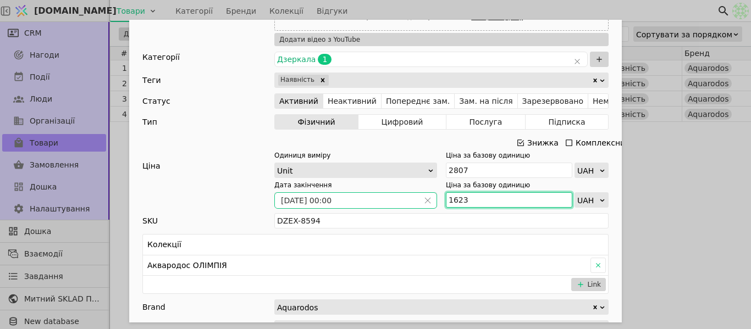
click at [477, 199] on input "1623" at bounding box center [509, 199] width 126 height 15
paste input "2 106"
click at [453, 197] on input "2 106" at bounding box center [509, 199] width 126 height 15
click at [709, 200] on div "Ім'я Дзеркало АКВАРОДОС Олімпія 55 см Посилання dzerkalo-aquarodos-olimpiia-55-…" at bounding box center [375, 164] width 751 height 329
type input "2106"
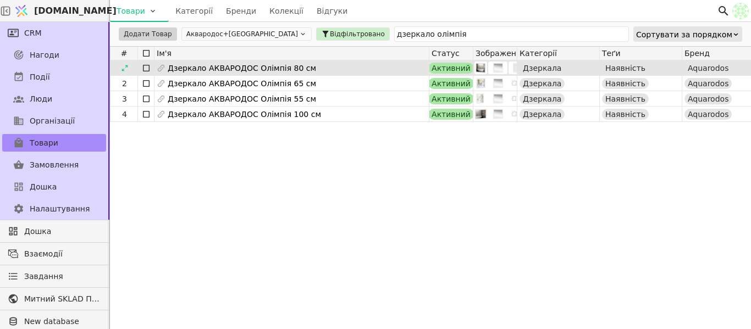
drag, startPoint x: 122, startPoint y: 85, endPoint x: 130, endPoint y: 71, distance: 15.8
click at [0, 0] on icon at bounding box center [0, 0] width 0 height 0
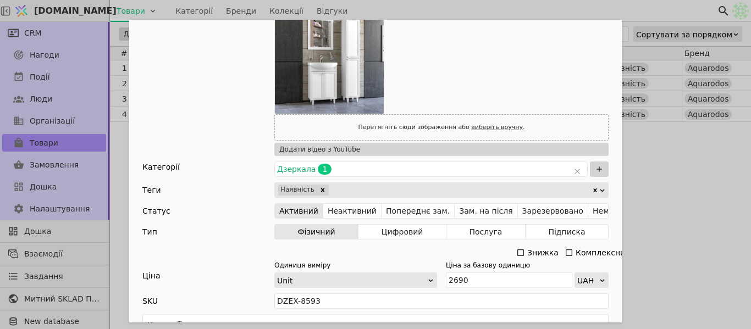
scroll to position [330, 0]
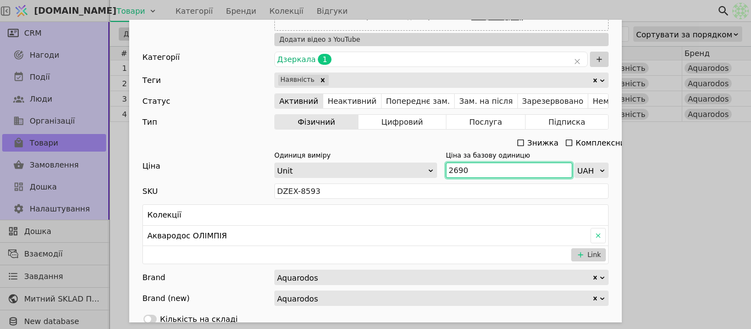
click at [493, 172] on input "2690" at bounding box center [509, 170] width 126 height 15
paste input "959"
type input "2 959"
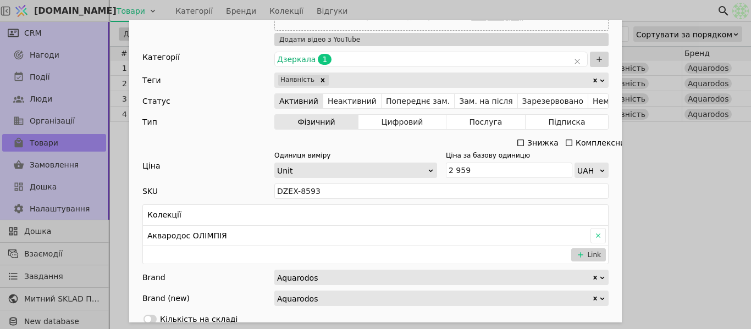
click at [518, 142] on icon "Add Opportunity" at bounding box center [520, 143] width 9 height 9
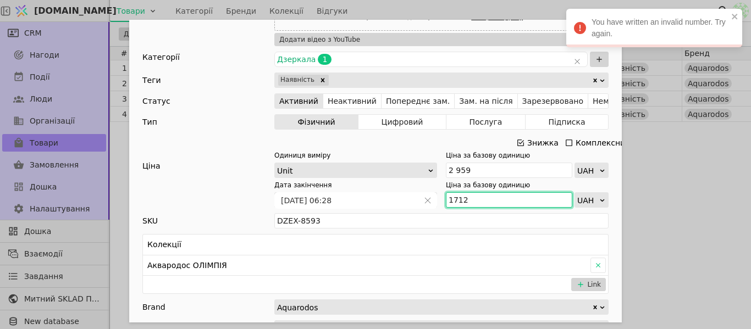
click at [482, 198] on input "1712" at bounding box center [509, 199] width 126 height 15
click at [670, 186] on div "Ім'я Дзеркало АКВАРОДОС Олімпія 65 см Посилання dzerkalo-aquarodos-olimpiia-65-…" at bounding box center [375, 164] width 751 height 329
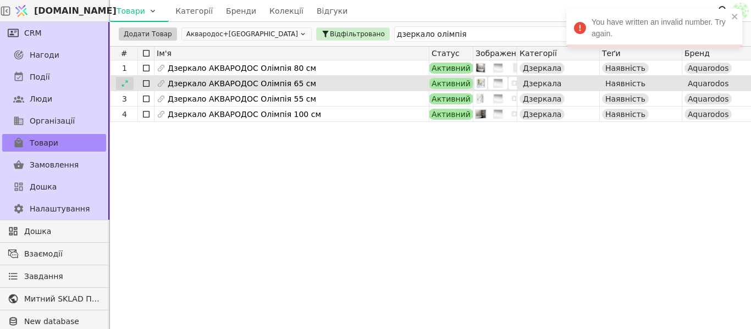
click at [128, 85] on icon at bounding box center [125, 84] width 8 height 8
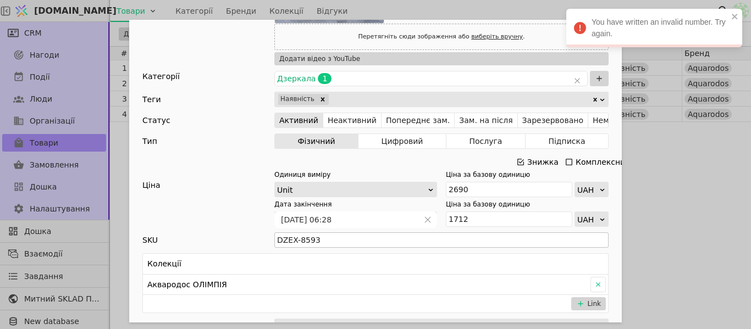
scroll to position [330, 0]
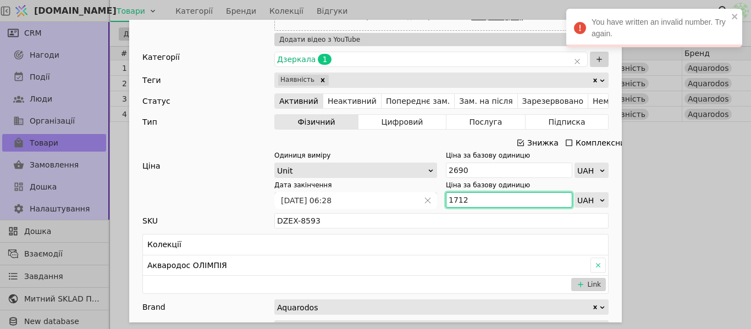
click at [487, 202] on input "1712" at bounding box center [509, 199] width 126 height 15
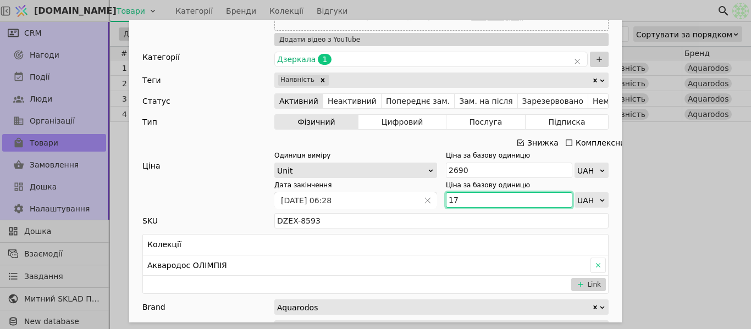
type input "1"
type input "2220"
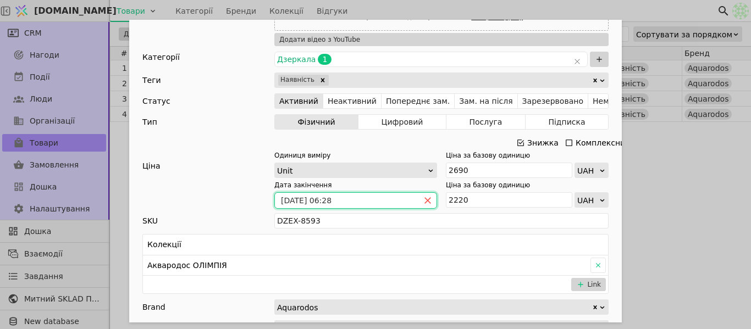
click at [427, 200] on icon "close" at bounding box center [428, 201] width 8 height 8
click at [427, 200] on icon "calender simple" at bounding box center [428, 201] width 8 height 8
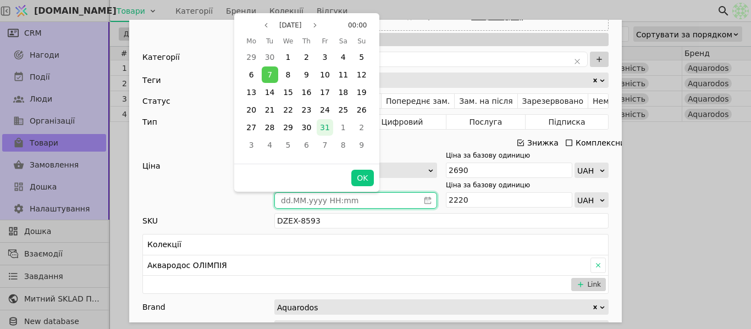
click at [326, 128] on span "31" at bounding box center [325, 127] width 10 height 9
click at [362, 175] on button "OK" at bounding box center [362, 178] width 22 height 16
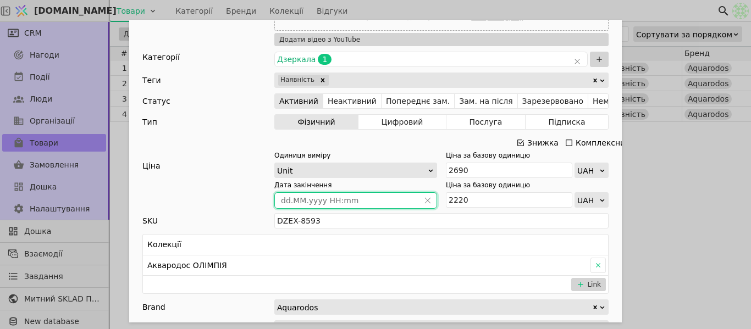
type input "[DATE] 00:00"
click at [698, 185] on div "Ім'я Дзеркало АКВАРОДОС Олімпія 65 см Посилання dzerkalo-aquarodos-olimpiia-65-…" at bounding box center [375, 164] width 751 height 329
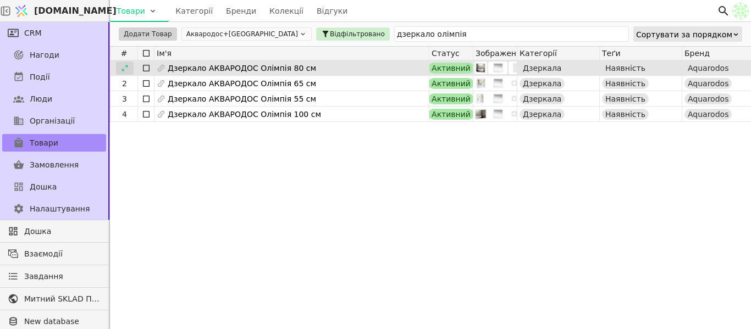
click at [130, 72] on div at bounding box center [125, 68] width 18 height 13
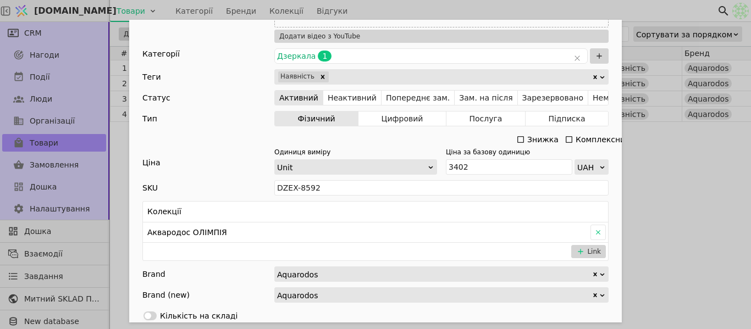
scroll to position [440, 0]
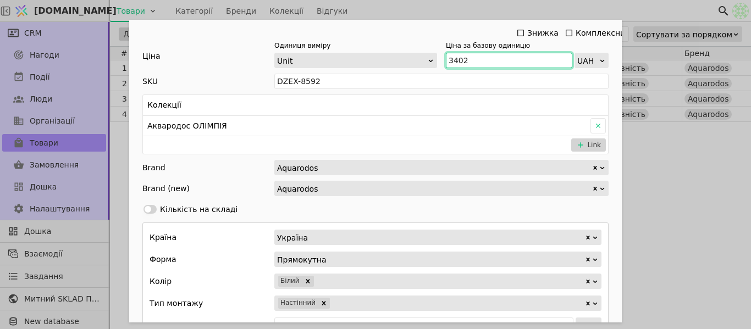
click at [508, 53] on input "3402" at bounding box center [509, 60] width 126 height 15
paste input "743"
click at [452, 60] on input "3 743" at bounding box center [509, 60] width 126 height 15
click at [527, 30] on div "Знижка" at bounding box center [542, 32] width 31 height 15
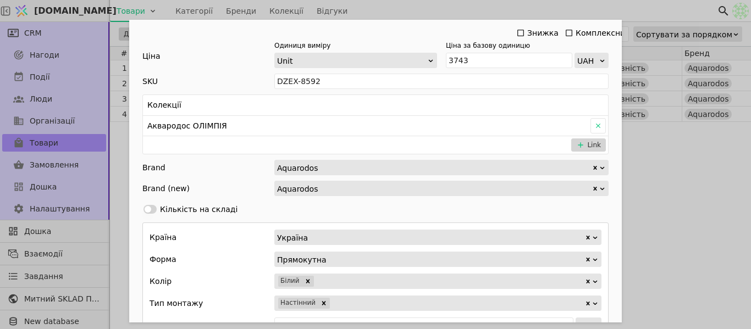
type input "3743"
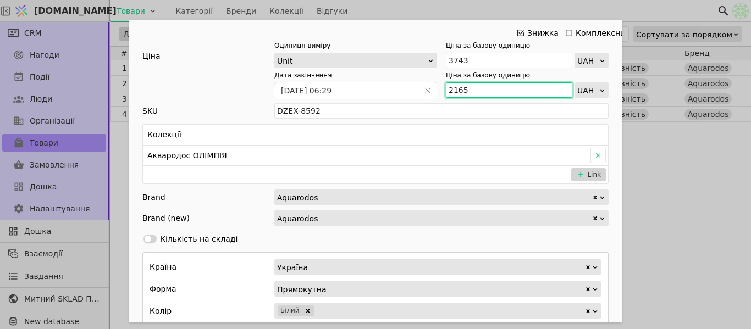
click at [475, 96] on input "2165" at bounding box center [509, 89] width 126 height 15
type input "2808"
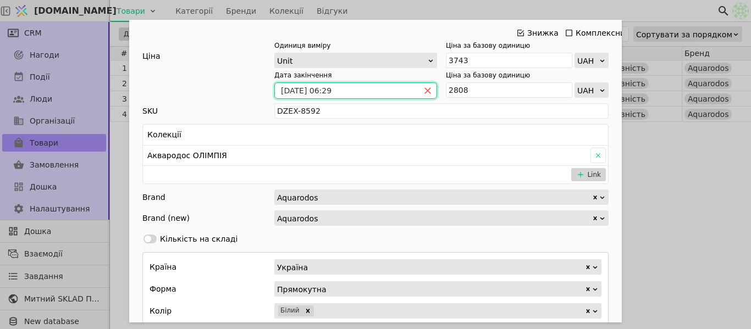
click at [426, 89] on icon "close" at bounding box center [428, 91] width 8 height 8
click at [426, 89] on icon "calender simple" at bounding box center [428, 90] width 7 height 7
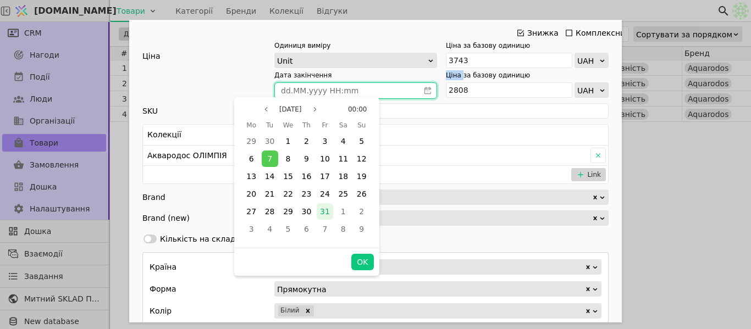
click at [331, 213] on div "31" at bounding box center [325, 211] width 16 height 16
click at [326, 213] on span "31" at bounding box center [325, 211] width 10 height 9
drag, startPoint x: 367, startPoint y: 262, endPoint x: 383, endPoint y: 258, distance: 16.4
click at [368, 263] on button "OK" at bounding box center [362, 262] width 22 height 16
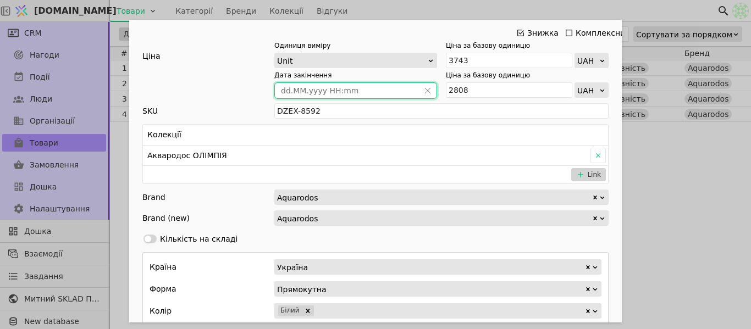
type input "[DATE] 00:00"
click at [649, 202] on div "Ім'я Дзеркало АКВАРОДОС Олімпія 80 см Посилання dzerkalo-aquarodos-olimpiia-80-…" at bounding box center [375, 164] width 751 height 329
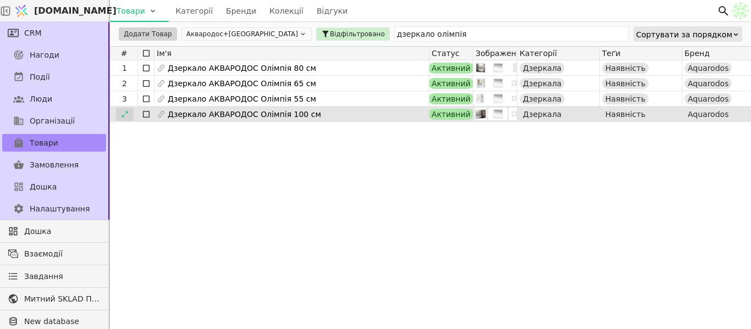
click at [126, 115] on icon at bounding box center [125, 115] width 8 height 8
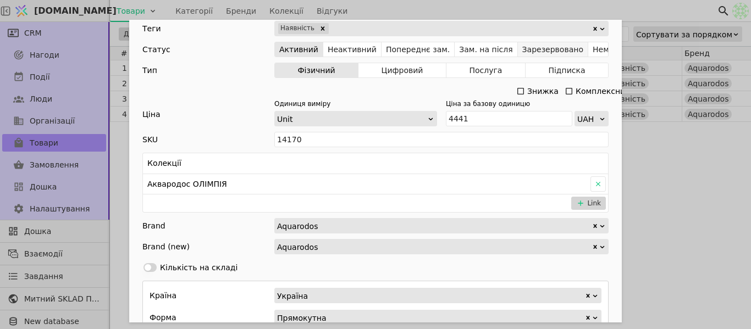
scroll to position [330, 0]
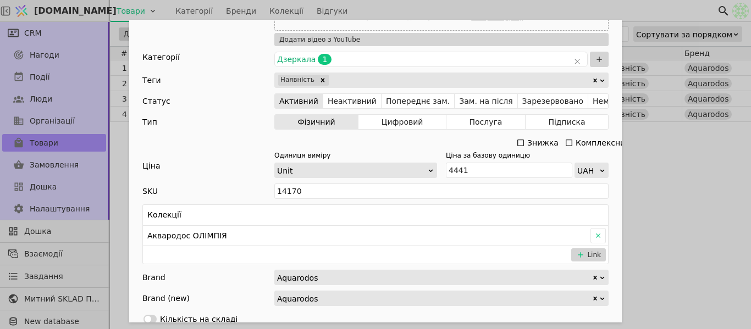
click at [518, 140] on icon "Add Opportunity" at bounding box center [521, 143] width 7 height 7
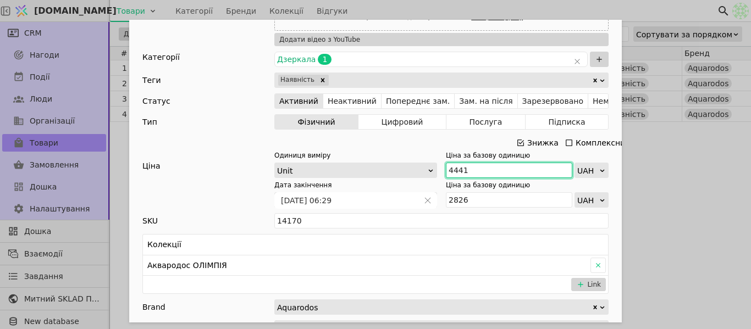
click at [483, 169] on input "4441" at bounding box center [509, 170] width 126 height 15
paste input "885"
type input "4 885"
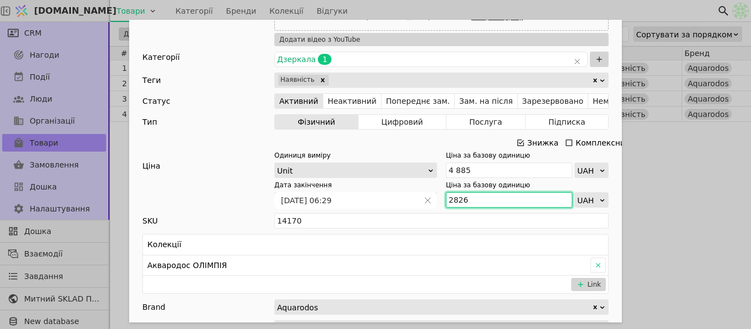
click at [474, 200] on input "2826" at bounding box center [509, 199] width 126 height 15
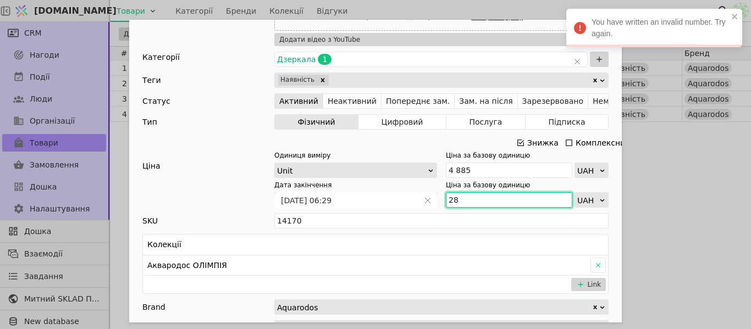
type input "28"
click at [676, 192] on div "Ім'я Дзеркало АКВАРОДОС Олімпія 100 см Посилання dzerkalo-aquarodos-olimpiya-10…" at bounding box center [375, 164] width 751 height 329
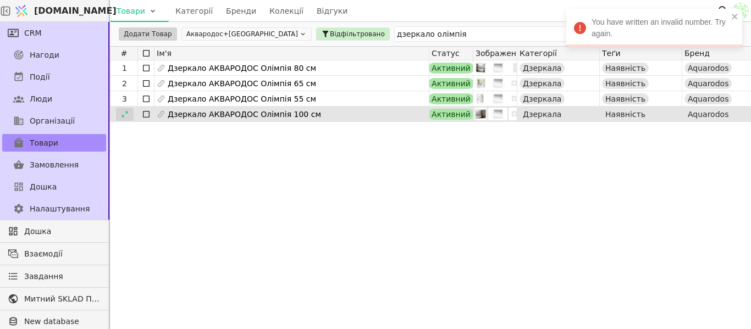
click at [126, 114] on icon at bounding box center [125, 115] width 8 height 8
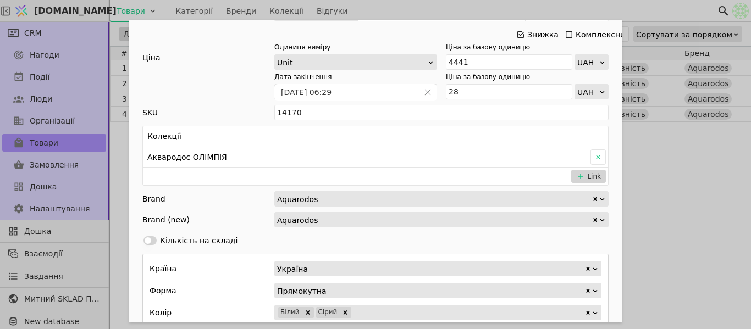
scroll to position [440, 0]
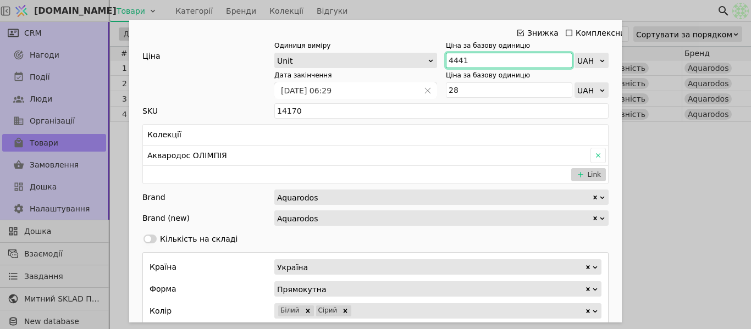
click at [470, 53] on input "4441" at bounding box center [509, 60] width 126 height 15
paste input "885"
click at [453, 60] on input "4 885" at bounding box center [509, 60] width 126 height 15
type input "4885"
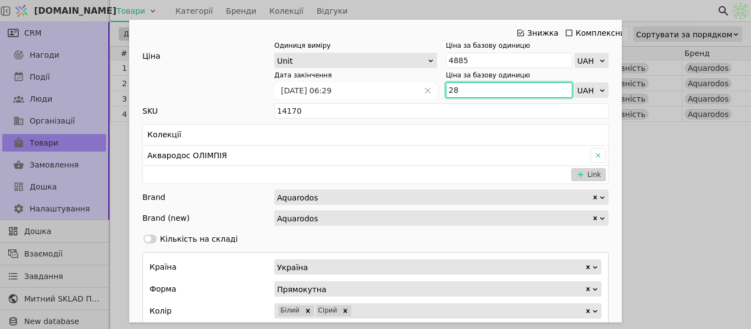
click at [465, 90] on input "28" at bounding box center [509, 89] width 126 height 15
type input "2"
type input "6"
type input "3664"
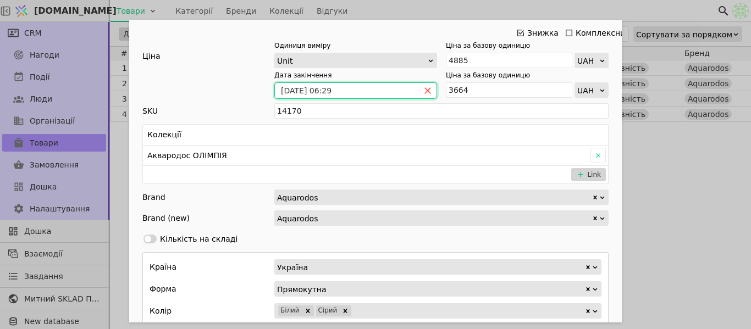
click at [425, 91] on icon "close" at bounding box center [428, 91] width 6 height 6
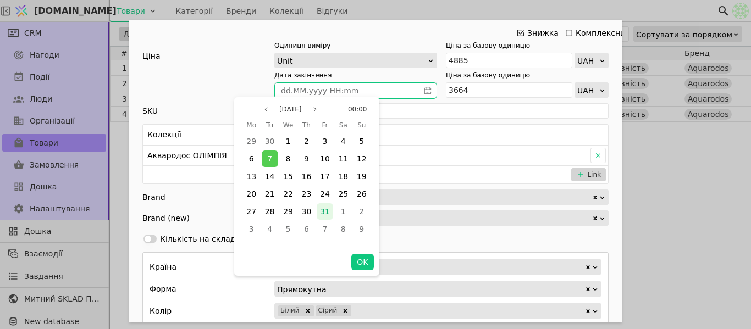
click at [328, 214] on span "31" at bounding box center [325, 211] width 10 height 9
click at [375, 264] on div "OK" at bounding box center [306, 262] width 145 height 28
click at [367, 262] on button "OK" at bounding box center [362, 262] width 22 height 16
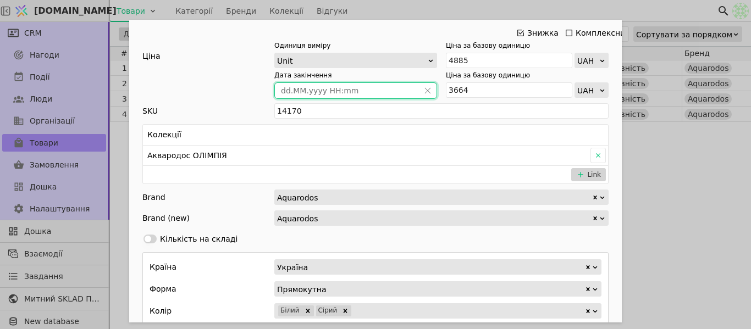
type input "[DATE] 00:00"
click at [708, 178] on div "Ім'я Дзеркало АКВАРОДОС Олімпія 100 см Посилання dzerkalo-aquarodos-olimpiya-10…" at bounding box center [375, 164] width 751 height 329
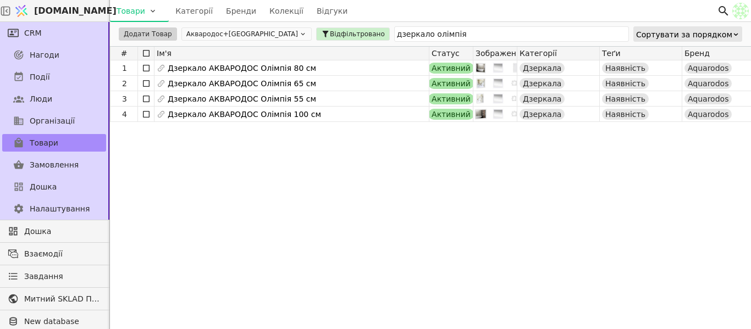
click at [327, 139] on div "1 Дзеркало АКВАРОДОС Олімпія 80 см Активний Дзеркала Наявність Aquarodos 3743.0…" at bounding box center [733, 190] width 1246 height 261
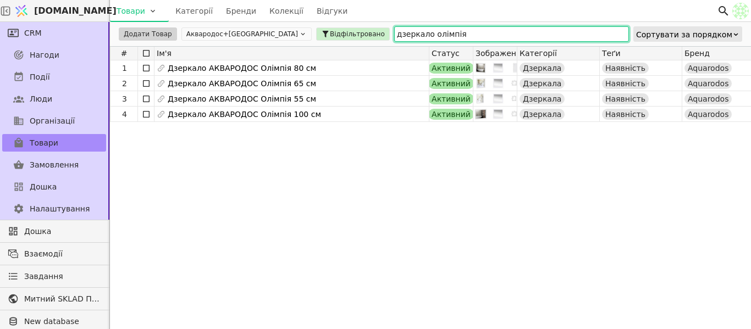
click at [438, 28] on input "дзеркало олімпія" at bounding box center [511, 33] width 235 height 15
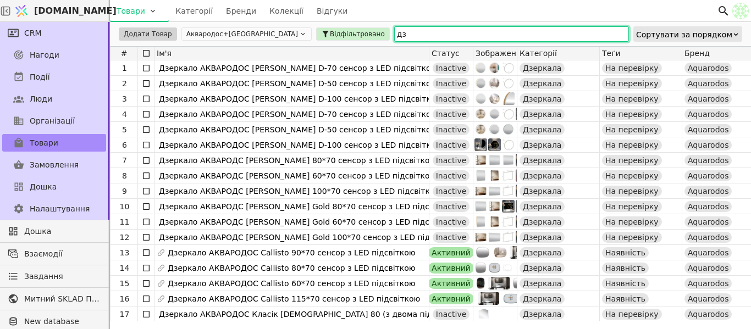
type input "д"
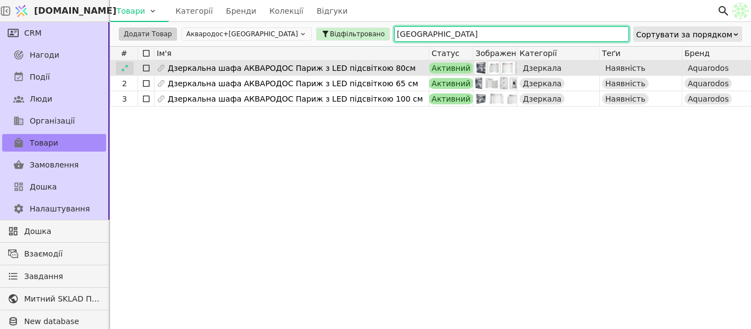
type input "[GEOGRAPHIC_DATA]"
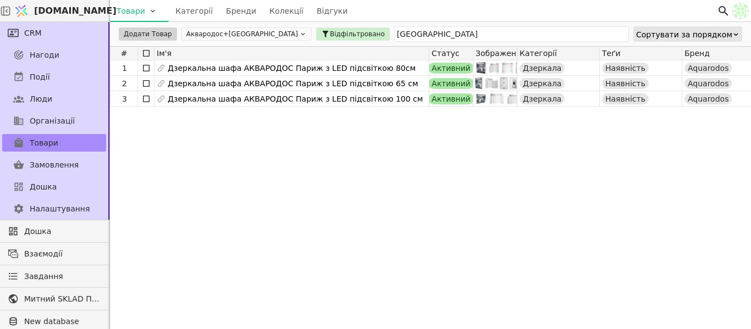
drag, startPoint x: 126, startPoint y: 65, endPoint x: 146, endPoint y: 33, distance: 38.3
click at [0, 0] on icon at bounding box center [0, 0] width 0 height 0
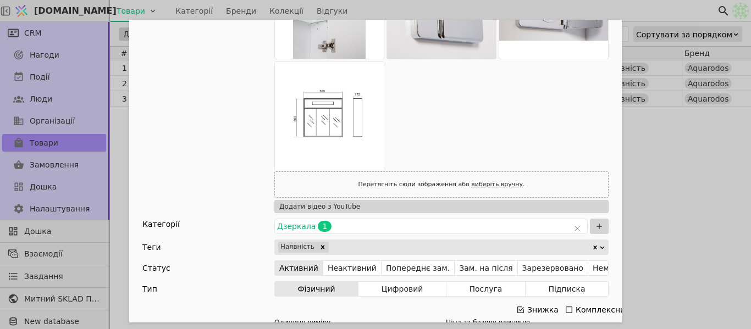
scroll to position [385, 0]
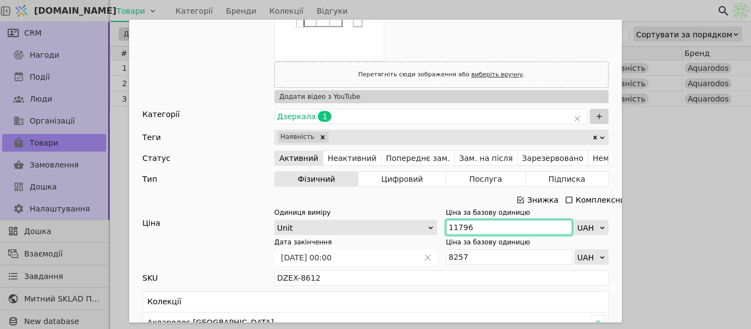
click at [484, 225] on input "11796" at bounding box center [509, 227] width 126 height 15
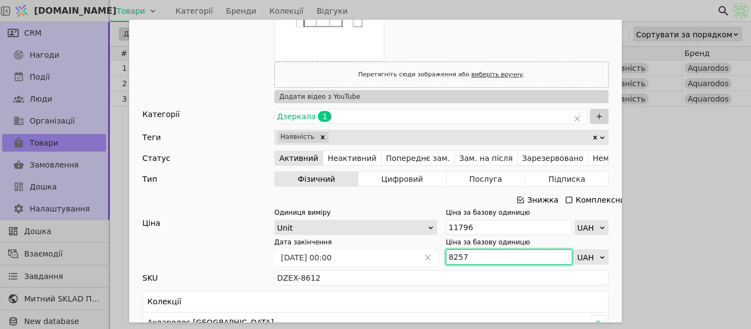
drag, startPoint x: 488, startPoint y: 200, endPoint x: 469, endPoint y: 252, distance: 55.7
click at [469, 252] on input "8257" at bounding box center [509, 257] width 126 height 15
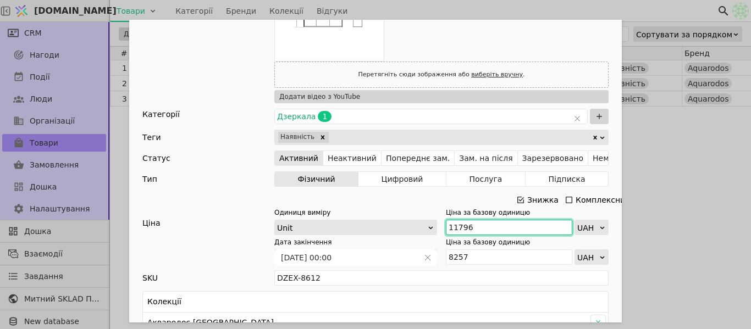
click at [471, 225] on input "11796" at bounding box center [509, 227] width 126 height 15
click at [493, 225] on input "11796" at bounding box center [509, 227] width 126 height 15
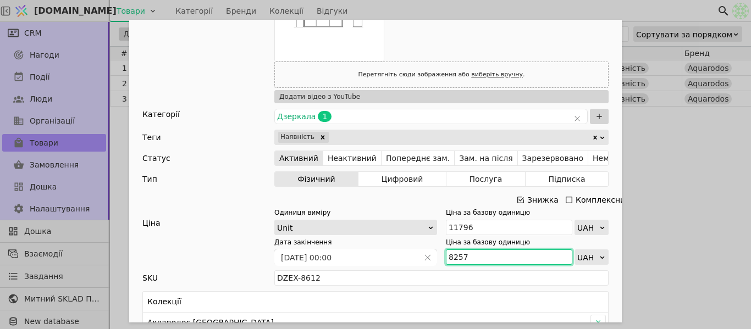
click at [467, 258] on input "8257" at bounding box center [509, 257] width 126 height 15
type input "8"
type input "9084"
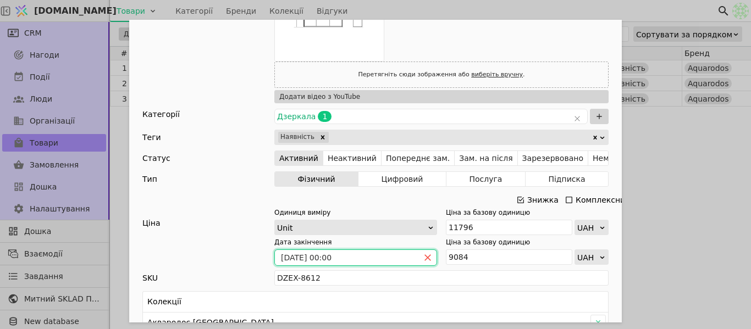
click at [424, 255] on icon "close" at bounding box center [428, 258] width 8 height 8
click at [425, 256] on icon "calender simple" at bounding box center [428, 258] width 8 height 8
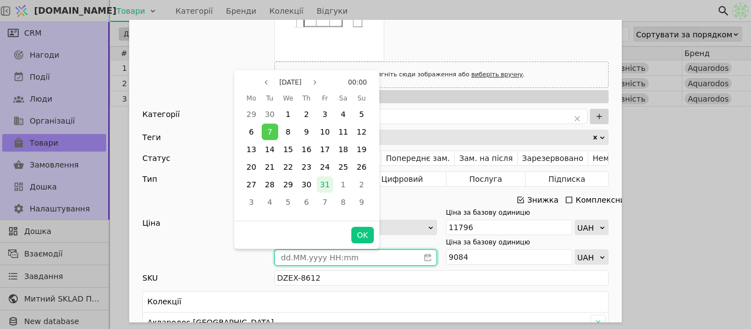
click at [322, 177] on div "31" at bounding box center [325, 185] width 16 height 16
click at [364, 229] on button "OK" at bounding box center [362, 235] width 22 height 16
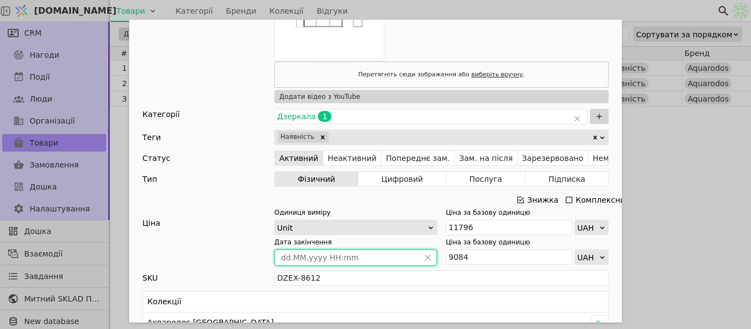
type input "[DATE] 00:00"
click at [685, 201] on div "Ім'я Дзеркальна шафа АКВАРОДОС Париж з LED підсвіткою 80см Посилання dzerkalna-…" at bounding box center [375, 164] width 751 height 329
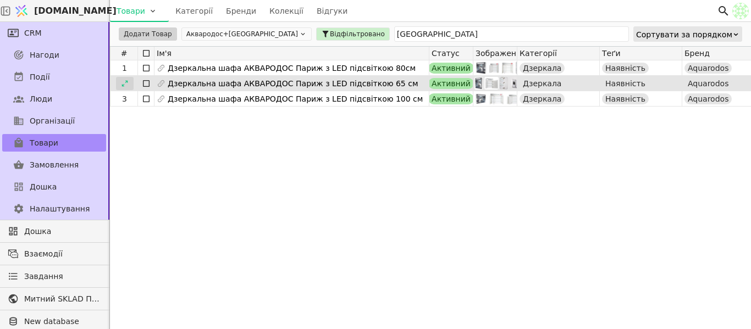
click at [124, 84] on icon at bounding box center [125, 84] width 8 height 8
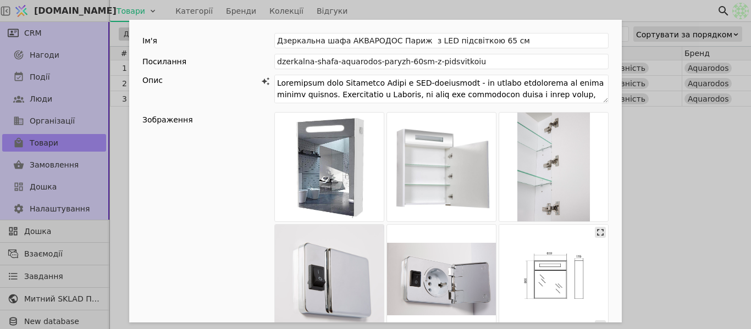
scroll to position [275, 0]
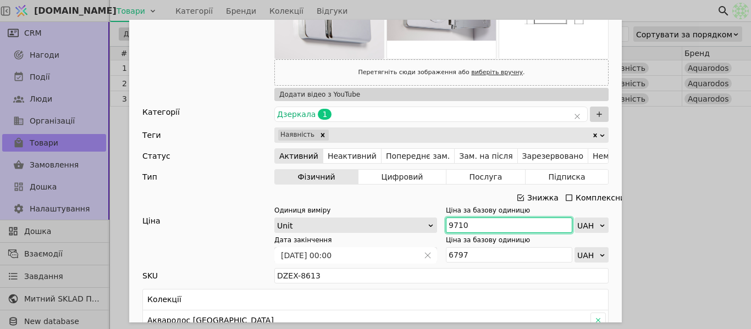
click at [491, 222] on input "9710" at bounding box center [509, 225] width 126 height 15
click at [467, 224] on input "9710" at bounding box center [509, 225] width 126 height 15
paste input "10 681"
click at [456, 224] on input "10 681" at bounding box center [509, 225] width 126 height 15
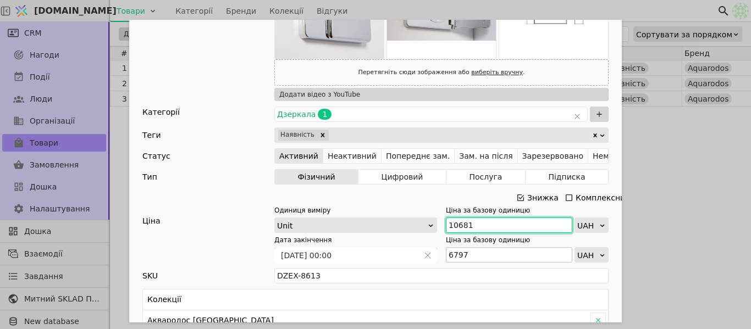
type input "10681"
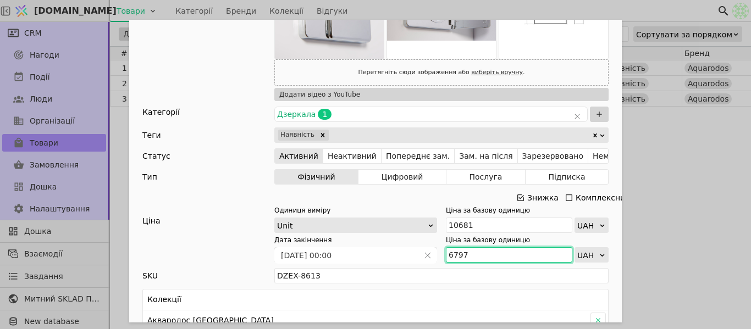
click at [471, 254] on input "6797" at bounding box center [509, 254] width 126 height 15
type input "6"
type input "7477"
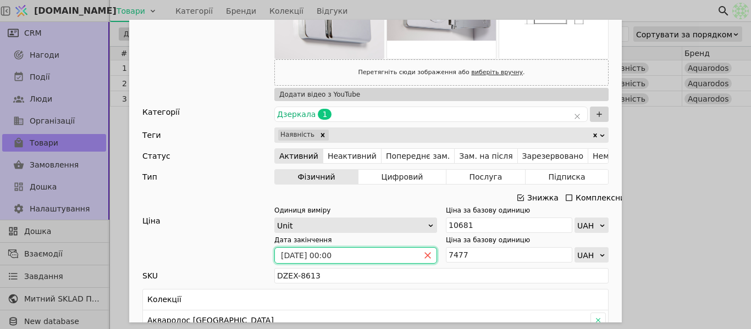
click at [427, 258] on icon "close" at bounding box center [428, 256] width 8 height 8
click at [426, 257] on icon "calender simple" at bounding box center [427, 257] width 3 height 2
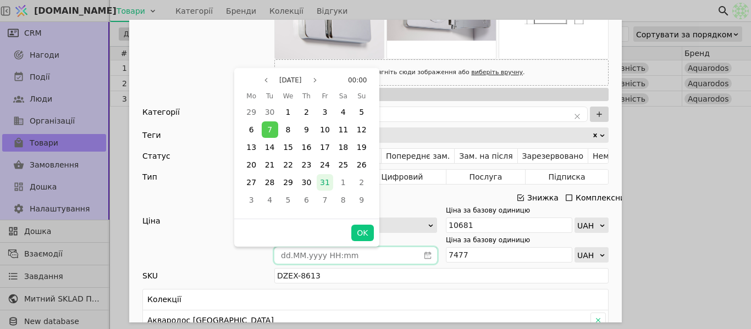
click at [332, 181] on div "31" at bounding box center [325, 182] width 16 height 16
click at [370, 236] on button "OK" at bounding box center [362, 233] width 22 height 16
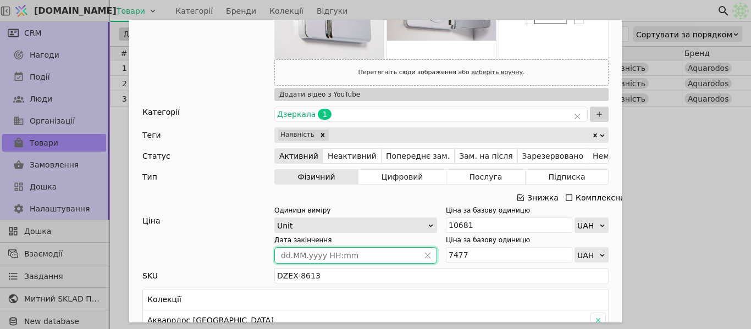
type input "[DATE] 00:00"
click at [661, 174] on div "Ім'я Дзеркальна шафа АКВАРОДОС Париж з LED підсвіткою 65 см Посилання dzerkalna…" at bounding box center [375, 164] width 751 height 329
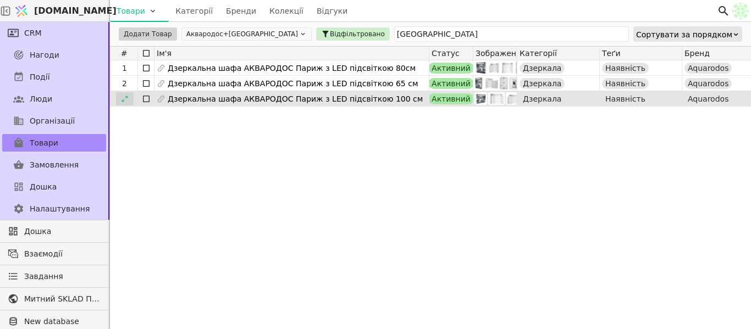
click at [122, 101] on icon at bounding box center [125, 99] width 6 height 6
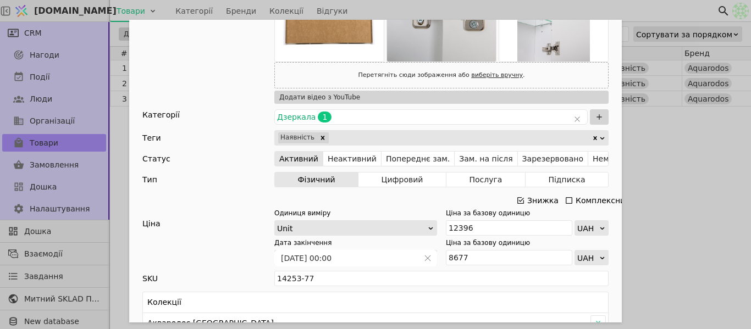
scroll to position [385, 0]
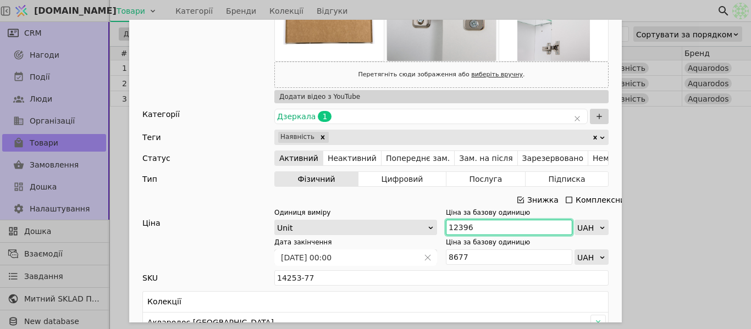
drag, startPoint x: 502, startPoint y: 220, endPoint x: 503, endPoint y: 226, distance: 6.1
click at [502, 221] on input "12396" at bounding box center [509, 227] width 126 height 15
click at [503, 226] on input "12396" at bounding box center [509, 227] width 126 height 15
drag, startPoint x: 503, startPoint y: 226, endPoint x: 496, endPoint y: 227, distance: 6.7
click at [496, 227] on input "12396" at bounding box center [509, 227] width 126 height 15
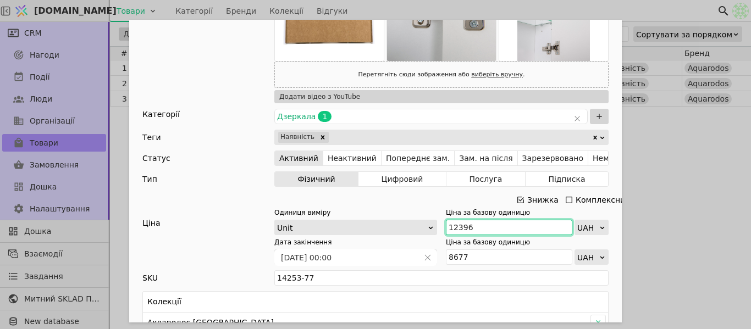
click at [496, 227] on input "12396" at bounding box center [509, 227] width 126 height 15
paste input "3 636"
click at [456, 224] on input "13 636" at bounding box center [509, 227] width 126 height 15
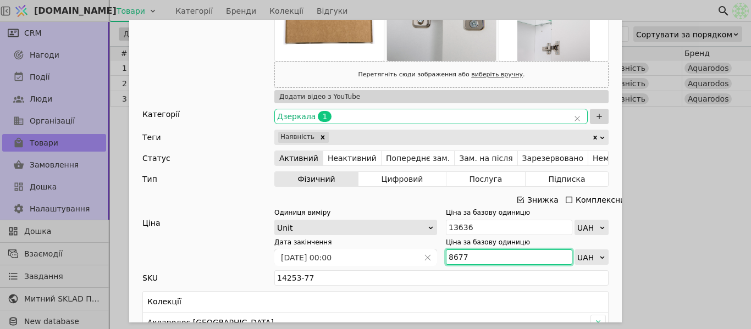
click at [465, 256] on input "8677" at bounding box center [509, 257] width 126 height 15
type input "13636"
type input "8"
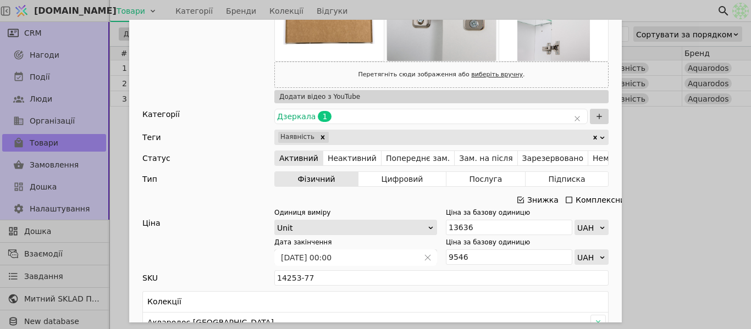
click at [725, 203] on div "Ім'я Дзеркальна шафа АКВАРОДОС Париж з LED підсвіткою 100 см Посилання dzerkaln…" at bounding box center [375, 164] width 751 height 329
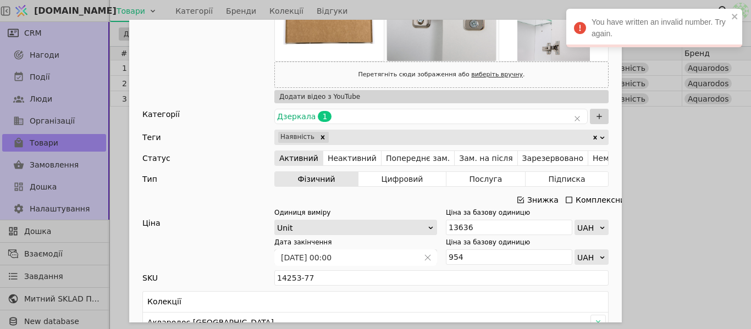
click at [725, 203] on div "Ім'я Дзеркальна шафа АКВАРОДОС Париж з LED підсвіткою 100 см Посилання dzerkaln…" at bounding box center [375, 164] width 751 height 329
type input "9546"
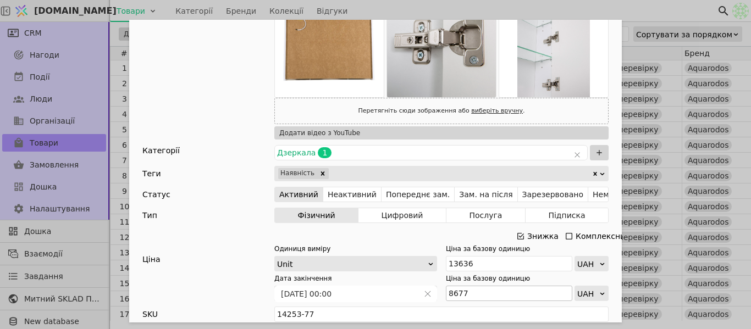
scroll to position [440, 0]
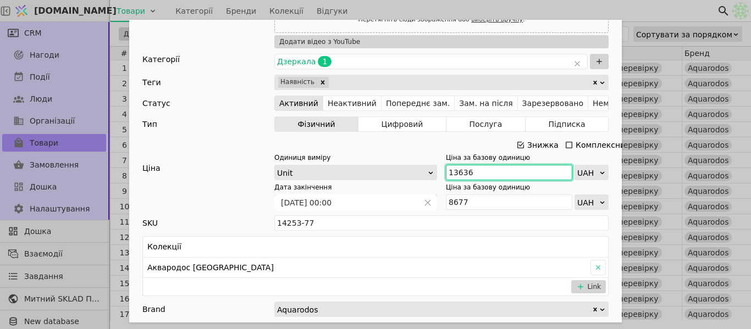
click at [480, 173] on input "13636" at bounding box center [509, 172] width 126 height 15
paste input "636"
click at [455, 168] on input "13 636" at bounding box center [509, 172] width 126 height 15
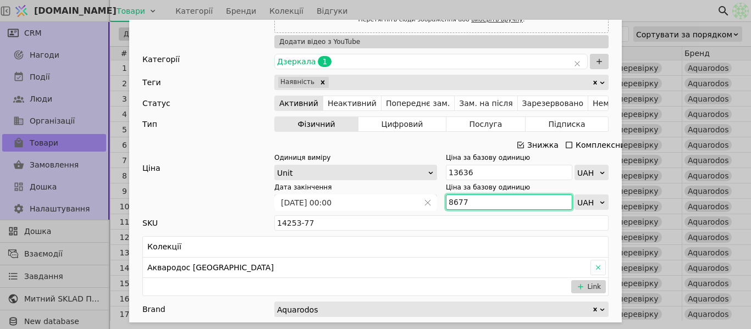
type input "13636"
click at [482, 204] on input "8677" at bounding box center [509, 202] width 126 height 15
type input "8"
type input "9546"
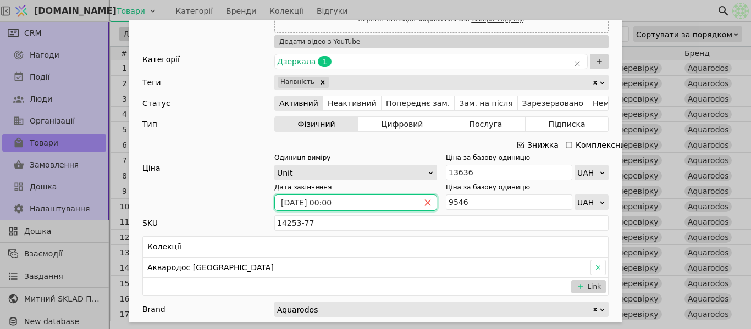
click at [425, 201] on icon "close" at bounding box center [428, 203] width 6 height 6
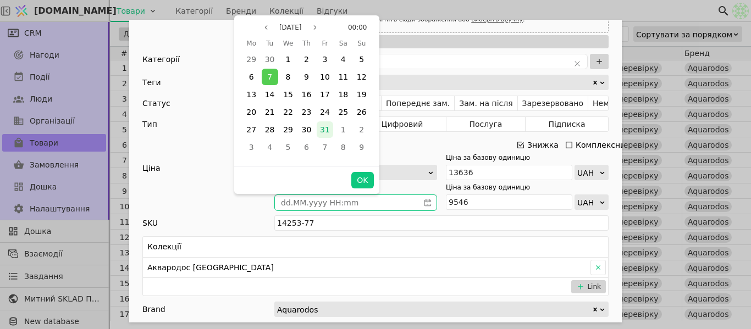
click at [325, 134] on span "31" at bounding box center [325, 129] width 10 height 9
click at [363, 179] on button "OK" at bounding box center [362, 180] width 22 height 16
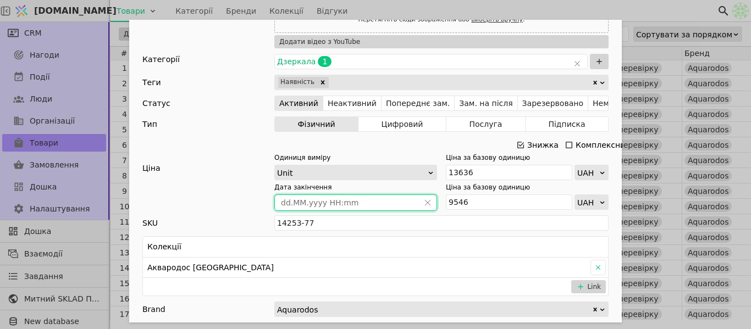
type input "[DATE] 00:00"
click at [615, 12] on div "Ім'я Дзеркальна шафа АКВАРОДОС Париж з LED підсвіткою 100 см Посилання dzerkaln…" at bounding box center [375, 164] width 751 height 329
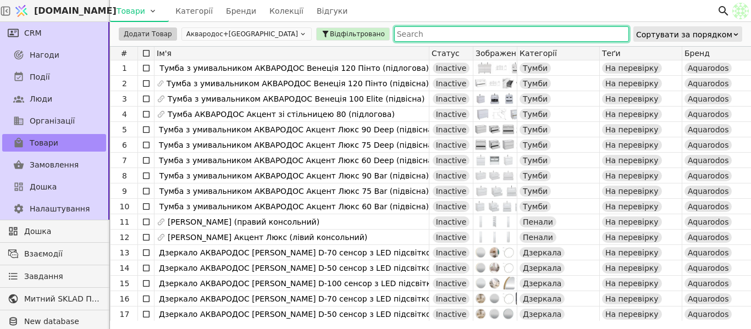
click at [394, 30] on input "text" at bounding box center [511, 33] width 235 height 15
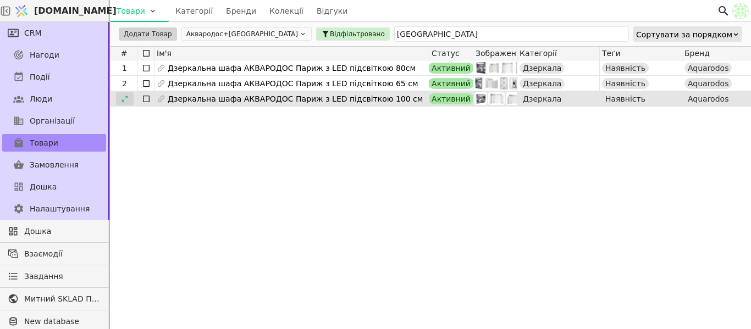
click at [126, 100] on icon at bounding box center [125, 99] width 8 height 8
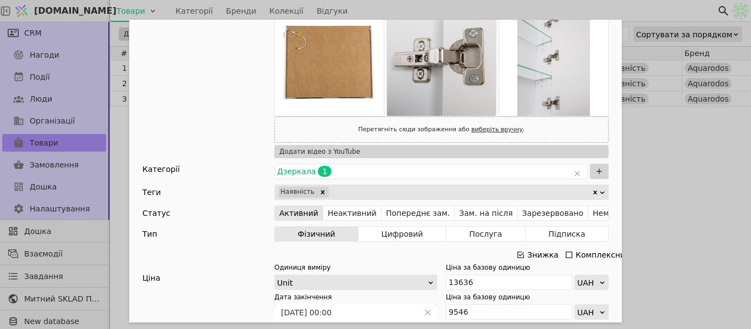
scroll to position [495, 0]
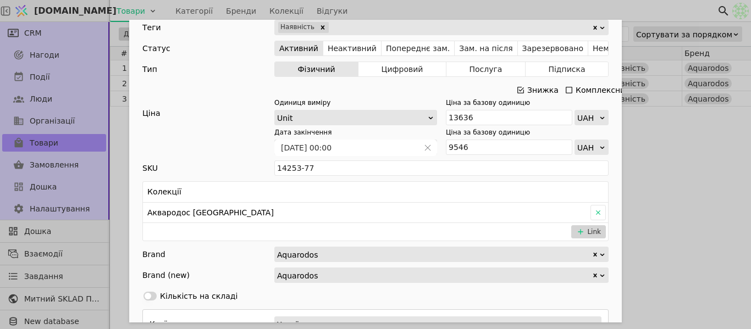
click at [701, 155] on div "Ім'я Дзеркальна шафа АКВАРОДОС Париж з LED підсвіткою 100 см Посилання dzerkaln…" at bounding box center [375, 164] width 751 height 329
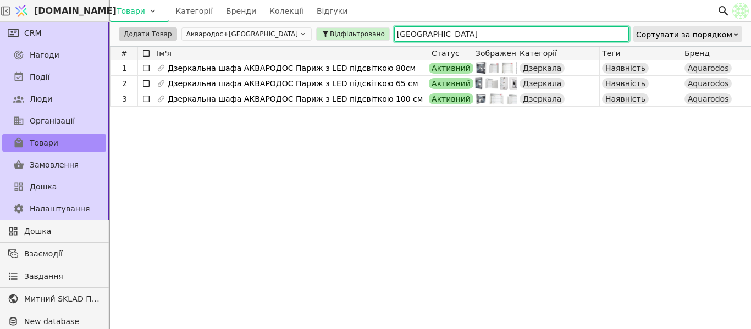
click at [413, 31] on input "[GEOGRAPHIC_DATA]" at bounding box center [511, 33] width 235 height 15
type input "п"
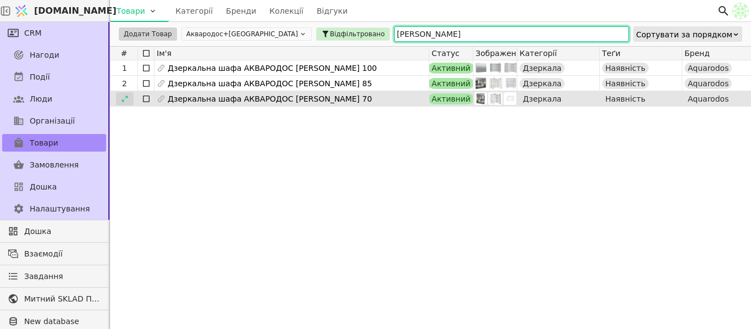
type input "рома"
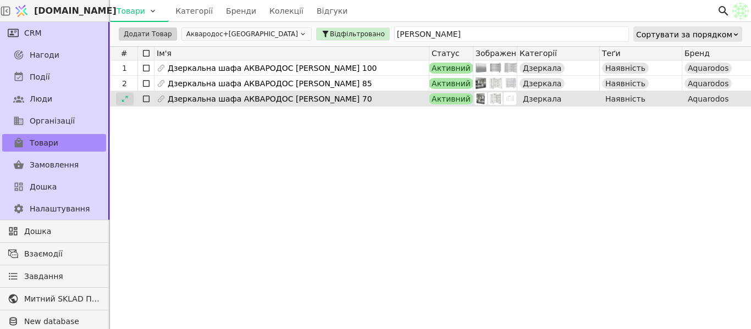
click at [128, 101] on icon at bounding box center [125, 99] width 8 height 8
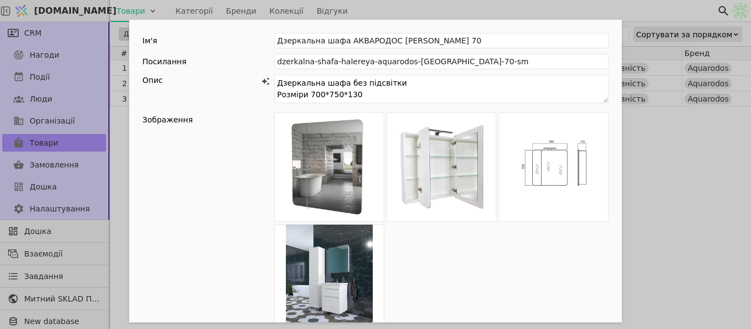
click at [663, 166] on div "Ім'я Дзеркальна шафа АКВАРОДОС Рома 70 Посилання dzerkalna-shafa-halereya-aquar…" at bounding box center [375, 164] width 751 height 329
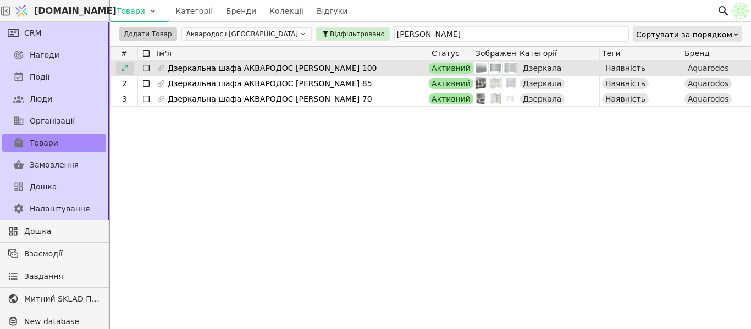
click at [126, 74] on div at bounding box center [125, 68] width 18 height 13
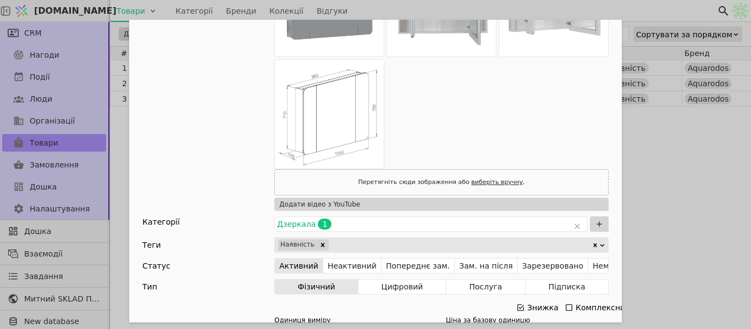
scroll to position [330, 0]
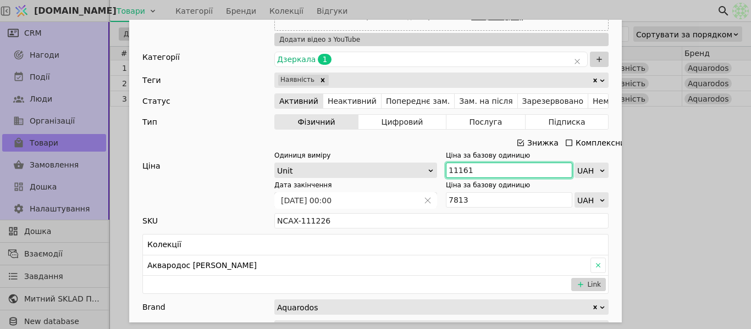
click at [491, 174] on input "11161" at bounding box center [509, 170] width 126 height 15
paste input "2 277"
click at [456, 168] on input "12 277" at bounding box center [509, 170] width 126 height 15
type input "12277"
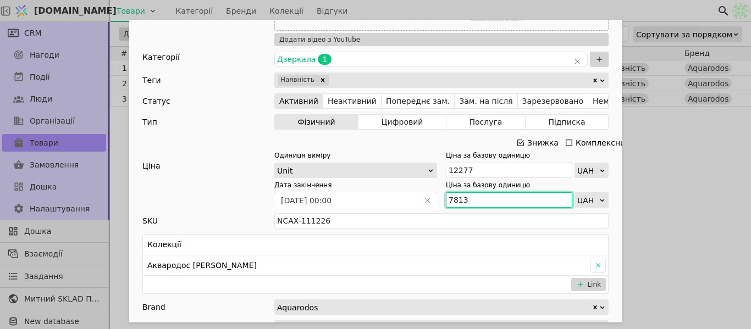
click at [483, 202] on input "7813" at bounding box center [509, 199] width 126 height 15
click at [480, 201] on input "7813" at bounding box center [509, 199] width 126 height 15
paste input "8 594"
click at [452, 201] on input "7813" at bounding box center [509, 199] width 126 height 15
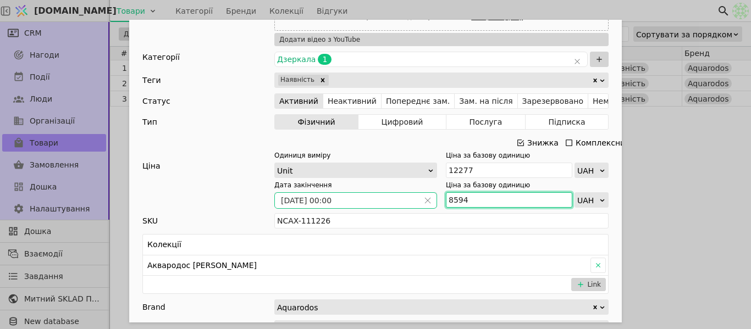
type input "8594"
click at [422, 195] on span "Add Opportunity" at bounding box center [428, 200] width 18 height 15
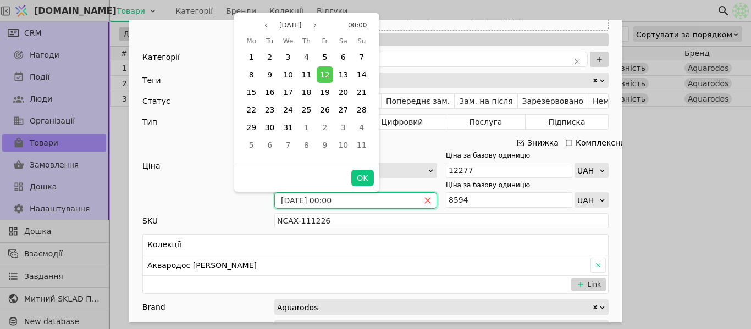
click at [425, 199] on icon "close" at bounding box center [428, 201] width 6 height 6
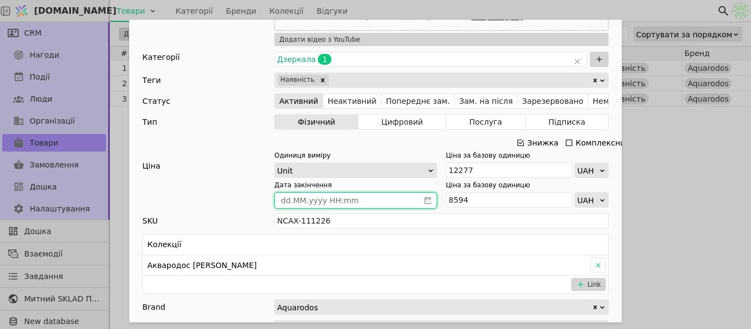
click at [425, 199] on icon "calender simple" at bounding box center [428, 200] width 7 height 7
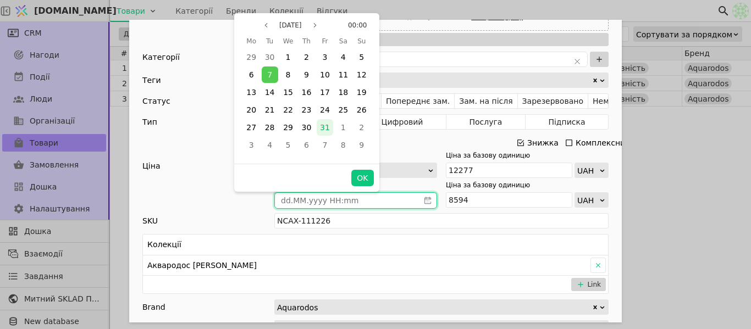
click at [318, 129] on div "31" at bounding box center [325, 127] width 16 height 16
click at [365, 175] on button "OK" at bounding box center [362, 178] width 22 height 16
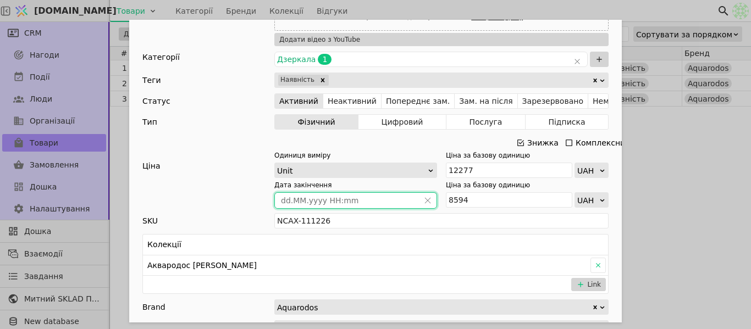
type input "[DATE] 00:00"
click at [714, 186] on div "Ім'я Дзеркальна шафа АКВАРОДОС Рома 100 Посилання halereia-roma-100-sm Опис Зоб…" at bounding box center [375, 164] width 751 height 329
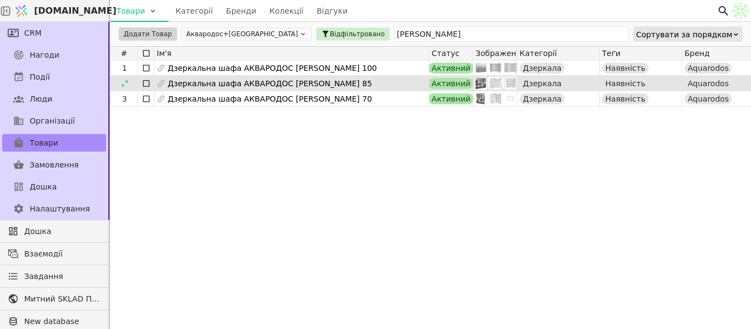
click at [131, 86] on div at bounding box center [125, 83] width 18 height 13
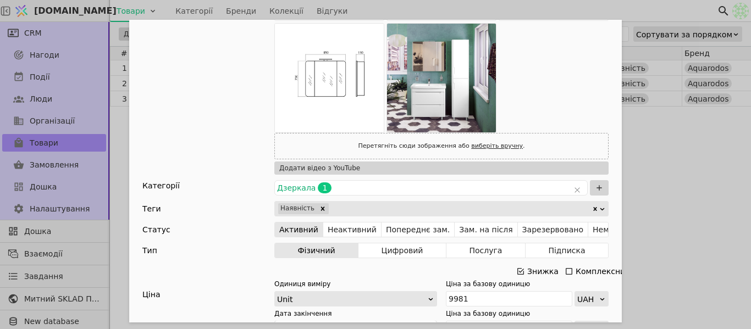
scroll to position [220, 0]
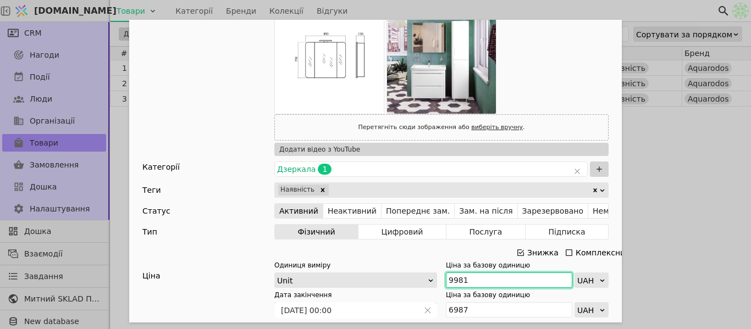
click at [446, 279] on input "9981" at bounding box center [509, 280] width 126 height 15
paste input "7 686"
type input "7 686"
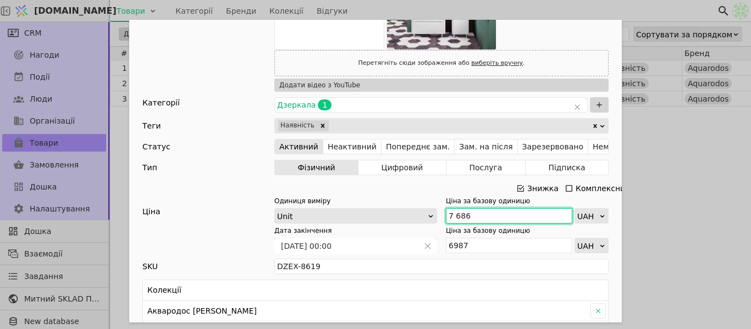
scroll to position [385, 0]
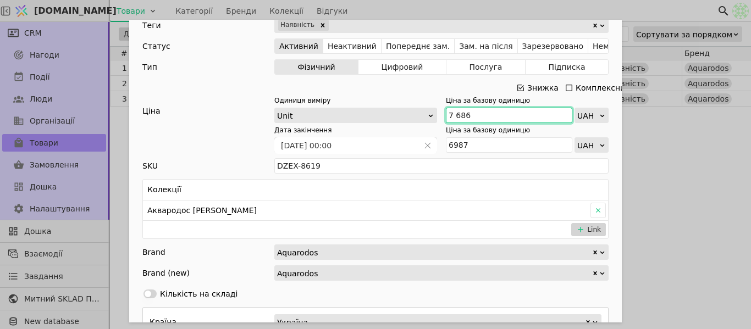
drag, startPoint x: 474, startPoint y: 120, endPoint x: 434, endPoint y: 116, distance: 40.3
click at [434, 116] on div "Одиниця виміру Unit Ціна за базову одиницю 7 686 UAH" at bounding box center [441, 109] width 334 height 27
type input "9"
type input "7"
type input "10979"
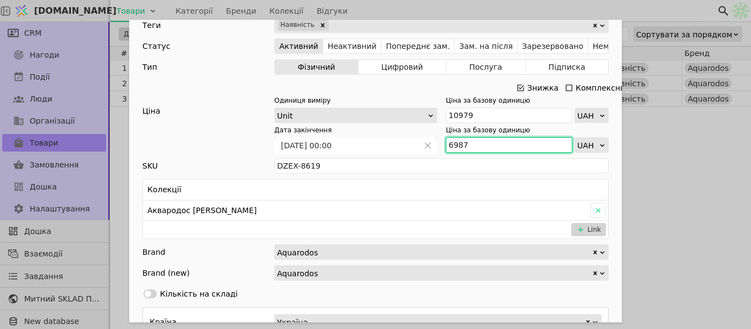
click at [480, 146] on input "6987" at bounding box center [509, 144] width 126 height 15
paste input "7 686"
click at [451, 143] on input "7 686" at bounding box center [509, 144] width 126 height 15
type input "7686"
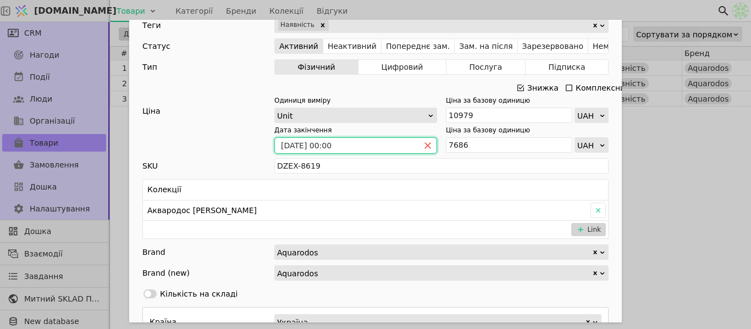
click at [425, 147] on icon "close" at bounding box center [428, 146] width 6 height 6
click at [425, 144] on icon "calender simple" at bounding box center [428, 145] width 7 height 7
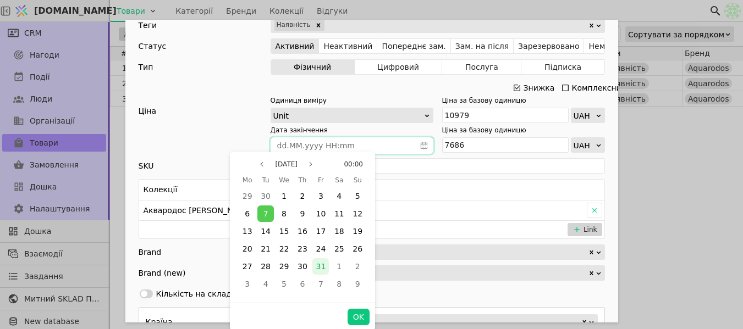
click at [323, 267] on span "31" at bounding box center [321, 266] width 10 height 9
click at [360, 320] on button "OK" at bounding box center [359, 317] width 22 height 16
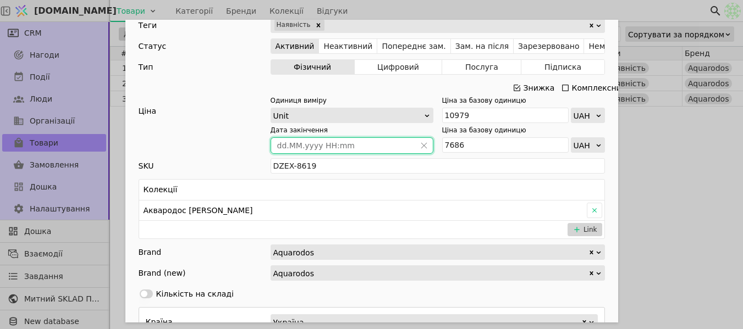
type input "[DATE] 00:00"
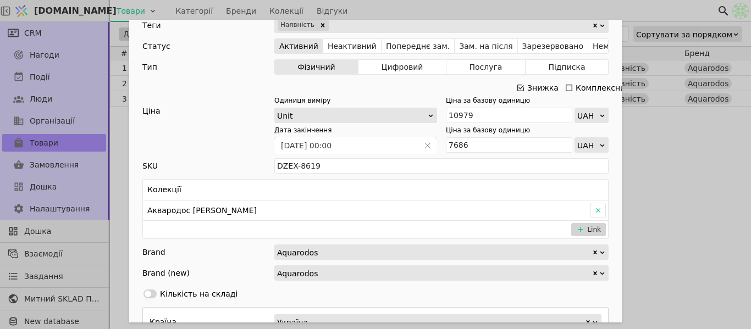
click at [649, 168] on div "Ім'я Дзеркальна шафа АКВАРОДОС Рома 85 Посилання dzerkalna-shafa-aquarodos-roma…" at bounding box center [375, 164] width 751 height 329
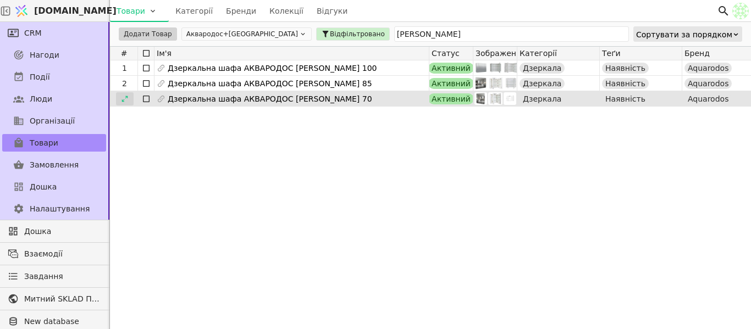
click at [126, 95] on icon at bounding box center [125, 99] width 8 height 8
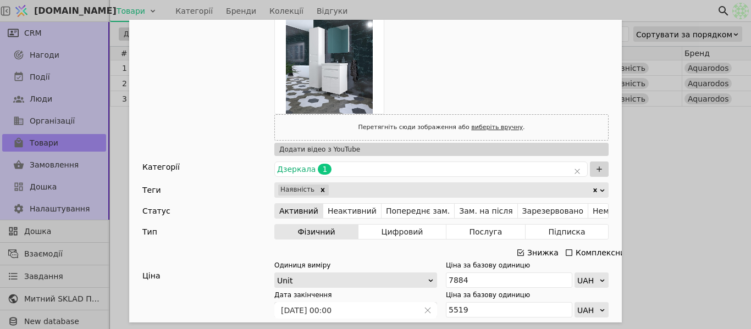
scroll to position [385, 0]
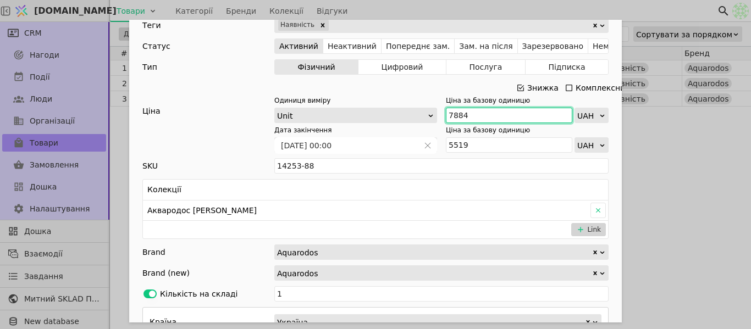
click at [477, 119] on input "7884" at bounding box center [509, 115] width 126 height 15
click at [475, 110] on input "7884" at bounding box center [509, 115] width 126 height 15
click at [475, 111] on input "7884" at bounding box center [509, 115] width 126 height 15
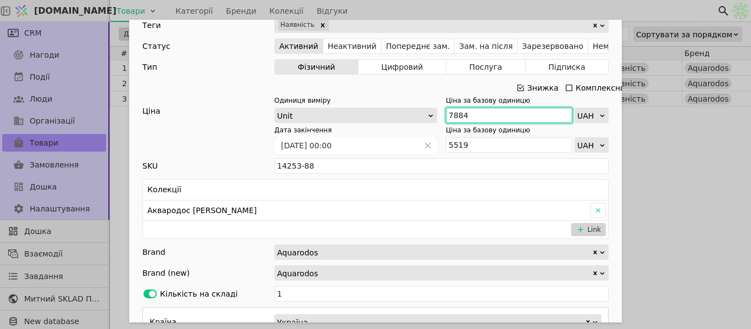
paste input "8 671"
click at [452, 117] on input "8 671" at bounding box center [509, 115] width 126 height 15
type input "8671"
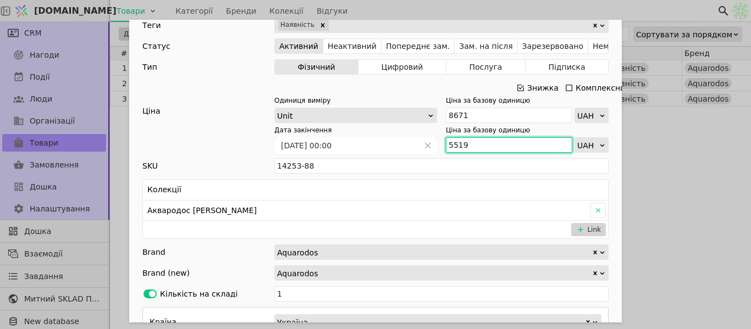
click at [477, 147] on input "5519" at bounding box center [509, 144] width 126 height 15
paste input "6 070"
click at [451, 140] on input "6 070" at bounding box center [509, 144] width 126 height 15
type input "6070"
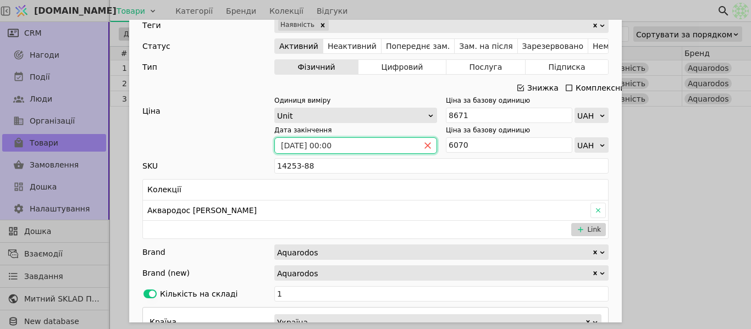
click at [427, 144] on icon "close" at bounding box center [428, 146] width 8 height 8
click at [426, 144] on icon "calender simple" at bounding box center [428, 146] width 8 height 8
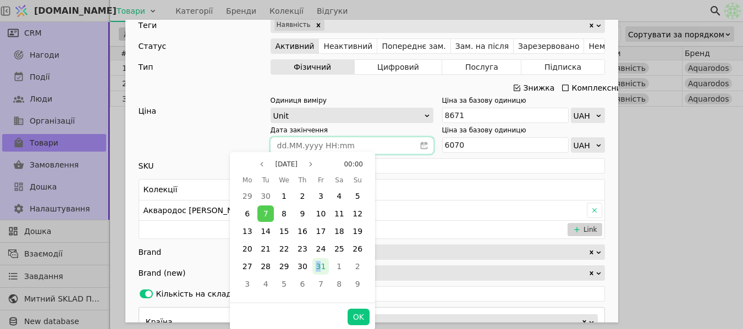
click at [319, 271] on span "31" at bounding box center [321, 266] width 10 height 9
click at [359, 313] on button "OK" at bounding box center [359, 317] width 22 height 16
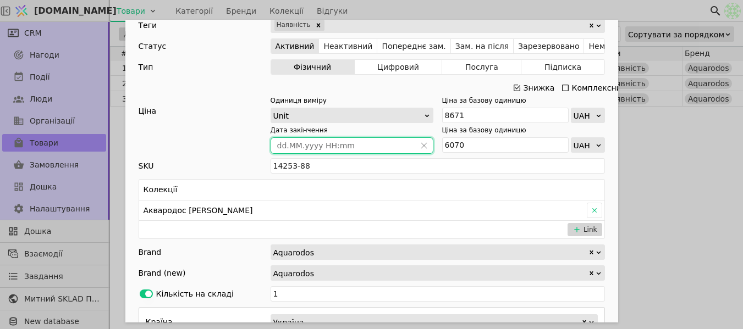
type input "[DATE] 00:00"
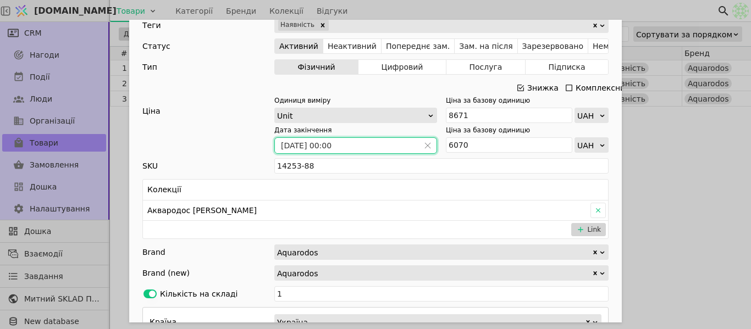
click at [664, 165] on div "Ім'я Дзеркальна шафа АКВАРОДОС Рома 70 Посилання dzerkalna-shafa-halereya-aquar…" at bounding box center [375, 164] width 751 height 329
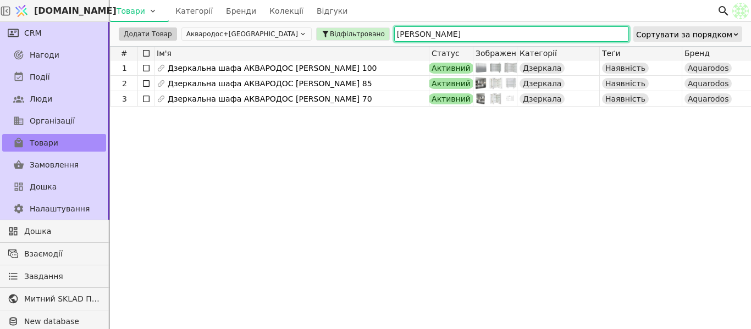
click at [394, 29] on input "рома" at bounding box center [511, 33] width 235 height 15
type input "р"
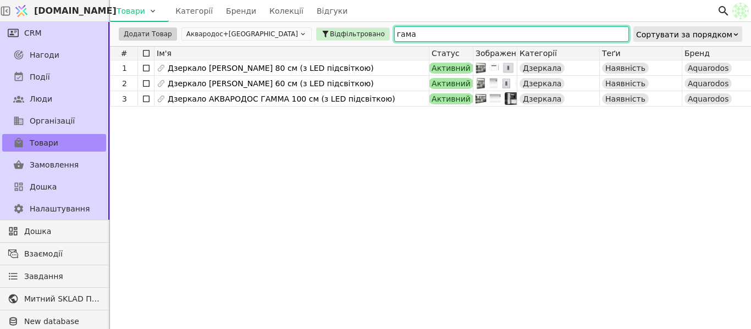
type input "гама"
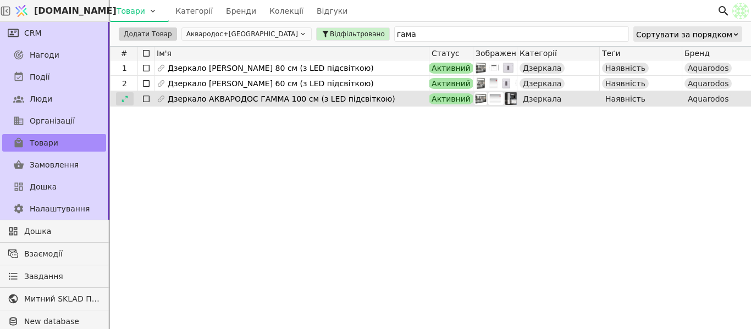
click at [130, 100] on div at bounding box center [125, 98] width 18 height 13
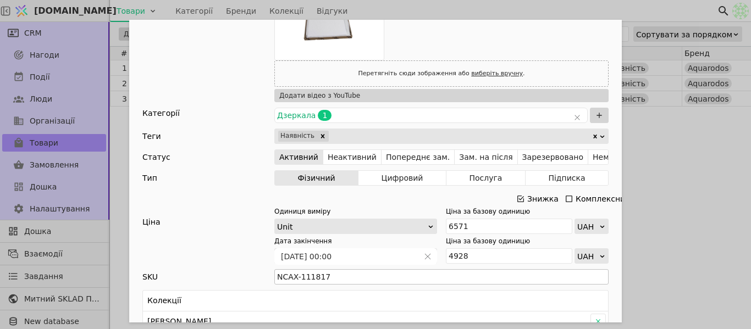
scroll to position [440, 0]
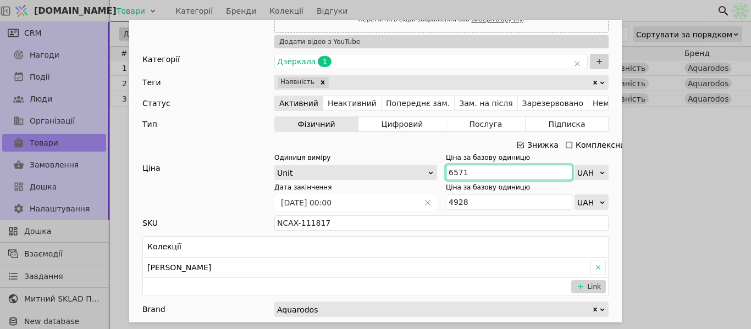
click at [487, 172] on input "6571" at bounding box center [509, 172] width 126 height 15
paste input "7 228"
type input "7 228"
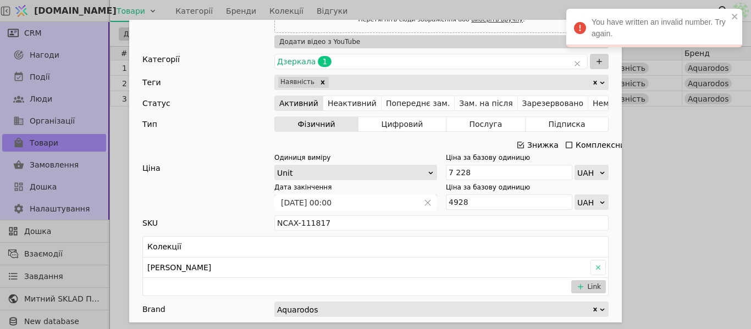
click at [671, 190] on div "Ім'я Дзеркало АКВАРОДОС ГАММА 100 см (з LED підсвіткою) Посилання dzerkalo-hama…" at bounding box center [375, 164] width 751 height 329
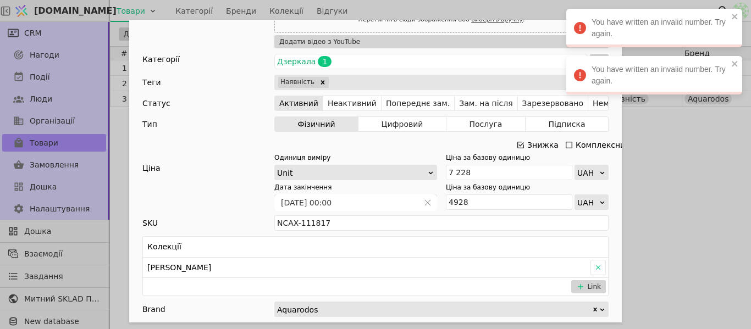
click at [676, 180] on div "Ім'я Дзеркало АКВАРОДОС ГАММА 100 см (з LED підсвіткою) Посилання dzerkalo-hama…" at bounding box center [375, 164] width 751 height 329
click at [701, 175] on div "Ім'я Дзеркало АКВАРОДОС ГАММА 100 см (з LED підсвіткою) Посилання dzerkalo-hama…" at bounding box center [375, 164] width 751 height 329
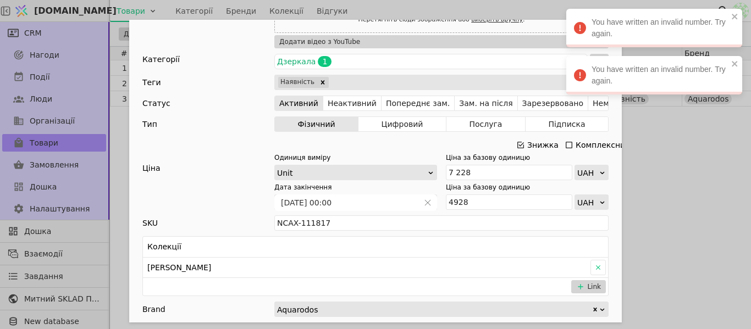
click at [696, 173] on div "Ім'я Дзеркало АКВАРОДОС ГАММА 100 см (з LED підсвіткою) Посилання dzerkalo-hama…" at bounding box center [375, 164] width 751 height 329
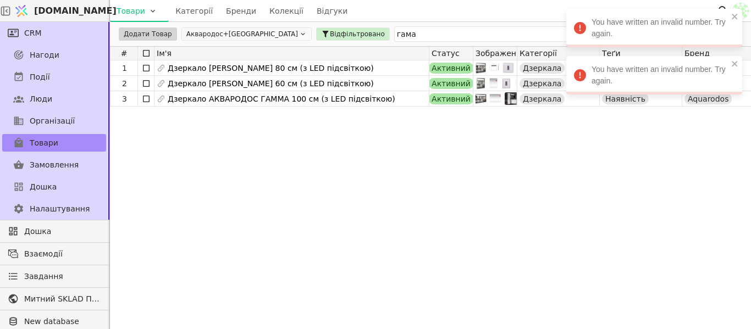
click at [380, 9] on div "Товари Категорії Бренди Колекції Відгуки" at bounding box center [413, 10] width 607 height 21
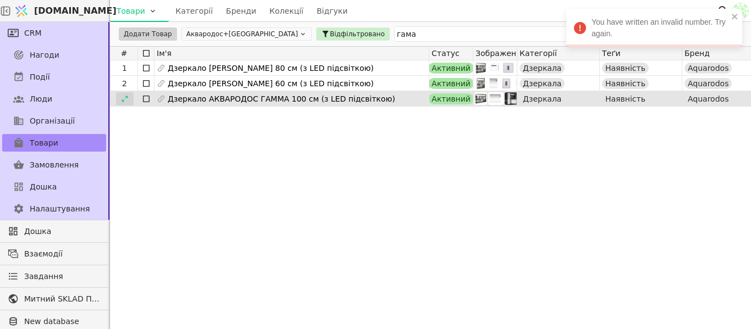
click at [125, 96] on icon at bounding box center [125, 99] width 8 height 8
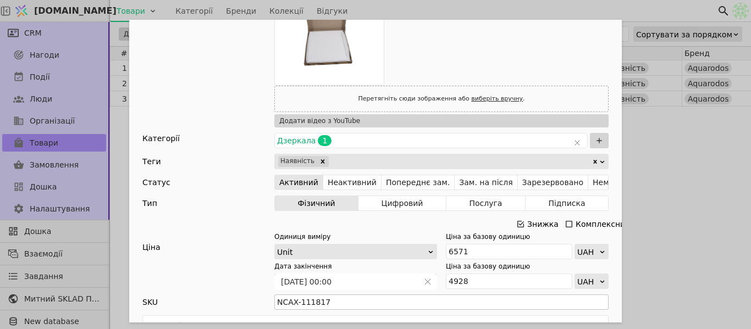
scroll to position [440, 0]
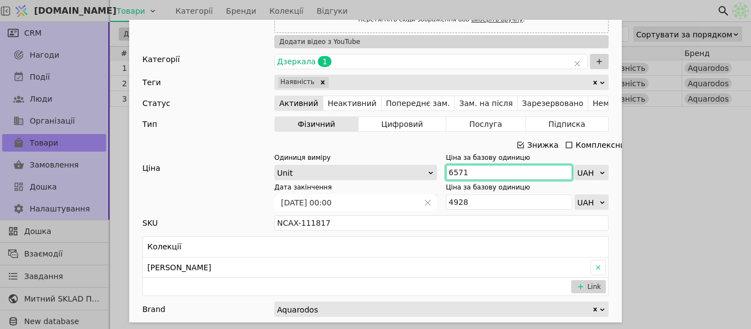
click at [483, 170] on input "6571" at bounding box center [509, 172] width 126 height 15
paste input "7 228"
click at [450, 174] on input "7 228" at bounding box center [509, 172] width 126 height 15
type input "7228"
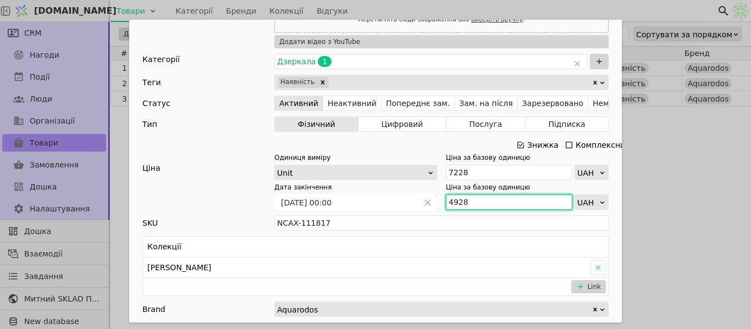
click at [475, 203] on input "4928" at bounding box center [509, 202] width 126 height 15
paste input "5 421"
click at [452, 199] on input "5 421" at bounding box center [509, 202] width 126 height 15
type input "5421"
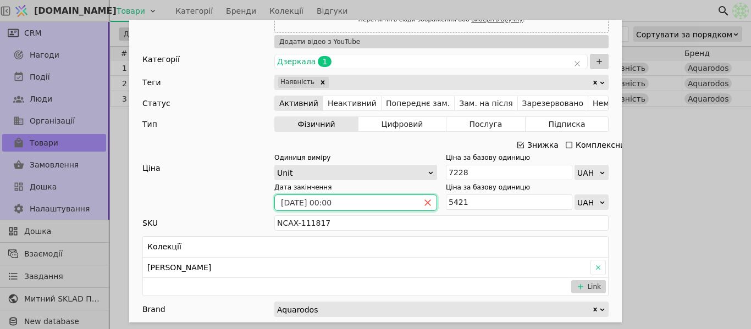
click at [426, 202] on icon "close" at bounding box center [428, 203] width 8 height 8
click at [425, 201] on icon "calender simple" at bounding box center [428, 203] width 8 height 8
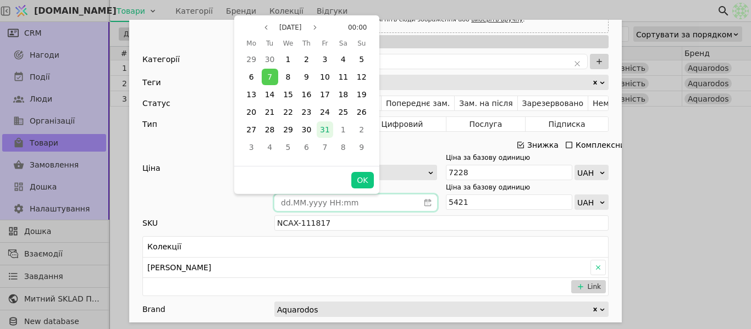
click at [323, 128] on span "31" at bounding box center [325, 129] width 10 height 9
drag, startPoint x: 359, startPoint y: 178, endPoint x: 413, endPoint y: 191, distance: 55.5
click at [360, 178] on button "OK" at bounding box center [362, 180] width 22 height 16
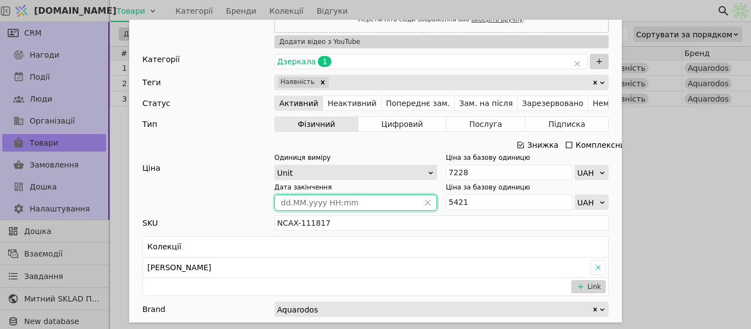
type input "[DATE] 00:00"
click at [671, 195] on div "Ім'я Дзеркало АКВАРОДОС ГАММА 100 см (з LED підсвіткою) Посилання dzerkalo-hama…" at bounding box center [375, 164] width 751 height 329
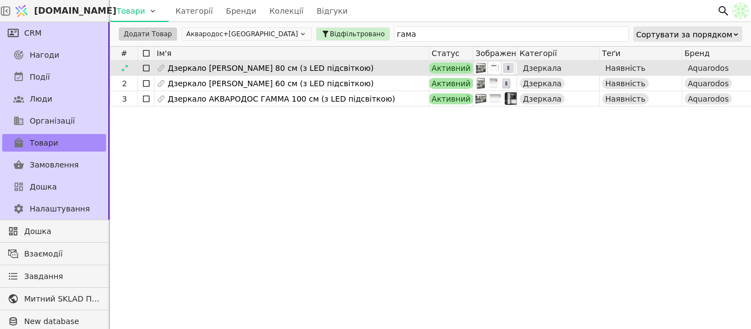
drag, startPoint x: 131, startPoint y: 71, endPoint x: 138, endPoint y: 69, distance: 7.7
click at [131, 71] on div at bounding box center [125, 68] width 18 height 13
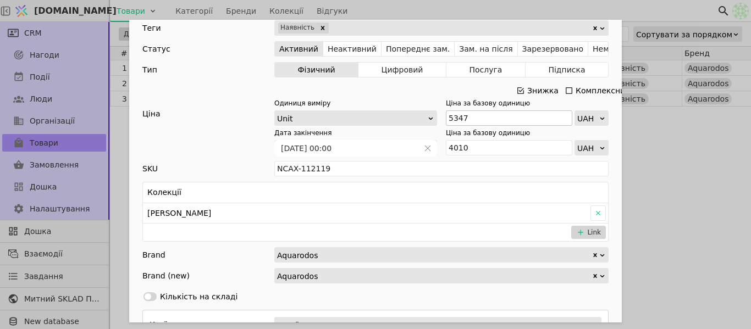
scroll to position [495, 0]
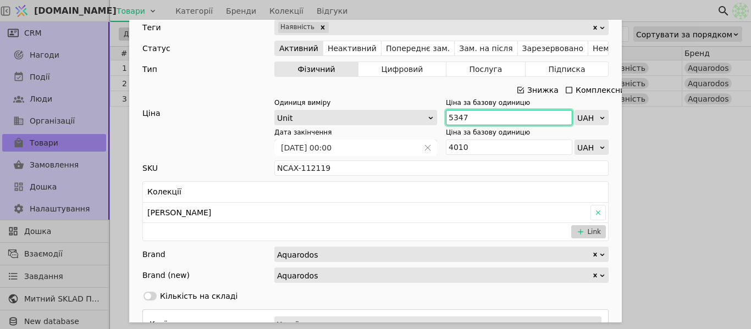
click at [469, 115] on input "5347" at bounding box center [509, 117] width 126 height 15
paste input "883"
type input "5 883"
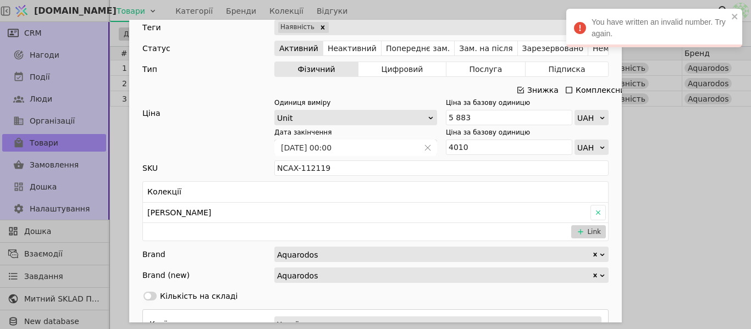
click at [472, 139] on div "Ціна за базову одиницю 4010 UAH" at bounding box center [527, 141] width 163 height 27
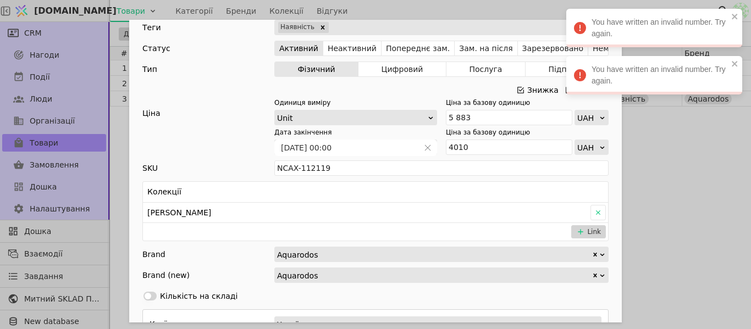
click at [660, 168] on div "Ім'я Дзеркало АКВАРОДОС ГАММА 80 см (з LED підсвіткою) Посилання dzerkalo-hama-…" at bounding box center [375, 164] width 751 height 329
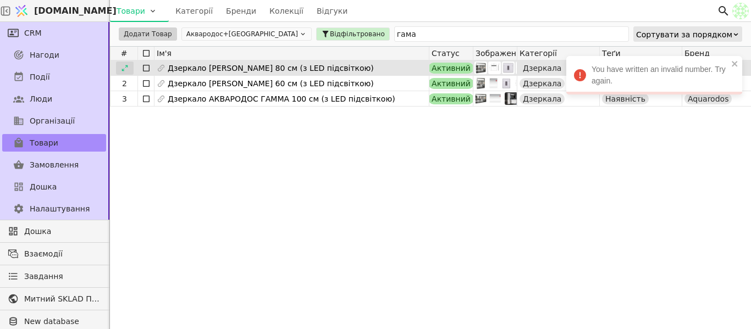
click at [125, 64] on icon at bounding box center [125, 68] width 8 height 8
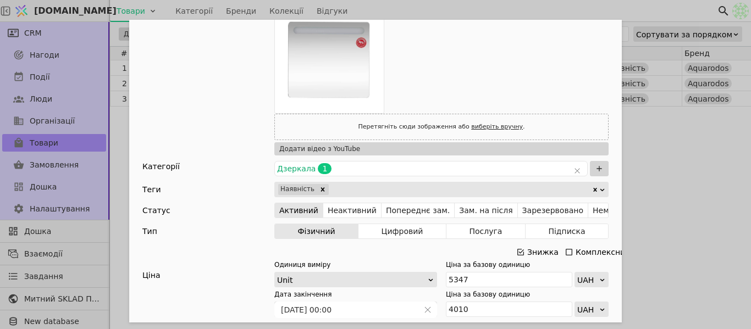
scroll to position [385, 0]
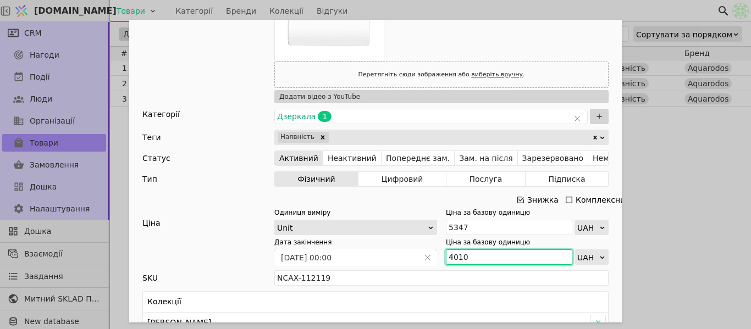
click at [470, 258] on input "4010" at bounding box center [509, 257] width 126 height 15
paste input "413"
click at [452, 255] on input "4 413" at bounding box center [509, 257] width 126 height 15
type input "4413"
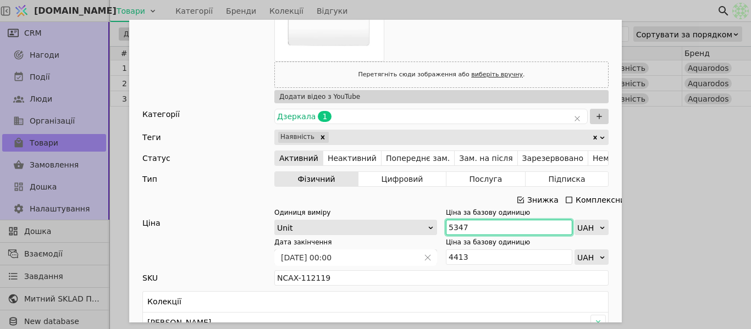
click at [472, 230] on input "5347" at bounding box center [509, 227] width 126 height 15
paste input "883"
click at [450, 222] on input "5 883" at bounding box center [509, 227] width 126 height 15
type input "5883"
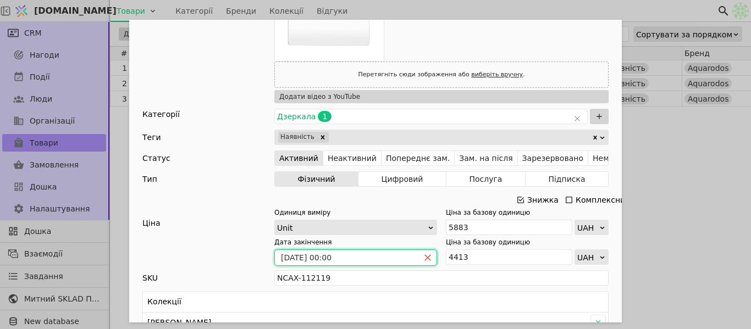
click at [424, 257] on icon "close" at bounding box center [428, 258] width 8 height 8
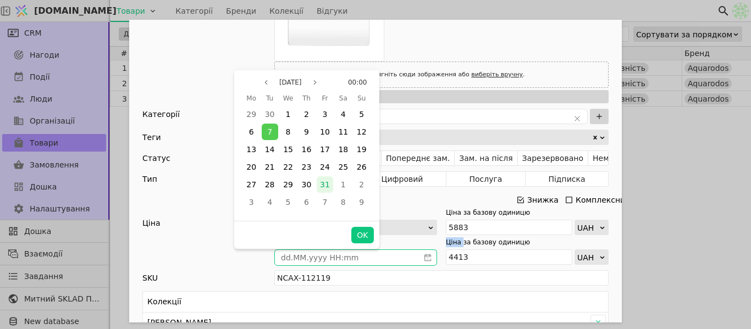
click at [328, 186] on span "31" at bounding box center [325, 184] width 10 height 9
click at [366, 235] on button "OK" at bounding box center [362, 235] width 22 height 16
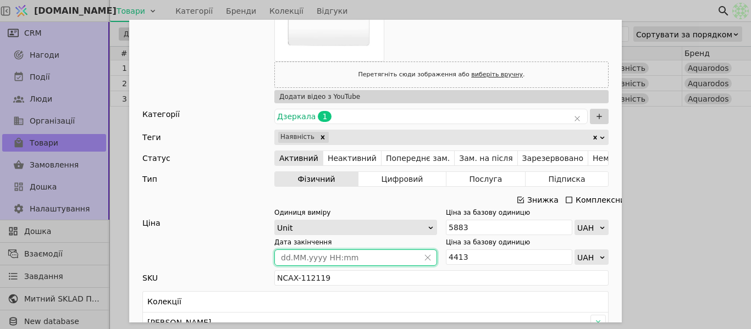
type input "[DATE] 00:00"
click at [688, 216] on div "Ім'я Дзеркало АКВАРОДОС ГАММА 80 см (з LED підсвіткою) Посилання dzerkalo-hama-…" at bounding box center [375, 164] width 751 height 329
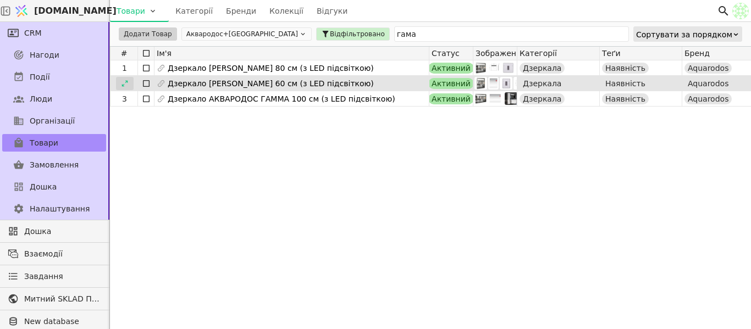
click at [124, 82] on icon at bounding box center [125, 84] width 8 height 8
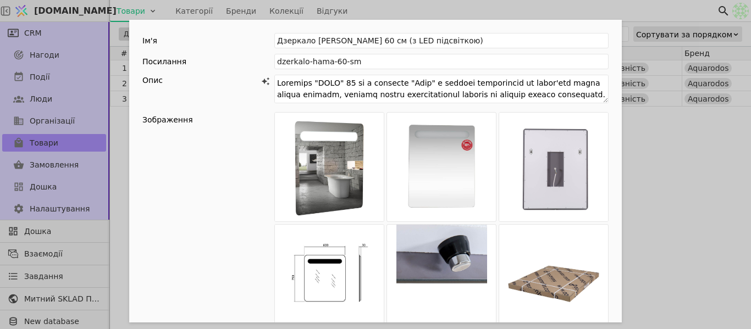
scroll to position [495, 0]
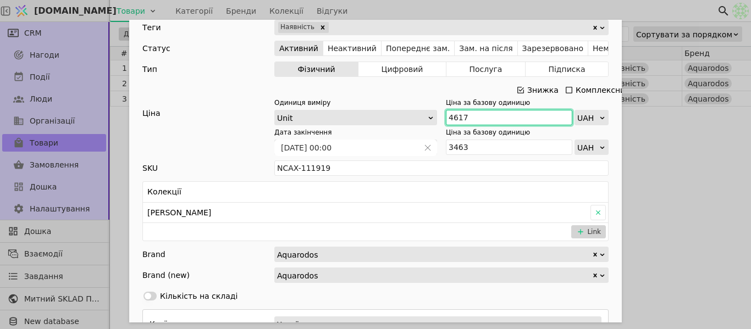
click at [472, 123] on input "4617" at bounding box center [509, 117] width 126 height 15
paste input "5 079"
click at [452, 120] on input "5 079" at bounding box center [509, 117] width 126 height 15
type input "5079"
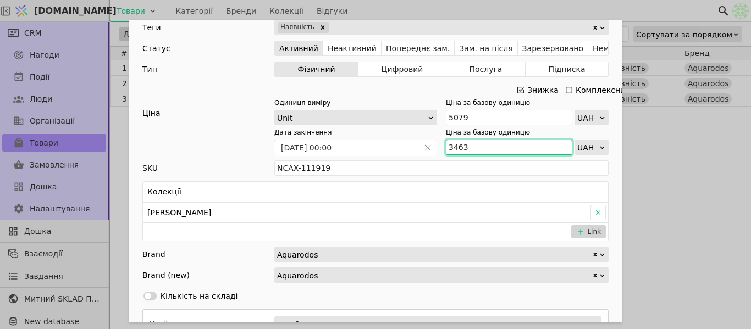
click at [476, 151] on input "3463" at bounding box center [509, 147] width 126 height 15
type input "3810"
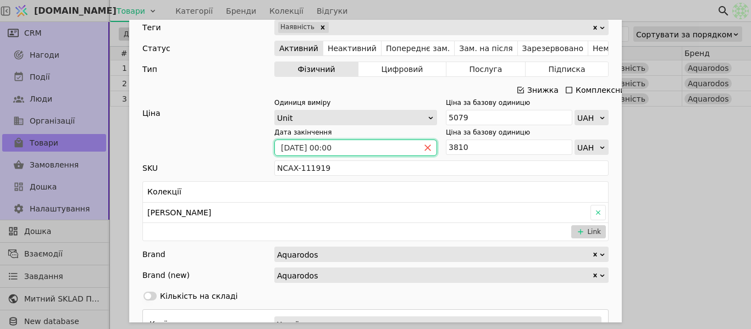
click at [426, 149] on icon "close" at bounding box center [428, 148] width 6 height 6
click at [426, 149] on icon "calender simple" at bounding box center [428, 148] width 8 height 8
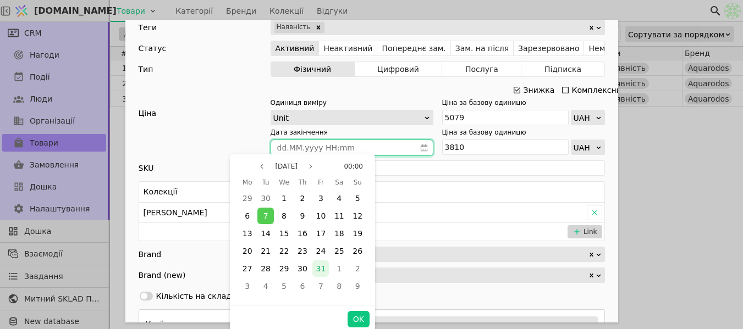
click at [323, 269] on span "31" at bounding box center [321, 269] width 10 height 9
click at [354, 317] on button "OK" at bounding box center [359, 319] width 22 height 16
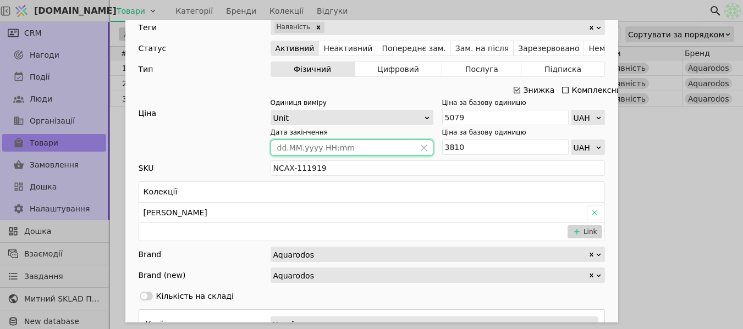
type input "[DATE] 00:00"
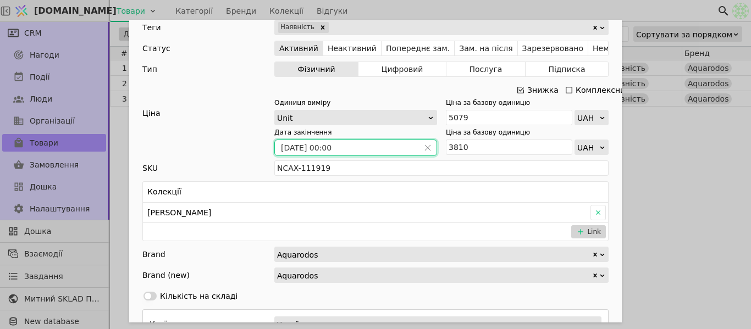
click at [673, 179] on div "Ім'я Дзеркало АКВАРОДОС ГАММА 60 см (з LED підсвіткою) Посилання dzerkalo-hama-…" at bounding box center [375, 164] width 751 height 329
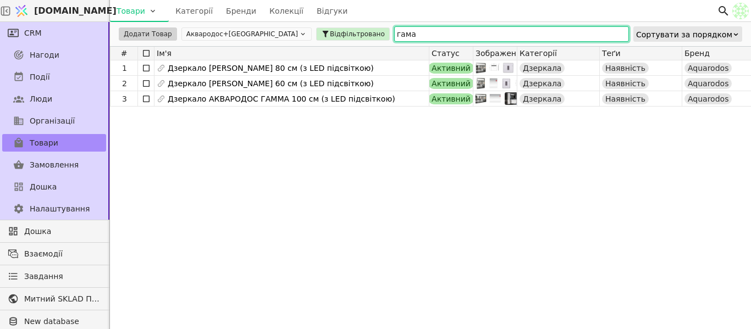
click at [394, 33] on input "гама" at bounding box center [511, 33] width 235 height 15
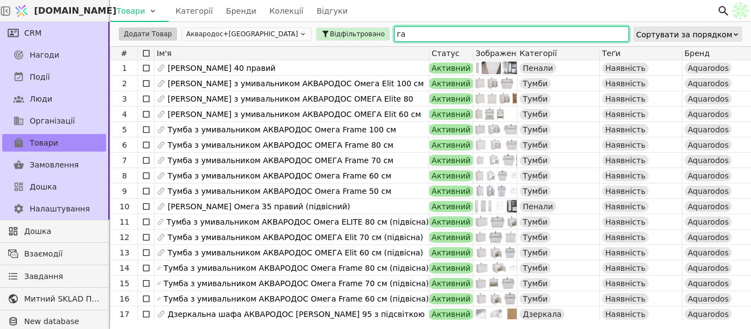
type input "г"
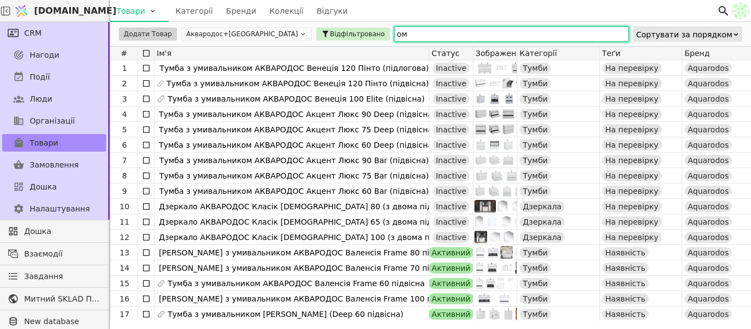
type input "о"
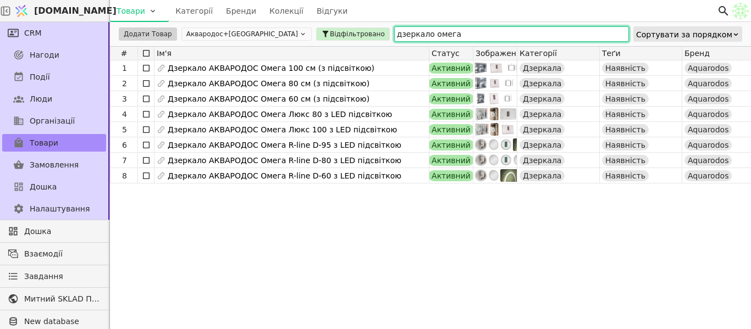
type input "дзеркало омега"
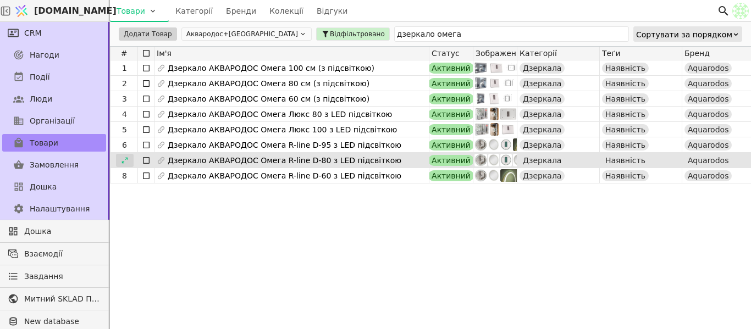
click at [122, 165] on div at bounding box center [125, 160] width 18 height 13
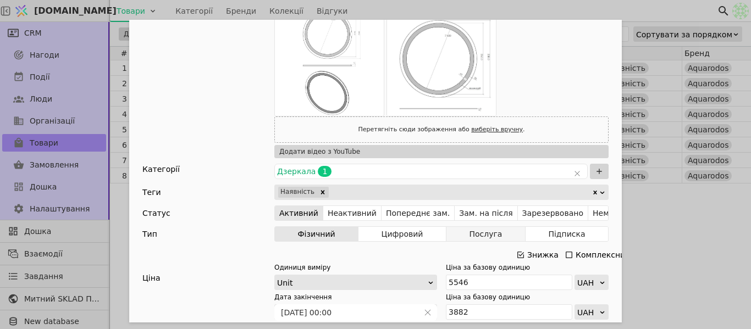
scroll to position [550, 0]
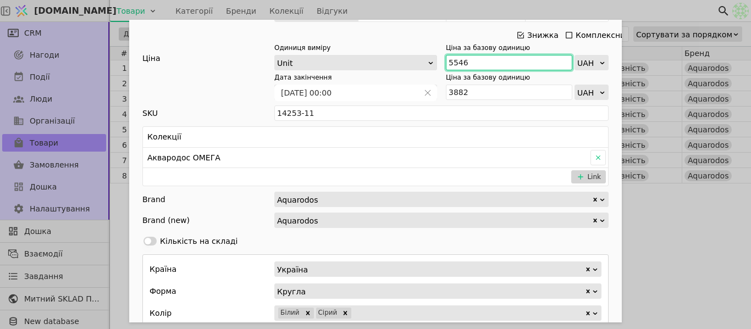
click at [482, 64] on input "5546" at bounding box center [509, 62] width 126 height 15
paste input "7 09"
type input "7 096"
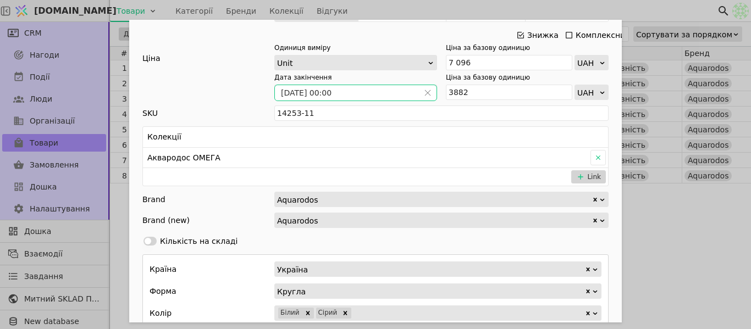
click at [428, 88] on span "Add Opportunity" at bounding box center [428, 92] width 18 height 15
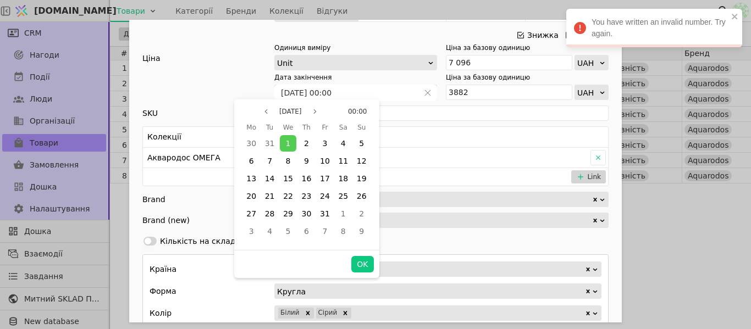
click at [656, 253] on div "Ім'я Дзеркало АКВАРОДОС Омега R-line D-80 з LED підсвіткою Посилання dzerkalo-o…" at bounding box center [375, 164] width 751 height 329
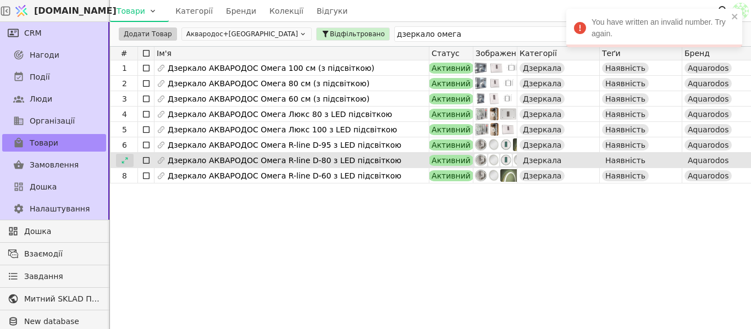
click at [119, 163] on div at bounding box center [125, 160] width 18 height 13
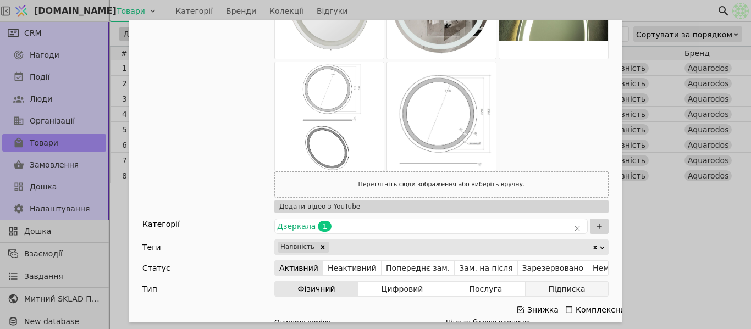
scroll to position [385, 0]
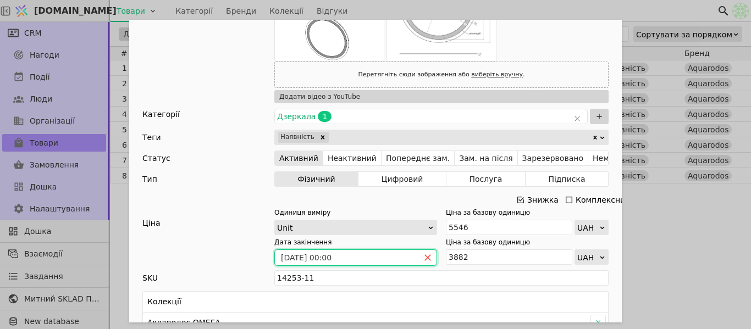
click at [427, 256] on icon "close" at bounding box center [428, 258] width 8 height 8
click at [424, 255] on icon "calender simple" at bounding box center [428, 258] width 8 height 8
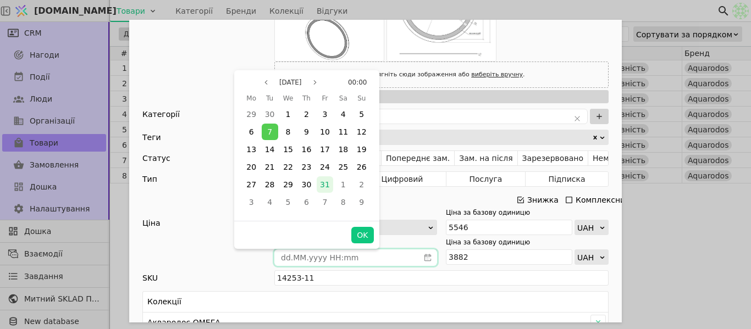
click at [324, 184] on span "31" at bounding box center [325, 184] width 10 height 9
click at [359, 239] on button "OK" at bounding box center [362, 235] width 22 height 16
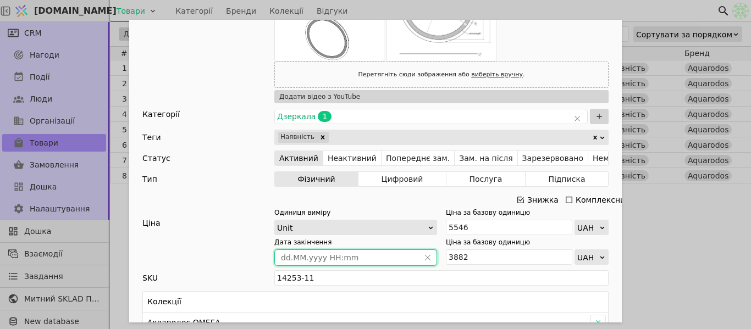
type input "[DATE] 00:00"
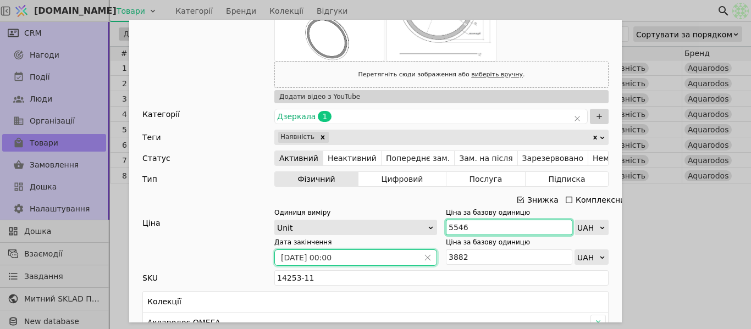
click at [497, 232] on input "5546" at bounding box center [509, 227] width 126 height 15
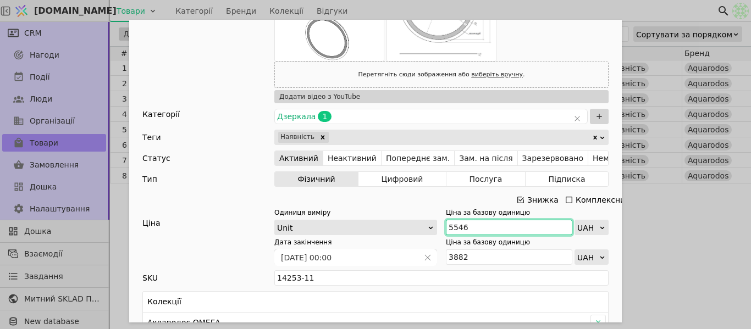
click at [497, 232] on input "5546" at bounding box center [509, 227] width 126 height 15
paste input "7 09"
click at [449, 225] on input "7 096" at bounding box center [509, 227] width 126 height 15
click at [453, 227] on input "7 096" at bounding box center [509, 227] width 126 height 15
click at [452, 227] on input "7 096" at bounding box center [509, 227] width 126 height 15
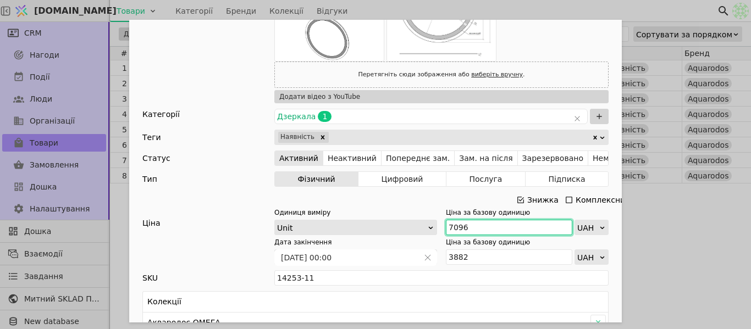
type input "7096"
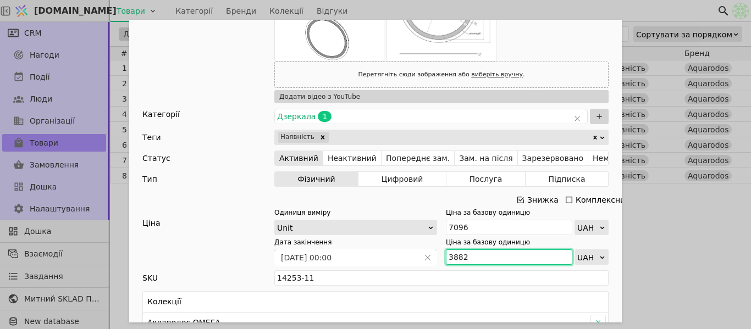
click at [467, 252] on input "3882" at bounding box center [509, 257] width 126 height 15
paste input "4 968"
drag, startPoint x: 469, startPoint y: 258, endPoint x: 452, endPoint y: 255, distance: 16.7
click at [452, 255] on input "4 968" at bounding box center [509, 257] width 126 height 15
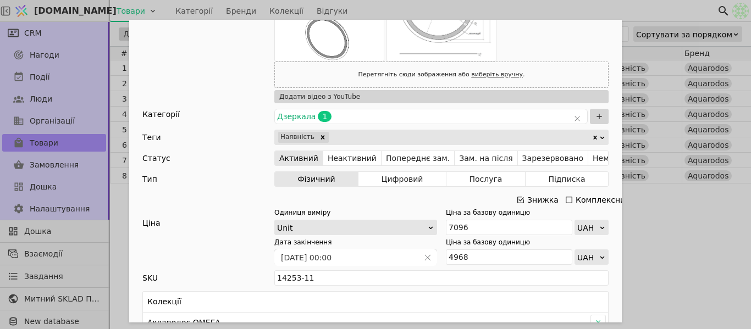
click at [658, 234] on div "Ім'я Дзеркало АКВАРОДОС Омега R-line D-80 з LED підсвіткою Посилання dzerkalo-o…" at bounding box center [375, 164] width 751 height 329
type input "4968"
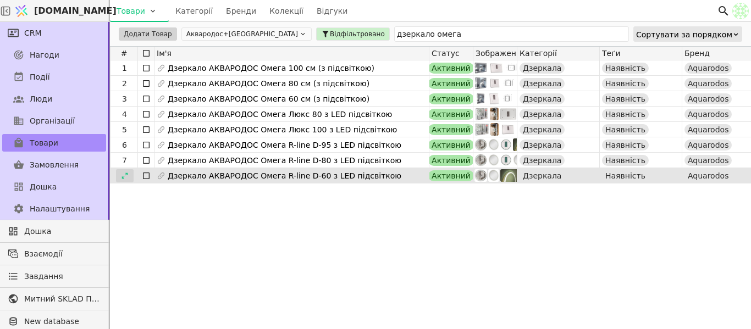
click at [128, 171] on div at bounding box center [125, 175] width 18 height 13
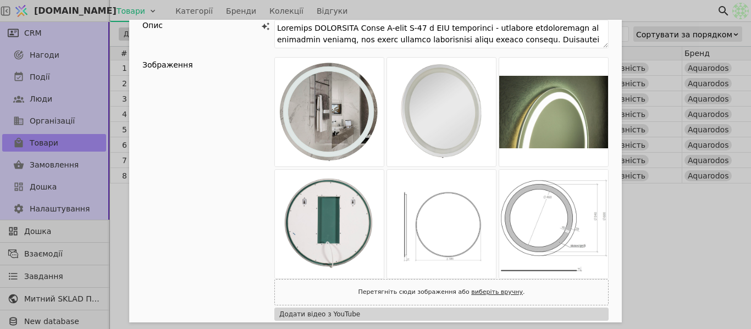
scroll to position [275, 0]
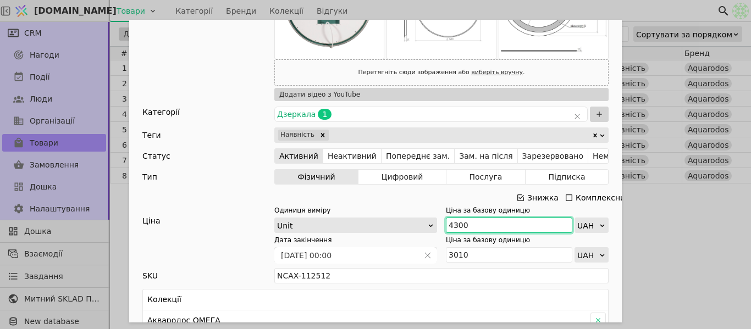
click at [483, 225] on input "4300" at bounding box center [509, 225] width 126 height 15
paste input "73"
click at [452, 225] on input "4 730" at bounding box center [509, 225] width 126 height 15
type input "4730"
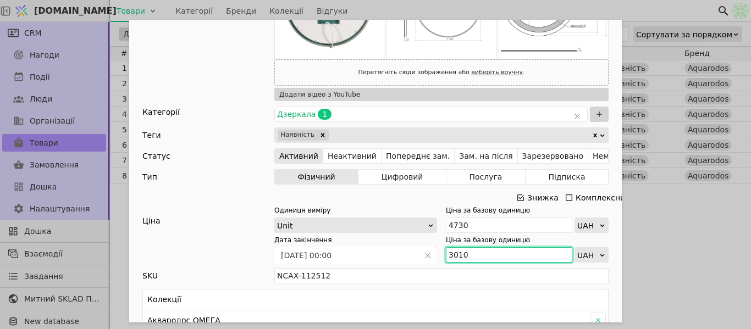
click at [471, 261] on input "3010" at bounding box center [509, 254] width 126 height 15
click at [470, 257] on input "3010" at bounding box center [509, 254] width 126 height 15
paste input "311"
click at [452, 254] on input "3 311" at bounding box center [509, 254] width 126 height 15
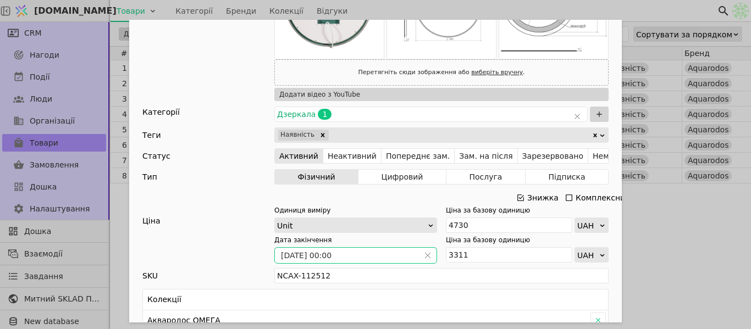
click at [421, 259] on span "Add Opportunity" at bounding box center [428, 255] width 18 height 15
type input "3311"
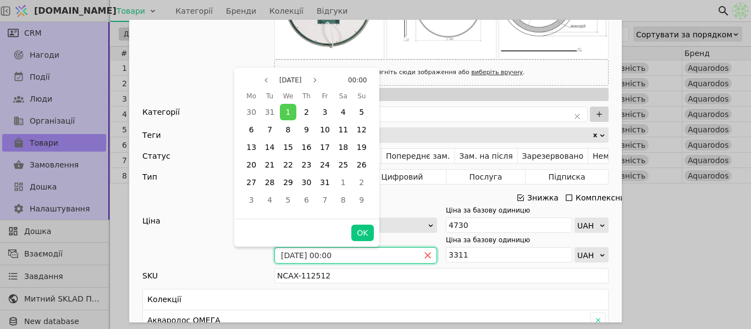
click at [424, 255] on icon "close" at bounding box center [428, 256] width 8 height 8
click at [328, 181] on span "31" at bounding box center [325, 182] width 10 height 9
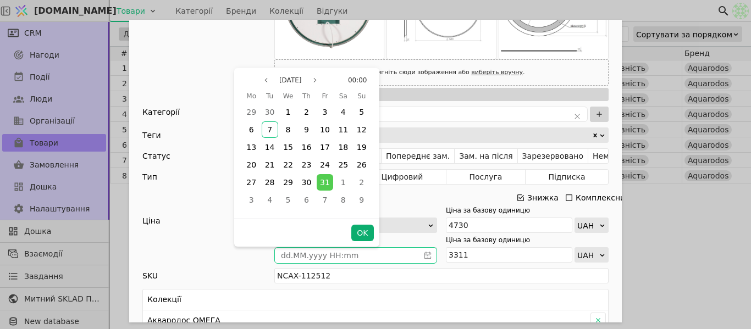
drag, startPoint x: 371, startPoint y: 232, endPoint x: 409, endPoint y: 238, distance: 38.0
click at [371, 232] on button "OK" at bounding box center [362, 233] width 22 height 16
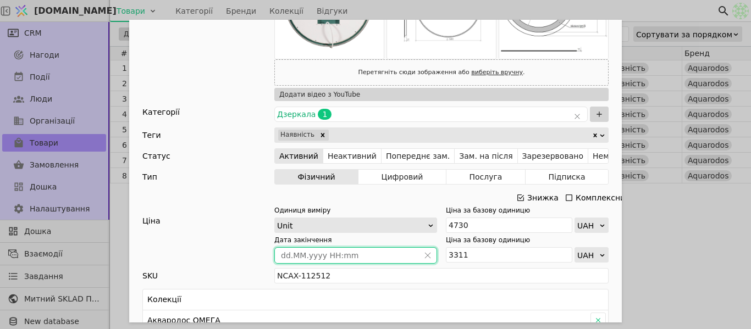
type input "[DATE] 00:00"
click at [677, 207] on div "Ім'я Дзеркало АКВАРОДОС Омега R-line D-60 з LED підсвіткою Посилання dzerkalo-o…" at bounding box center [375, 164] width 751 height 329
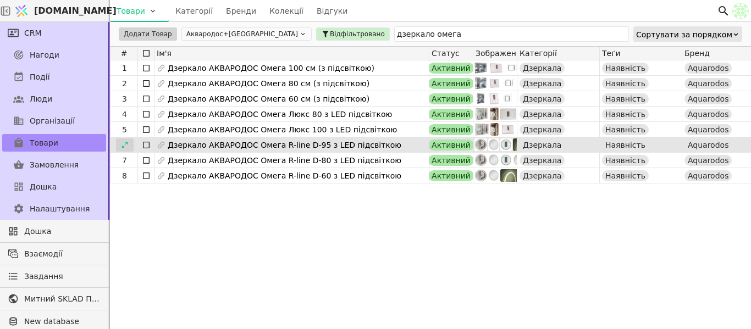
click at [129, 144] on div at bounding box center [125, 145] width 18 height 13
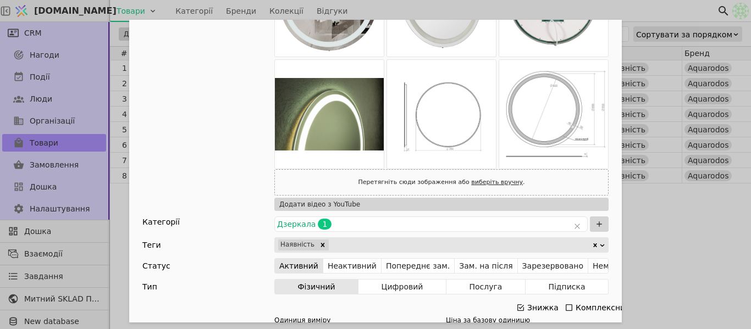
scroll to position [275, 0]
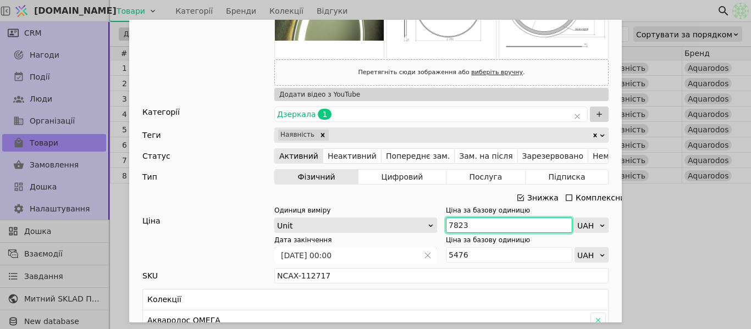
click at [471, 224] on input "7823" at bounding box center [509, 225] width 126 height 15
paste input "8 606"
click at [451, 222] on input "8 606" at bounding box center [509, 225] width 126 height 15
type input "8606"
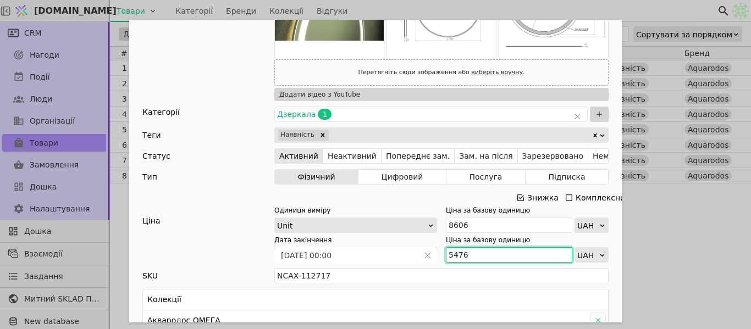
click at [469, 258] on input "5476" at bounding box center [509, 254] width 126 height 15
paste input "6 025"
click at [452, 251] on input "6 025" at bounding box center [509, 254] width 126 height 15
type input "6025"
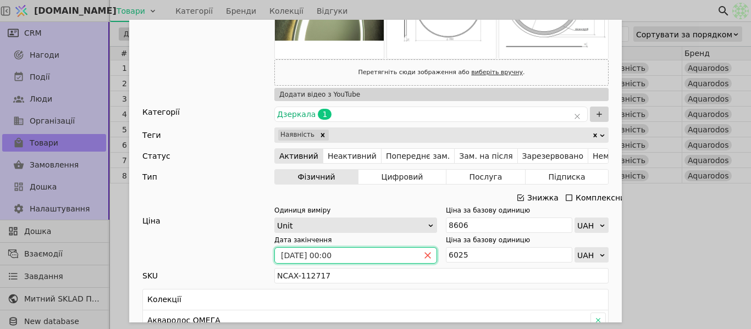
click at [425, 255] on icon "close" at bounding box center [428, 256] width 6 height 6
click at [424, 255] on icon "calender simple" at bounding box center [428, 256] width 8 height 8
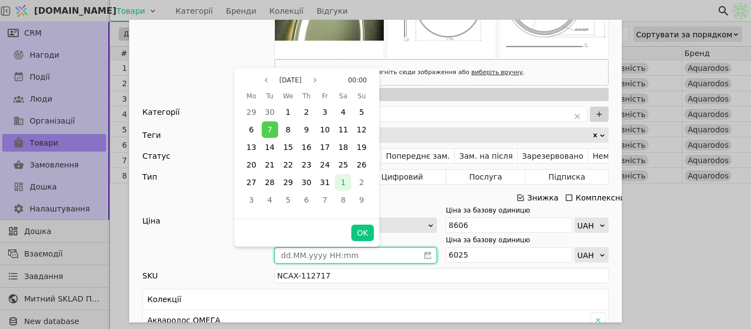
click at [334, 183] on div "1" at bounding box center [343, 183] width 18 height 18
click at [268, 79] on button "Previous month" at bounding box center [266, 80] width 13 height 13
click at [330, 187] on div "31" at bounding box center [325, 182] width 16 height 16
click at [365, 234] on button "OK" at bounding box center [362, 233] width 22 height 16
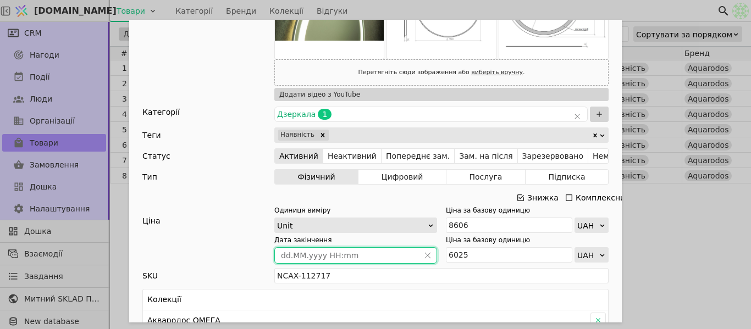
type input "[DATE] 00:00"
click at [696, 230] on div "Ім'я Дзеркало АКВАРОДОС Омега R-line D-95 з LED підсвіткою Посилання dzerkalo-o…" at bounding box center [375, 164] width 751 height 329
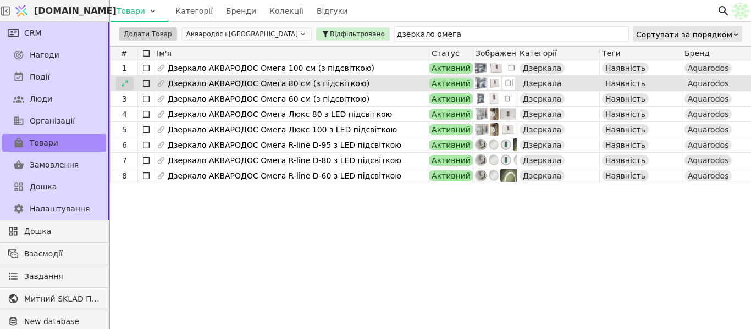
click at [124, 80] on icon at bounding box center [125, 84] width 8 height 8
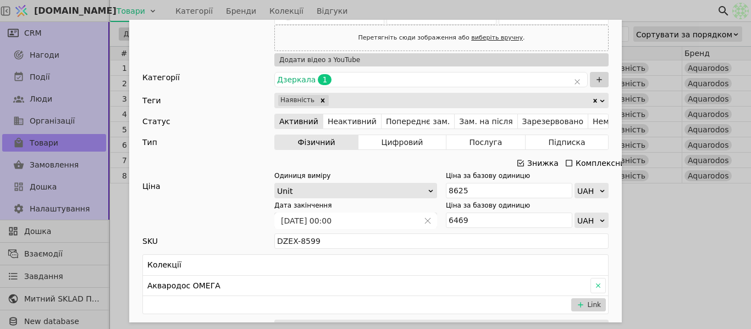
scroll to position [275, 0]
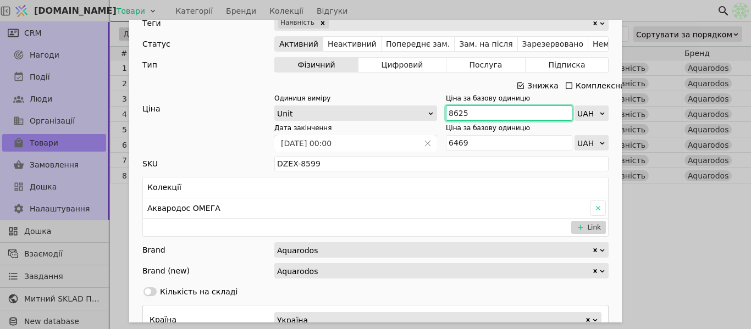
click at [483, 116] on input "8625" at bounding box center [509, 113] width 126 height 15
click at [479, 111] on input "8625" at bounding box center [509, 113] width 126 height 15
drag, startPoint x: 499, startPoint y: 168, endPoint x: 461, endPoint y: 117, distance: 64.1
click at [461, 117] on input "8625" at bounding box center [509, 113] width 126 height 15
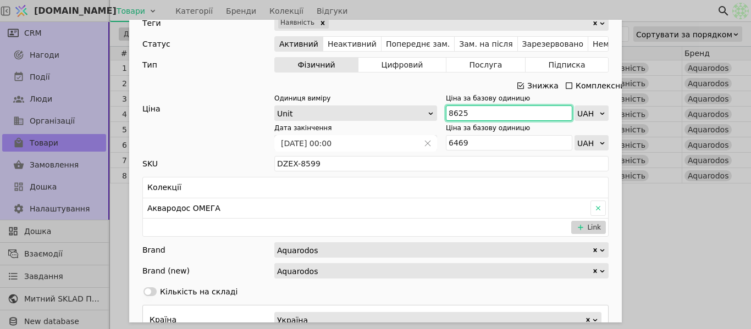
click at [461, 117] on input "8625" at bounding box center [509, 113] width 126 height 15
paste input "9 489"
click at [452, 112] on input "9 489" at bounding box center [509, 113] width 126 height 15
type input "9489"
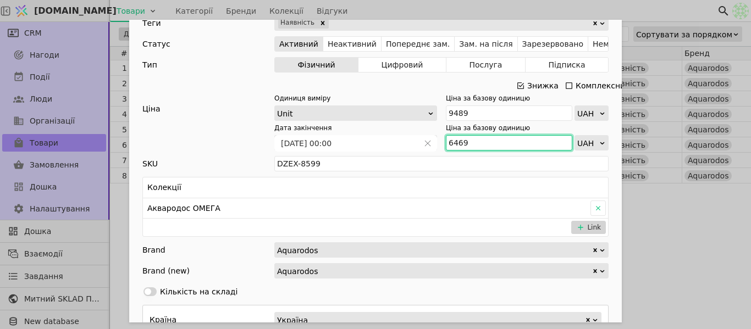
click at [467, 139] on input "6469" at bounding box center [509, 142] width 126 height 15
paste input "6 643"
click at [452, 143] on input "6 643" at bounding box center [509, 142] width 126 height 15
type input "6 643"
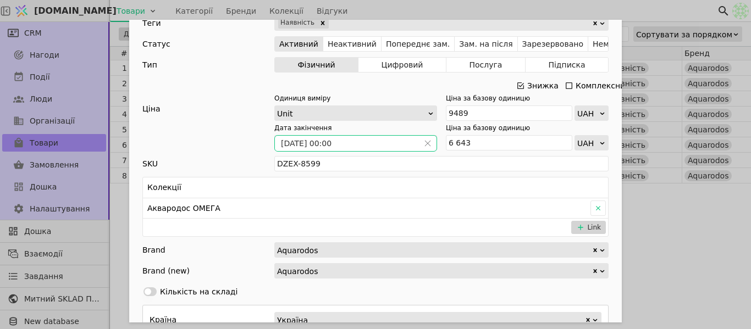
click at [420, 147] on span "Add Opportunity" at bounding box center [428, 143] width 18 height 15
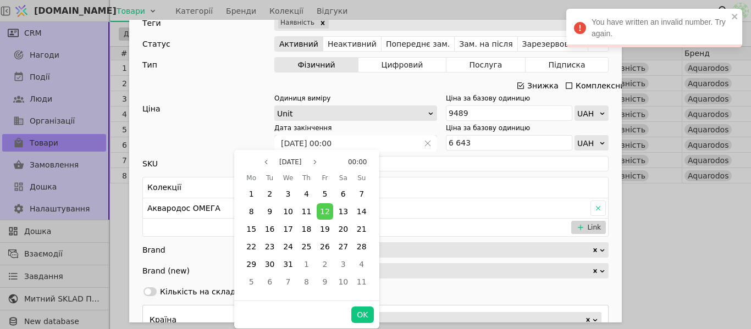
scroll to position [0, 0]
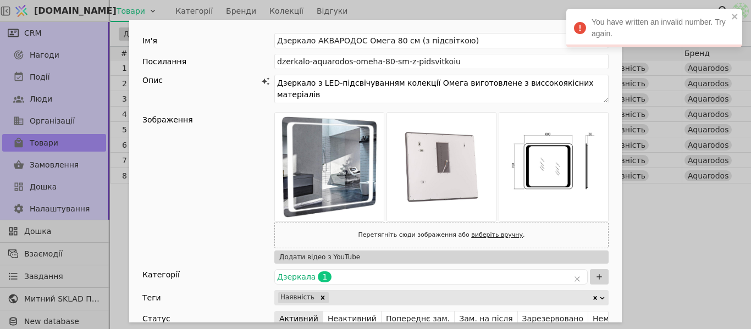
click at [691, 208] on div "Ім'я Дзеркало АКВАРОДОС Омега 80 см (з підсвіткою) Посилання dzerkalo-aquarodos…" at bounding box center [375, 164] width 751 height 329
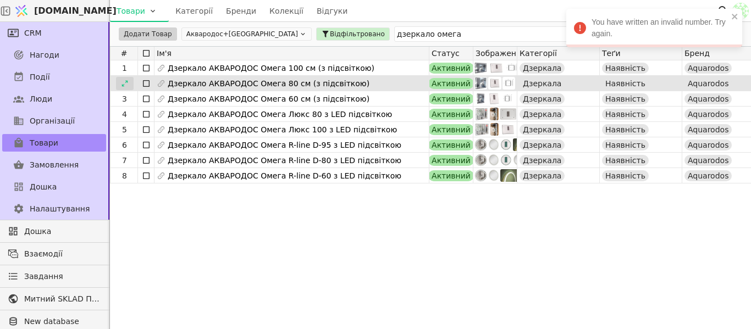
click at [121, 85] on icon at bounding box center [125, 84] width 8 height 8
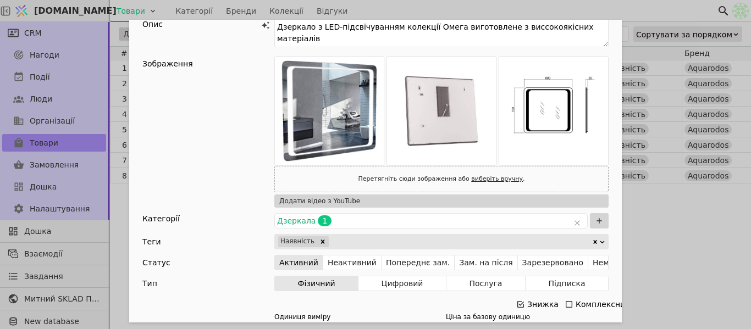
scroll to position [220, 0]
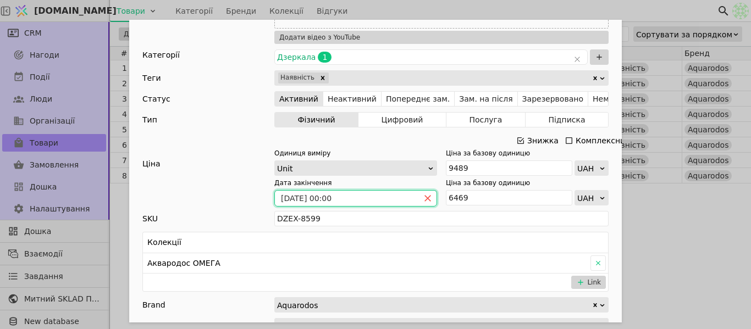
click at [424, 197] on icon "close" at bounding box center [428, 199] width 8 height 8
click at [426, 199] on icon "calender simple" at bounding box center [427, 200] width 3 height 2
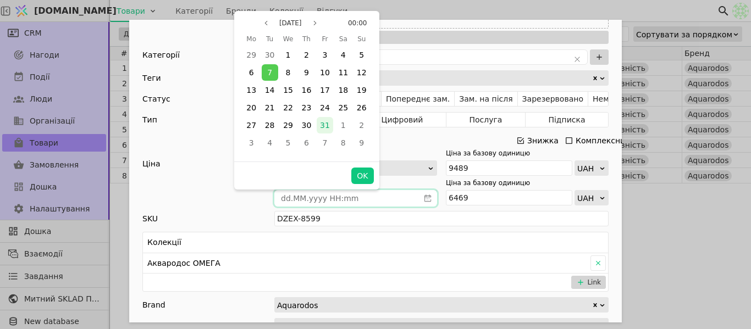
click at [328, 121] on span "31" at bounding box center [325, 125] width 10 height 9
click at [360, 171] on button "OK" at bounding box center [362, 176] width 22 height 16
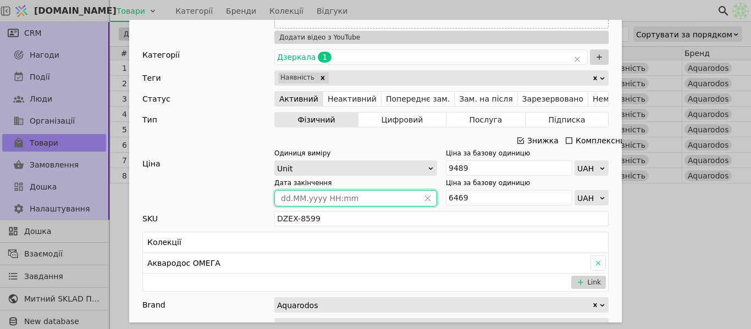
type input "[DATE] 00:00"
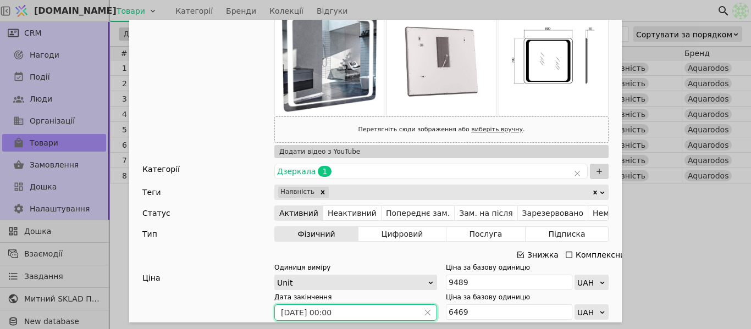
scroll to position [0, 0]
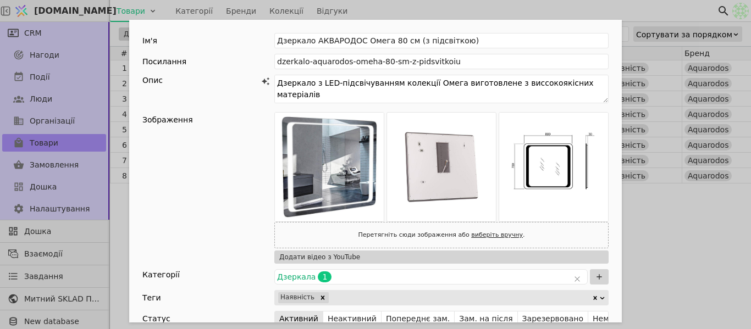
click at [717, 252] on div "Ім'я Дзеркало АКВАРОДОС Омега 80 см (з підсвіткою) Посилання dzerkalo-aquarodos…" at bounding box center [375, 164] width 751 height 329
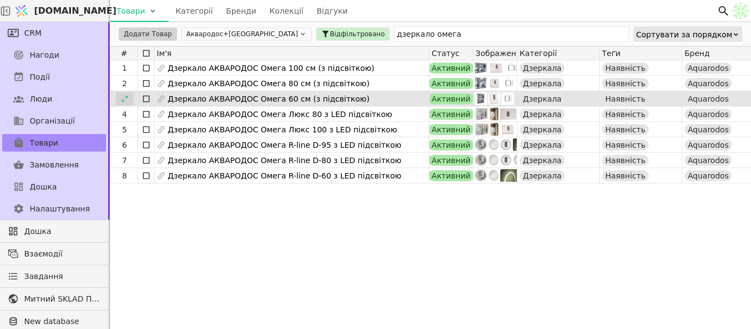
click at [123, 103] on div at bounding box center [125, 98] width 18 height 13
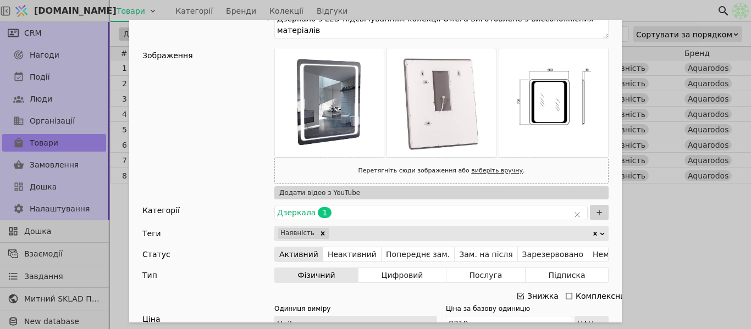
scroll to position [165, 0]
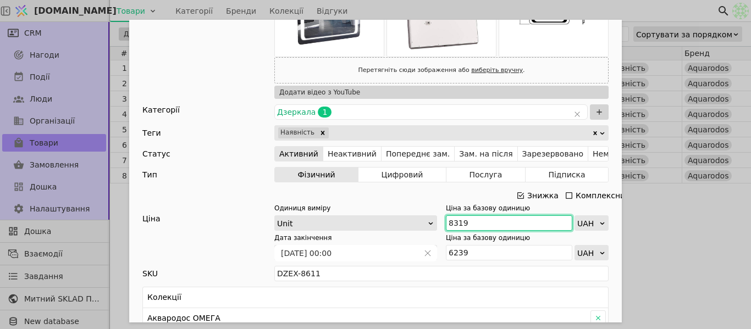
click at [479, 223] on input "8319" at bounding box center [509, 223] width 126 height 15
paste input "9 151"
click at [453, 223] on input "9 151" at bounding box center [509, 223] width 126 height 15
type input "9151"
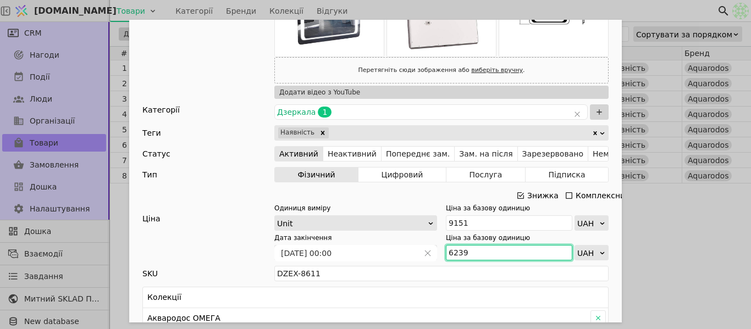
click at [486, 251] on input "6239" at bounding box center [509, 252] width 126 height 15
paste input "406"
click at [449, 252] on input "6 406" at bounding box center [509, 252] width 126 height 15
click at [453, 252] on input "6 406" at bounding box center [509, 252] width 126 height 15
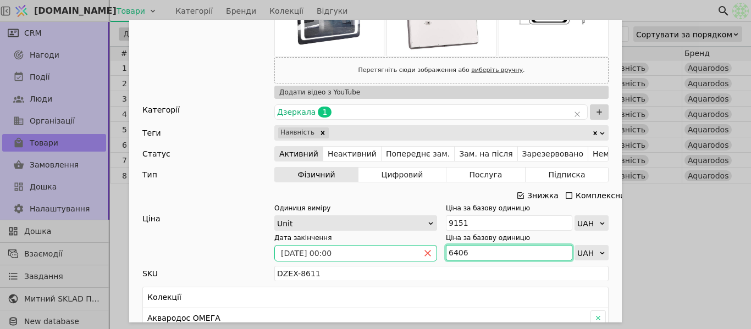
type input "6406"
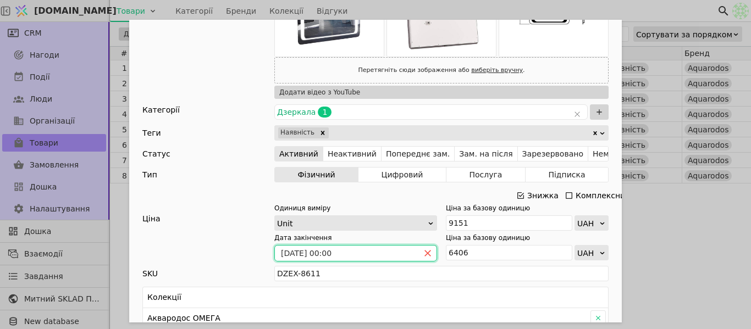
click at [427, 255] on icon "close" at bounding box center [428, 254] width 8 height 8
click at [427, 251] on icon "calender simple" at bounding box center [428, 253] width 7 height 7
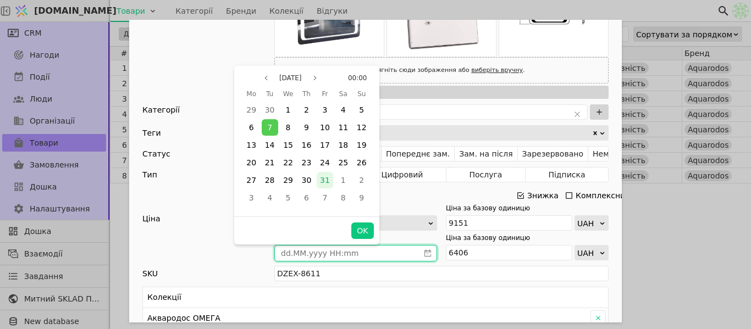
click at [323, 184] on span "31" at bounding box center [325, 180] width 10 height 9
click at [359, 233] on button "OK" at bounding box center [362, 231] width 22 height 16
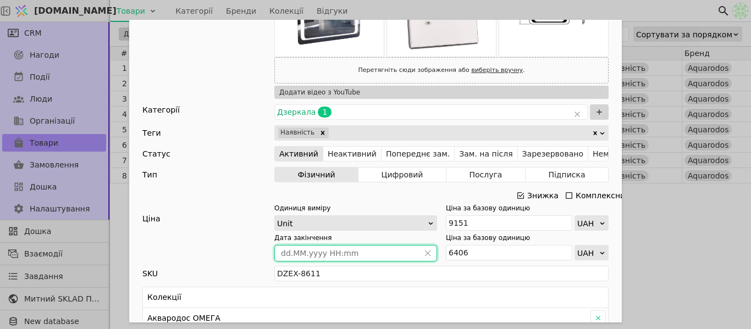
type input "[DATE] 00:00"
click at [709, 232] on div "Ім'я Дзеркало АКВАРОДОС Омега 60 см (з підсвіткою) Посилання dzerkalo-aquarodos…" at bounding box center [375, 164] width 751 height 329
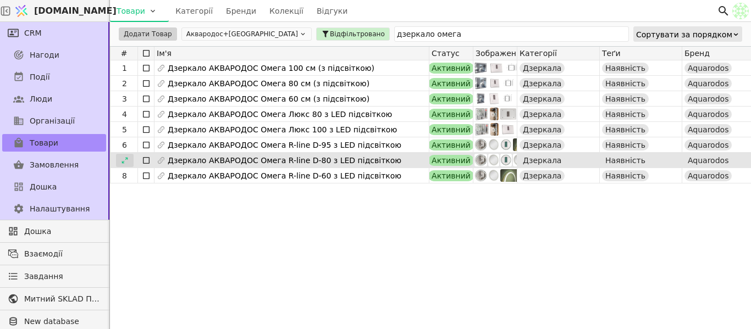
click at [122, 162] on icon at bounding box center [125, 161] width 8 height 8
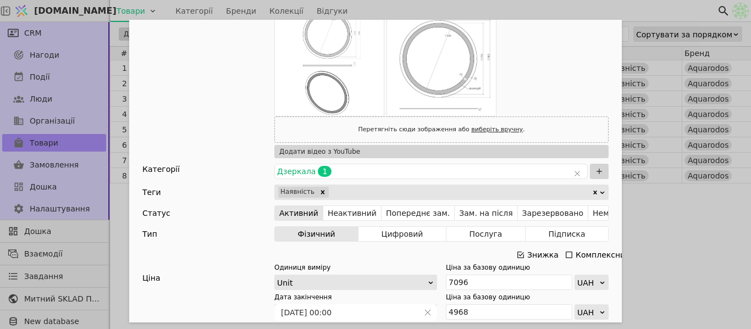
scroll to position [385, 0]
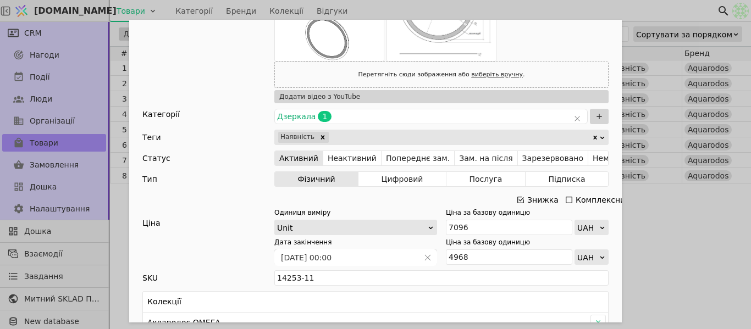
click at [681, 230] on div "Ім'я Дзеркало АКВАРОДОС Омега R-line D-80 з LED підсвіткою Посилання dzerkalo-o…" at bounding box center [375, 164] width 751 height 329
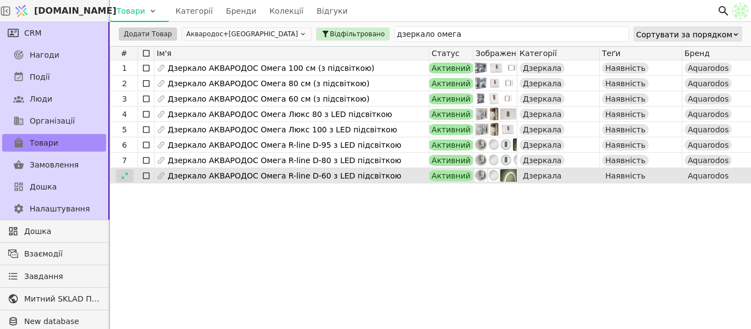
click at [121, 176] on icon at bounding box center [125, 176] width 8 height 8
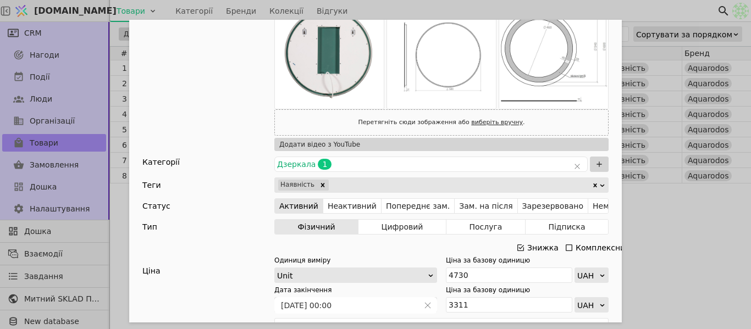
scroll to position [275, 0]
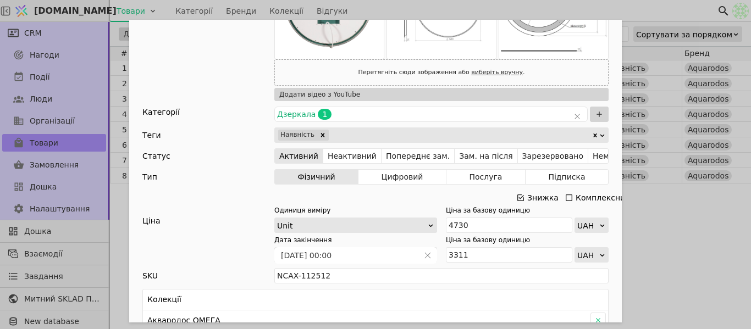
click at [653, 229] on div "Ім'я Дзеркало АКВАРОДОС Омега R-line D-60 з LED підсвіткою Посилання dzerkalo-o…" at bounding box center [375, 164] width 751 height 329
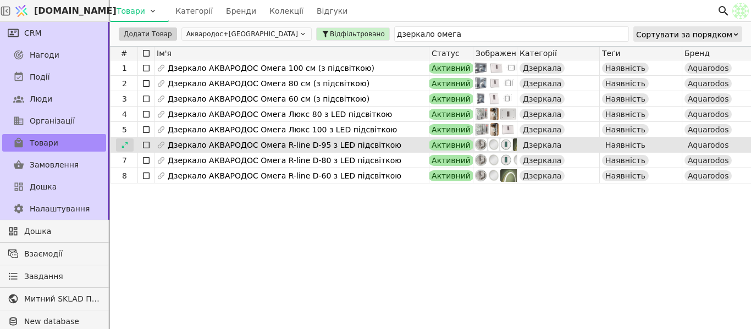
click at [126, 146] on icon at bounding box center [125, 145] width 8 height 8
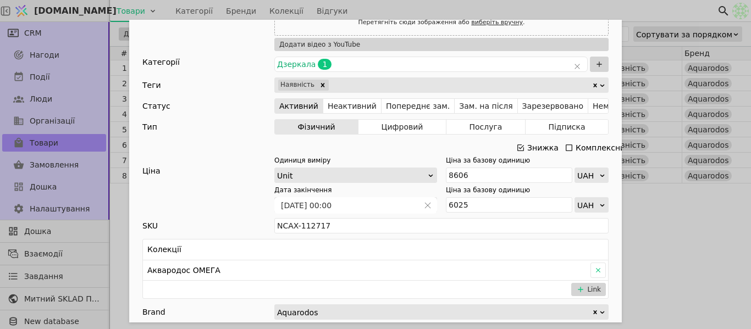
scroll to position [440, 0]
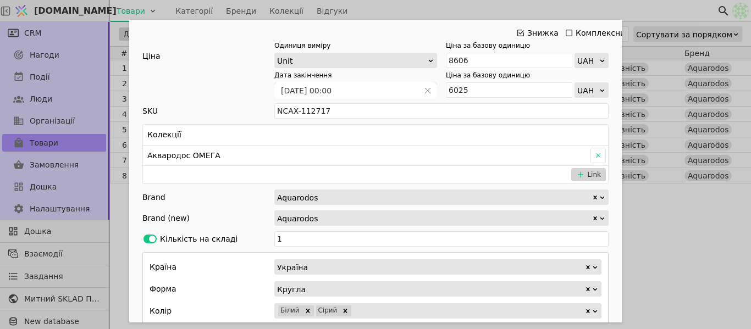
click at [685, 244] on div "Ім'я Дзеркало АКВАРОДОС Омега R-line D-95 з LED підсвіткою Посилання dzerkalo-o…" at bounding box center [375, 164] width 751 height 329
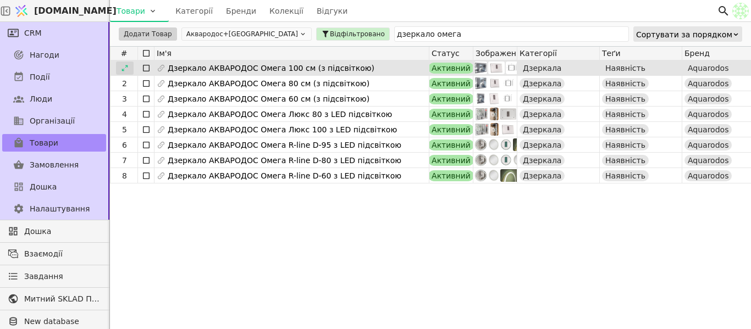
click at [125, 70] on icon at bounding box center [125, 68] width 8 height 8
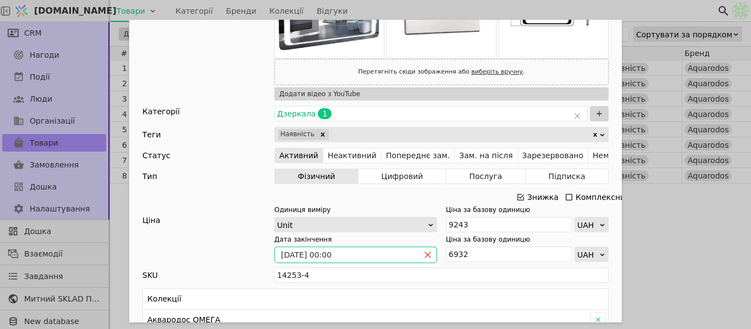
scroll to position [165, 0]
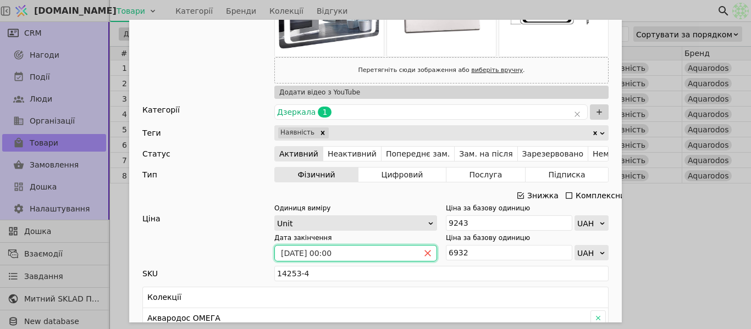
click at [425, 250] on icon "close" at bounding box center [428, 254] width 8 height 8
click at [425, 250] on icon "calender simple" at bounding box center [428, 253] width 7 height 7
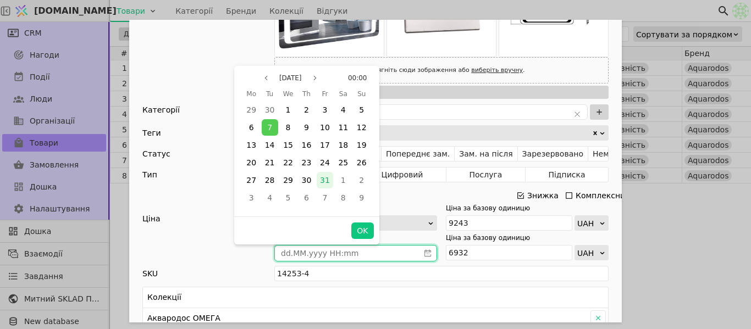
click at [331, 183] on div "31" at bounding box center [325, 180] width 16 height 16
click at [361, 233] on button "OK" at bounding box center [362, 231] width 22 height 16
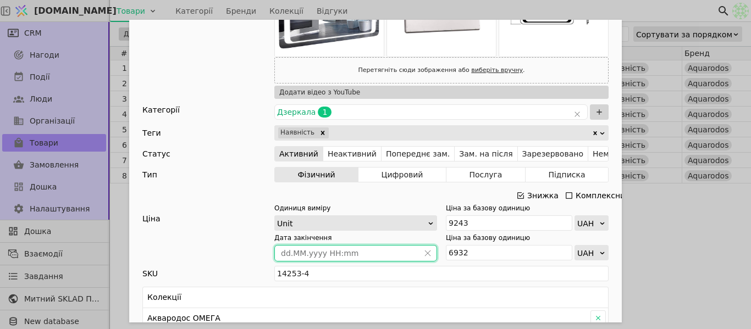
type input "[DATE] 00:00"
click at [470, 221] on input "9243" at bounding box center [509, 223] width 126 height 15
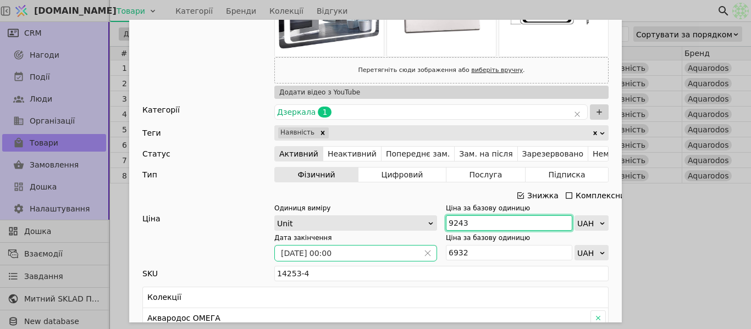
click at [470, 221] on input "9243" at bounding box center [509, 223] width 126 height 15
paste input "10 167"
type input "10167"
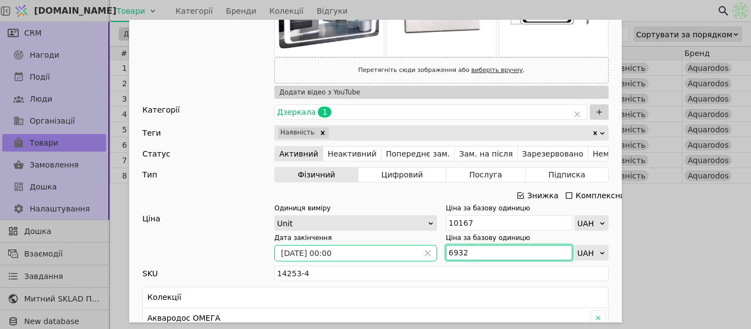
click at [487, 257] on input "6932" at bounding box center [509, 252] width 126 height 15
paste input "7 117"
click at [452, 249] on input "7 117" at bounding box center [509, 252] width 126 height 15
type input "7117"
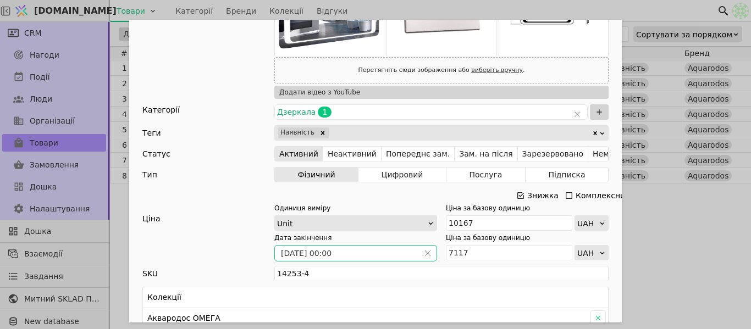
click at [665, 217] on div "Ім'я Дзеркало АКВАРОДОС Омега 100 см (з підсвіткою) Посилання dzerkalo-z-pidsvi…" at bounding box center [375, 164] width 751 height 329
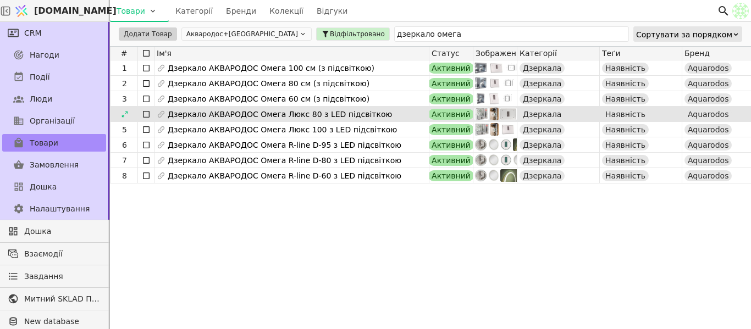
click at [147, 114] on icon at bounding box center [146, 114] width 9 height 9
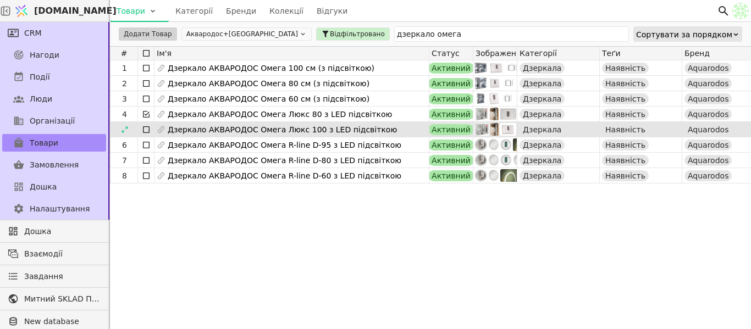
click at [144, 131] on icon at bounding box center [146, 129] width 9 height 9
click at [140, 36] on html "Svit.One Товари Категорії Бренди Колекції Відгуки CRM Нагоди Події Люди Організ…" at bounding box center [375, 164] width 751 height 329
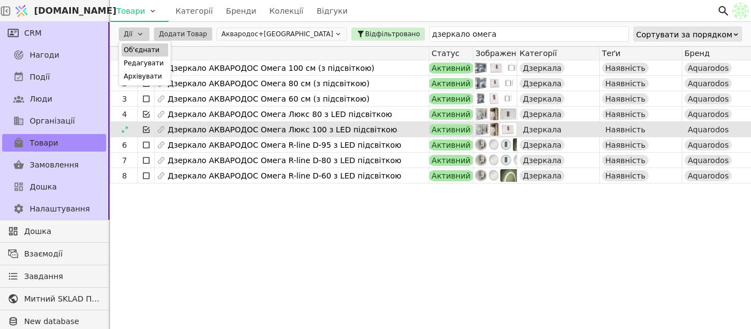
click at [147, 52] on div "Об'єднати" at bounding box center [145, 49] width 47 height 13
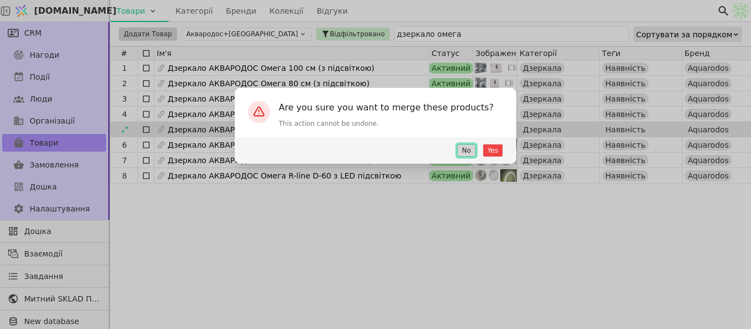
click at [475, 150] on button "No" at bounding box center [466, 150] width 19 height 13
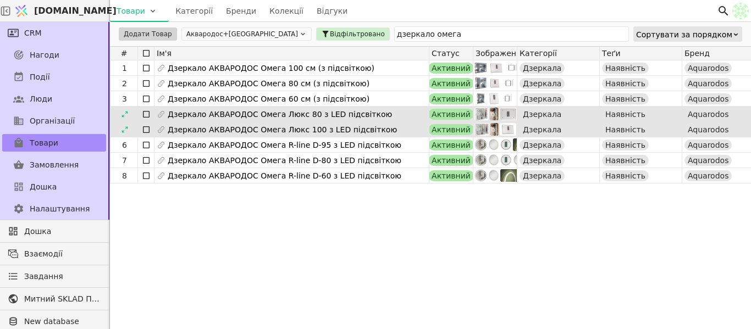
click at [146, 118] on icon at bounding box center [146, 114] width 9 height 9
click at [148, 130] on icon at bounding box center [146, 129] width 9 height 9
click at [135, 31] on html "Svit.One Товари Категорії Бренди Колекції Відгуки CRM Нагоди Події Люди Організ…" at bounding box center [375, 164] width 751 height 329
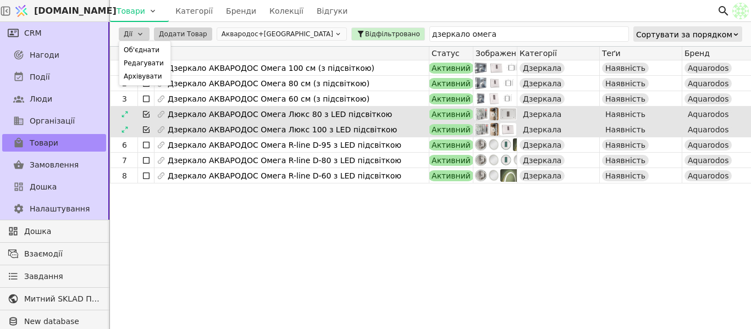
click at [143, 67] on div "Редагувати" at bounding box center [145, 63] width 47 height 13
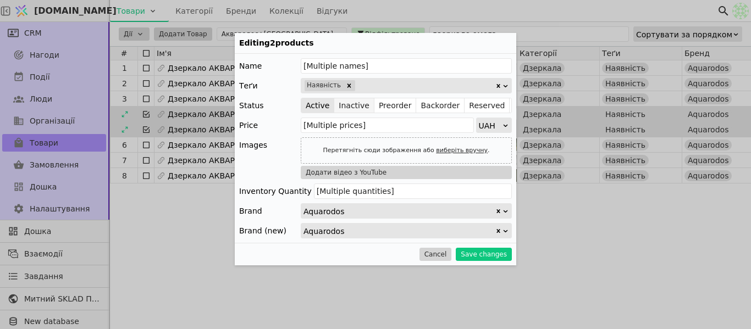
click at [355, 112] on button "Inactive" at bounding box center [354, 105] width 40 height 15
click at [475, 254] on button "Save changes" at bounding box center [484, 254] width 56 height 13
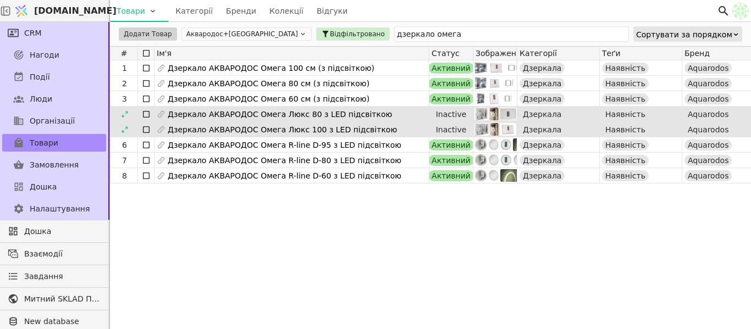
click at [147, 114] on icon at bounding box center [146, 114] width 9 height 9
click at [144, 131] on icon at bounding box center [146, 129] width 9 height 9
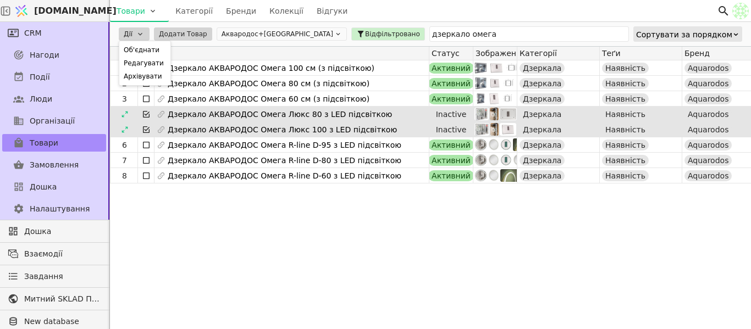
click at [134, 37] on html "Svit.One Товари Категорії Бренди Колекції Відгуки CRM Нагоди Події Люди Організ…" at bounding box center [375, 164] width 751 height 329
click at [134, 74] on div "Архівувати" at bounding box center [145, 76] width 47 height 13
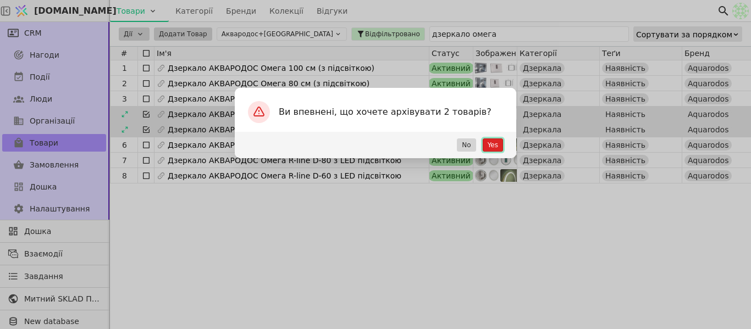
click at [492, 147] on button "Yes" at bounding box center [493, 145] width 20 height 13
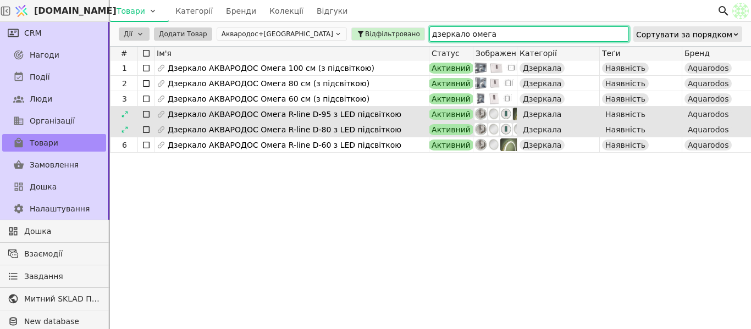
click at [430, 32] on input "дзеркало омега" at bounding box center [530, 33] width 200 height 15
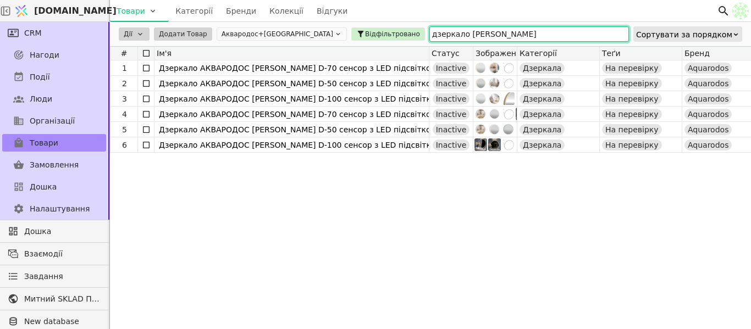
type input "дзеркало lorenzo"
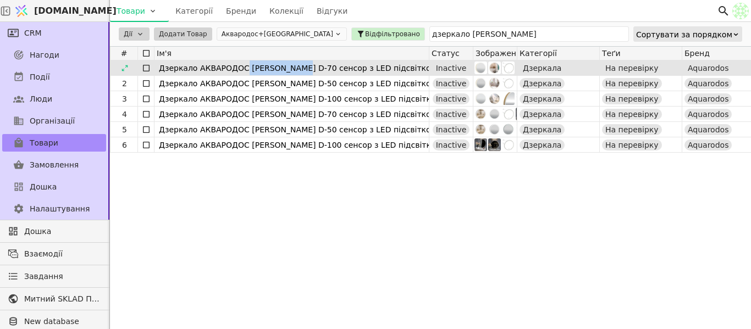
drag, startPoint x: 249, startPoint y: 67, endPoint x: 296, endPoint y: 69, distance: 47.4
click at [296, 69] on span "Дзеркало АКВАРОДОС [PERSON_NAME] D-70 сенсор з LED підсвіткою" at bounding box center [298, 67] width 278 height 15
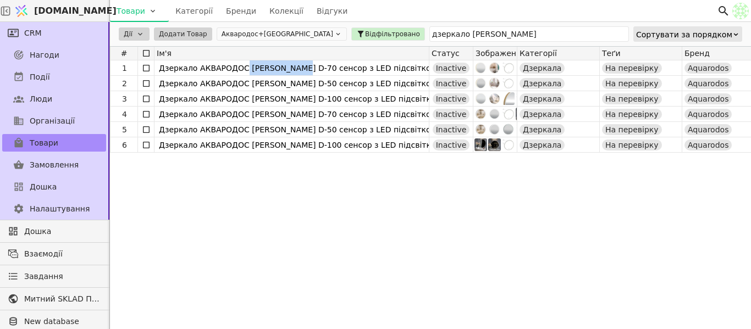
click at [117, 68] on html "Svit.One Товари Категорії Бренди Колекції Відгуки CRM Нагоди Події Люди Організ…" at bounding box center [375, 164] width 751 height 329
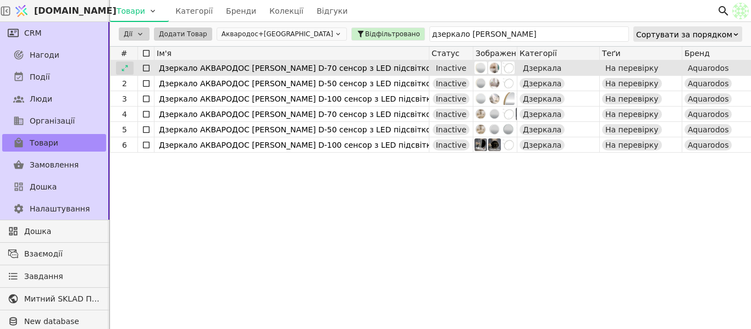
click at [122, 68] on icon at bounding box center [125, 68] width 8 height 8
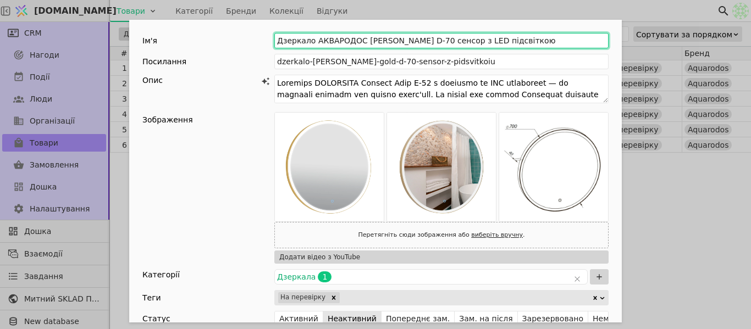
drag, startPoint x: 355, startPoint y: 39, endPoint x: 400, endPoint y: 40, distance: 44.6
click at [400, 40] on input "Дзеркало АКВАРОДОС [PERSON_NAME] D-70 сенсор з LED підсвіткою" at bounding box center [441, 40] width 334 height 15
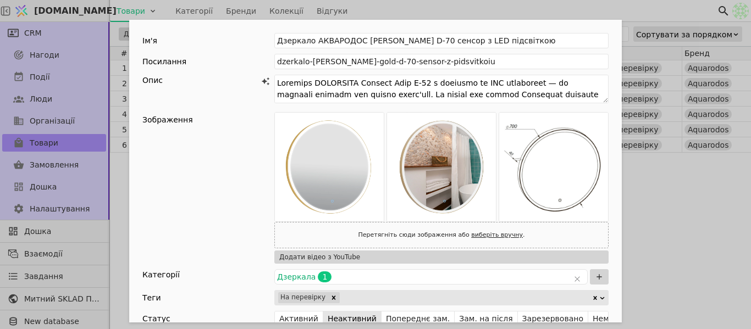
click at [646, 199] on div "Ім'я Дзеркало АКВАРОДОС Lorenzo Gold D-70 сенсор з LED підсвіткою Посилання dze…" at bounding box center [375, 164] width 751 height 329
click at [645, 179] on div "Ім'я Дзеркало АКВАРОДОС Lorenzo Gold D-70 сенсор з LED підсвіткою Посилання dze…" at bounding box center [375, 164] width 751 height 329
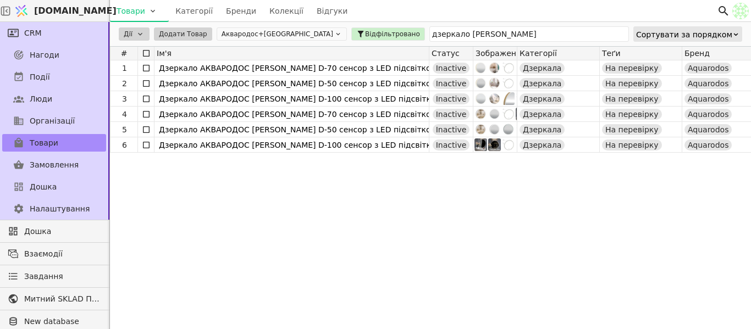
click at [0, 0] on icon at bounding box center [0, 0] width 0 height 0
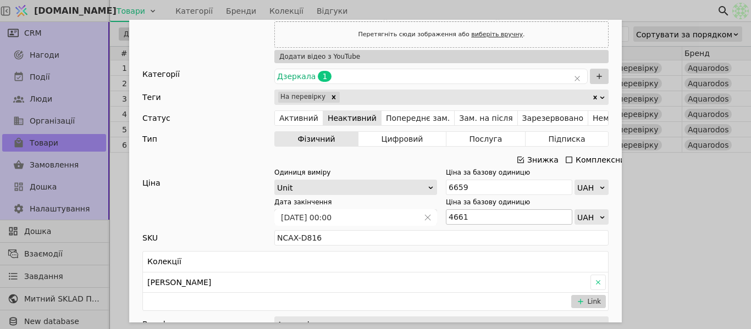
scroll to position [220, 0]
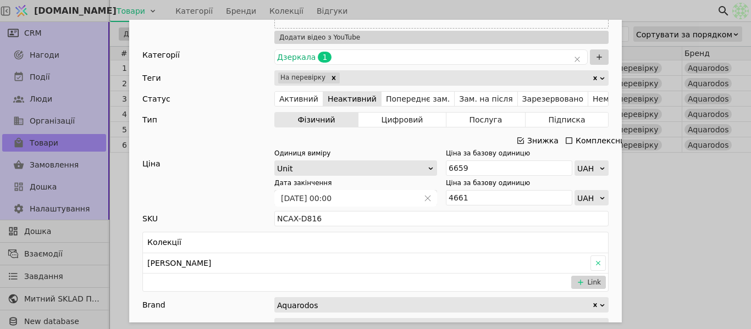
drag, startPoint x: 517, startPoint y: 141, endPoint x: 471, endPoint y: 175, distance: 57.4
click at [518, 141] on icon "Add Opportunity" at bounding box center [520, 140] width 9 height 9
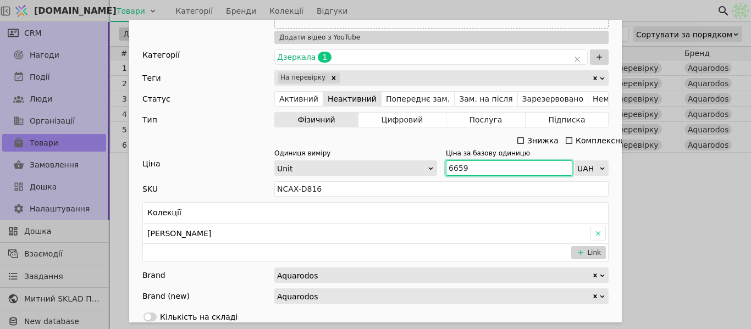
click at [467, 169] on input "6659" at bounding box center [509, 168] width 126 height 15
paste input "6"
click at [454, 166] on input "6 659" at bounding box center [509, 168] width 126 height 15
type input "6659"
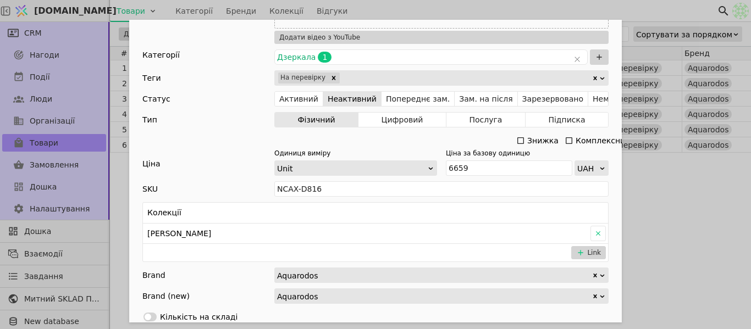
click at [728, 218] on div "Ім'я Дзеркало АКВАРОДОС Lorenzo Gold D-50 сенсор з LED підсвіткою Посилання dze…" at bounding box center [375, 164] width 751 height 329
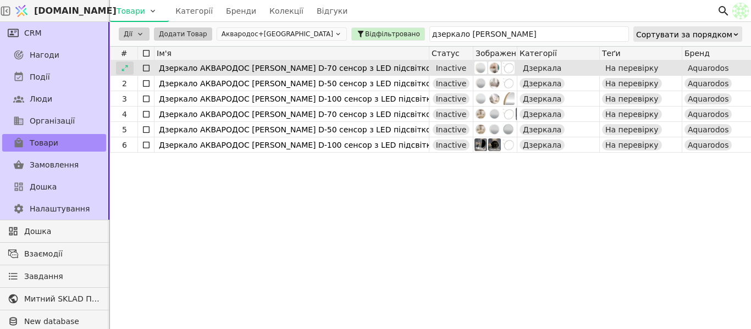
click at [130, 69] on div at bounding box center [125, 68] width 18 height 13
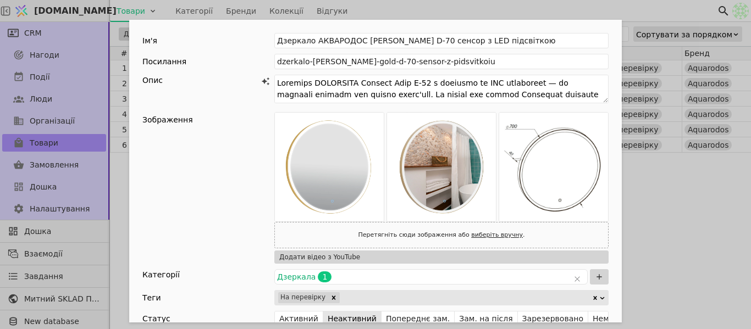
scroll to position [275, 0]
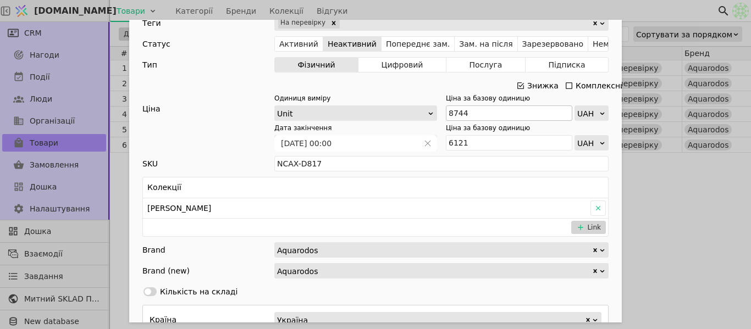
drag, startPoint x: 520, startPoint y: 86, endPoint x: 460, endPoint y: 116, distance: 66.4
click at [520, 86] on icon "Add Opportunity" at bounding box center [521, 85] width 7 height 7
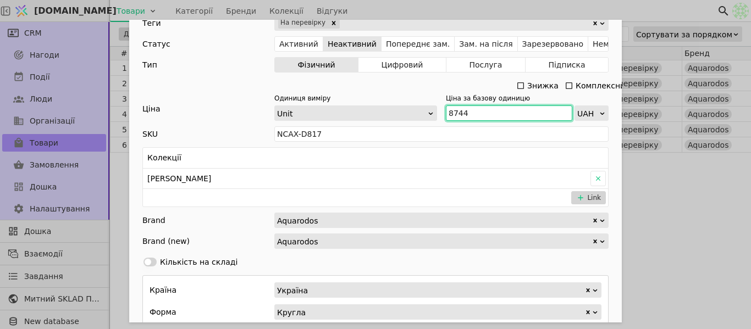
click at [465, 113] on input "8744" at bounding box center [509, 113] width 126 height 15
paste input "Add Opportunity"
click at [453, 115] on input "8 744" at bounding box center [509, 113] width 126 height 15
type input "8744"
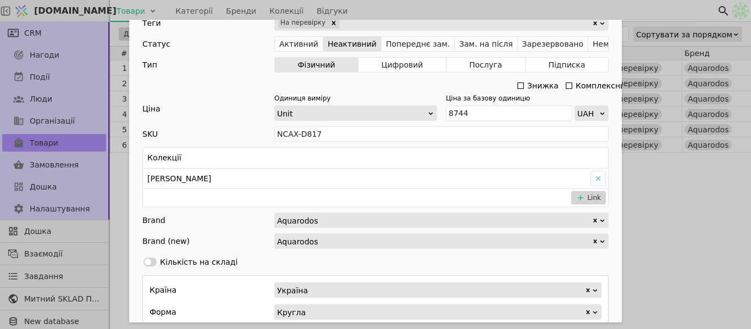
click at [667, 175] on div "Ім'я Дзеркало АКВАРОДОС Lorenzo Gold D-70 сенсор з LED підсвіткою Посилання dze…" at bounding box center [375, 164] width 751 height 329
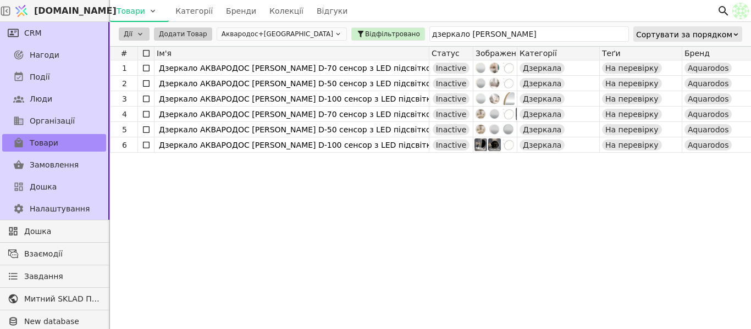
drag, startPoint x: 457, startPoint y: 42, endPoint x: 401, endPoint y: 26, distance: 58.3
click at [401, 26] on div "Дії Додати Товар Аквародос+TURKUAZ Відфільтровано дзеркало lorenzo Сортувати за…" at bounding box center [430, 34] width 641 height 24
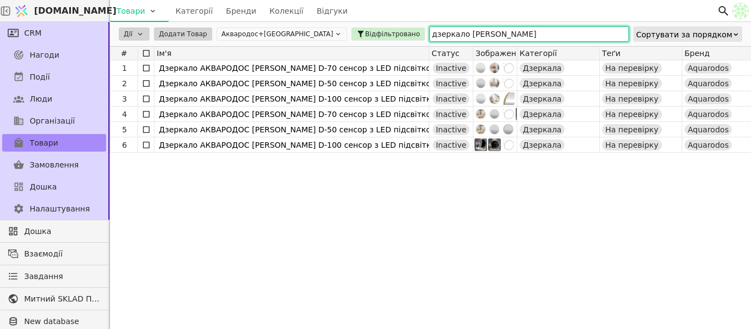
click at [438, 30] on input "дзеркало lorenzo" at bounding box center [530, 33] width 200 height 15
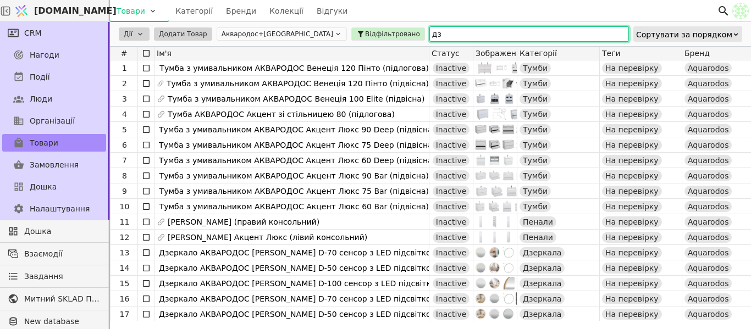
type input "д"
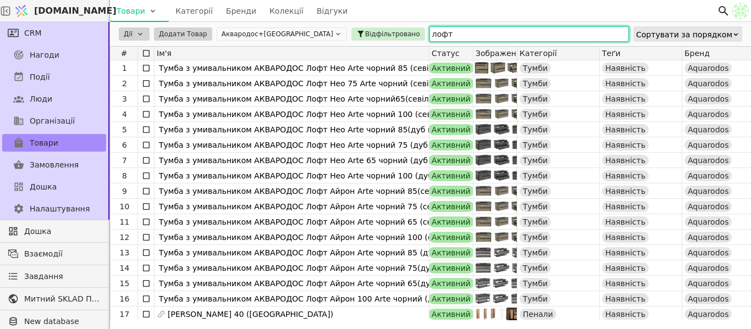
type input "лофт"
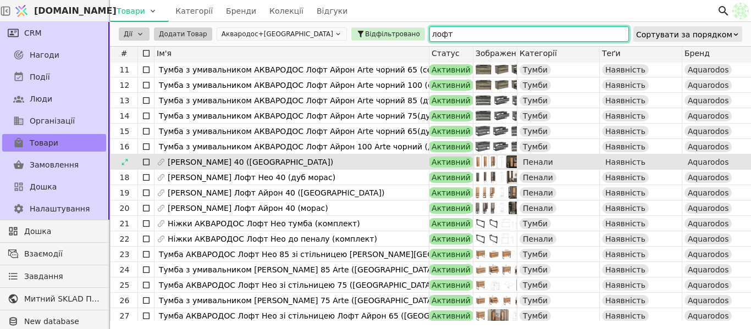
scroll to position [165, 0]
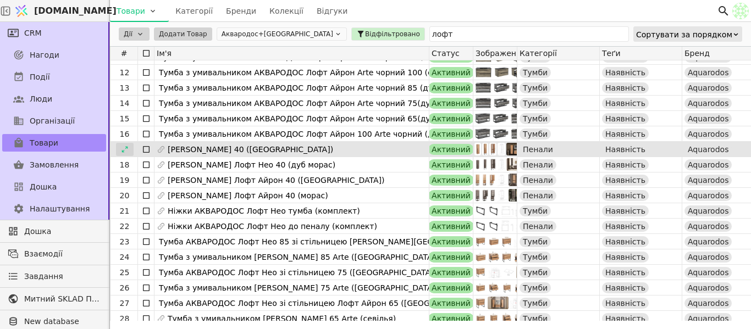
click at [126, 150] on icon at bounding box center [125, 150] width 8 height 8
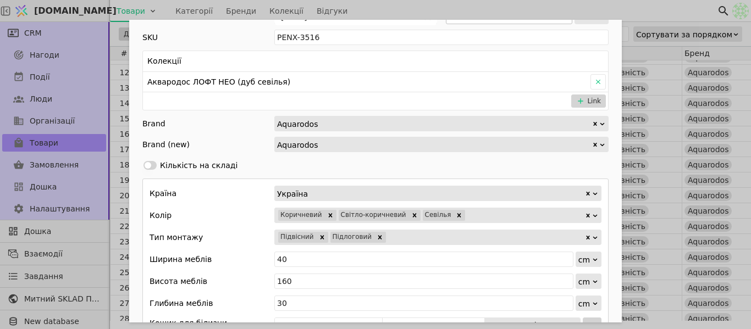
scroll to position [605, 0]
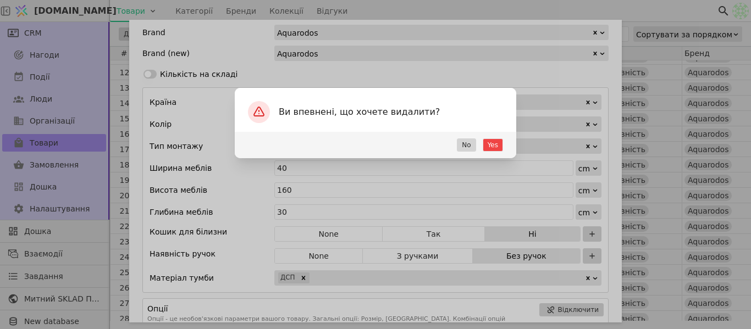
scroll to position [806, 0]
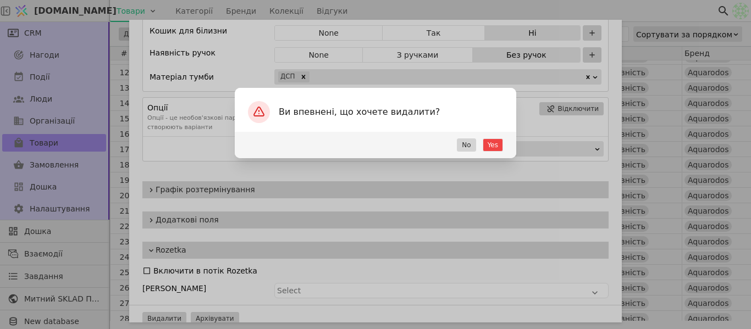
click at [178, 162] on div "Ви впевнені, що хочете видалити? Yes No" at bounding box center [375, 164] width 751 height 329
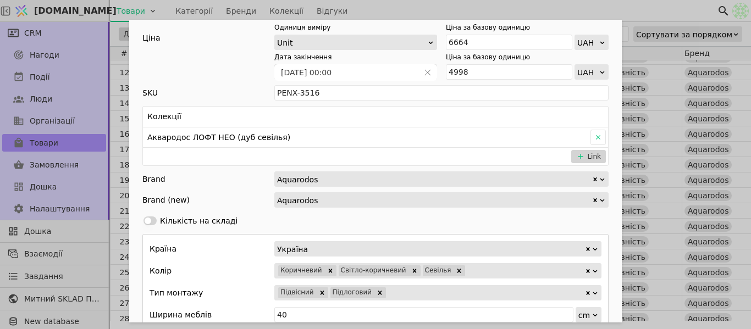
scroll to position [366, 0]
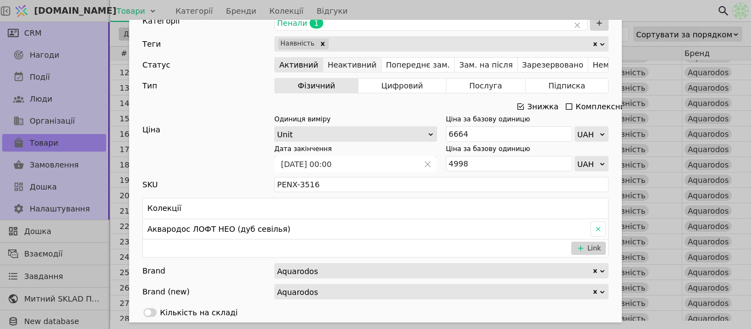
click at [355, 62] on button "Неактивний" at bounding box center [352, 64] width 58 height 15
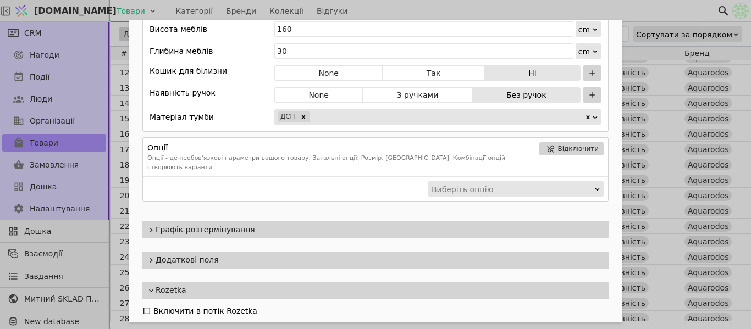
scroll to position [806, 0]
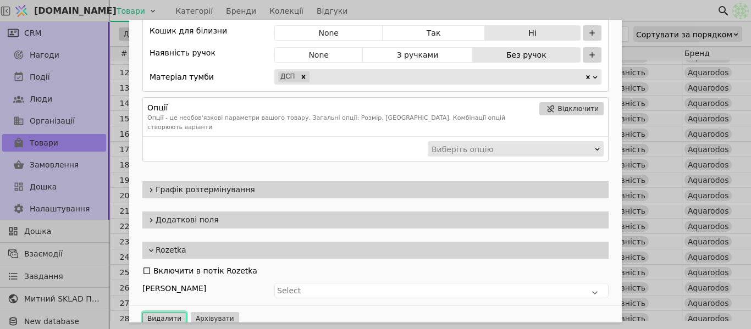
click at [162, 312] on button "Видалити" at bounding box center [164, 318] width 44 height 13
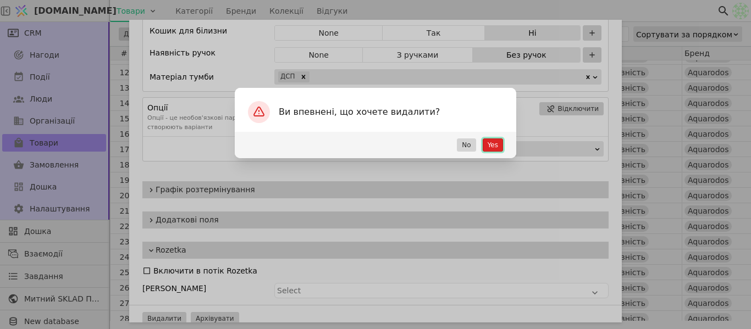
click at [501, 139] on button "Yes" at bounding box center [493, 145] width 20 height 13
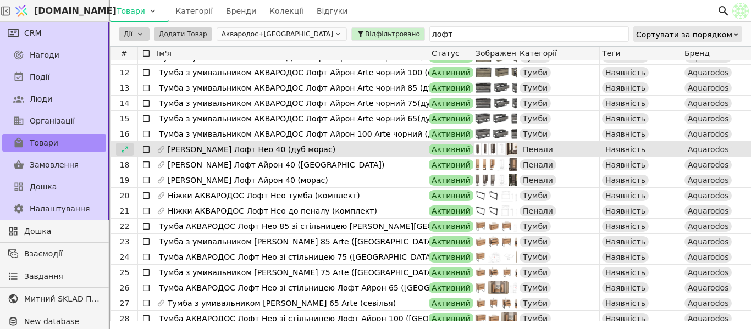
click at [123, 152] on icon at bounding box center [125, 149] width 6 height 6
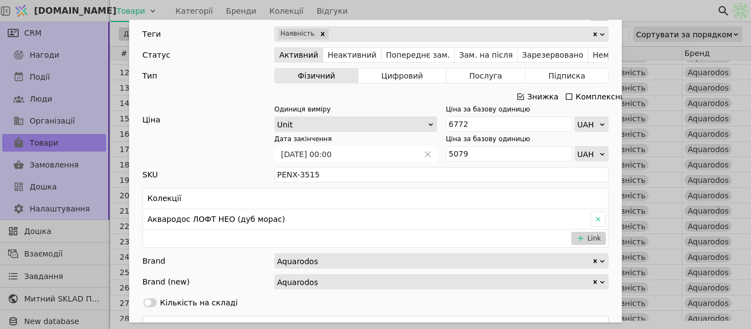
scroll to position [330, 0]
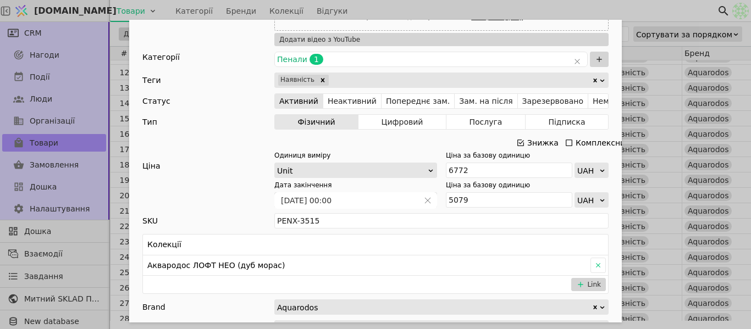
click at [518, 142] on icon "Add Opportunity" at bounding box center [520, 143] width 9 height 9
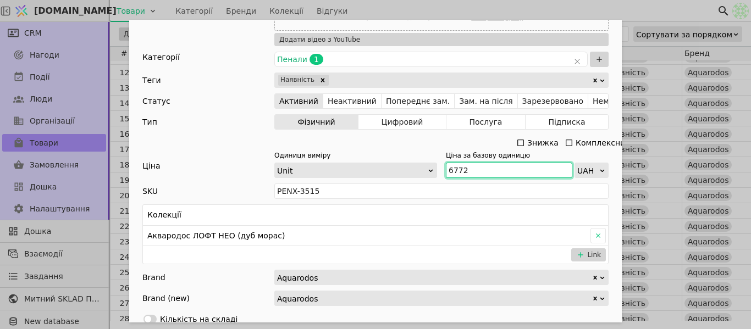
click at [469, 168] on input "6772" at bounding box center [509, 170] width 126 height 15
paste input "7 449"
click at [451, 168] on input "7 449" at bounding box center [509, 170] width 126 height 15
type input "7449"
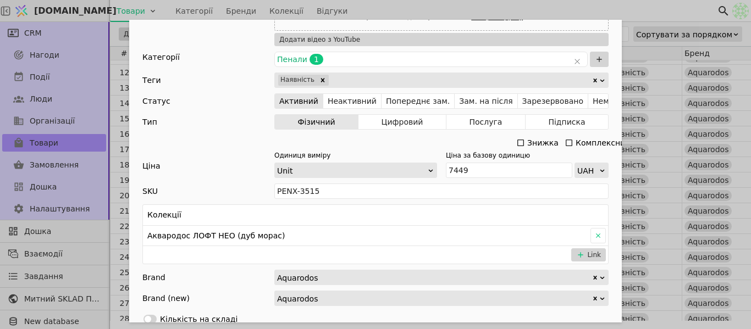
click at [643, 11] on div "Ім'я Пенал АКВАРОДОС Лофт Нео 40 (дуб морас) Посилання penal-aquarodos-loft-40s…" at bounding box center [375, 164] width 751 height 329
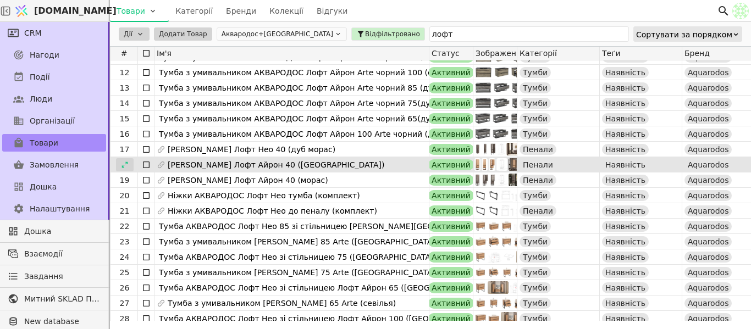
click at [127, 167] on icon at bounding box center [125, 165] width 8 height 8
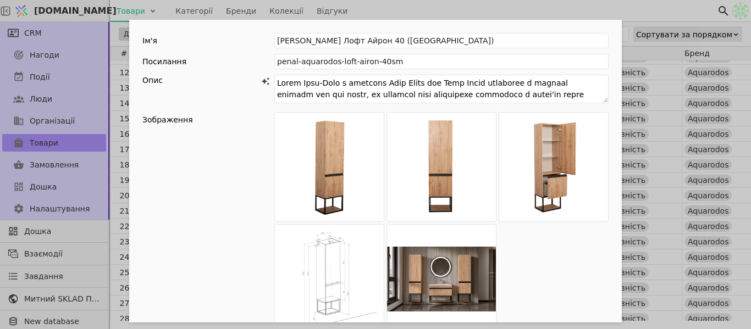
click at [641, 12] on div "Ім'я Пенал АКВАРОДОС Лофт Айрон 40 (севілья) Посилання penal-aquarodos-loft-air…" at bounding box center [375, 164] width 751 height 329
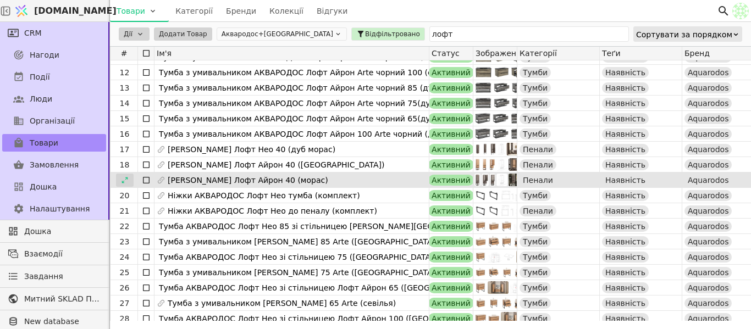
click at [119, 183] on div at bounding box center [125, 180] width 18 height 13
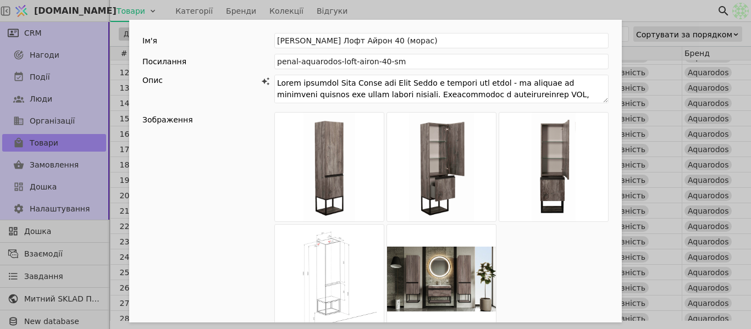
scroll to position [275, 0]
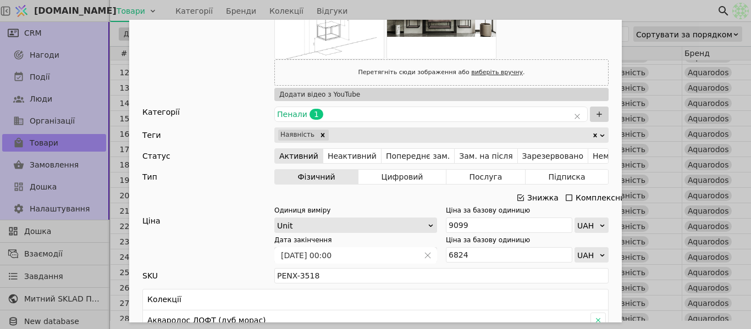
click at [527, 197] on div "Знижка" at bounding box center [542, 197] width 31 height 15
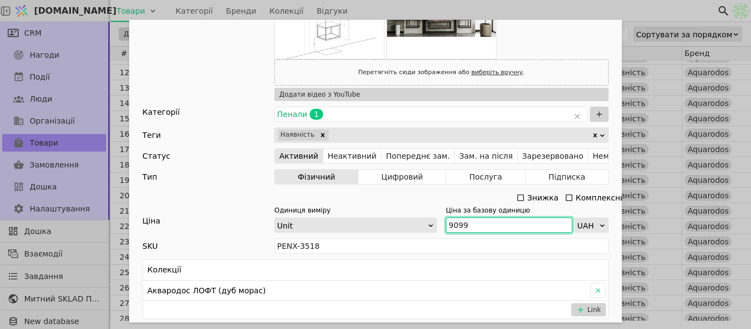
click at [468, 224] on input "9099" at bounding box center [509, 225] width 126 height 15
paste input "10 00"
click at [457, 219] on input "10 009" at bounding box center [509, 225] width 126 height 15
type input "10009"
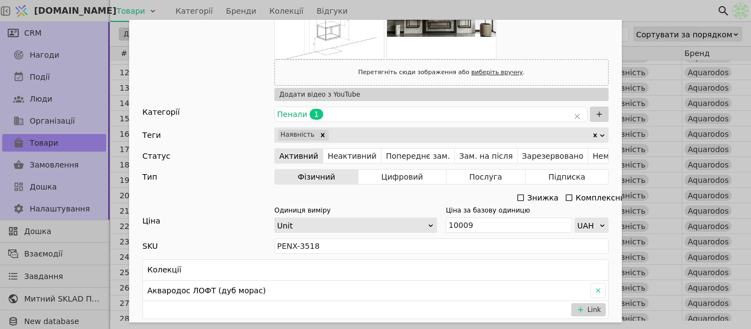
click at [569, 16] on div "Ім'я Пенал АКВАРОДОС Лофт Айрон 40 (морас) Посилання penal-aquarodos-loft-airon…" at bounding box center [375, 164] width 751 height 329
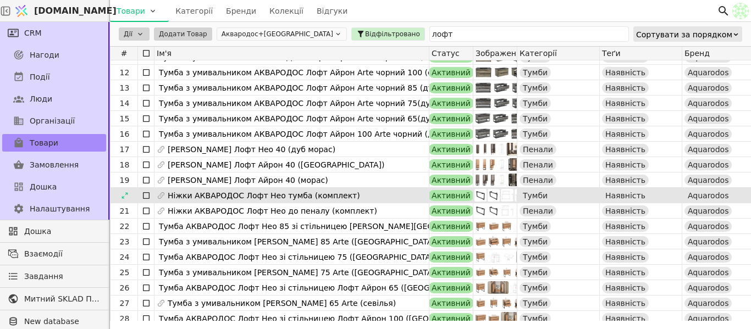
click at [136, 195] on div "20" at bounding box center [124, 195] width 27 height 15
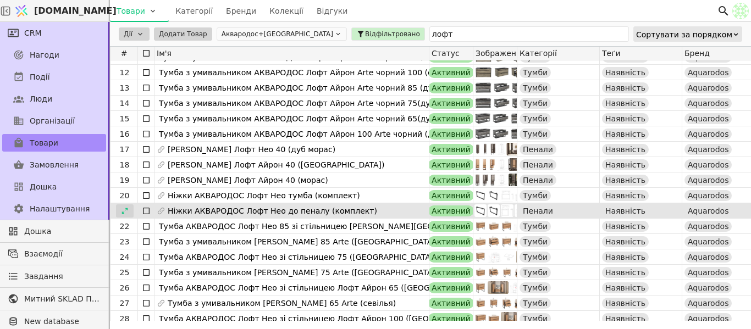
click at [126, 208] on icon at bounding box center [125, 211] width 6 height 6
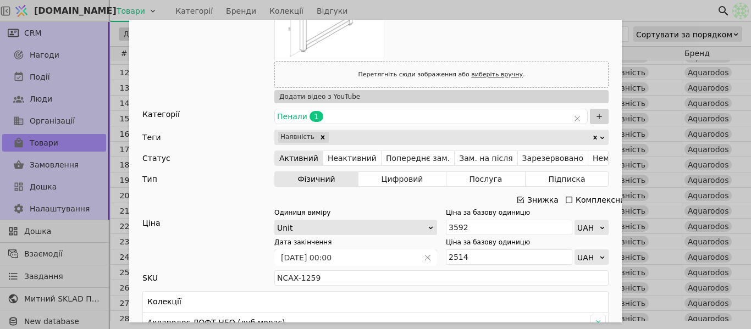
scroll to position [275, 0]
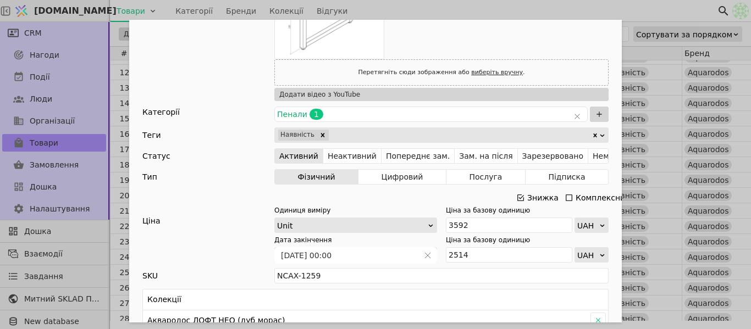
click at [517, 196] on icon "Add Opportunity" at bounding box center [520, 198] width 9 height 9
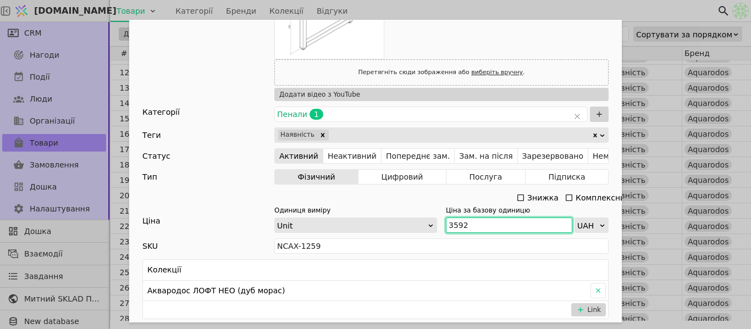
click at [466, 224] on input "3592" at bounding box center [509, 225] width 126 height 15
paste input "951"
click at [449, 222] on input "3 951" at bounding box center [509, 225] width 126 height 15
type input "3951"
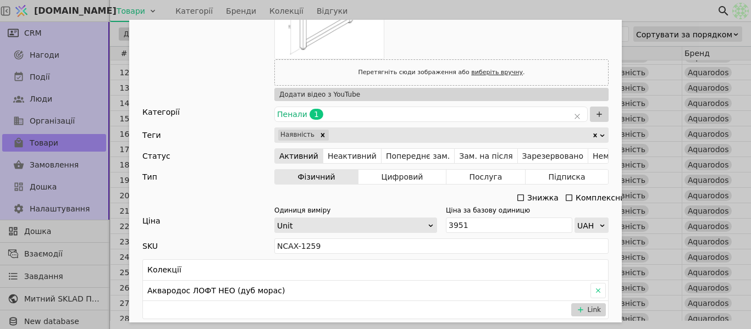
click at [539, 7] on div "Ім'я Ніжки АКВАРОДОС Лофт Нео до пеналу (комплект) Посилання nizhky-komplekt-pe…" at bounding box center [375, 164] width 751 height 329
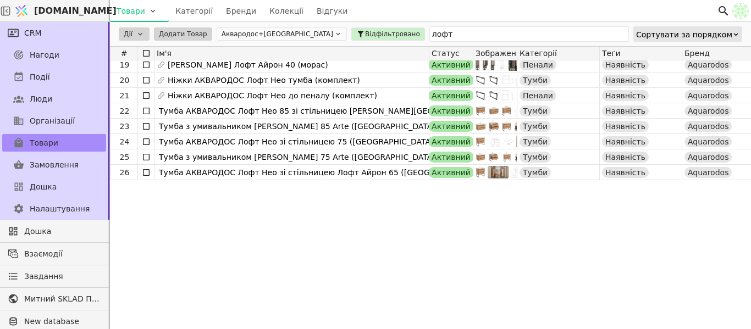
scroll to position [115, 0]
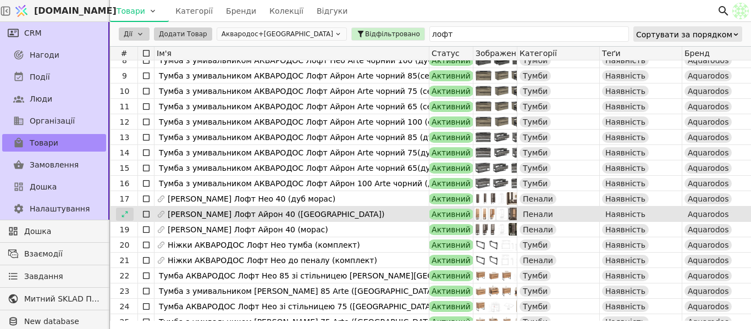
click at [129, 218] on div at bounding box center [125, 214] width 18 height 13
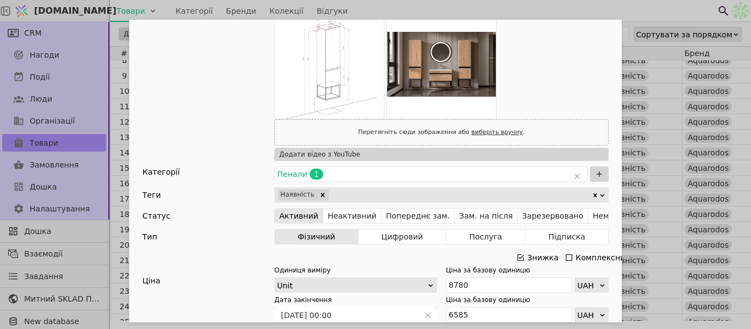
scroll to position [220, 0]
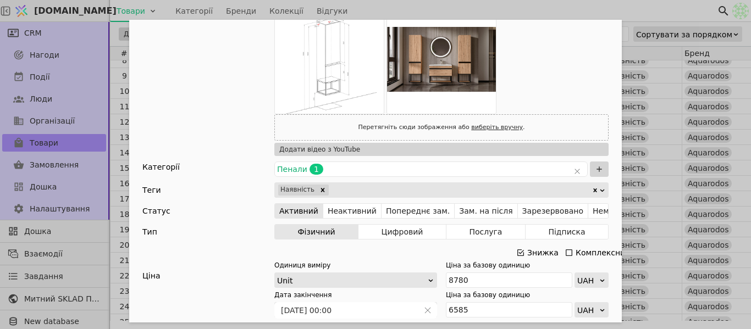
click at [516, 257] on div "Add Opportunity" at bounding box center [520, 252] width 9 height 15
click at [516, 251] on icon "Add Opportunity" at bounding box center [520, 253] width 9 height 9
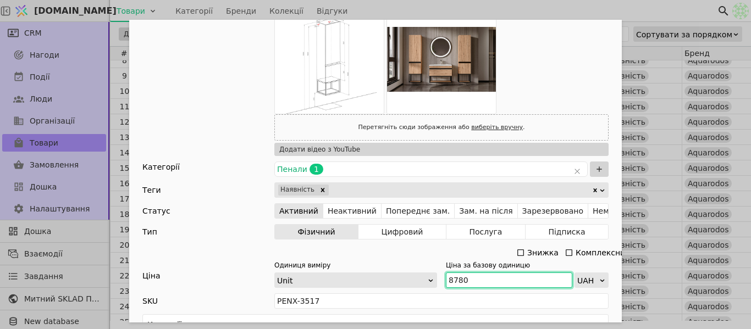
click at [486, 280] on input "8780" at bounding box center [509, 280] width 126 height 15
paste input "9 658"
click at [453, 276] on input "9 658" at bounding box center [509, 280] width 126 height 15
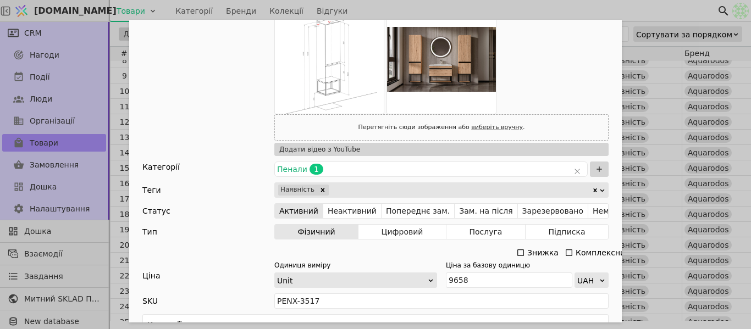
click at [558, 12] on div "Ім'я Пенал АКВАРОДОС Лофт Айрон 40 (севілья) Посилання penal-aquarodos-loft-air…" at bounding box center [375, 164] width 751 height 329
type input "9658"
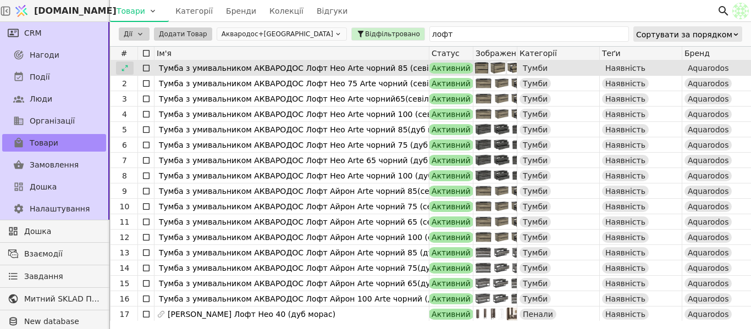
click at [123, 70] on icon at bounding box center [125, 68] width 6 height 6
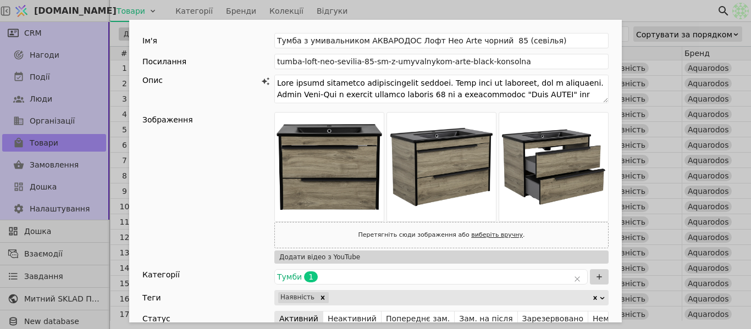
scroll to position [165, 0]
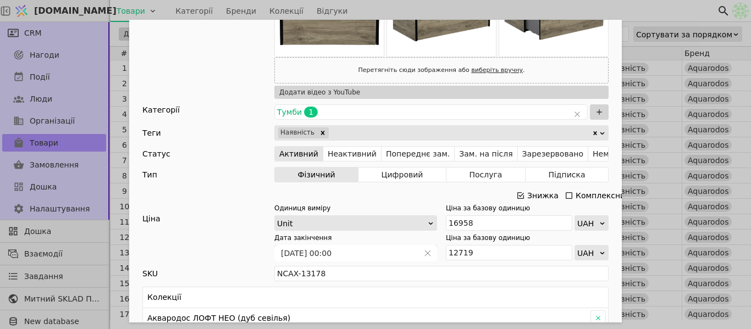
click at [520, 193] on icon "Add Opportunity" at bounding box center [520, 195] width 9 height 9
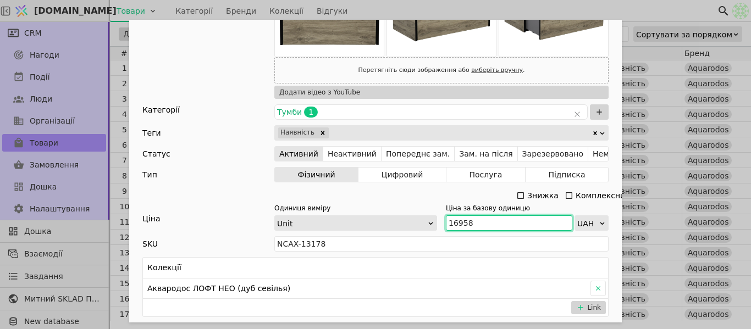
click at [481, 224] on input "16958" at bounding box center [509, 223] width 126 height 15
paste input "8 654"
click at [455, 221] on input "18 654" at bounding box center [509, 223] width 126 height 15
type input "18654"
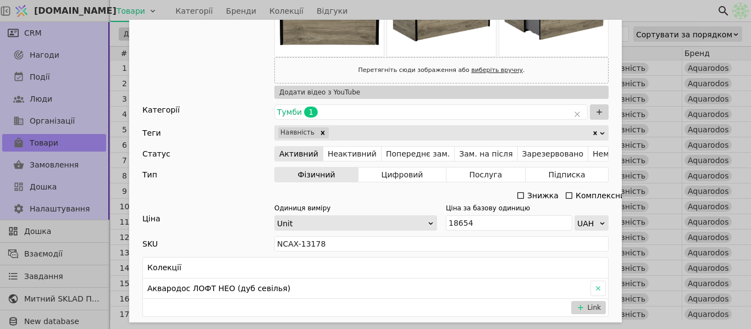
click at [587, 4] on div "Ім'я Тумба з умивальником АКВАРОДОС Лофт Нео Arte чорний 85 (севілья) Посилання…" at bounding box center [375, 164] width 751 height 329
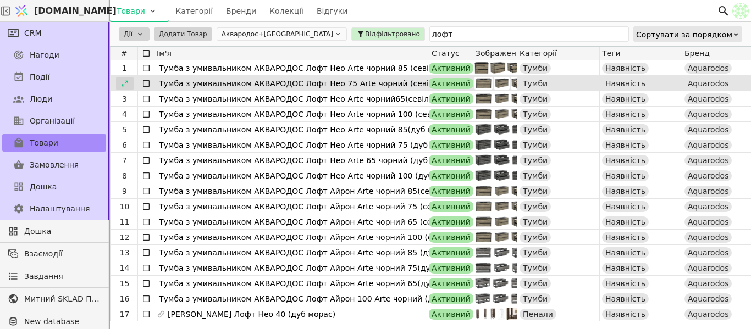
click at [120, 85] on div at bounding box center [125, 83] width 18 height 13
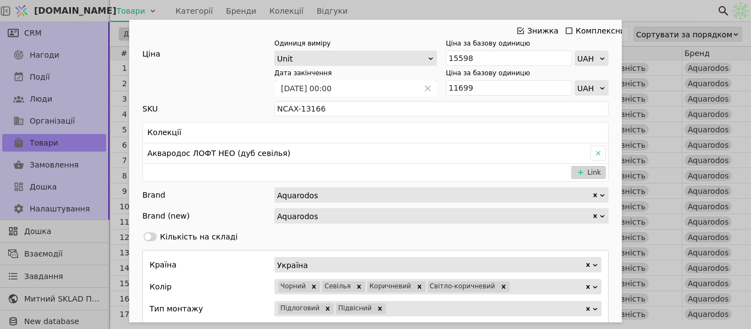
scroll to position [275, 0]
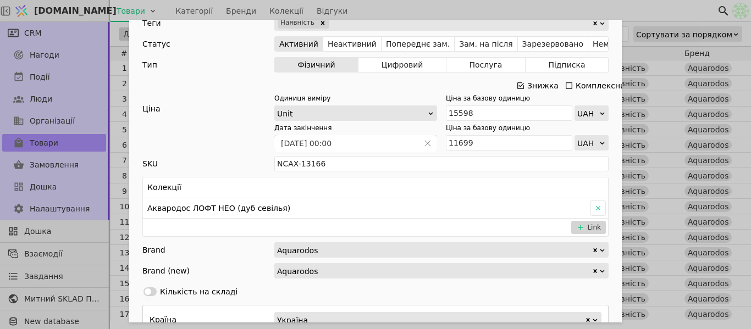
click at [516, 86] on icon "Add Opportunity" at bounding box center [520, 85] width 9 height 9
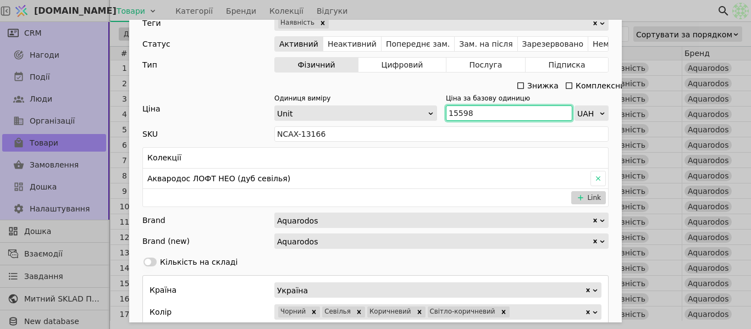
click at [471, 111] on input "15598" at bounding box center [509, 113] width 126 height 15
paste input "7 15"
click at [458, 112] on input "17 158" at bounding box center [509, 113] width 126 height 15
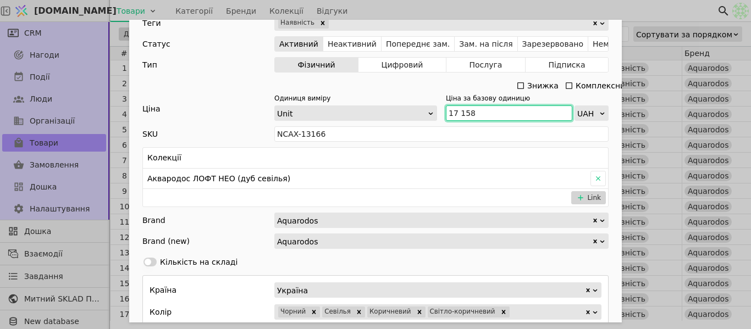
click at [455, 112] on input "17 158" at bounding box center [509, 113] width 126 height 15
type input "17158"
click at [478, 5] on div "Ім'я Тумба з умивальником АКВАРОДОС Лофт Нео 75 Arte чорний (севілья) Посилання…" at bounding box center [375, 164] width 751 height 329
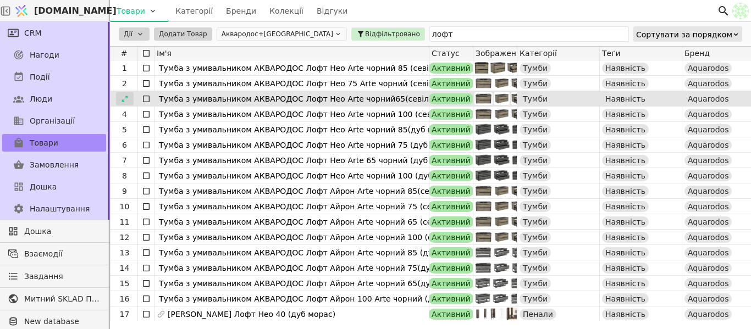
click at [120, 101] on div at bounding box center [125, 98] width 18 height 13
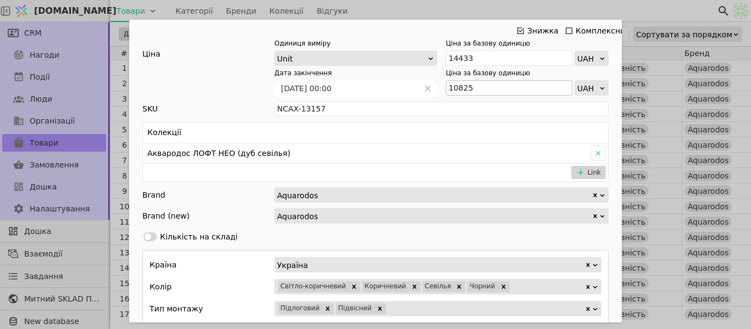
scroll to position [275, 0]
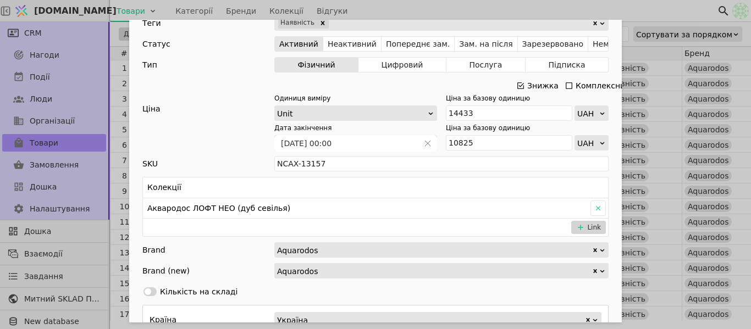
click at [518, 82] on icon "Add Opportunity" at bounding box center [521, 85] width 7 height 7
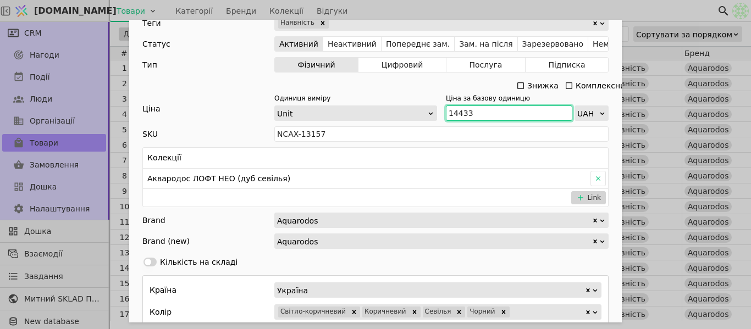
click at [483, 109] on input "14433" at bounding box center [509, 113] width 126 height 15
paste input "5 876"
click at [458, 112] on input "15 876" at bounding box center [509, 113] width 126 height 15
click at [454, 111] on input "15 876" at bounding box center [509, 113] width 126 height 15
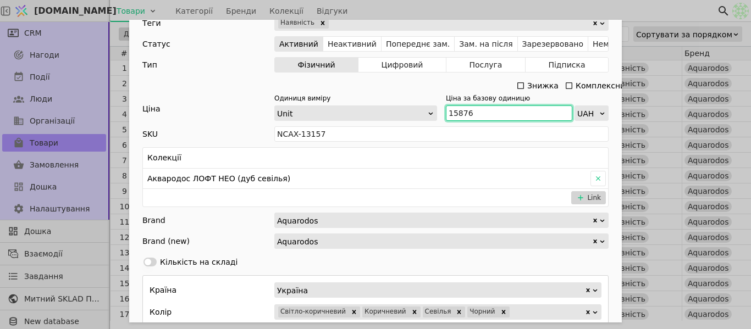
type input "15876"
click at [466, 8] on div "Ім'я Тумба з умивальником АКВАРОДОС Лофт Нео Arte чорний65(севілья) Посилання t…" at bounding box center [375, 164] width 751 height 329
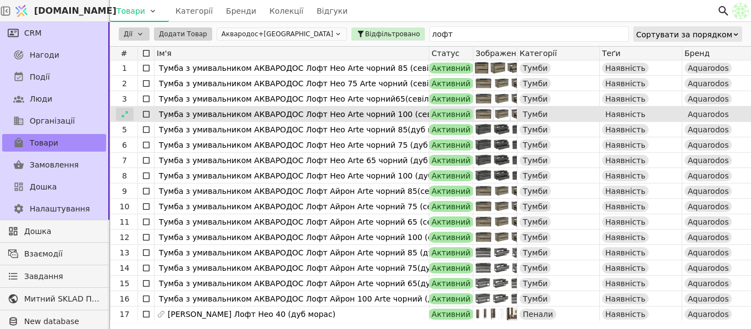
click at [124, 112] on icon at bounding box center [125, 115] width 8 height 8
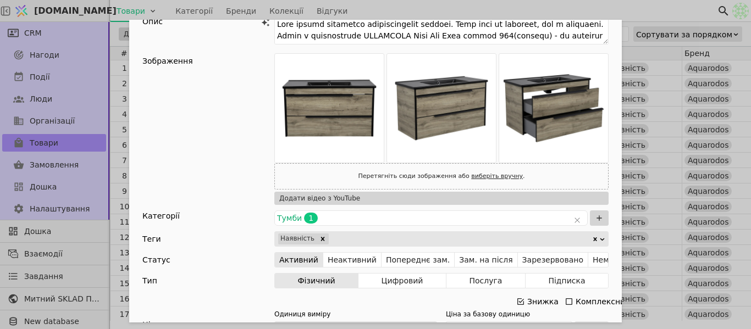
scroll to position [165, 0]
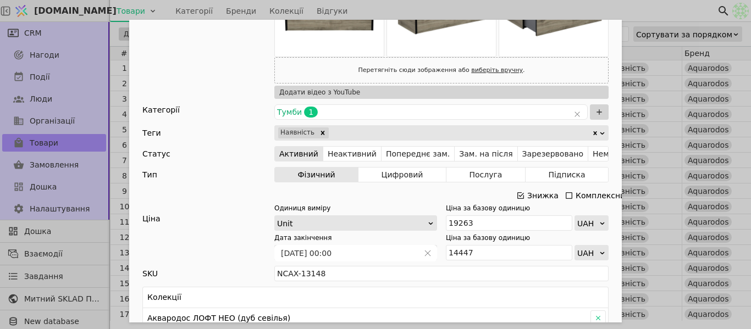
click at [518, 196] on icon "Add Opportunity" at bounding box center [521, 195] width 7 height 7
click at [480, 222] on input "19263" at bounding box center [509, 223] width 126 height 15
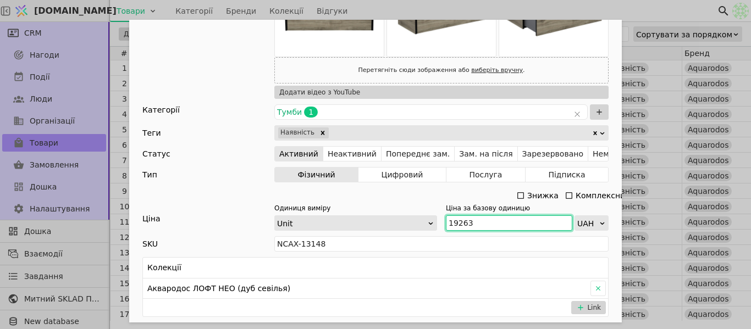
click at [480, 222] on input "19263" at bounding box center [509, 223] width 126 height 15
paste input "21 189"
click at [458, 219] on input "21 189" at bounding box center [509, 223] width 126 height 15
click at [507, 15] on div "Ім'я Тумба з умивальником АКВАРОДОС Лофт Нео Arte чорний 100 (севілья) Посиланн…" at bounding box center [375, 164] width 751 height 329
type input "21189"
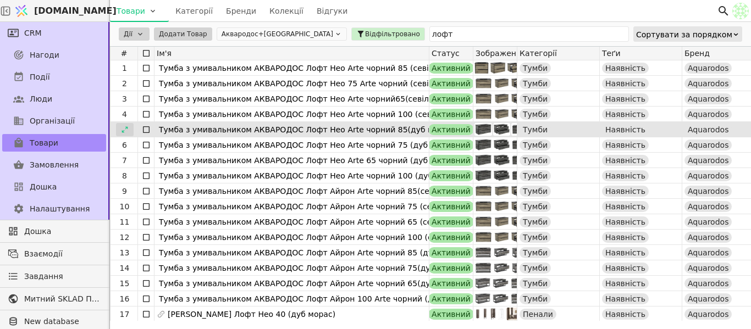
click at [121, 129] on icon at bounding box center [125, 130] width 8 height 8
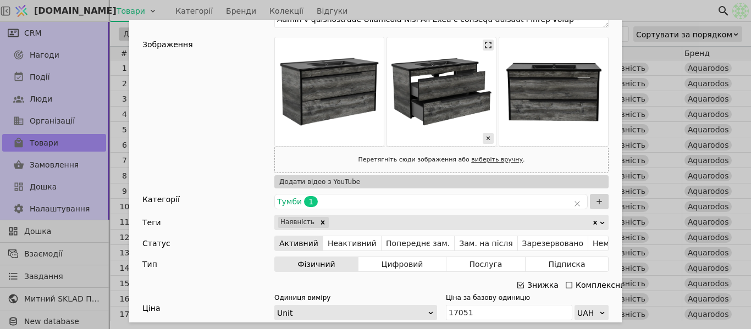
scroll to position [165, 0]
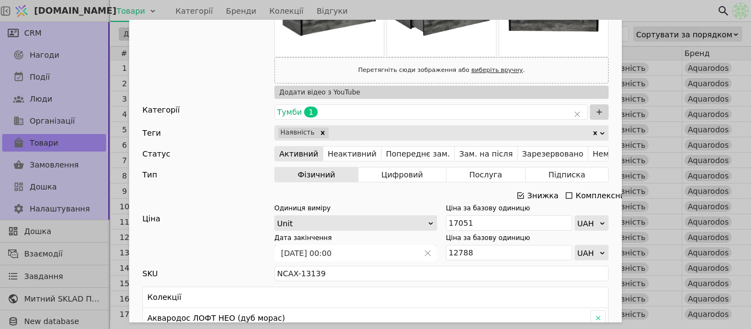
click at [519, 191] on div "Add Opportunity" at bounding box center [520, 195] width 9 height 15
click at [520, 194] on icon "Add Opportunity" at bounding box center [520, 195] width 9 height 9
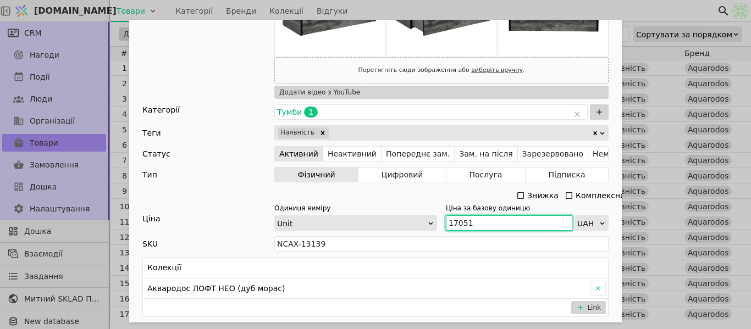
click at [481, 219] on input "17051" at bounding box center [509, 223] width 126 height 15
paste input "9 724"
click at [456, 220] on input "19 724" at bounding box center [509, 223] width 126 height 15
type input "19724"
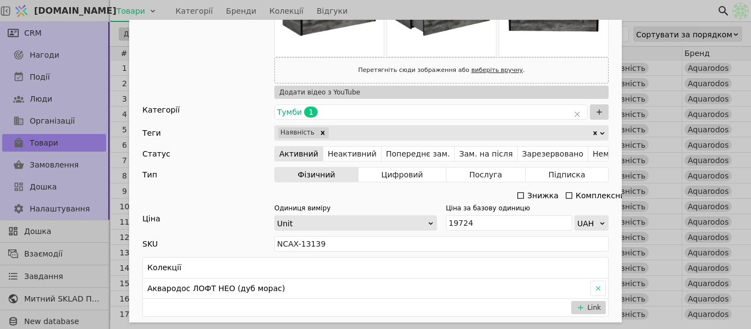
click at [515, 14] on div "Ім'я Тумба з умивальником АКВАРОДОС Лофт Нео Arte чорний 85(дуб морас) Посиланн…" at bounding box center [375, 164] width 751 height 329
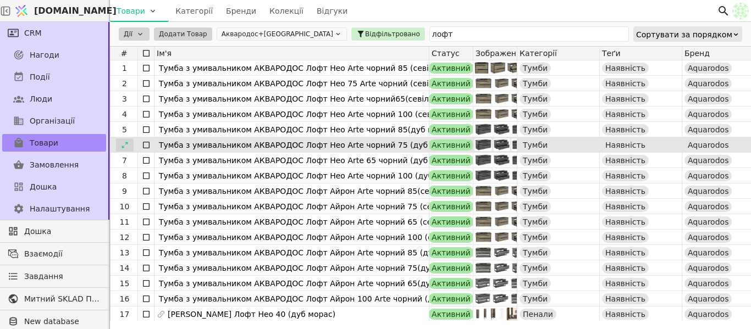
click at [122, 145] on icon at bounding box center [125, 145] width 8 height 8
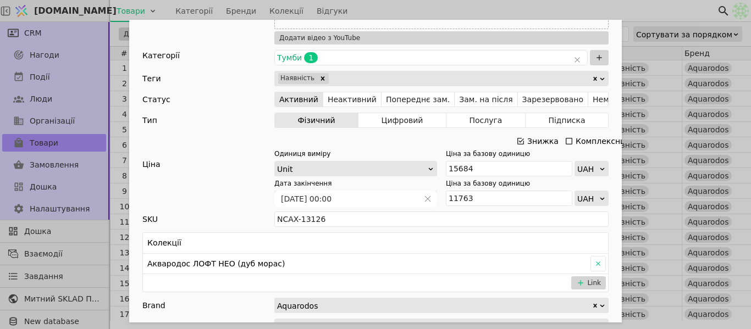
scroll to position [220, 0]
click at [522, 138] on div "Знижка" at bounding box center [538, 140] width 44 height 15
click at [518, 140] on icon "Add Opportunity" at bounding box center [521, 140] width 7 height 7
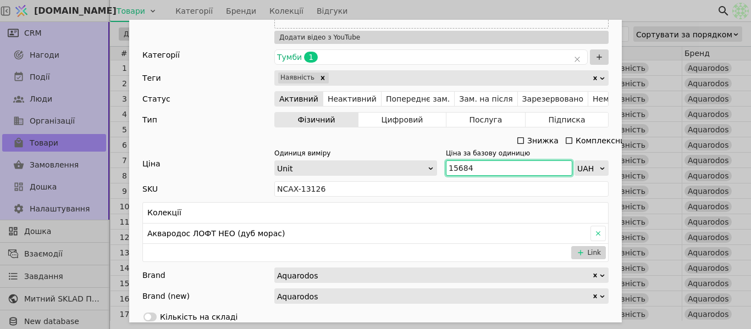
click at [478, 168] on input "15684" at bounding box center [509, 168] width 126 height 15
paste input "7 252"
click at [457, 166] on input "17 252" at bounding box center [509, 168] width 126 height 15
type input "17252"
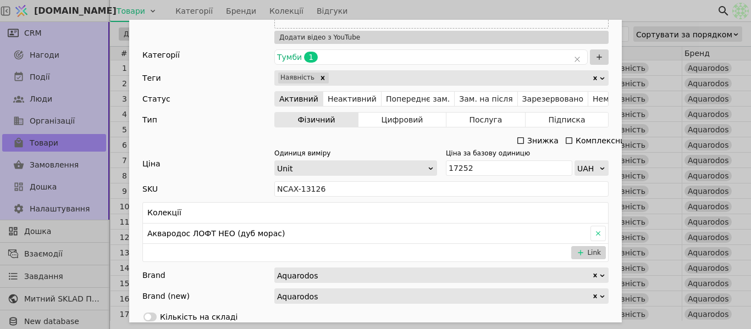
click at [559, 9] on div "Ім'я Тумба з умивальником АКВАРОДОС Лофт Нео Arte чорний 75 (дуб морас) Посилан…" at bounding box center [375, 164] width 751 height 329
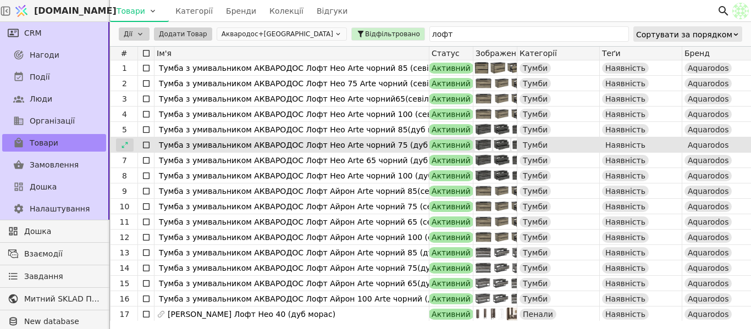
click at [125, 145] on icon at bounding box center [125, 145] width 8 height 8
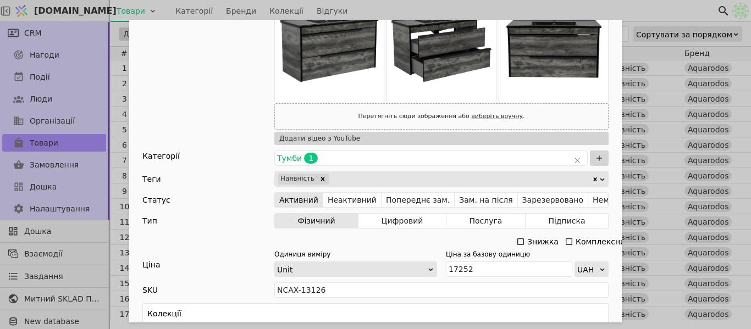
scroll to position [220, 0]
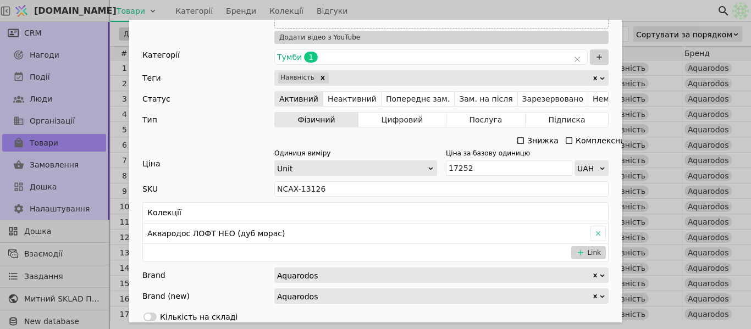
click at [601, 12] on div "Ім'я Тумба з умивальником АКВАРОДОС Лофт Нео Arte чорний 75 (дуб морас) Посилан…" at bounding box center [375, 164] width 751 height 329
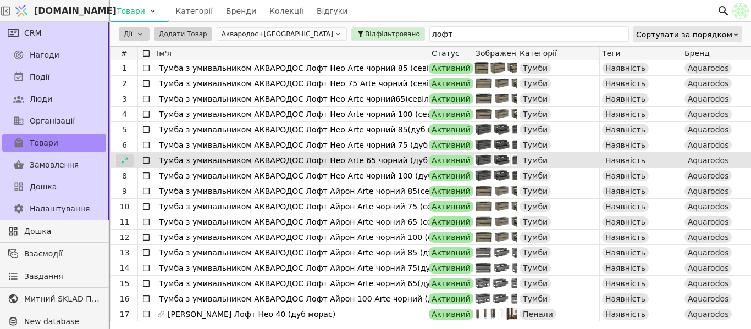
click at [130, 160] on div at bounding box center [125, 160] width 18 height 13
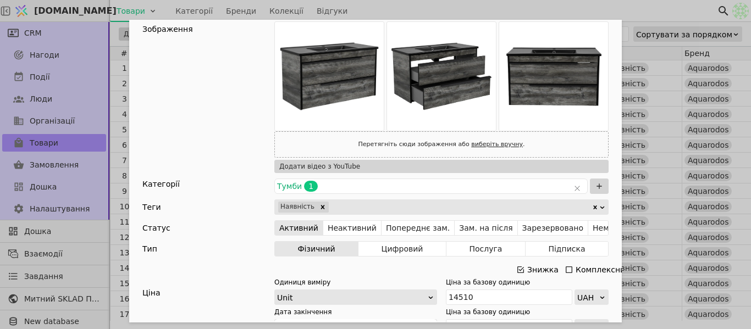
scroll to position [220, 0]
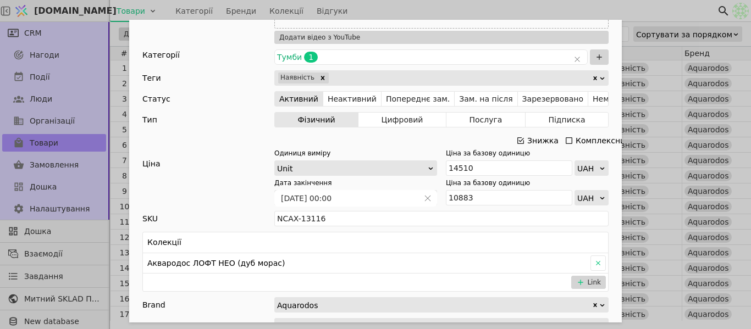
click at [520, 140] on icon "Add Opportunity" at bounding box center [520, 140] width 9 height 9
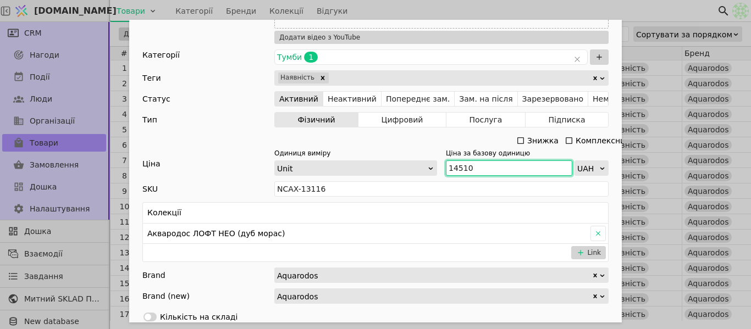
click at [480, 169] on input "14510" at bounding box center [509, 168] width 126 height 15
paste input "5 961"
click at [456, 167] on input "15 961" at bounding box center [509, 168] width 126 height 15
click at [476, 12] on div "Ім'я Тумба з умивальником АКВАРОДОС Лофт Нео Arte 65 чорний (дуб морас) Посилан…" at bounding box center [375, 164] width 751 height 329
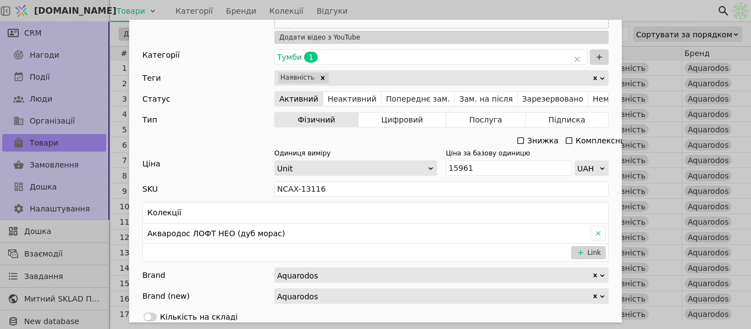
type input "15961"
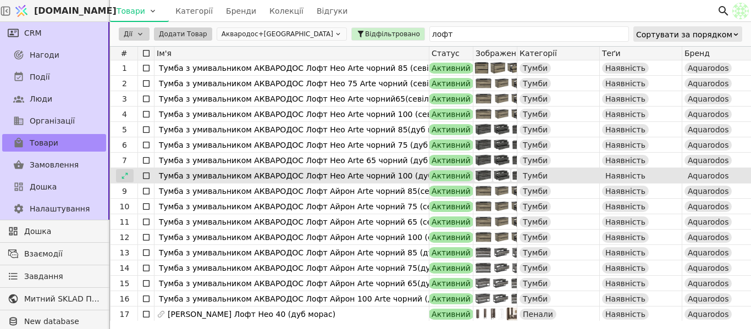
click at [131, 176] on div at bounding box center [125, 175] width 18 height 13
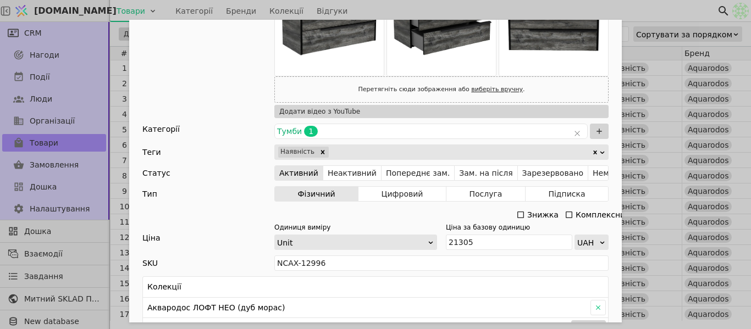
scroll to position [165, 0]
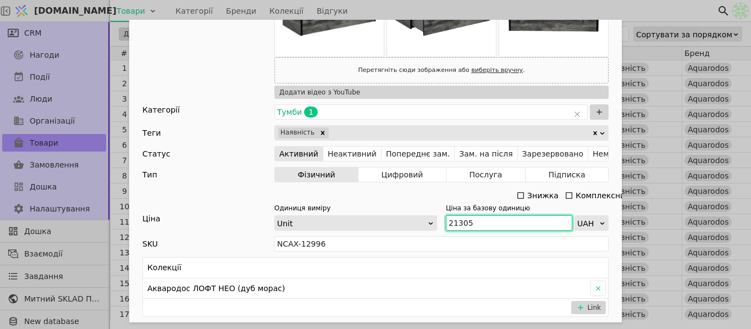
click at [497, 217] on input "21305" at bounding box center [509, 223] width 126 height 15
paste input "Add Opportunity"
click at [454, 224] on input "21305" at bounding box center [509, 223] width 126 height 15
type input "21305"
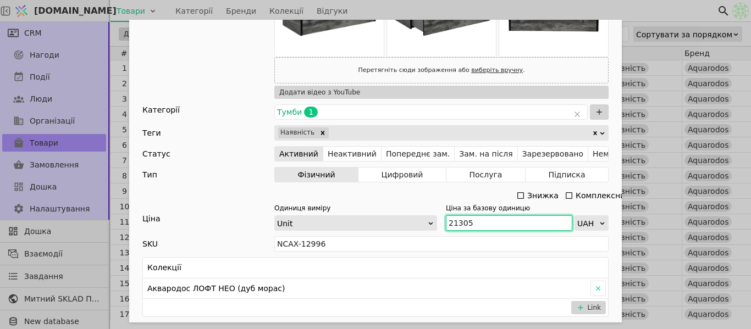
scroll to position [0, 0]
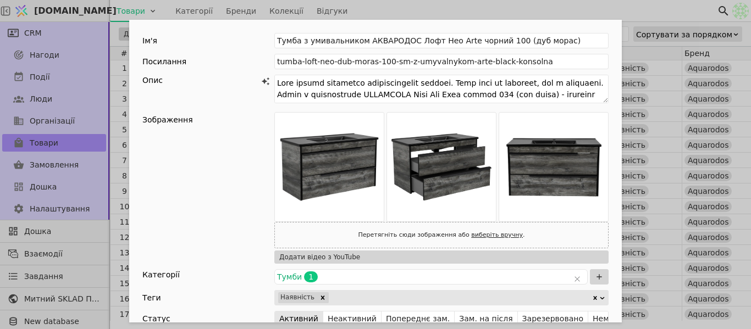
click at [433, 14] on div "Ім'я Тумба з умивальником АКВАРОДОС Лофт Нео Arte чорний 100 (дуб морас) Посила…" at bounding box center [375, 164] width 751 height 329
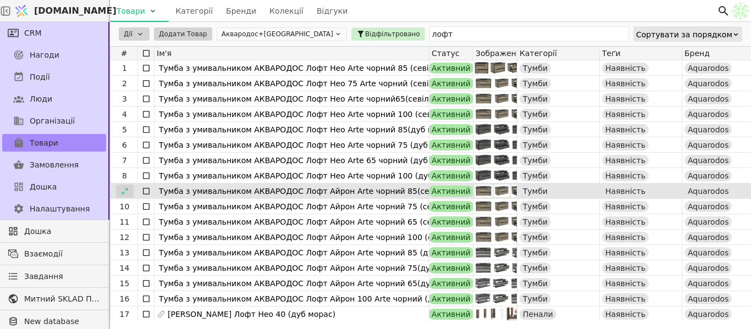
click at [129, 191] on div at bounding box center [125, 191] width 18 height 13
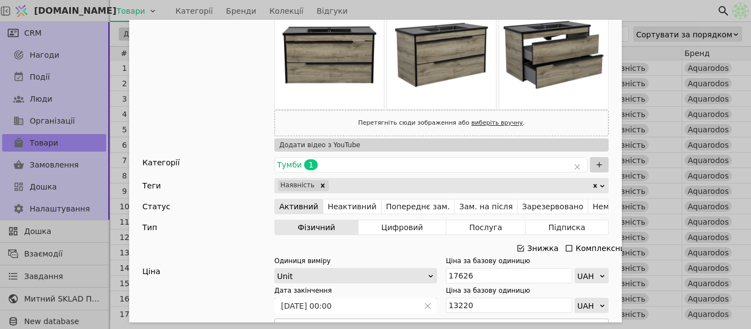
scroll to position [220, 0]
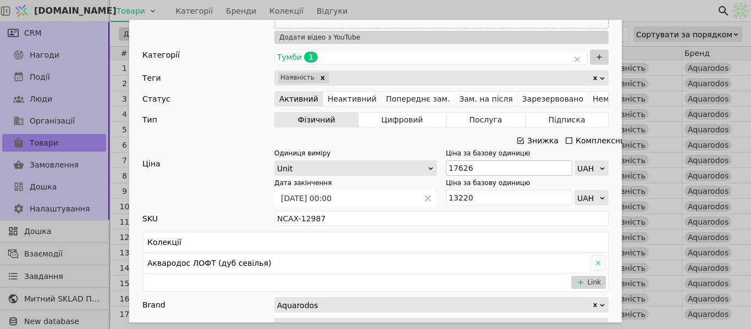
click at [516, 142] on icon "Add Opportunity" at bounding box center [520, 140] width 9 height 9
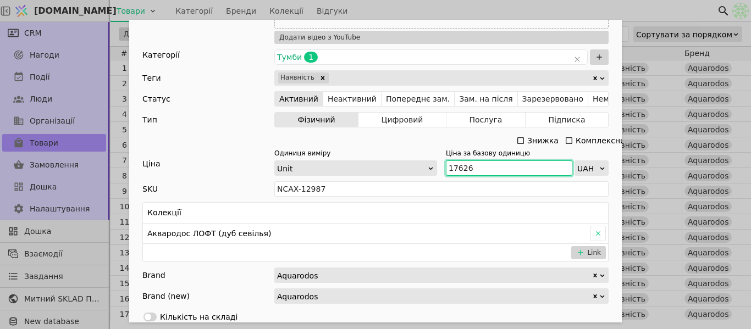
click at [475, 166] on input "17626" at bounding box center [509, 168] width 126 height 15
click at [472, 168] on input "17626" at bounding box center [509, 168] width 126 height 15
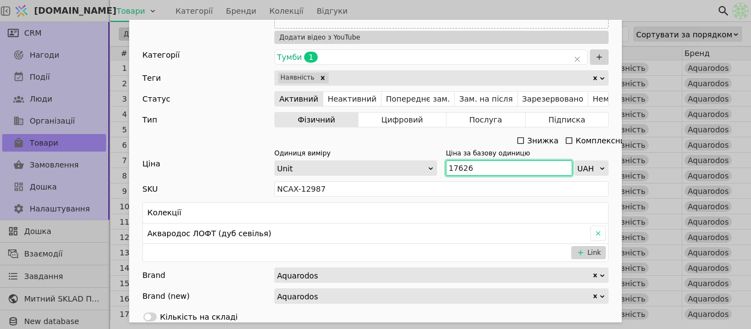
paste input "8 654"
click at [454, 171] on input "18 654" at bounding box center [509, 168] width 126 height 15
type input "18654"
click at [483, 11] on div "Ім'я Тумба з умивальником АКВАРОДОС Лофт Айрон Arte чорний 85(севілья) Посиланн…" at bounding box center [375, 164] width 751 height 329
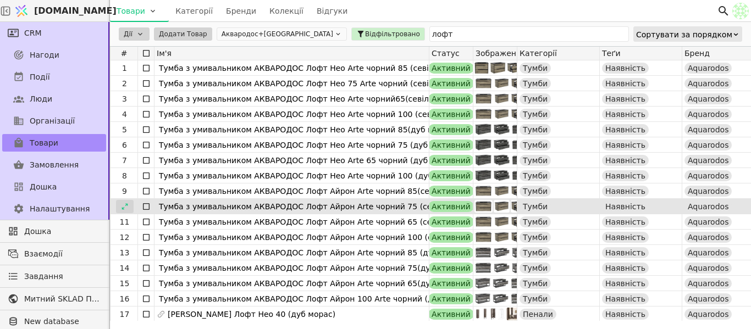
click at [124, 209] on icon at bounding box center [125, 206] width 6 height 6
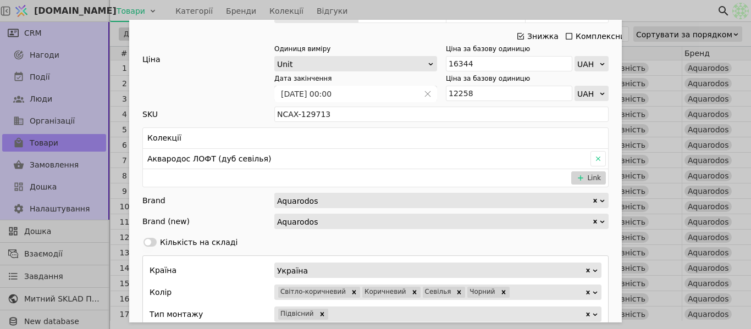
scroll to position [330, 0]
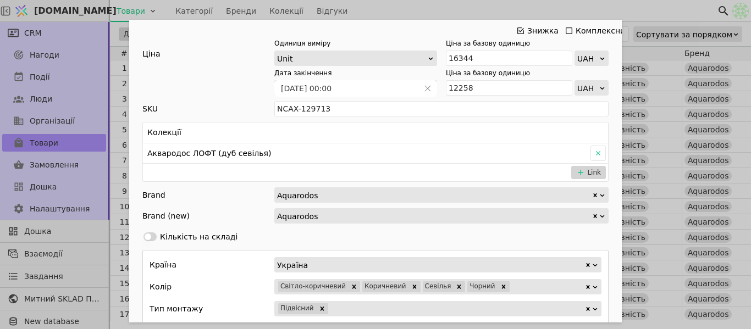
click at [518, 26] on icon "Add Opportunity" at bounding box center [520, 30] width 9 height 9
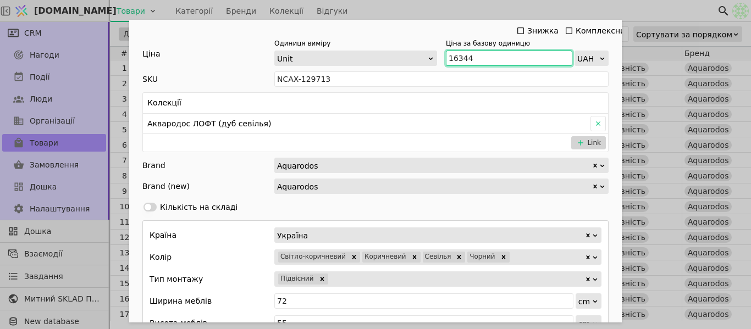
click at [481, 60] on input "16344" at bounding box center [509, 58] width 126 height 15
paste input "7 158"
click at [456, 56] on input "17 158" at bounding box center [509, 58] width 126 height 15
type input "17158"
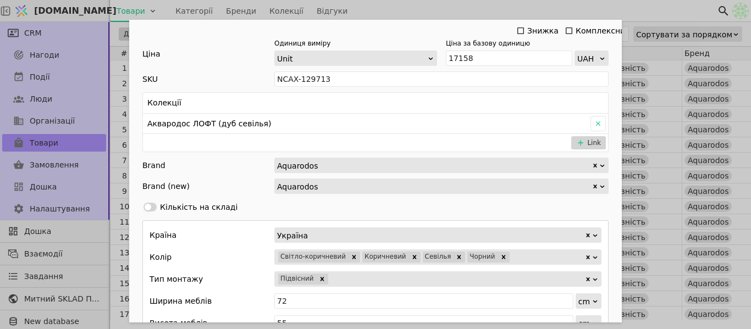
click at [463, 10] on div "Ім'я Тумба з умивальником АКВАРОДОС Лофт Айрон Arte чорний 75 (севілья) Посилан…" at bounding box center [375, 164] width 751 height 329
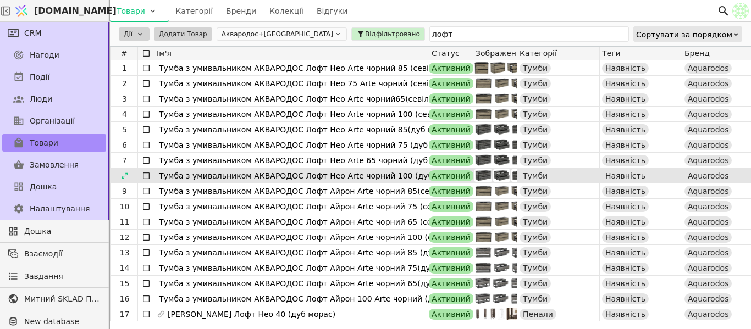
scroll to position [55, 0]
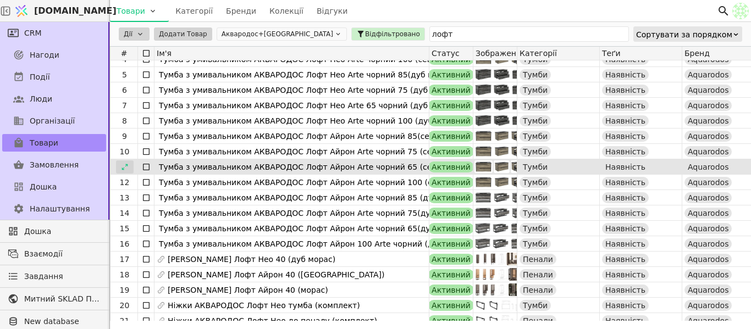
click at [121, 169] on icon at bounding box center [125, 167] width 8 height 8
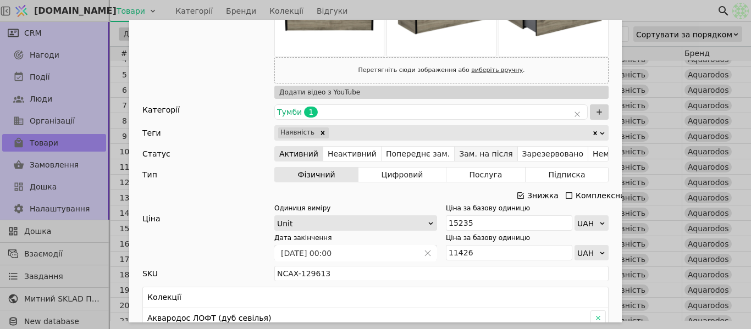
scroll to position [220, 0]
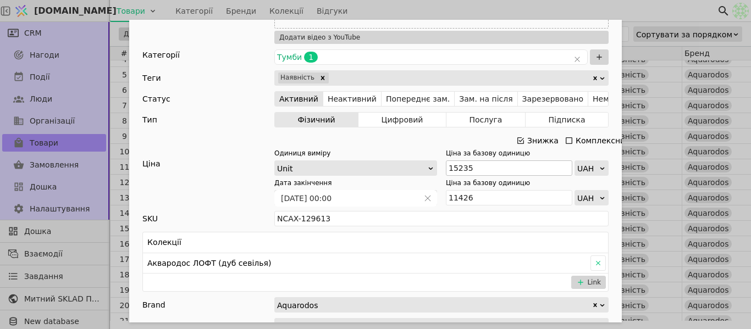
click at [520, 140] on icon "Add Opportunity" at bounding box center [520, 140] width 9 height 9
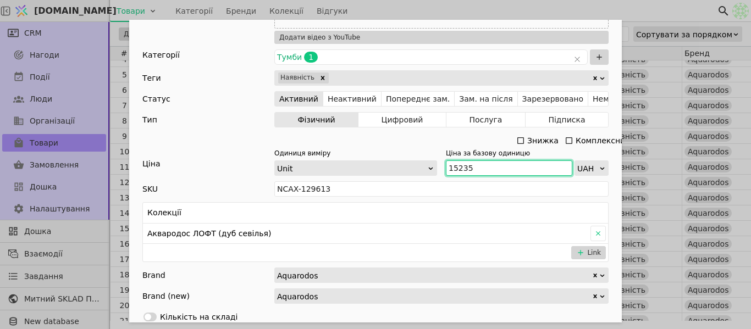
click at [472, 166] on input "15235" at bounding box center [509, 168] width 126 height 15
paste input "876"
click at [455, 167] on input "15 876" at bounding box center [509, 168] width 126 height 15
type input "15876"
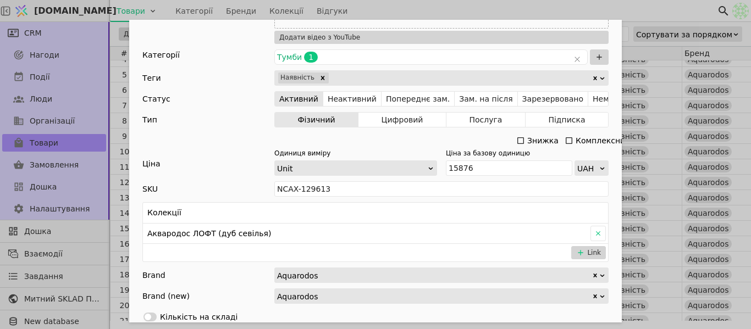
click at [588, 11] on div "Ім'я Тумба з умивальником АКВАРОДОС Лофт Айрон Arte чорний 65 (севілья) Посилан…" at bounding box center [375, 164] width 751 height 329
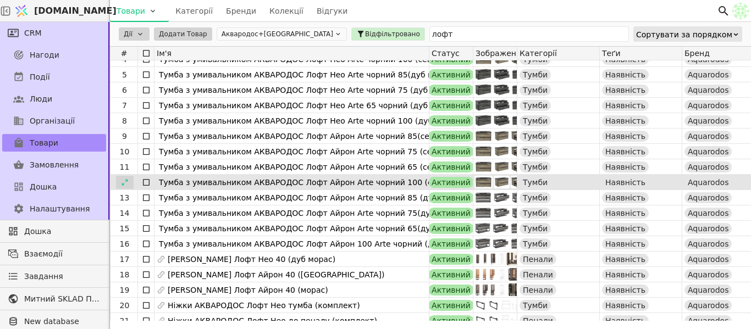
click at [126, 181] on icon at bounding box center [125, 183] width 8 height 8
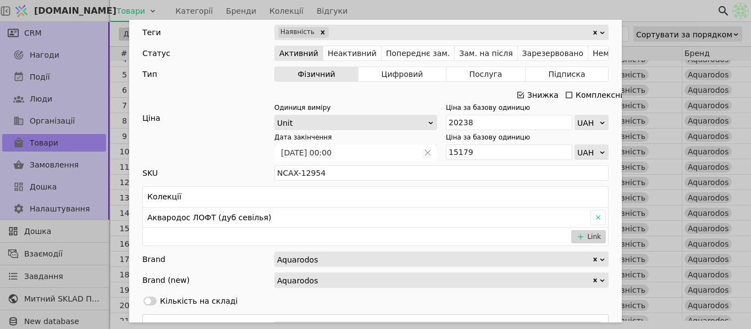
scroll to position [275, 0]
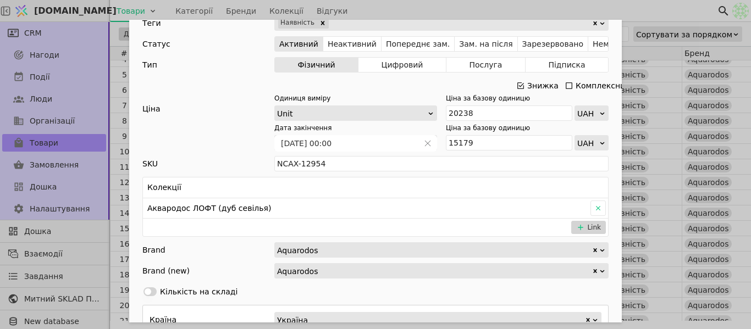
click at [518, 82] on icon "Add Opportunity" at bounding box center [520, 85] width 9 height 9
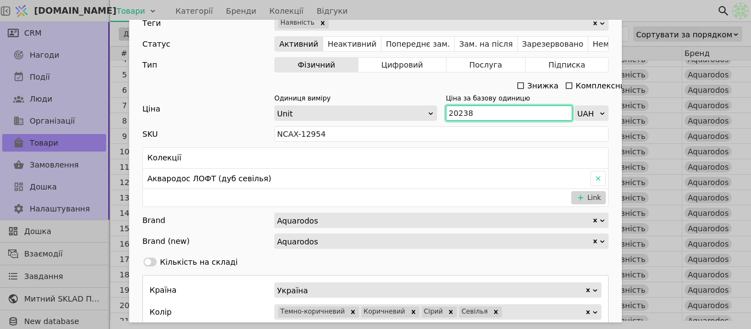
click at [474, 111] on input "20238" at bounding box center [509, 113] width 126 height 15
paste input "1 189"
click at [455, 109] on input "21 189" at bounding box center [509, 113] width 126 height 15
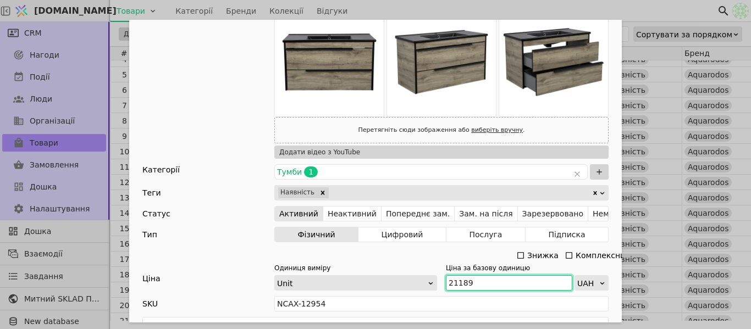
scroll to position [0, 0]
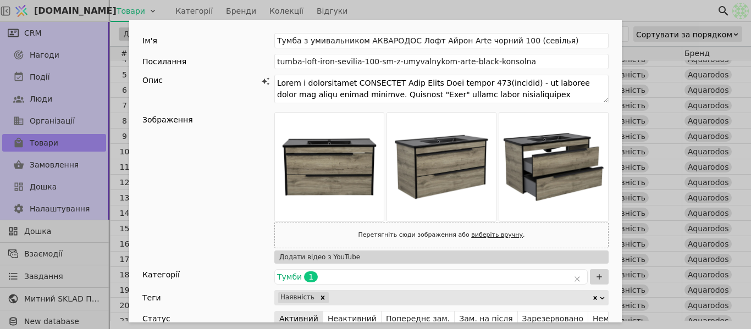
type input "21189"
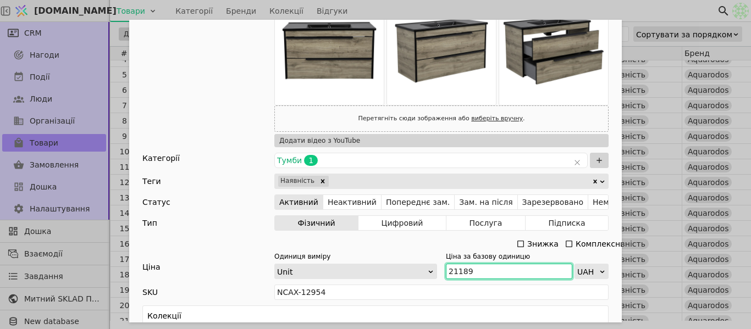
scroll to position [55, 0]
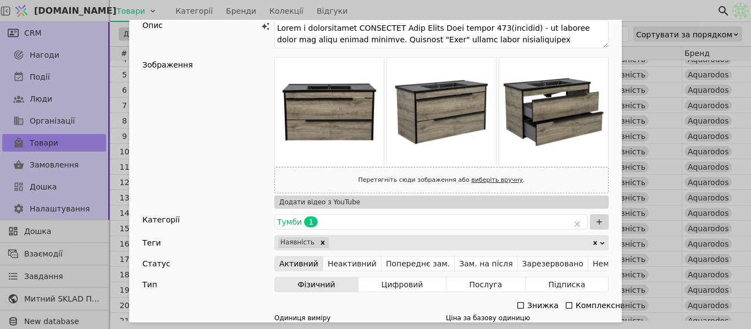
click at [591, 6] on div "Ім'я Тумба з умивальником АКВАРОДОС Лофт Айрон Arte чорний 100 (севілья) Посила…" at bounding box center [375, 164] width 751 height 329
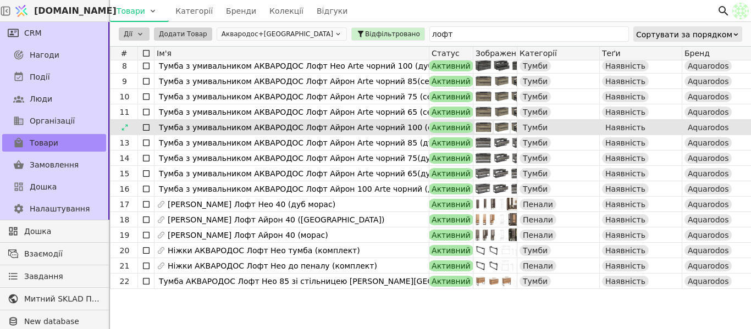
scroll to position [55, 0]
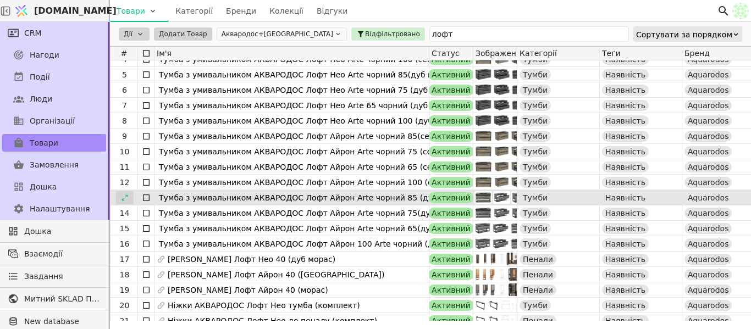
click at [128, 195] on icon at bounding box center [125, 198] width 8 height 8
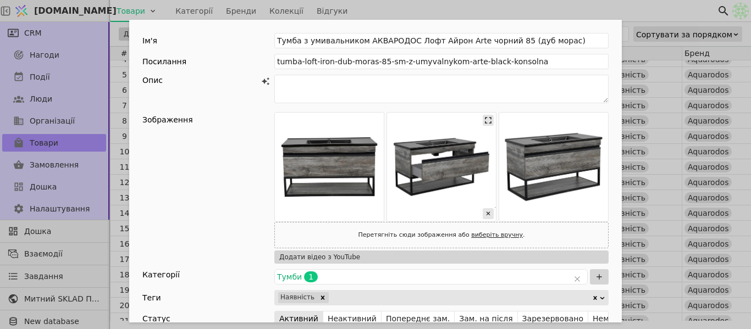
scroll to position [165, 0]
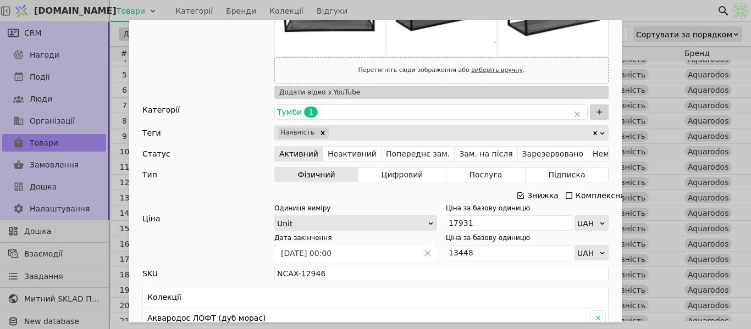
drag, startPoint x: 517, startPoint y: 192, endPoint x: 480, endPoint y: 212, distance: 41.8
click at [518, 192] on icon "Add Opportunity" at bounding box center [521, 195] width 7 height 7
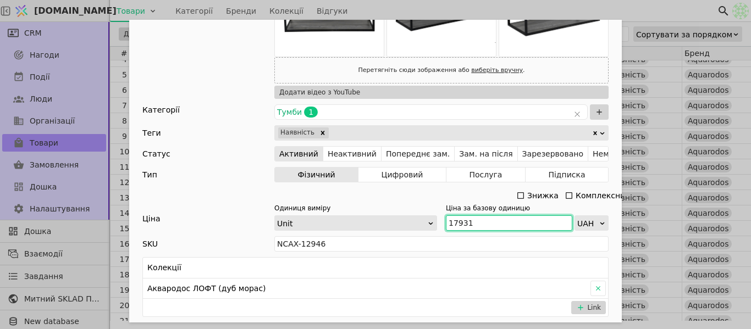
click at [469, 221] on input "17931" at bounding box center [509, 223] width 126 height 15
paste input "22 634"
click at [454, 218] on input "22 634" at bounding box center [509, 223] width 126 height 15
type input "22634"
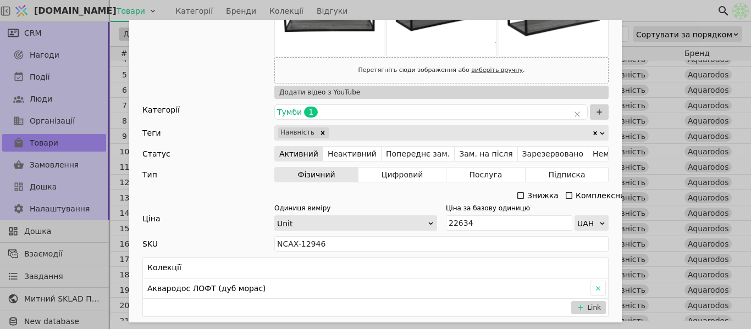
click at [445, 10] on div "Ім'я Тумба з умивальником АКВАРОДОС Лофт Айрон Arte чорний 85 (дуб морас) Посил…" at bounding box center [375, 164] width 751 height 329
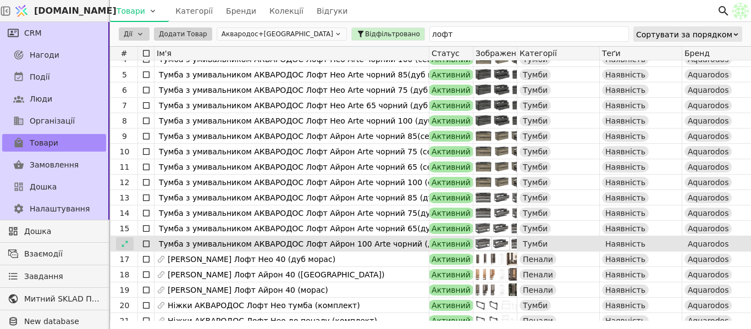
click at [121, 243] on icon at bounding box center [125, 244] width 8 height 8
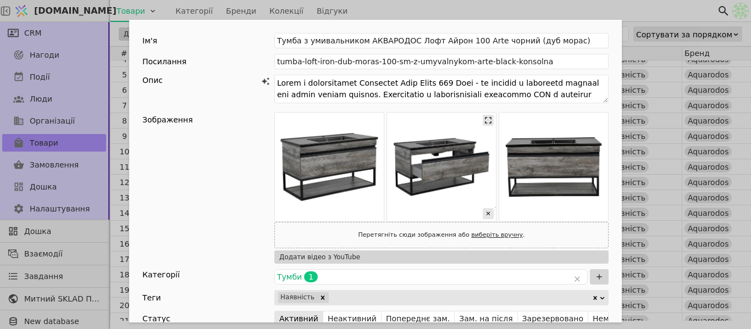
scroll to position [220, 0]
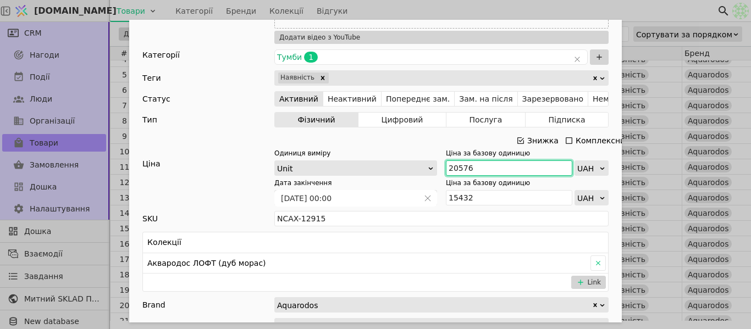
click at [487, 166] on input "20576" at bounding box center [509, 168] width 126 height 15
paste input "22 634"
type input "22 634"
click at [518, 144] on icon "Add Opportunity" at bounding box center [521, 140] width 7 height 7
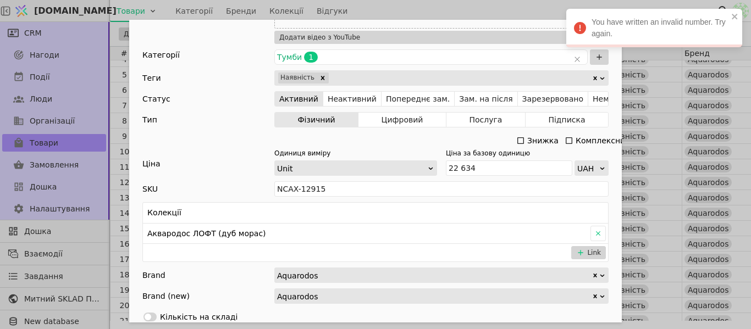
click at [465, 13] on div "Ім'я Тумба з умивальником АКВАРОДОС Лофт Айрон 100 Arte чорний (дуб морас) Поси…" at bounding box center [375, 164] width 751 height 329
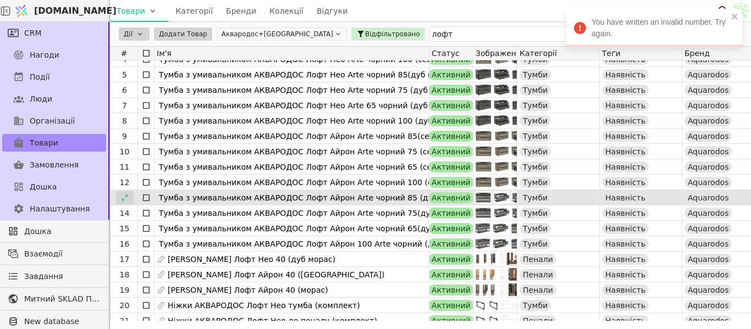
click at [126, 197] on icon at bounding box center [125, 198] width 8 height 8
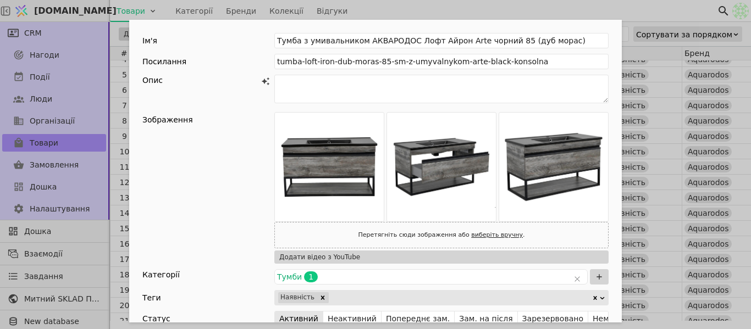
scroll to position [165, 0]
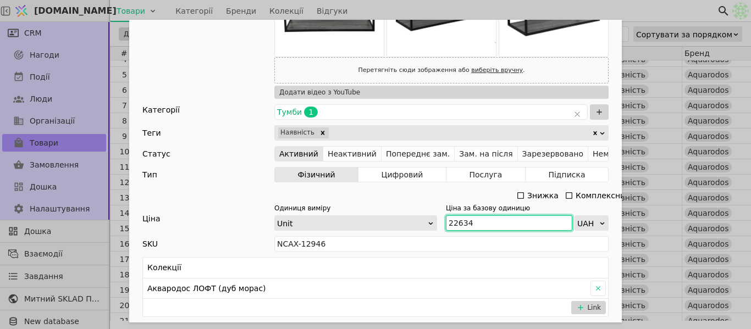
click at [485, 218] on input "22634" at bounding box center [509, 223] width 126 height 15
paste input "19 724"
click at [456, 222] on input "19 724" at bounding box center [509, 223] width 126 height 15
type input "19724"
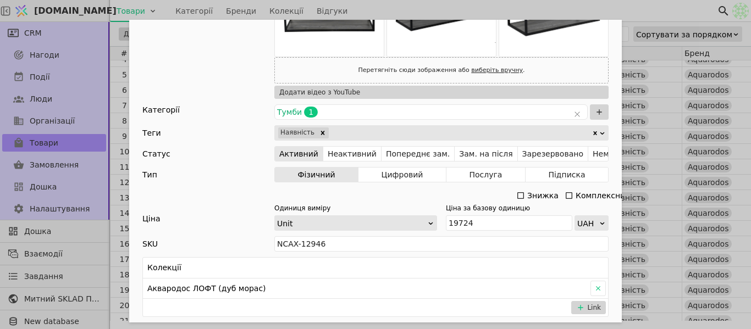
click at [559, 7] on div "Ім'я Тумба з умивальником АКВАРОДОС Лофт Айрон Arte чорний 85 (дуб морас) Посил…" at bounding box center [375, 164] width 751 height 329
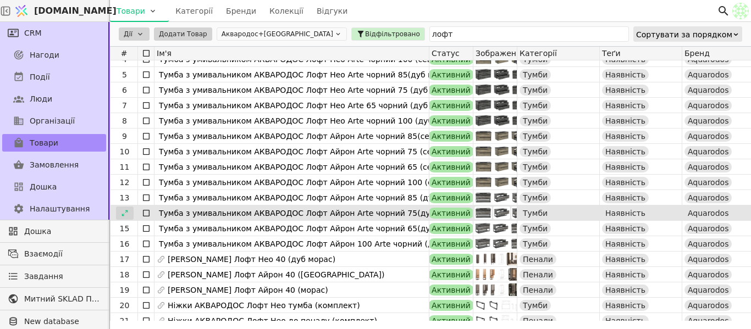
click at [125, 213] on icon at bounding box center [125, 214] width 8 height 8
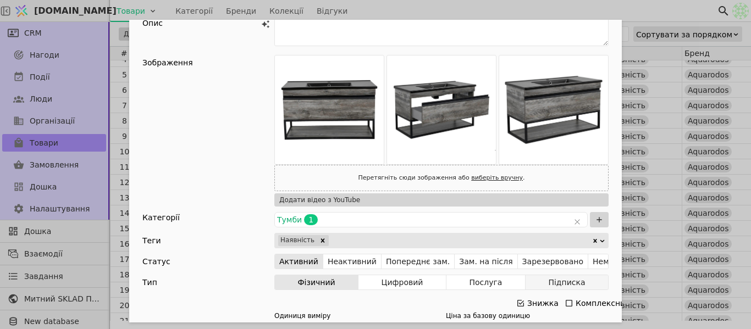
scroll to position [165, 0]
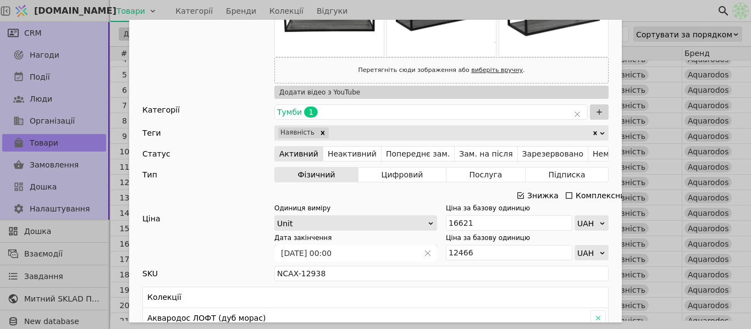
click at [522, 192] on div "Знижка" at bounding box center [538, 195] width 44 height 15
click at [520, 192] on icon "Add Opportunity" at bounding box center [520, 195] width 9 height 9
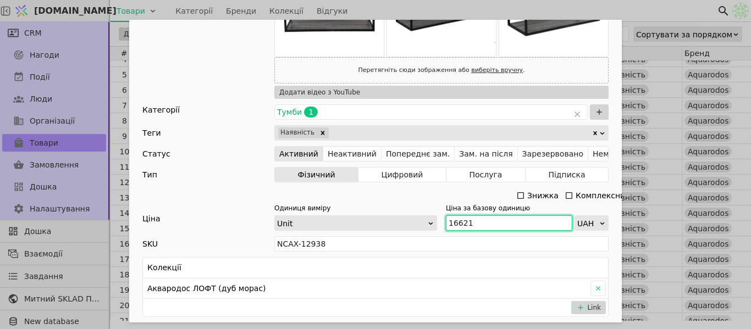
click at [486, 224] on input "16621" at bounding box center [509, 223] width 126 height 15
type input "1"
paste input "18 283"
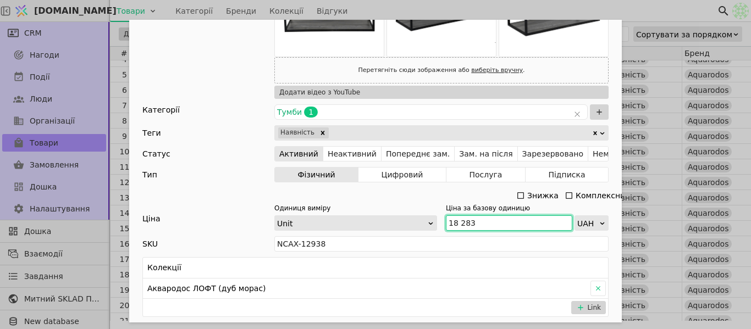
click at [457, 227] on input "18 283" at bounding box center [509, 223] width 126 height 15
type input "18283"
click at [375, 10] on div "Ім'я Тумба з умивальником АКВАРОДОС Лофт Айрон Arte чорний 75(дуб морас) Посила…" at bounding box center [375, 164] width 751 height 329
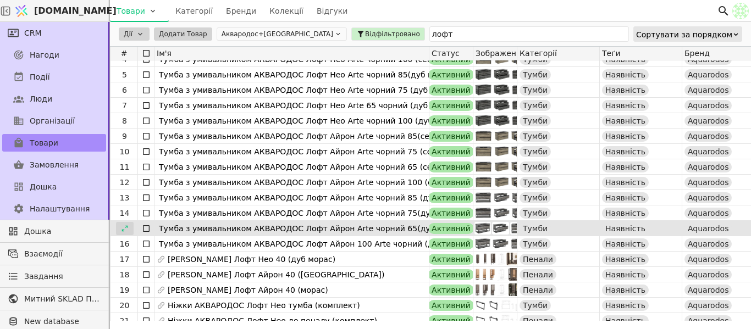
click at [128, 228] on icon at bounding box center [125, 229] width 8 height 8
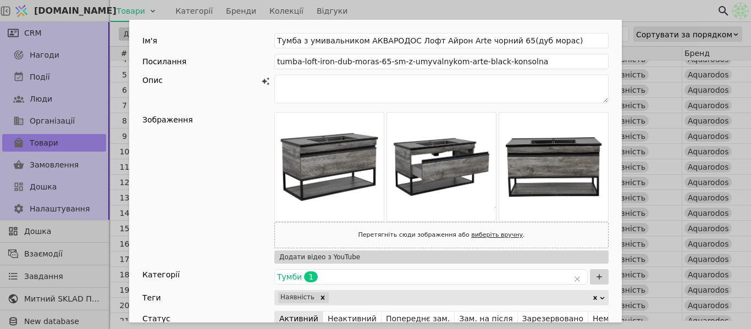
scroll to position [275, 0]
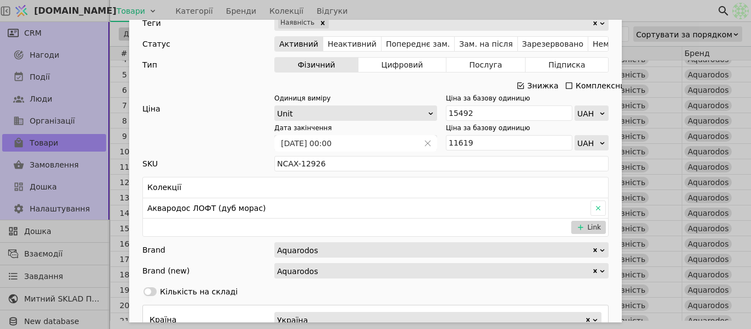
click at [516, 85] on icon "Add Opportunity" at bounding box center [520, 85] width 9 height 9
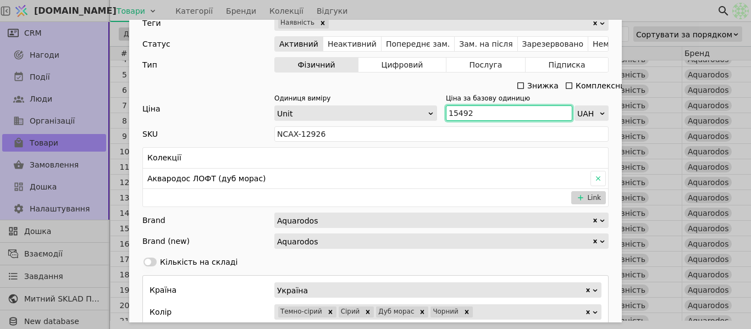
click at [489, 115] on input "15492" at bounding box center [509, 113] width 126 height 15
paste input "17 041"
click at [454, 111] on input "17 041" at bounding box center [509, 113] width 126 height 15
type input "17041"
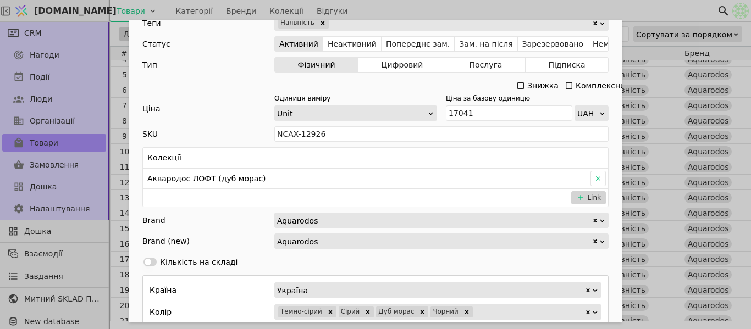
click at [582, 15] on div "Ім'я Тумба з умивальником АКВАРОДОС Лофт Айрон Arte чорний 65(дуб морас) Посила…" at bounding box center [375, 164] width 751 height 329
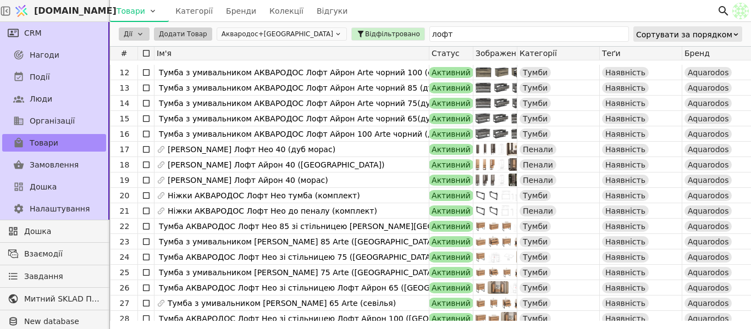
scroll to position [220, 0]
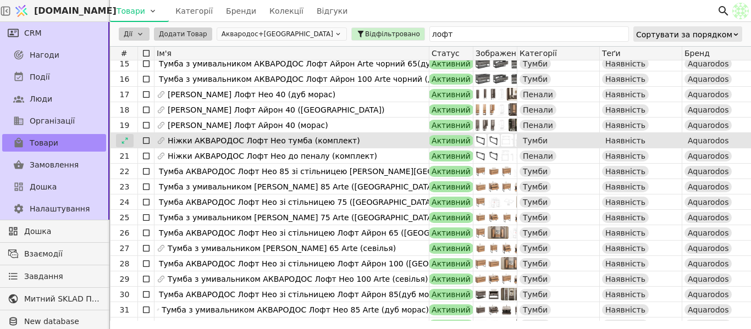
click at [128, 141] on icon at bounding box center [125, 141] width 8 height 8
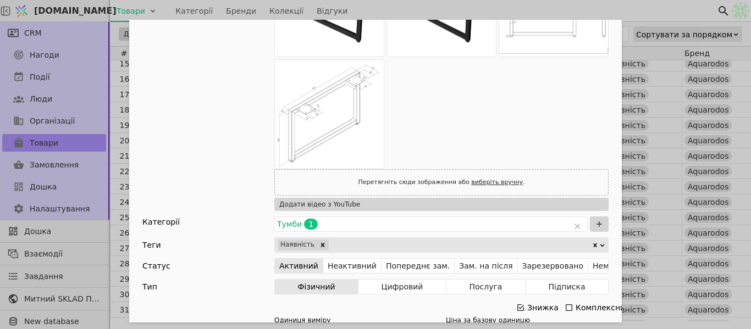
scroll to position [275, 0]
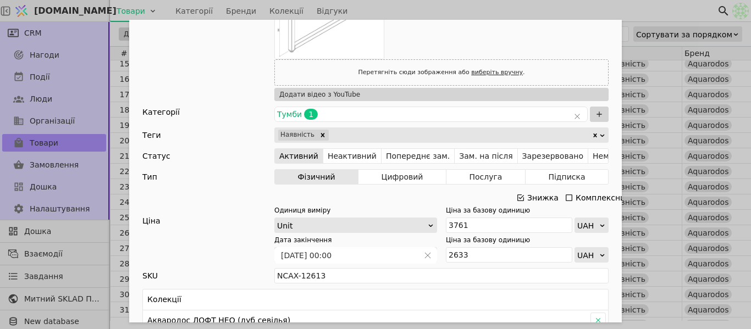
click at [516, 199] on icon "Add Opportunity" at bounding box center [520, 198] width 9 height 9
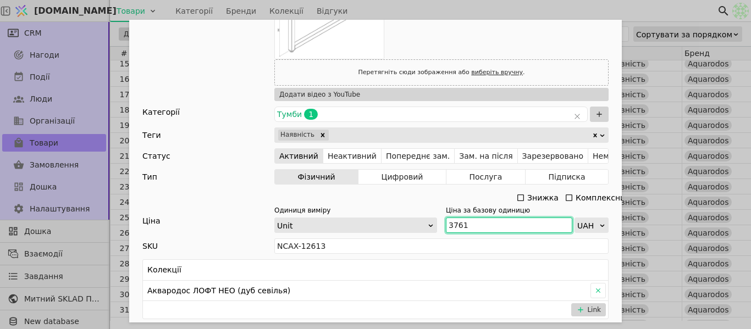
click at [469, 224] on input "3761" at bounding box center [509, 225] width 126 height 15
paste input "4 137"
click at [452, 224] on input "4 137" at bounding box center [509, 225] width 126 height 15
click at [586, 10] on div "Ім'я Ніжки АКВАРОДОС Лофт Нео тумба (комплект) Посилання nizhky-komplekt-tumba-…" at bounding box center [375, 164] width 751 height 329
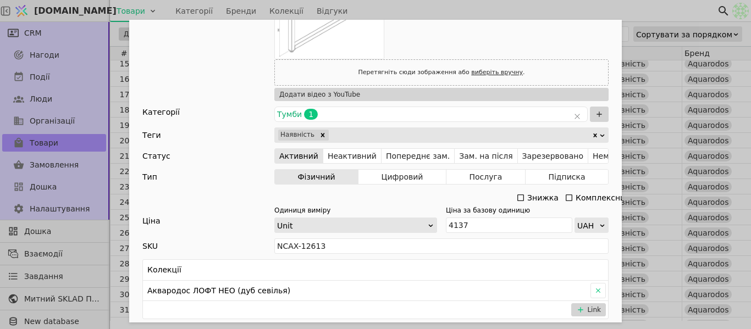
type input "4137"
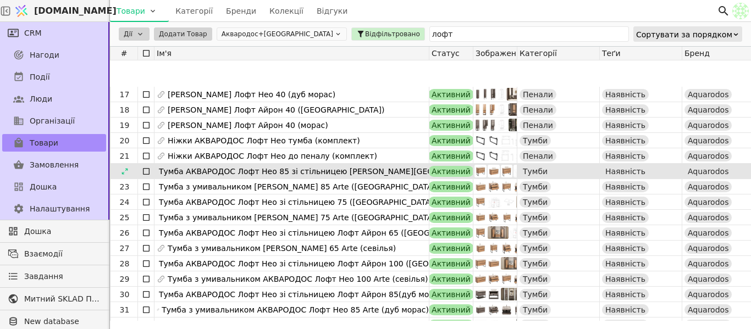
scroll to position [275, 0]
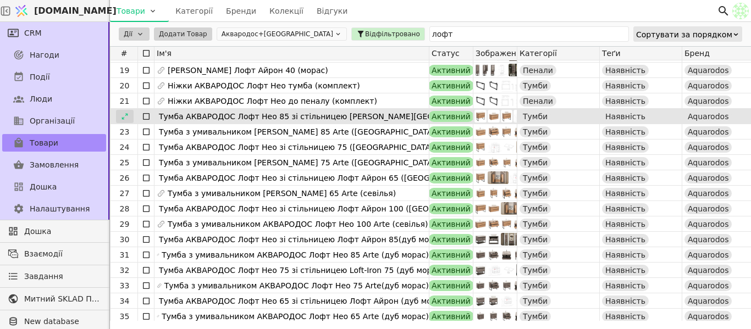
click at [126, 115] on icon at bounding box center [125, 117] width 8 height 8
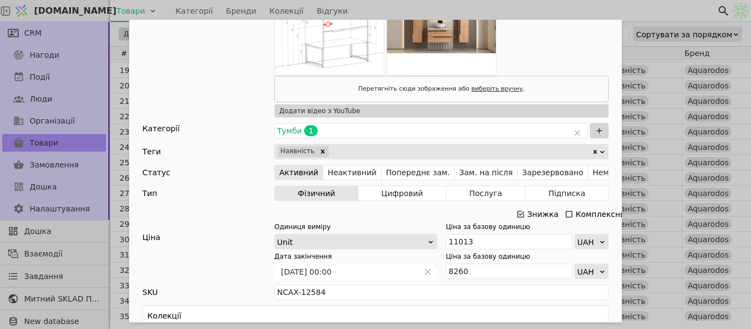
scroll to position [275, 0]
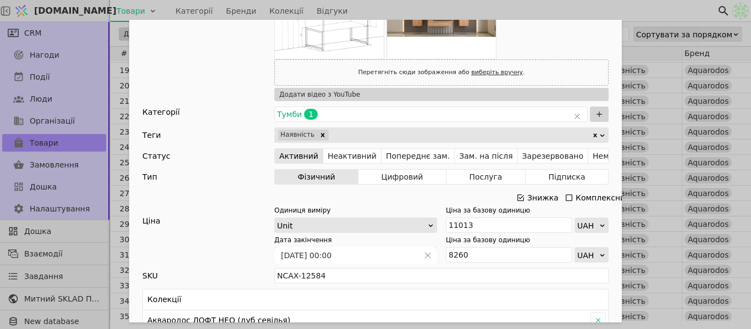
click at [518, 197] on icon "Add Opportunity" at bounding box center [520, 198] width 9 height 9
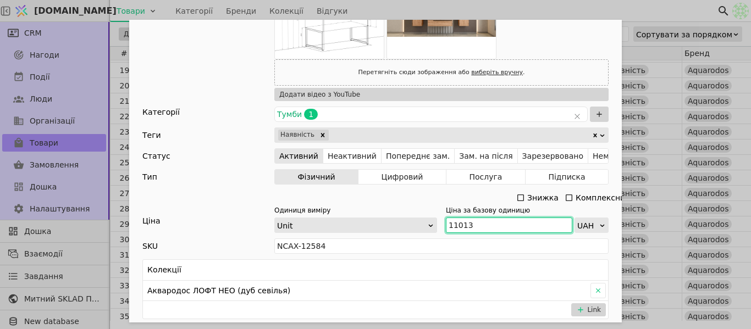
click at [476, 223] on input "11013" at bounding box center [509, 225] width 126 height 15
paste input "2 728"
click at [453, 226] on input "12 728" at bounding box center [509, 225] width 126 height 15
click at [456, 227] on input "12 728" at bounding box center [509, 225] width 126 height 15
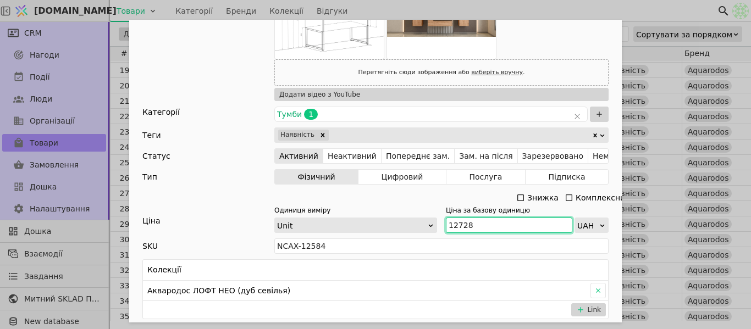
type input "12728"
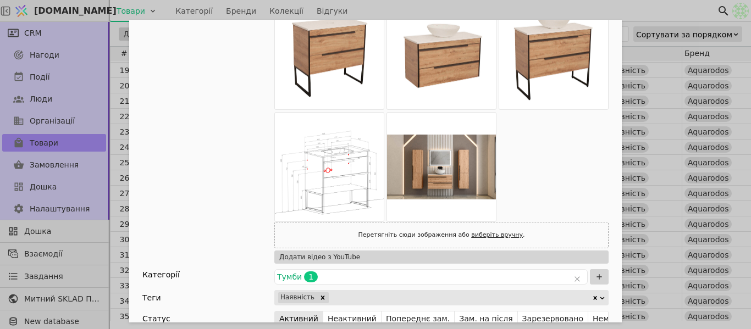
scroll to position [55, 0]
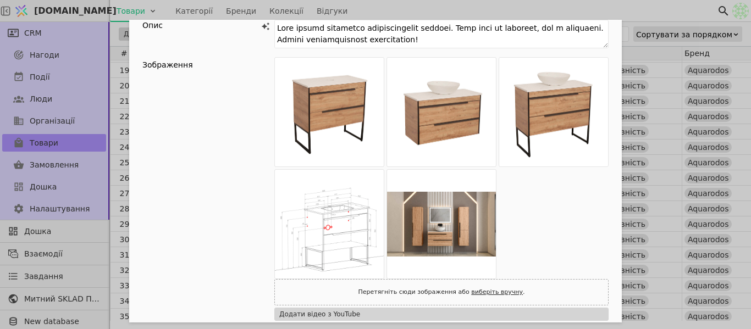
click at [605, 14] on div "Ім'я Тумба АКВАРОДОС Лофт Нео 85 зі стільницею Лофт Айрон (севілья) Посилання m…" at bounding box center [375, 164] width 751 height 329
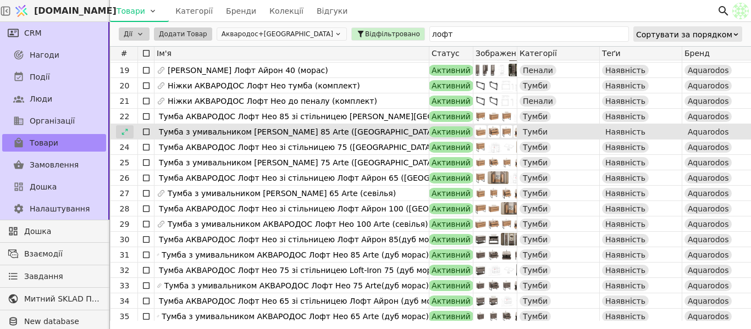
click at [121, 135] on icon at bounding box center [125, 132] width 8 height 8
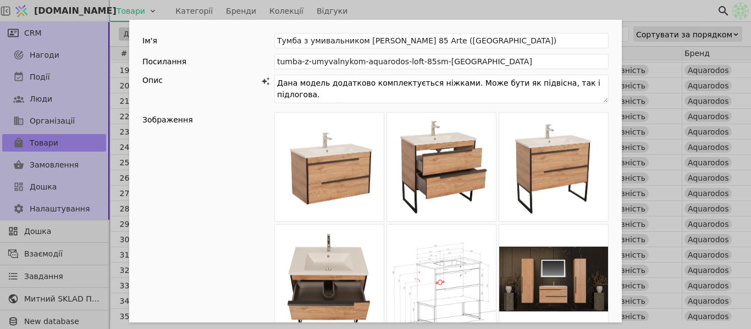
click at [431, 9] on div "Ім'я Тумба з умивальником АКВАРОДОС Лофт Нео 85 Arte (севілья) Посилання tumba-…" at bounding box center [375, 164] width 751 height 329
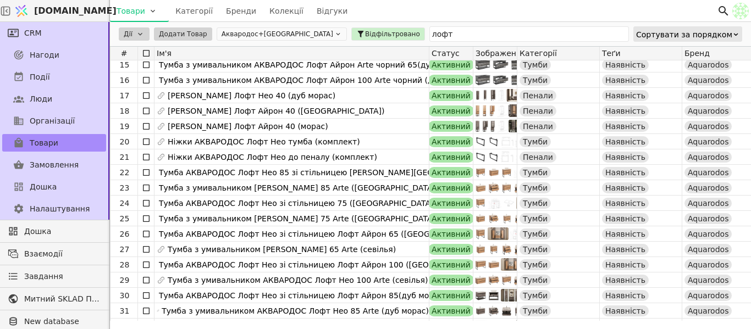
scroll to position [220, 0]
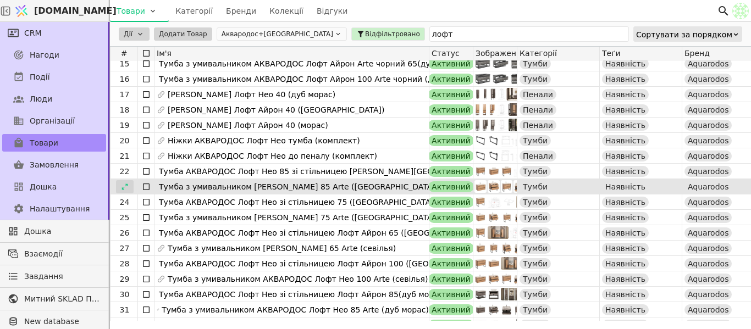
click at [123, 188] on icon at bounding box center [125, 187] width 8 height 8
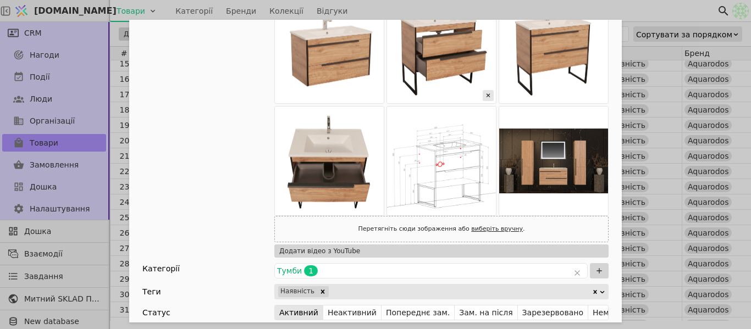
scroll to position [275, 0]
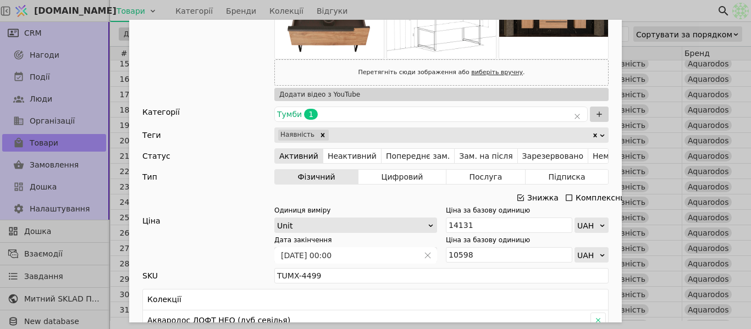
click at [519, 201] on icon "Add Opportunity" at bounding box center [520, 198] width 9 height 9
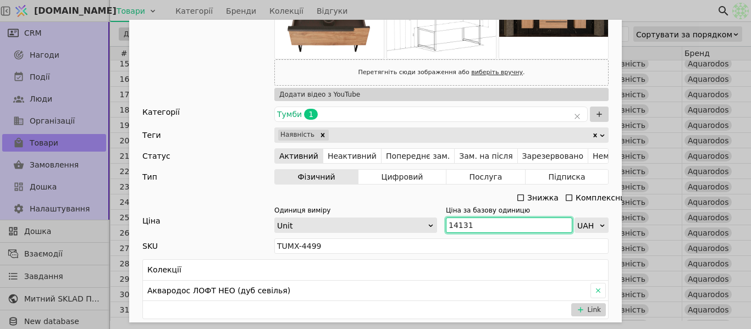
click at [475, 229] on input "14131" at bounding box center [509, 225] width 126 height 15
click at [475, 228] on input "14131" at bounding box center [509, 225] width 126 height 15
click at [475, 224] on input "14131" at bounding box center [509, 225] width 126 height 15
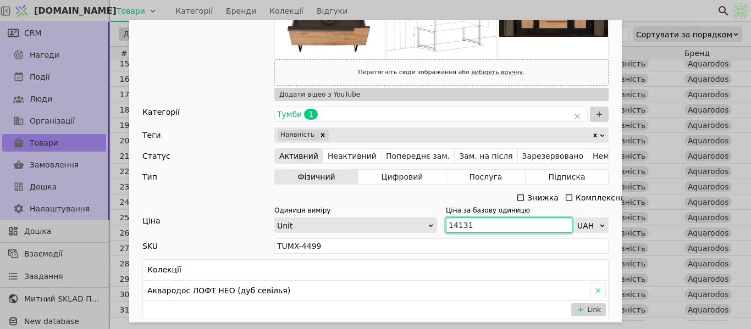
paste input "5 544"
click at [453, 223] on input "15 544" at bounding box center [509, 225] width 126 height 15
click at [455, 224] on input "15 544" at bounding box center [509, 225] width 126 height 15
click at [604, 17] on div "Ім'я Тумба з умивальником АКВАРОДОС Лофт Нео 85 Arte (севілья) Посилання tumba-…" at bounding box center [375, 164] width 751 height 329
type input "15544"
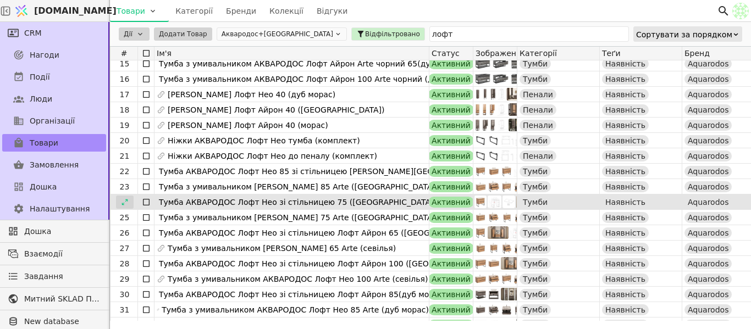
click at [123, 205] on icon at bounding box center [125, 202] width 6 height 6
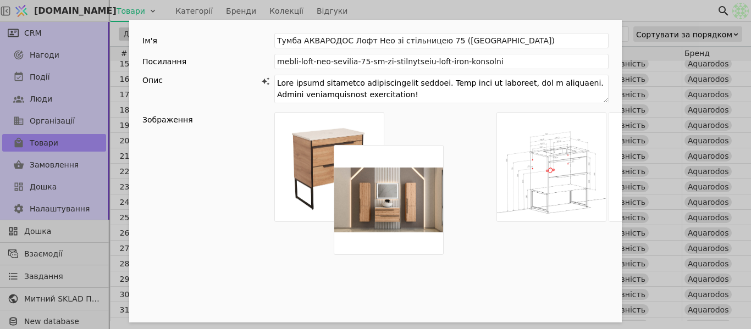
scroll to position [1, 0]
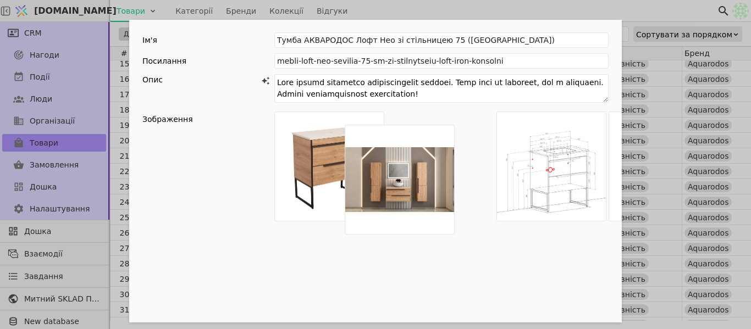
drag, startPoint x: 330, startPoint y: 271, endPoint x: 406, endPoint y: 170, distance: 125.9
click at [406, 170] on div "Add Opportunity" at bounding box center [441, 223] width 334 height 222
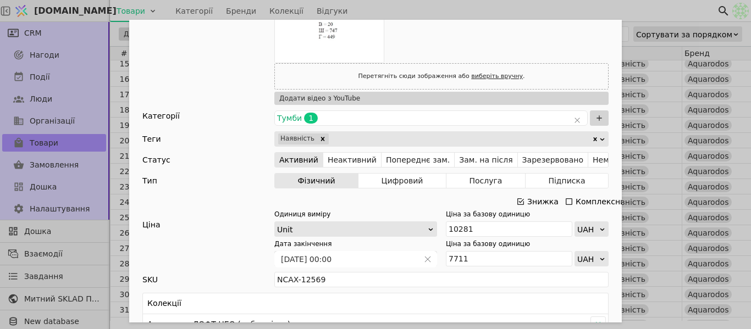
scroll to position [276, 0]
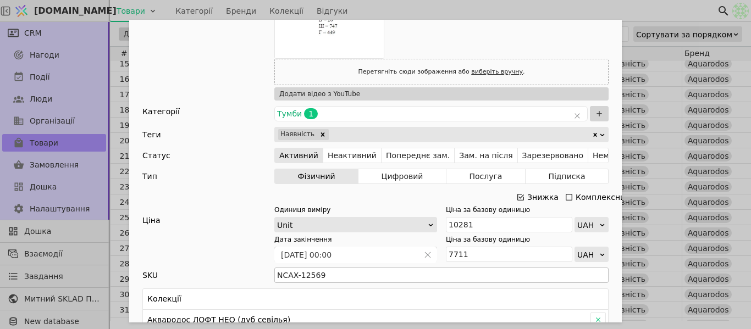
drag, startPoint x: 518, startPoint y: 194, endPoint x: 468, endPoint y: 238, distance: 66.3
click at [518, 195] on icon "Add Opportunity" at bounding box center [520, 197] width 9 height 9
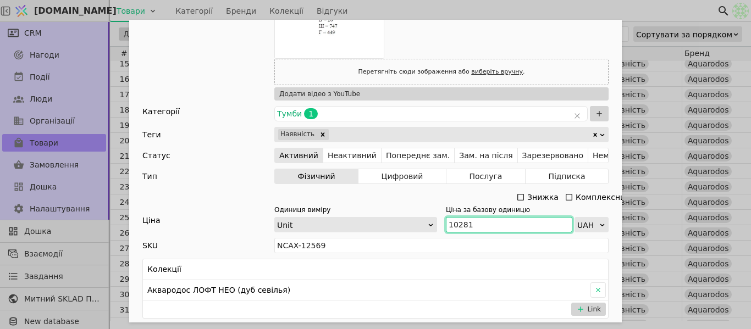
click at [466, 225] on input "10281" at bounding box center [509, 224] width 126 height 15
paste input "1 309"
click at [457, 223] on input "11 309" at bounding box center [509, 224] width 126 height 15
type input "11309"
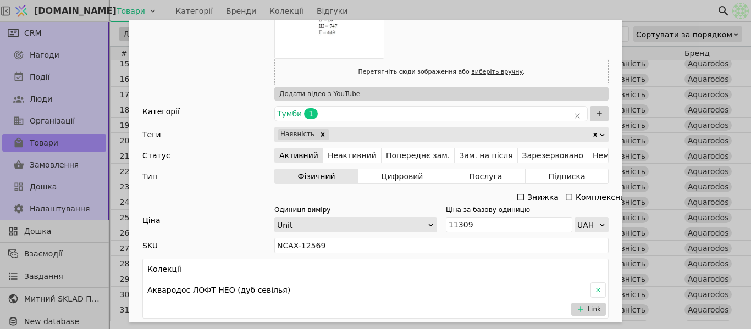
click at [485, 9] on div "Ім'я Тумба АКВАРОДОС Лофт Нео зі стільницею 75 (севілья) Посилання mebli-loft-n…" at bounding box center [375, 164] width 751 height 329
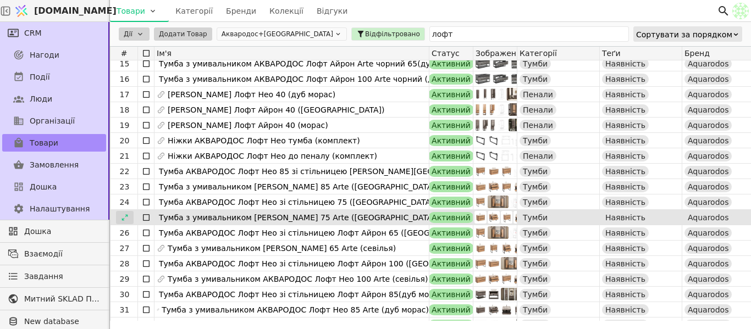
click at [121, 221] on icon at bounding box center [125, 218] width 8 height 8
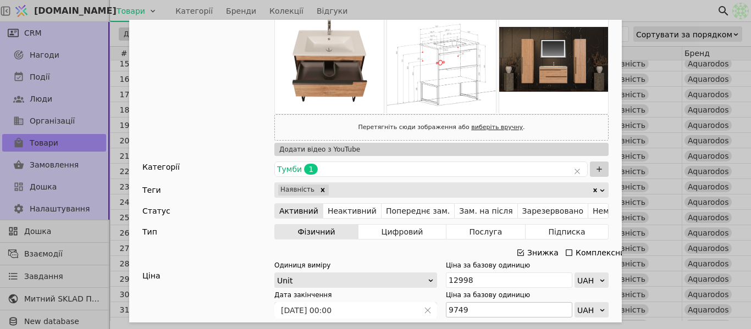
scroll to position [330, 0]
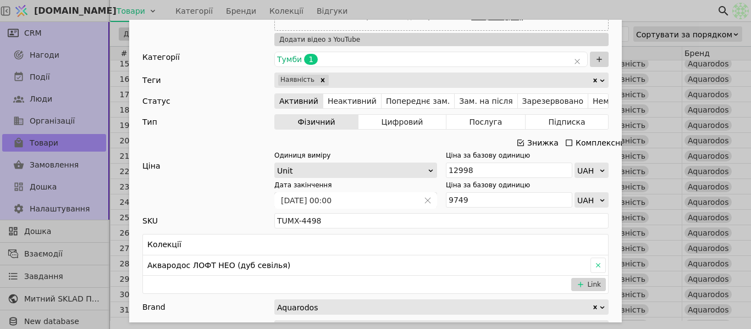
click at [516, 139] on icon "Add Opportunity" at bounding box center [520, 143] width 9 height 9
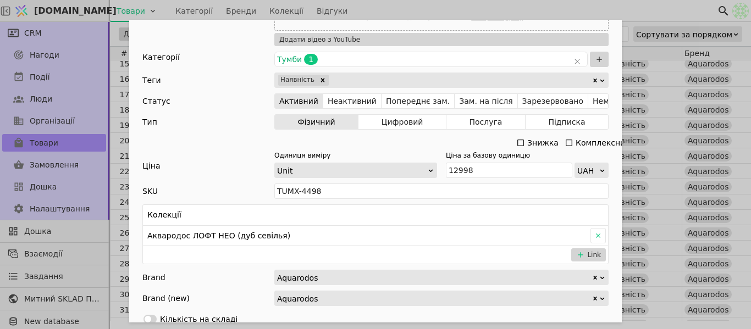
click at [522, 141] on div "Знижка" at bounding box center [538, 142] width 44 height 15
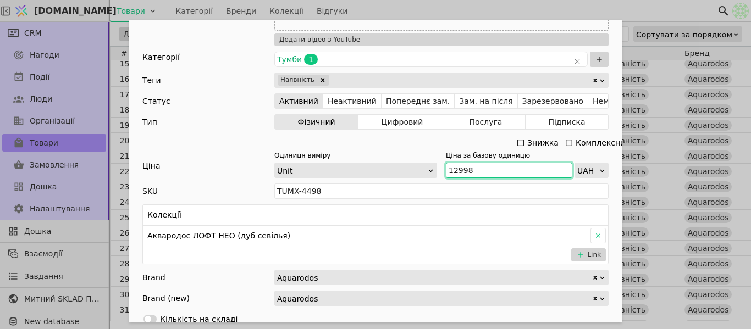
click at [497, 171] on input "12998" at bounding box center [509, 170] width 126 height 15
paste input "14 298"
click at [457, 168] on input "14 298" at bounding box center [509, 170] width 126 height 15
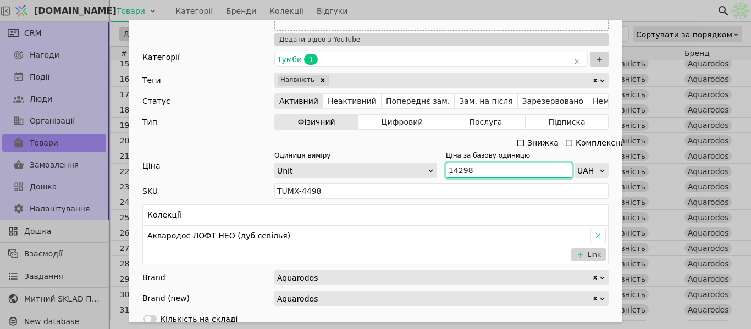
type input "14298"
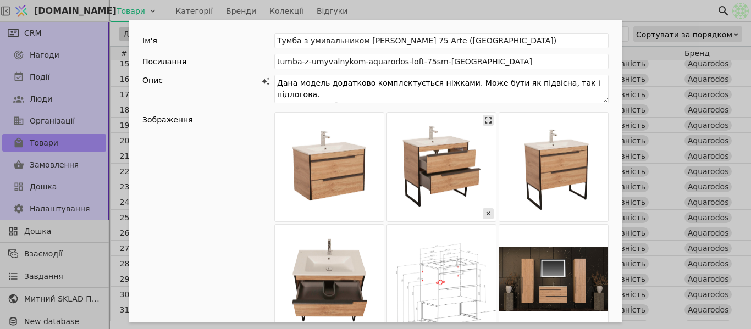
scroll to position [220, 0]
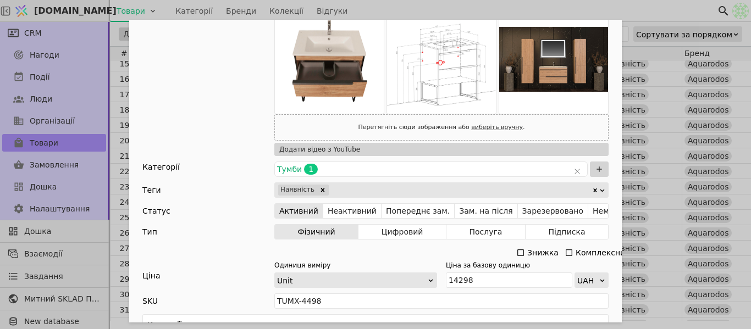
click at [504, 12] on div "Ім'я Тумба з умивальником АКВАРОДОС Лофт Нео 75 Arte (севілья) Посилання tumba-…" at bounding box center [375, 164] width 751 height 329
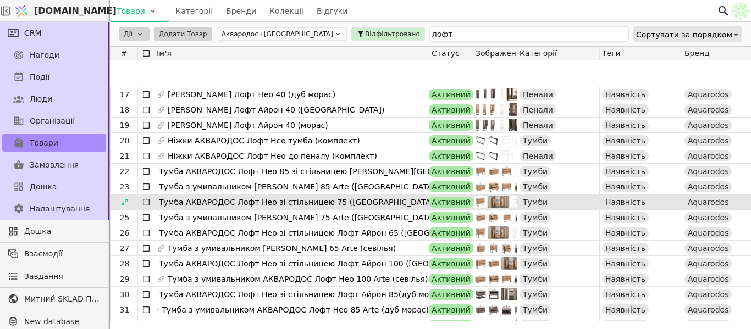
scroll to position [275, 0]
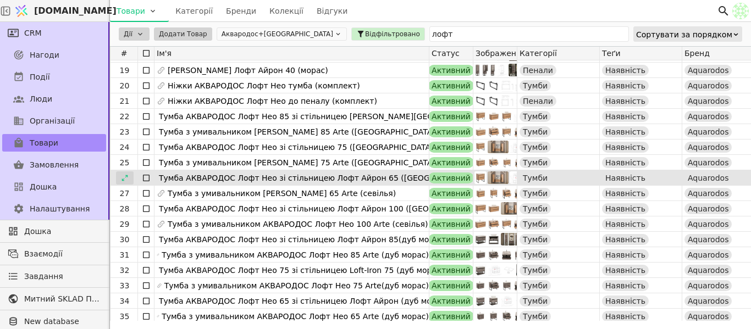
click at [129, 176] on div at bounding box center [125, 178] width 18 height 13
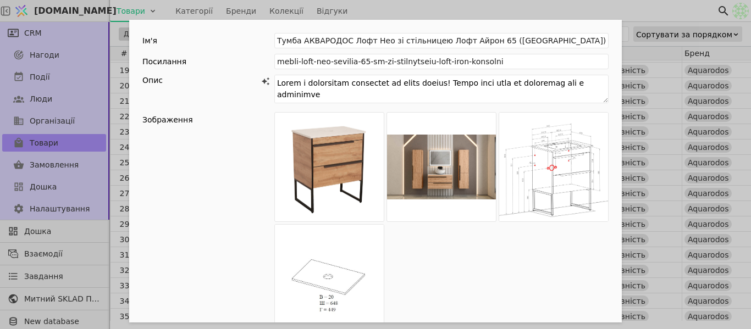
click at [577, 10] on div "Ім'я Тумба АКВАРОДОС Лофт Нео зі стільницею Лофт Айрон 65 (севілья) Посилання m…" at bounding box center [375, 164] width 751 height 329
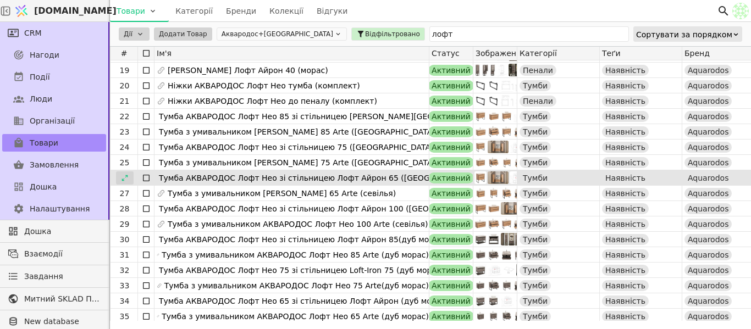
click at [123, 179] on icon at bounding box center [125, 178] width 8 height 8
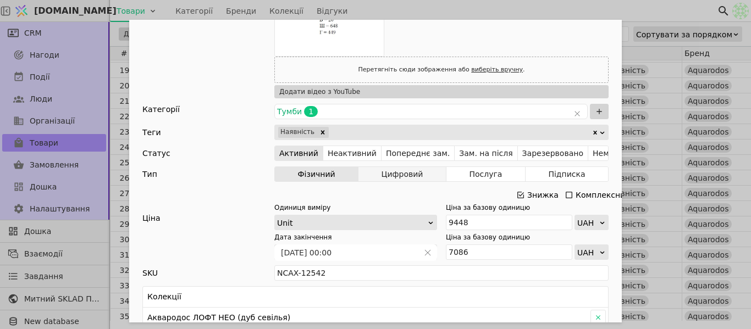
scroll to position [330, 0]
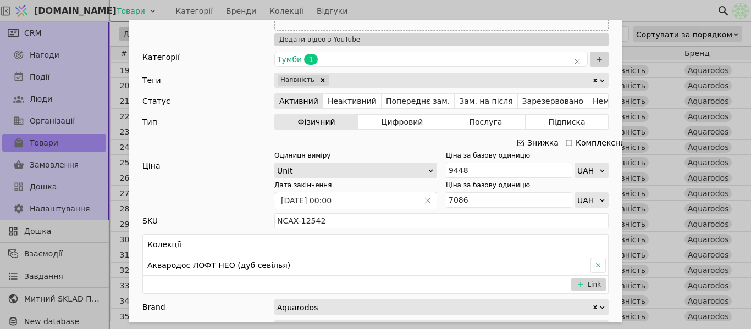
click at [596, 12] on div "Ім'я Тумба АКВАРОДОС Лофт Нео зі стільницею Лофт Айрон 65 (севілья) Посилання m…" at bounding box center [375, 164] width 751 height 329
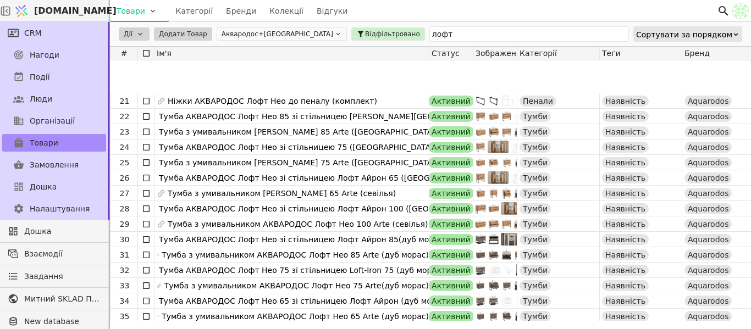
scroll to position [330, 0]
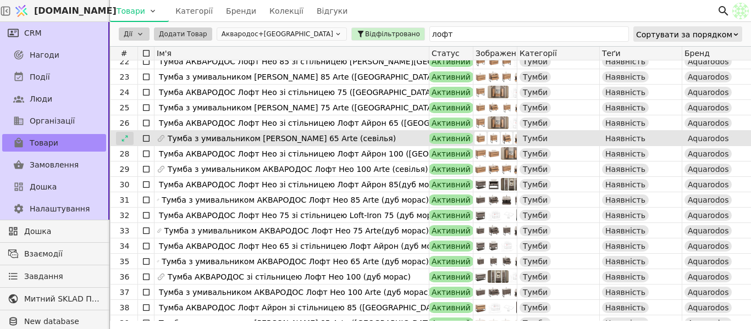
click at [128, 139] on icon at bounding box center [125, 139] width 8 height 8
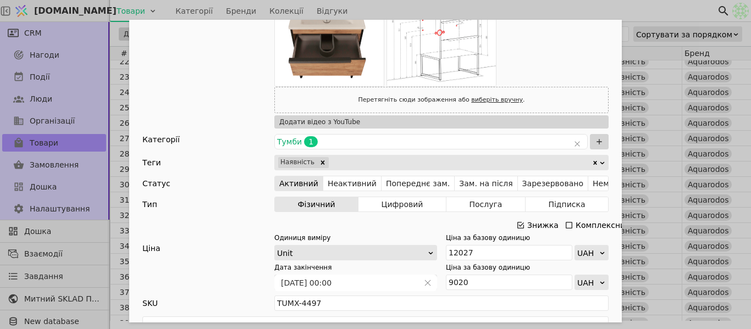
scroll to position [275, 0]
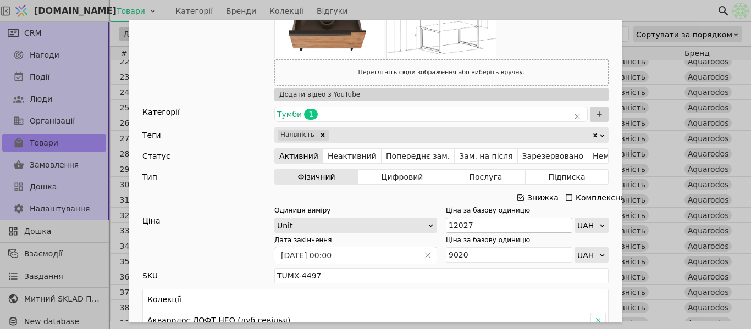
click at [521, 197] on icon "Add Opportunity" at bounding box center [520, 198] width 9 height 9
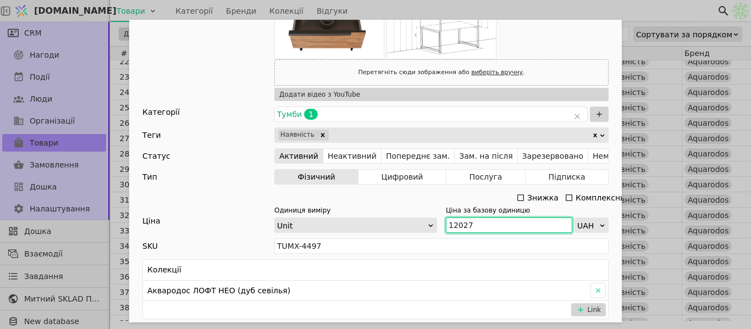
click at [480, 223] on input "12027" at bounding box center [509, 225] width 126 height 15
click at [480, 224] on input "12027" at bounding box center [509, 225] width 126 height 15
paste input "3 230"
click at [457, 225] on input "13 230" at bounding box center [509, 225] width 126 height 15
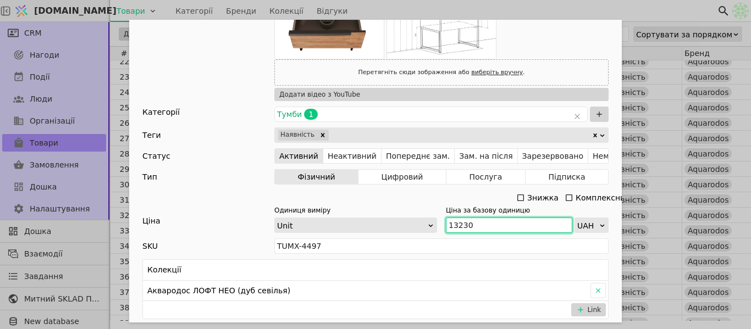
type input "13230"
click at [603, 6] on div "Ім'я Тумба з умивальником АКВАРОДОС Лофт Нео 65 Arte (севілья) Посилання tumba-…" at bounding box center [375, 164] width 751 height 329
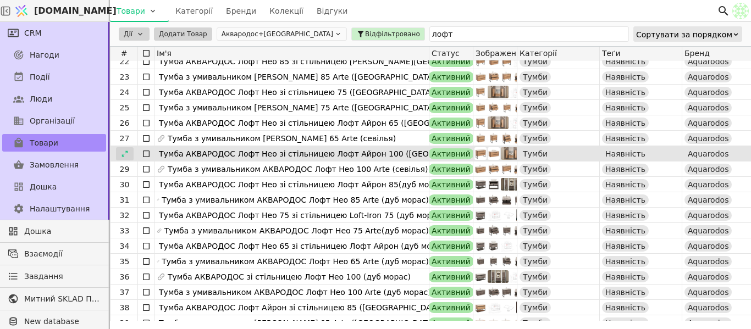
click at [118, 157] on div at bounding box center [125, 153] width 18 height 13
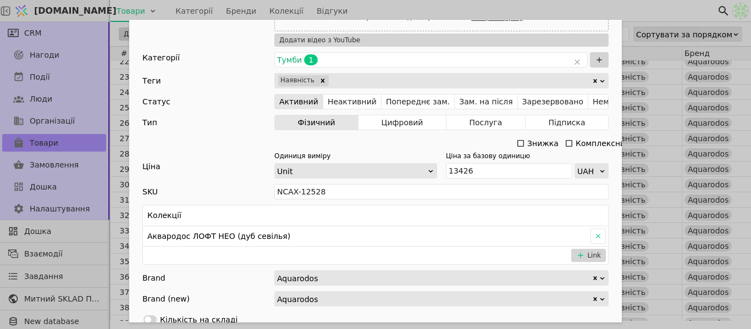
scroll to position [330, 0]
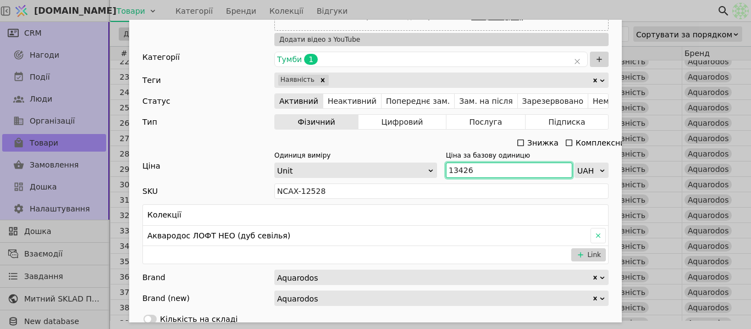
click at [503, 165] on input "13426" at bounding box center [509, 170] width 126 height 15
click at [500, 167] on input "13426" at bounding box center [509, 170] width 126 height 15
paste input "13 426"
drag, startPoint x: 465, startPoint y: 169, endPoint x: 429, endPoint y: 168, distance: 36.3
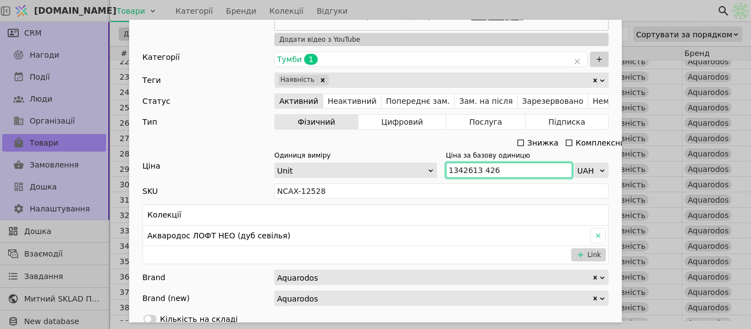
click at [429, 168] on div "Одиниця виміру Unit Ціна за базову одиницю 1342613 426 UAH" at bounding box center [441, 164] width 334 height 27
type input "13 426"
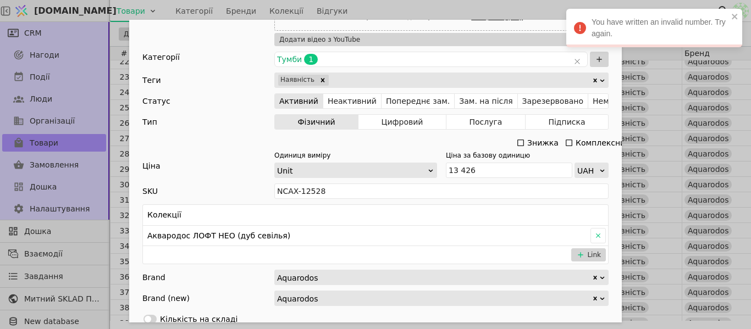
click at [565, 12] on div "Ім'я Тумба АКВАРОДОС Лофт Нео зі стільницею Лофт Айрон 100 (севілья) Посилання …" at bounding box center [375, 164] width 751 height 329
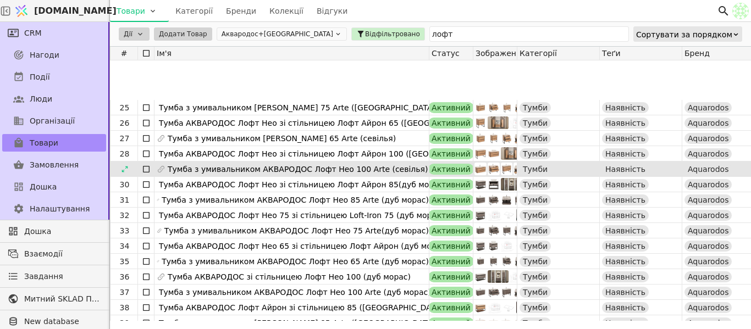
scroll to position [385, 0]
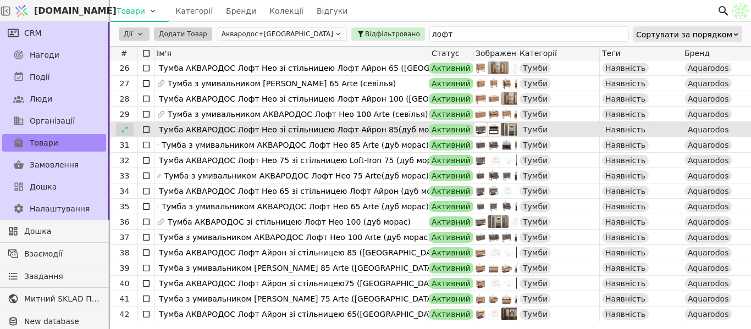
click at [124, 128] on icon at bounding box center [125, 130] width 8 height 8
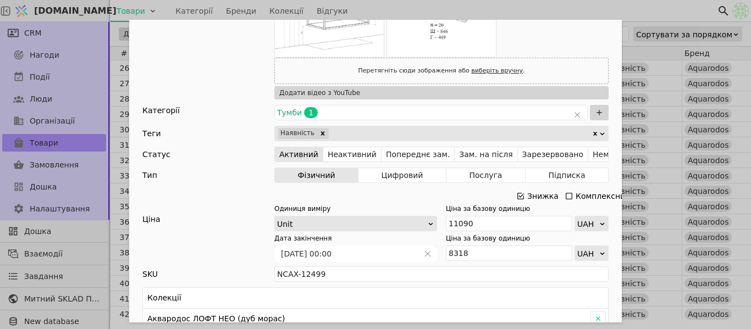
scroll to position [330, 0]
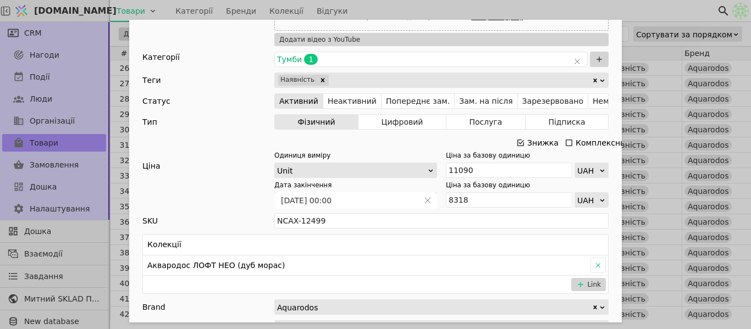
click at [518, 145] on icon "Add Opportunity" at bounding box center [521, 143] width 7 height 7
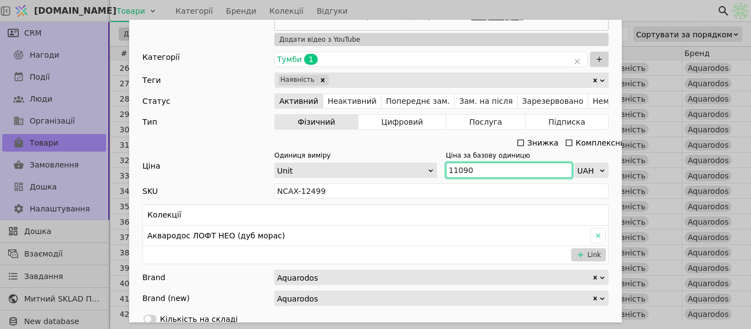
click at [480, 169] on input "11090" at bounding box center [509, 170] width 126 height 15
paste input "2 199"
click at [453, 169] on input "12 199" at bounding box center [509, 170] width 126 height 15
click at [458, 171] on input "12 199" at bounding box center [509, 170] width 126 height 15
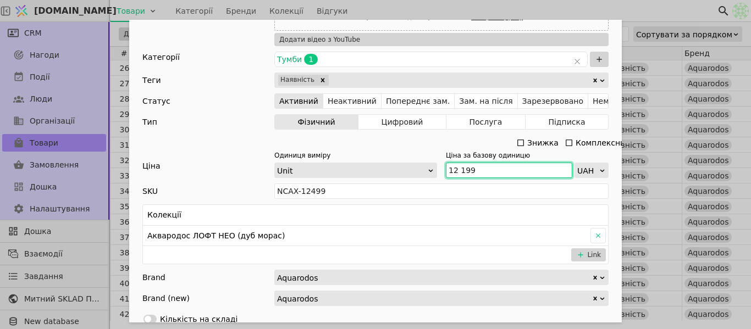
click at [455, 170] on input "12 199" at bounding box center [509, 170] width 126 height 15
type input "12199"
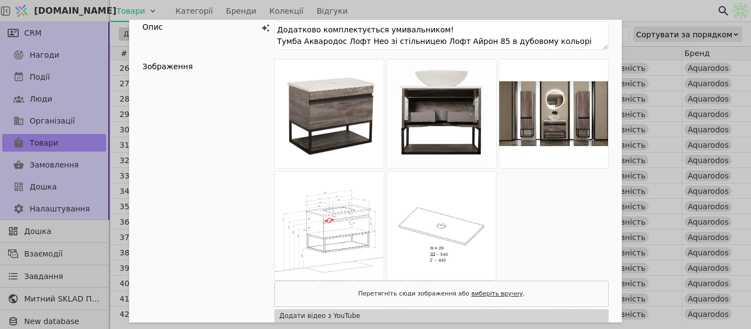
scroll to position [0, 0]
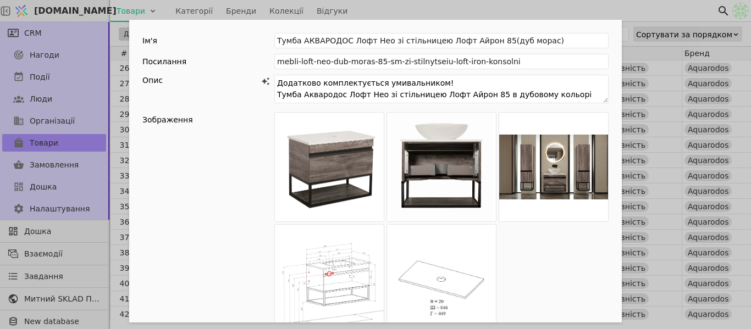
click at [464, 13] on div "Ім'я Тумба АКВАРОДОС Лофт Нео зі стільницею Лофт Айрон 85(дуб морас) Посилання …" at bounding box center [375, 164] width 751 height 329
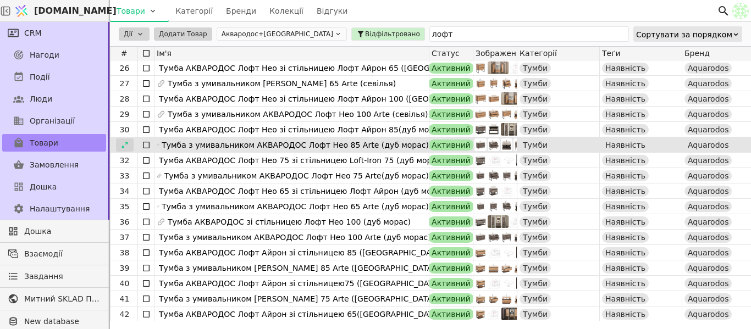
click at [128, 144] on icon at bounding box center [125, 145] width 8 height 8
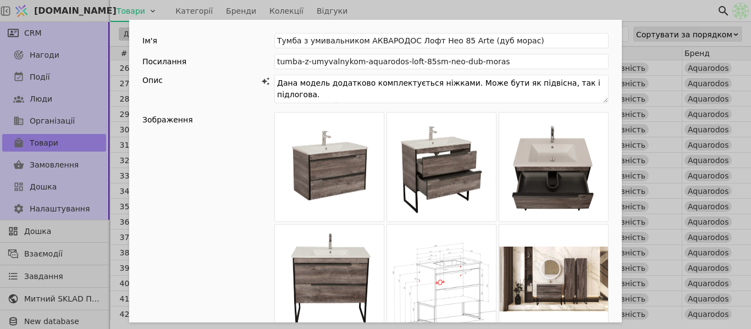
click at [416, 15] on div "Ім'я Тумба з умивальником АКВАРОДОС Лофт Нео 85 Arte (дуб морас) Посилання tumb…" at bounding box center [375, 164] width 751 height 329
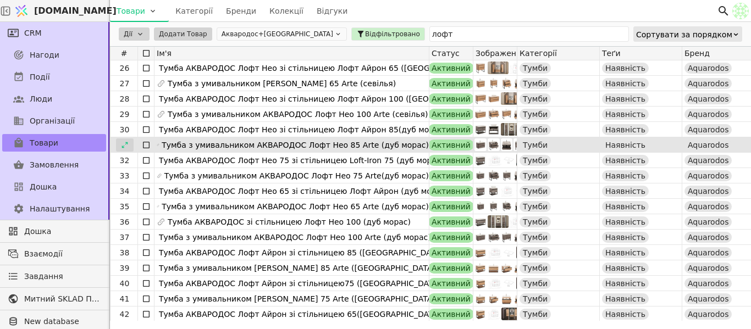
click at [129, 144] on div at bounding box center [125, 145] width 18 height 13
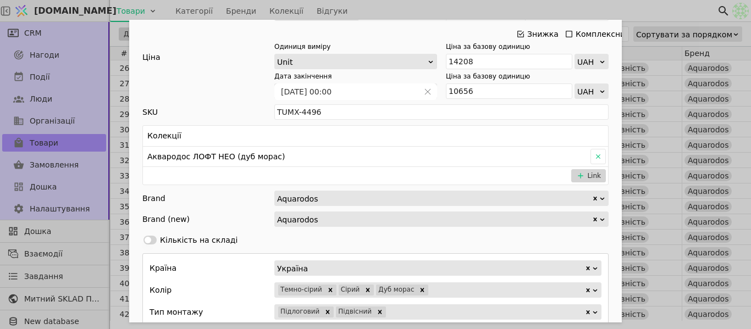
scroll to position [330, 0]
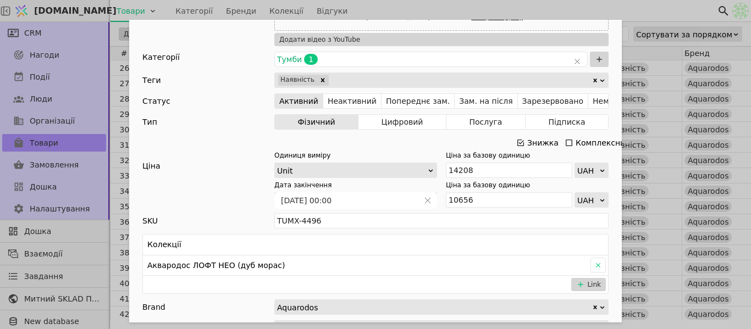
click at [465, 9] on div "Ім'я Тумба з умивальником АКВАРОДОС Лофт Нео 85 Arte (дуб морас) Посилання tumb…" at bounding box center [375, 164] width 751 height 329
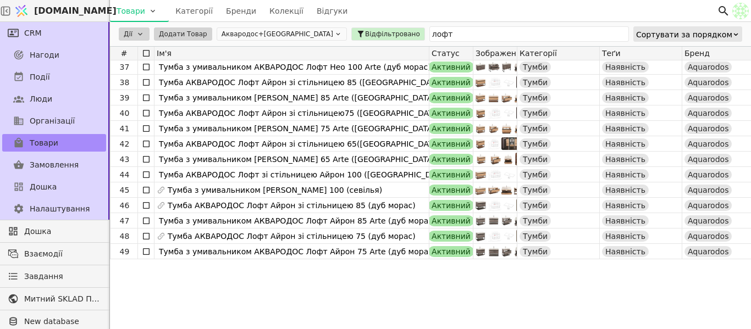
scroll to position [335, 0]
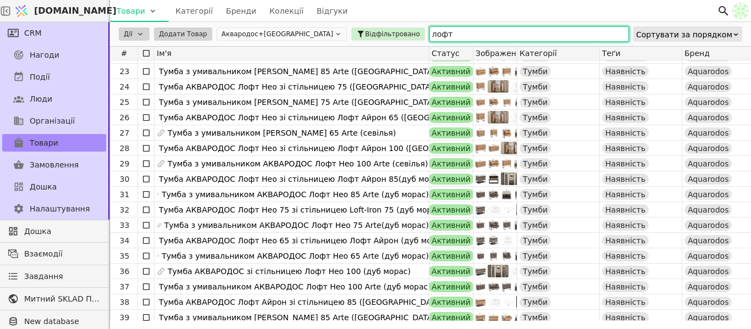
drag, startPoint x: 411, startPoint y: 30, endPoint x: 347, endPoint y: 21, distance: 64.3
click at [347, 21] on div "Svit.One Товари Категорії Бренди Колекції Відгуки CRM Нагоди Події Люди Організ…" at bounding box center [375, 164] width 751 height 329
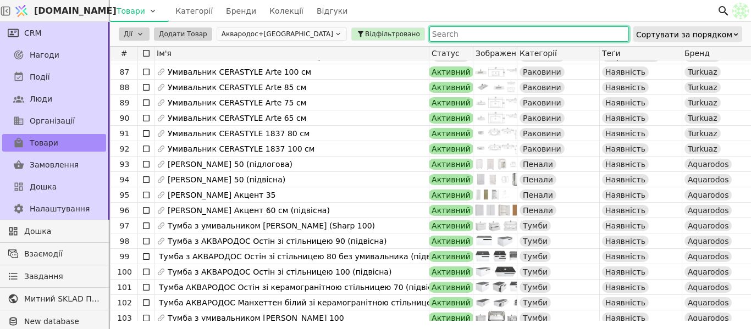
scroll to position [1325, 0]
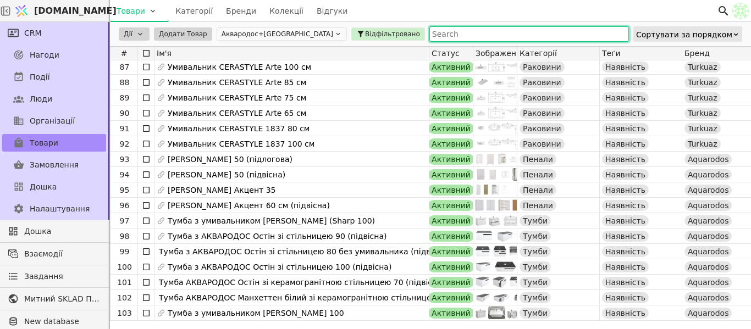
click at [281, 30] on button "Аквародос+[GEOGRAPHIC_DATA]" at bounding box center [282, 33] width 130 height 13
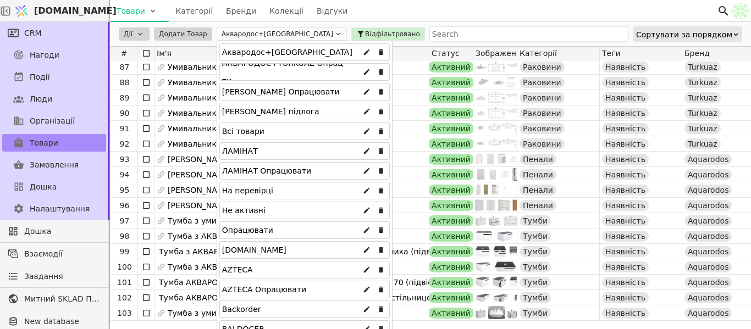
click at [257, 130] on div "Всі товари" at bounding box center [304, 132] width 170 height 18
